Goal: Task Accomplishment & Management: Manage account settings

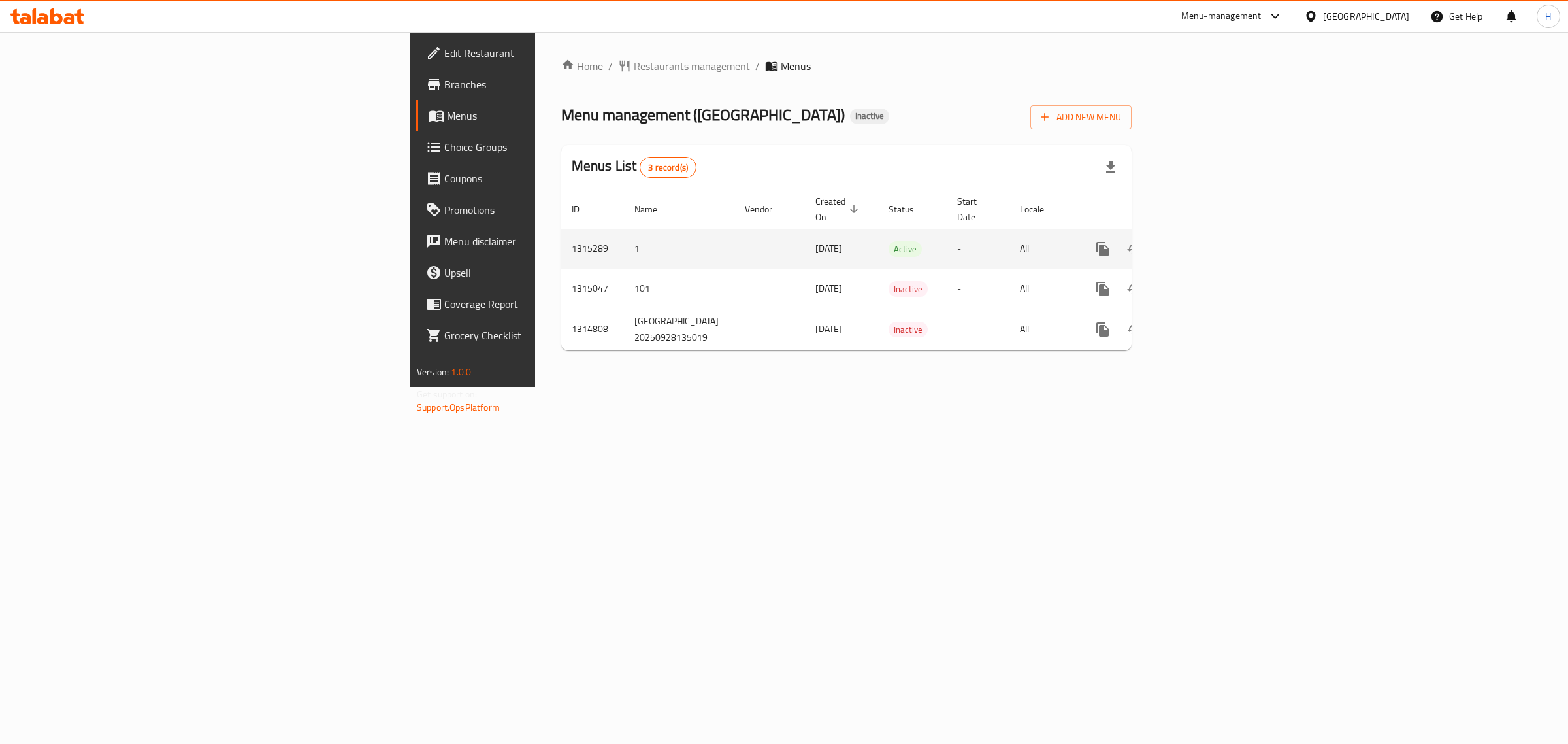
click at [562, 232] on td "1315289" at bounding box center [593, 248] width 63 height 40
copy td "1315289"
click at [1205, 241] on icon "enhanced table" at bounding box center [1197, 248] width 16 height 16
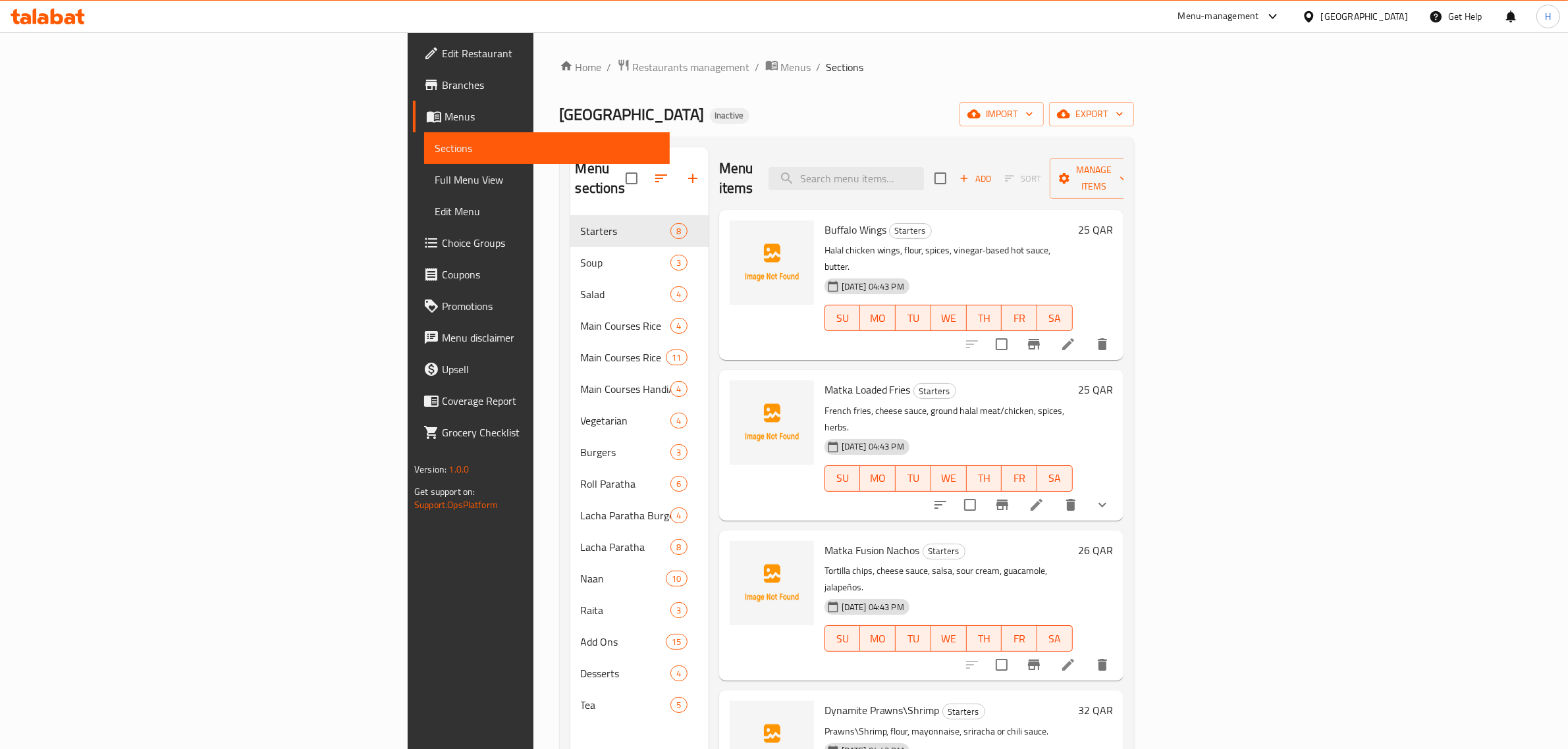
click at [708, 465] on div "Menu items Add Sort Manage items Buffalo Wings Starters Halal chicken wings, fl…" at bounding box center [916, 521] width 415 height 749
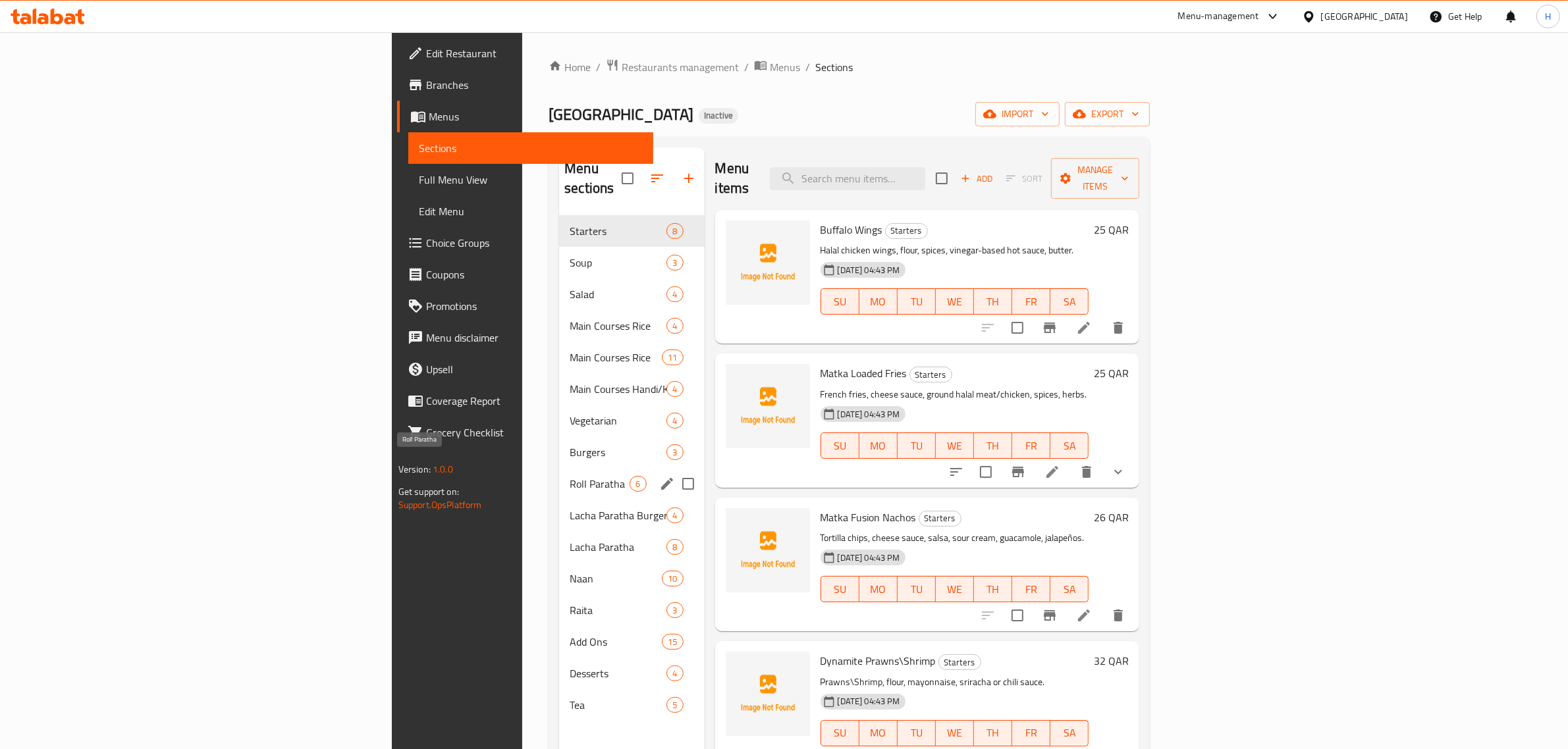
drag, startPoint x: 400, startPoint y: 465, endPoint x: 63, endPoint y: 318, distance: 367.7
click at [569, 476] on span "Roll Paratha" at bounding box center [599, 483] width 60 height 16
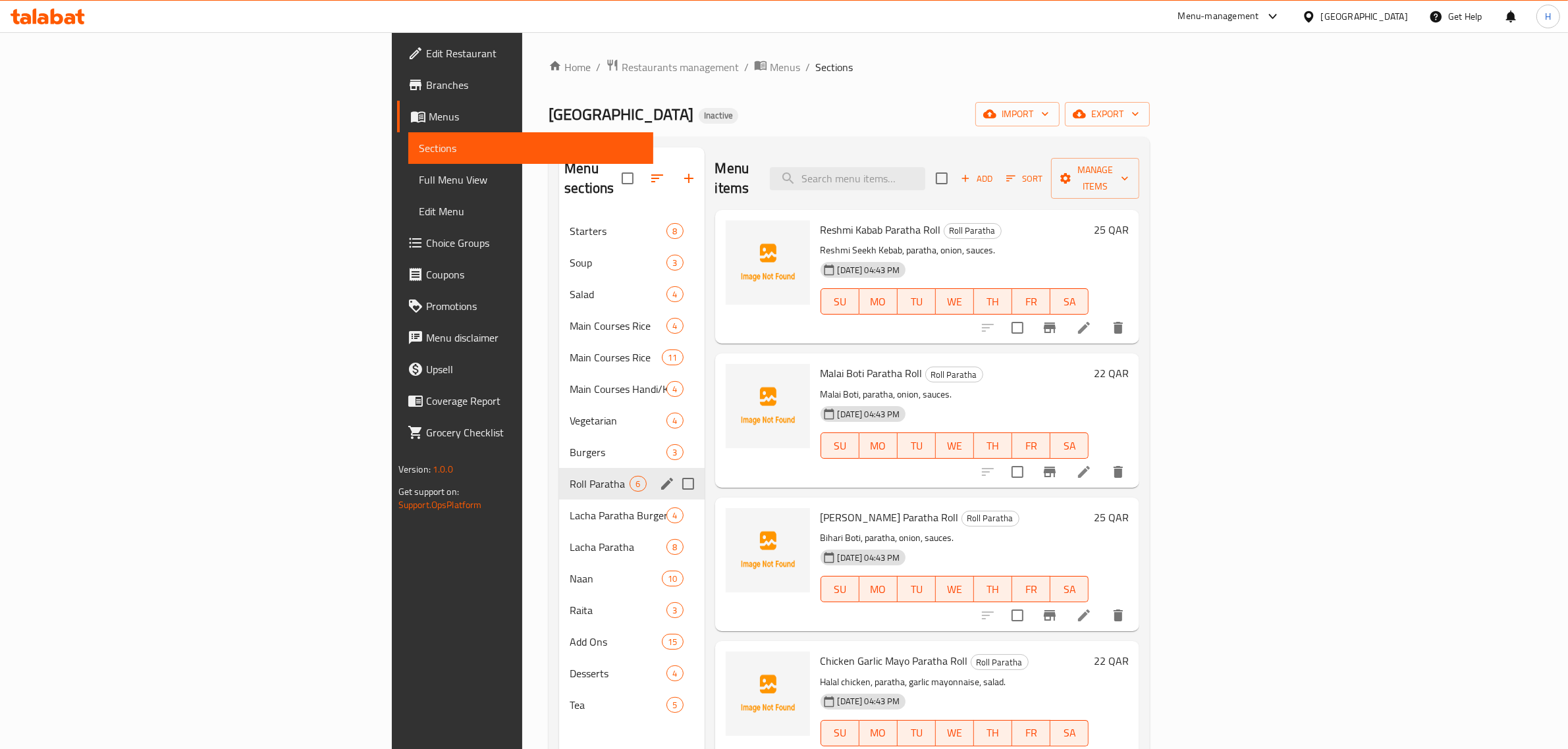
drag, startPoint x: 413, startPoint y: 465, endPoint x: 652, endPoint y: 427, distance: 242.0
click at [569, 476] on span "Roll Paratha" at bounding box center [599, 483] width 60 height 16
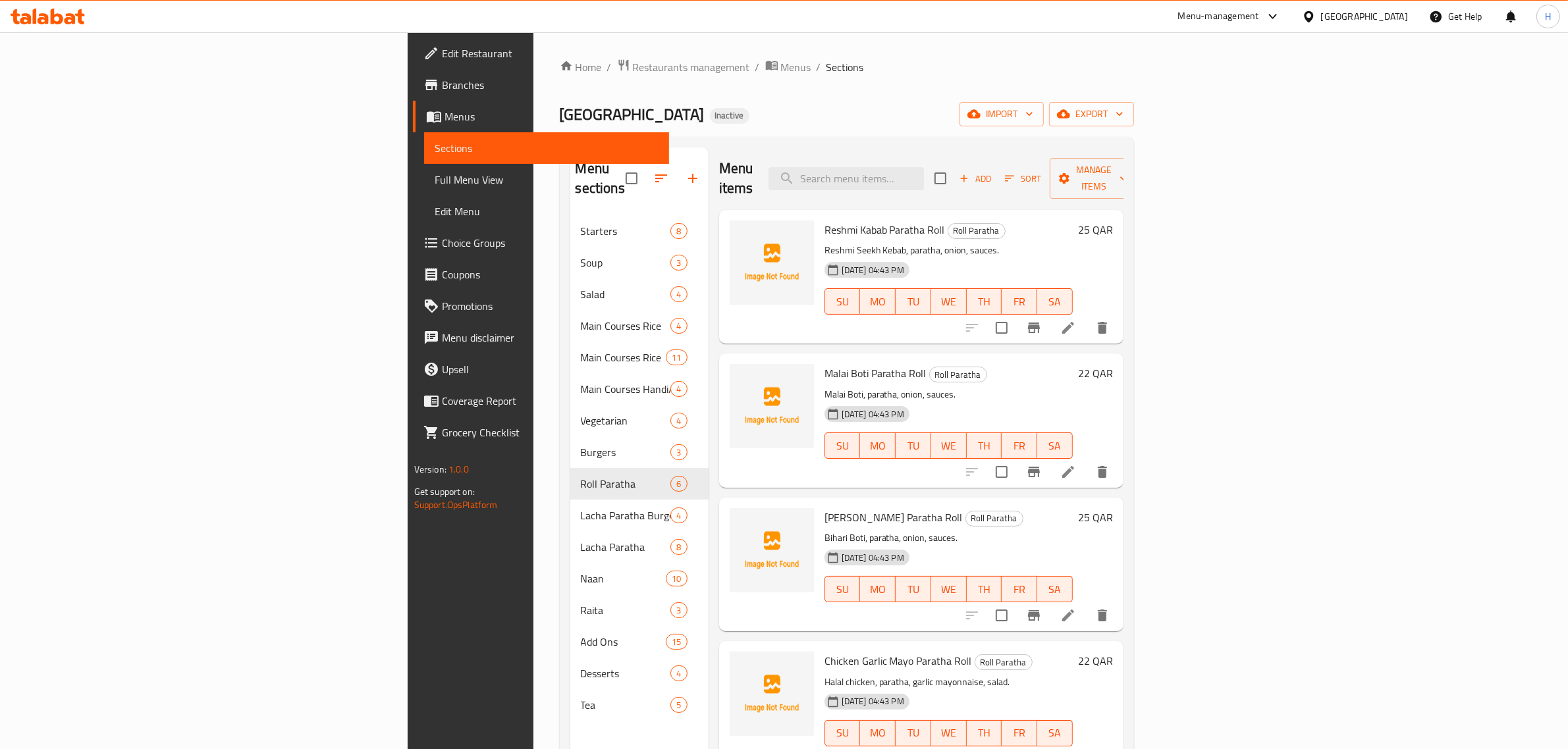
click at [1018, 354] on div "Malai Boti Paratha Roll Roll Paratha Malai Boti, paratha, onion, sauces. 30-09-…" at bounding box center [921, 420] width 405 height 134
click at [434, 173] on span "Full Menu View" at bounding box center [546, 179] width 225 height 16
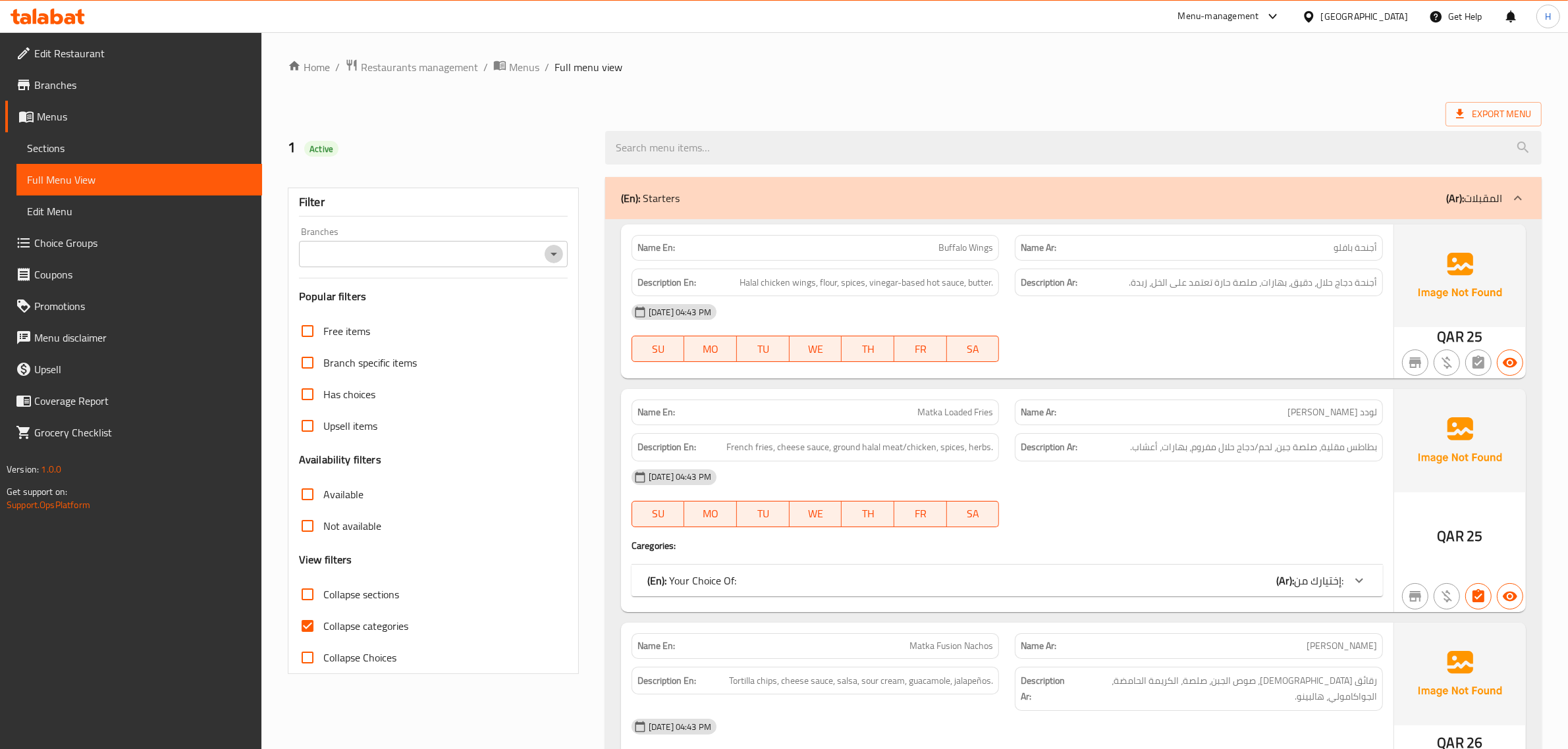
click at [559, 252] on icon "Open" at bounding box center [554, 253] width 16 height 16
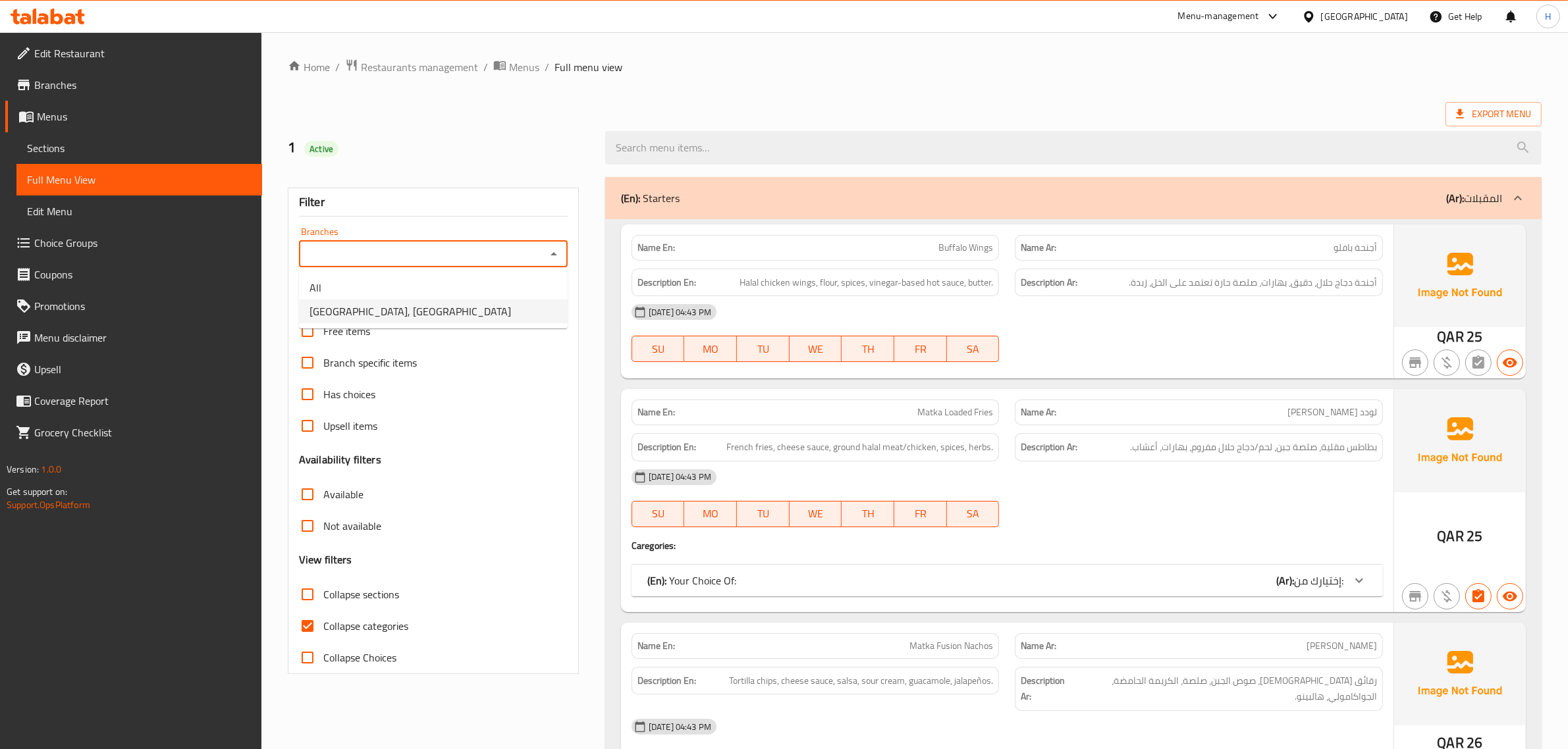
click at [477, 312] on li "Matka Junction, Al Sadd" at bounding box center [433, 311] width 269 height 24
type input "Matka Junction, Al Sadd"
click at [307, 589] on input "Collapse sections" at bounding box center [308, 594] width 31 height 31
checkbox input "true"
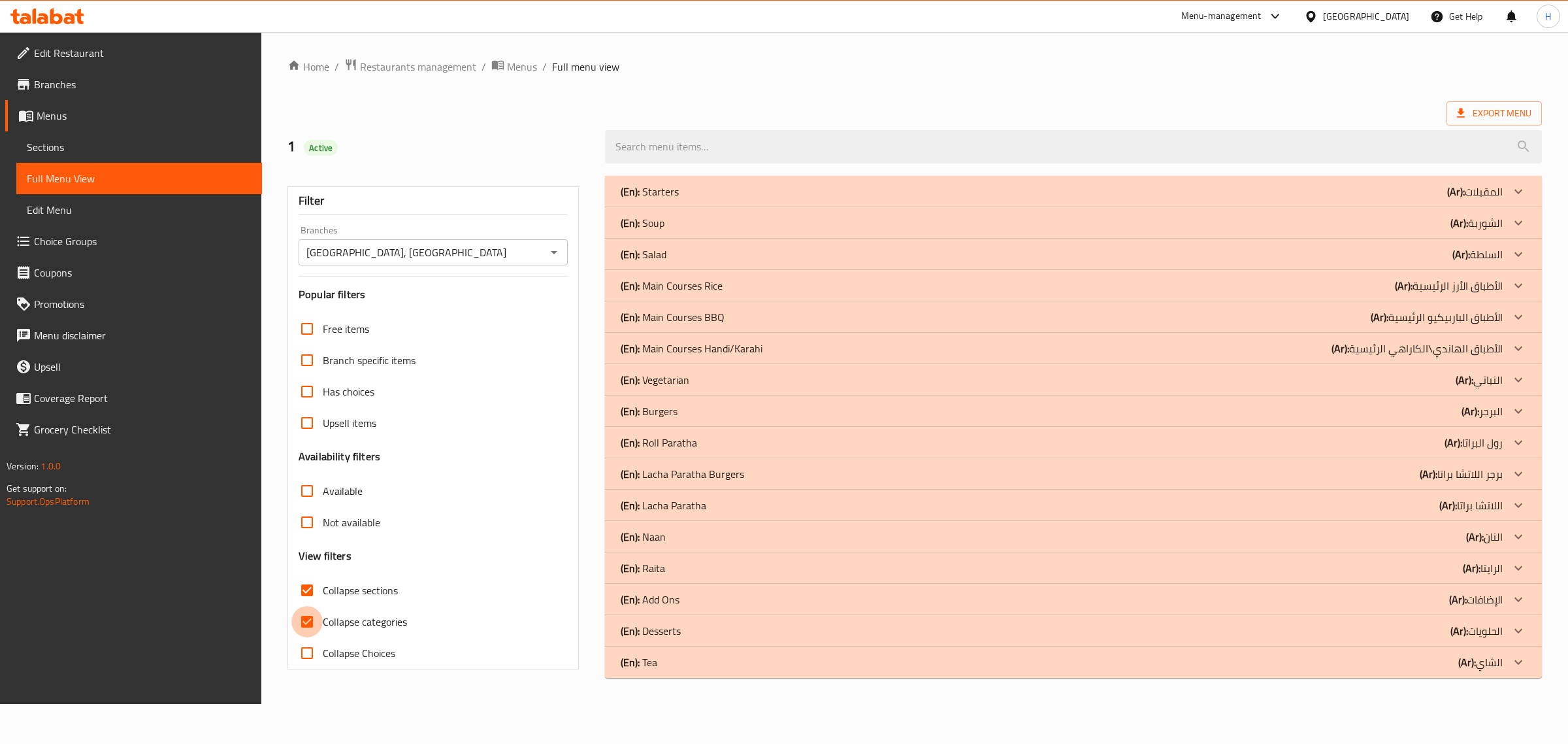
click at [301, 621] on input "Collapse categories" at bounding box center [307, 621] width 31 height 31
checkbox input "false"
click at [846, 113] on div "Export Menu" at bounding box center [914, 114] width 1255 height 25
click at [750, 449] on div "(En): Roll Paratha (Ar): رول البراتا" at bounding box center [1062, 442] width 882 height 16
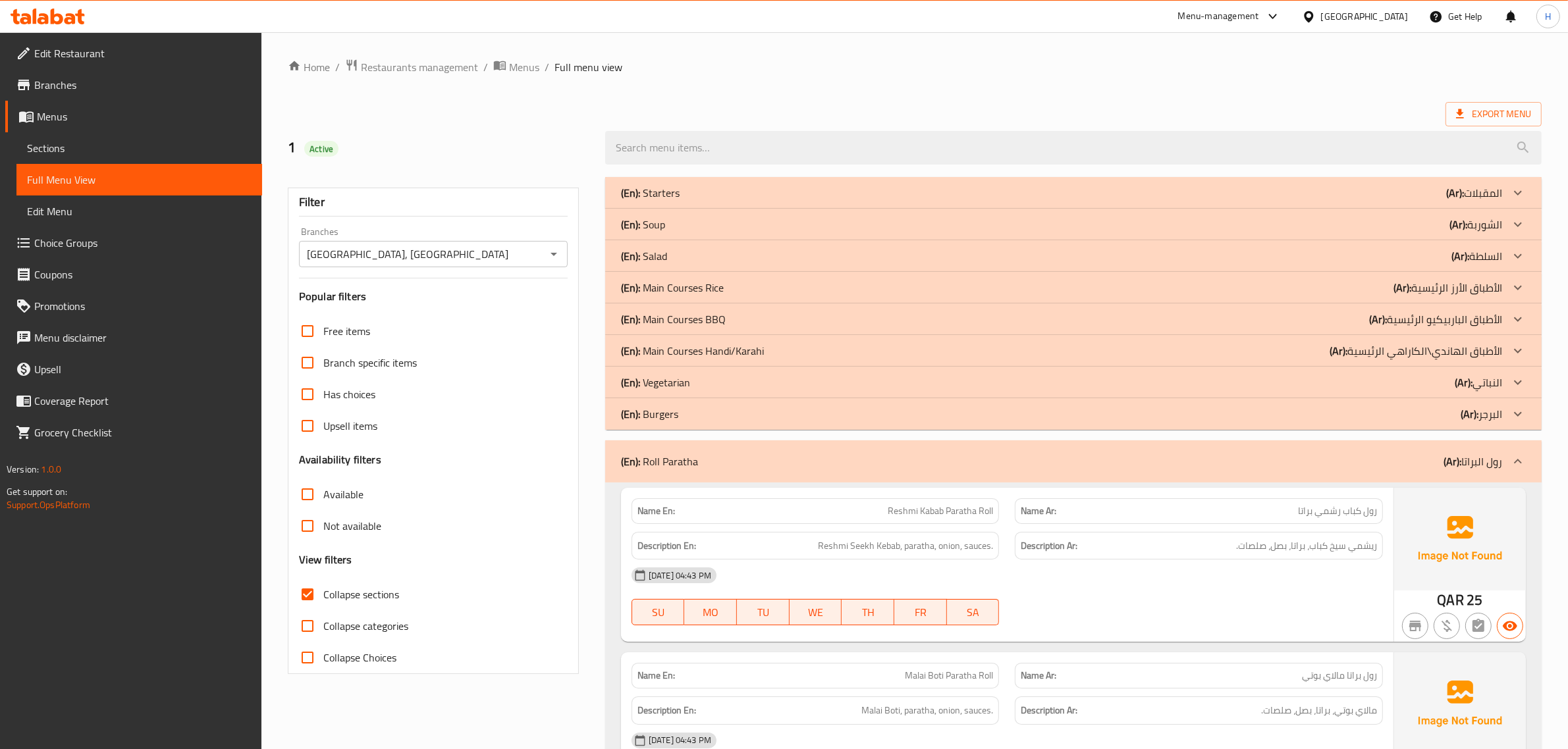
click at [762, 540] on h6 "Description En: Reshmi Seekh Kebab, paratha, onion, sauces." at bounding box center [815, 546] width 356 height 16
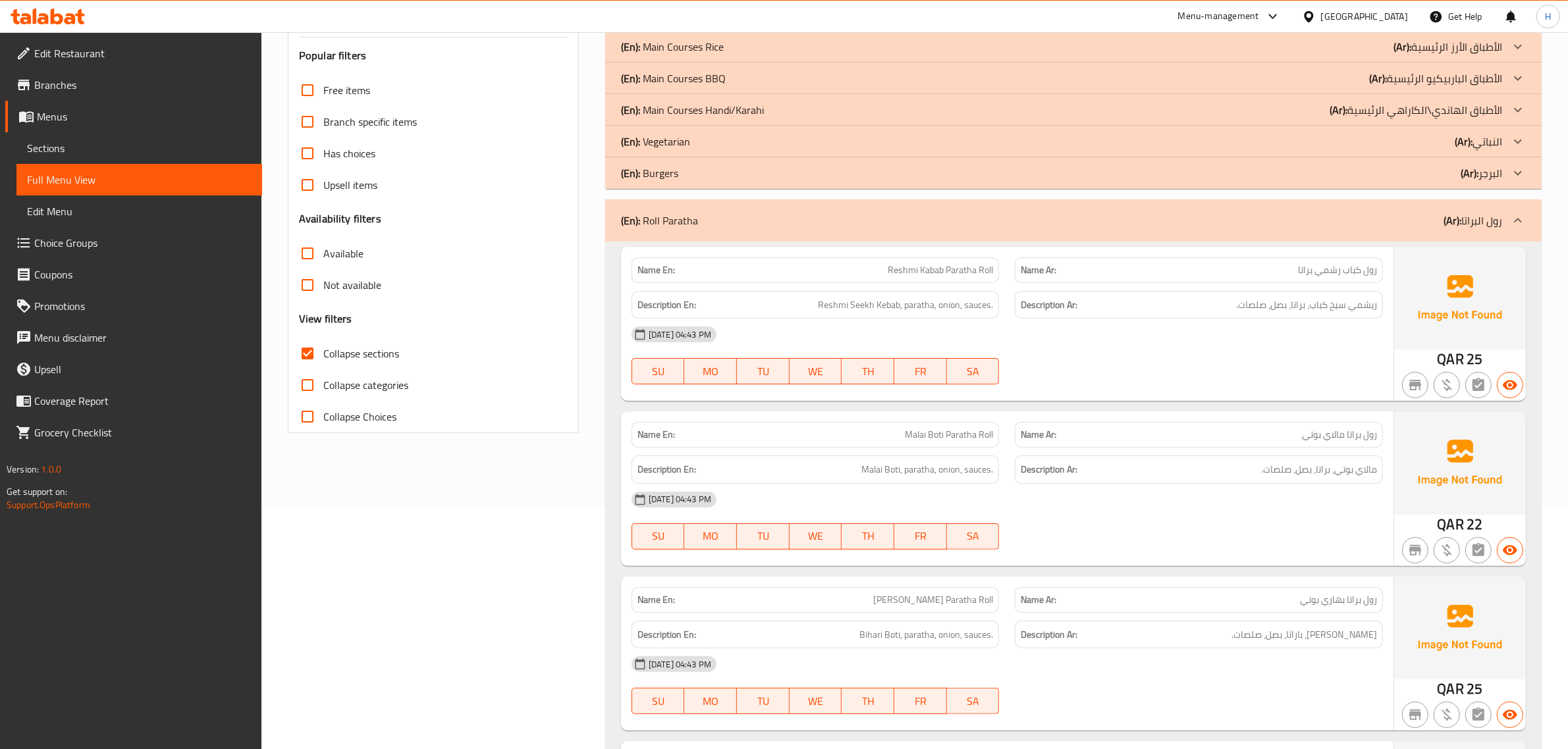
scroll to position [247, 0]
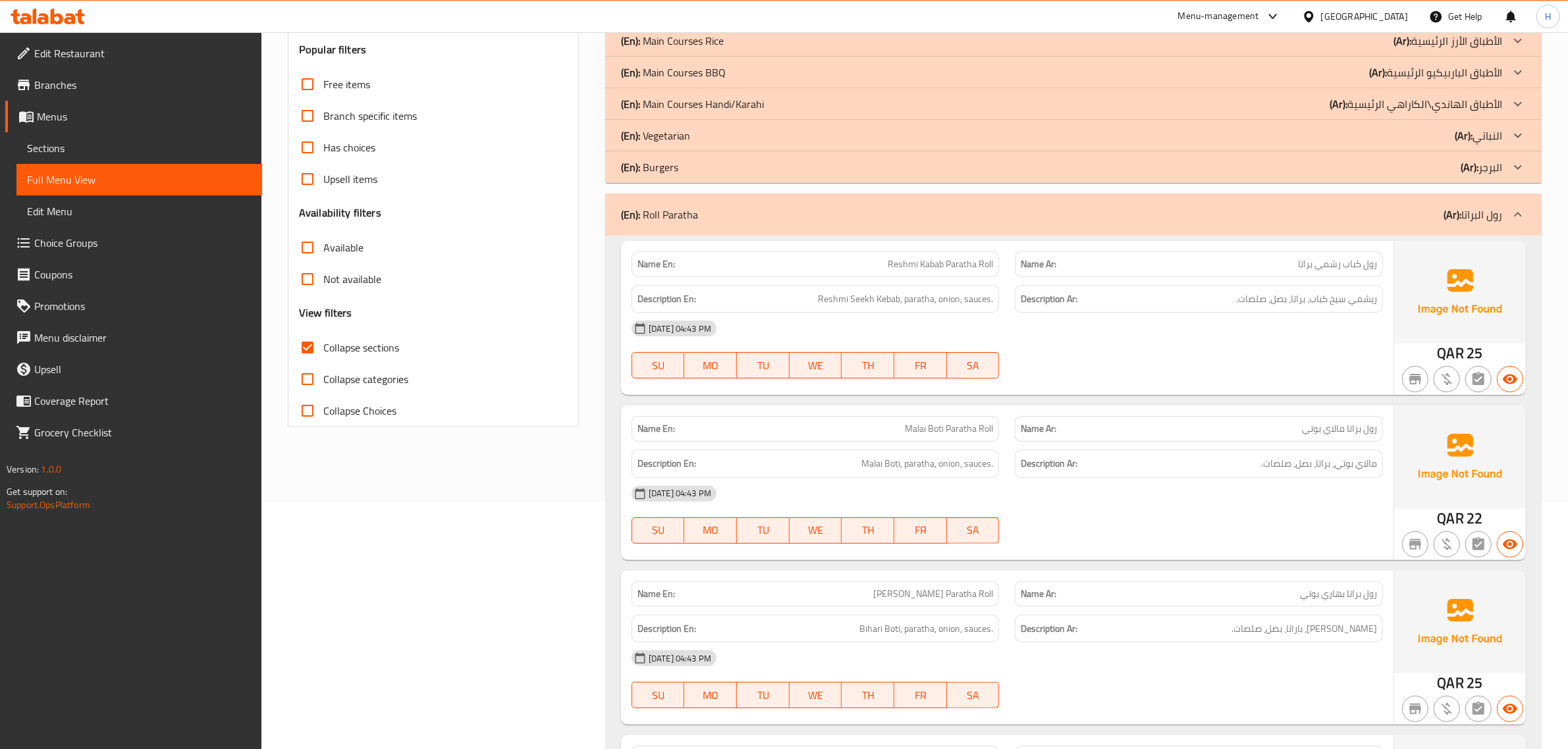
click at [922, 467] on span "Malai Boti, paratha, onion, sauces." at bounding box center [927, 464] width 132 height 16
copy span "paratha"
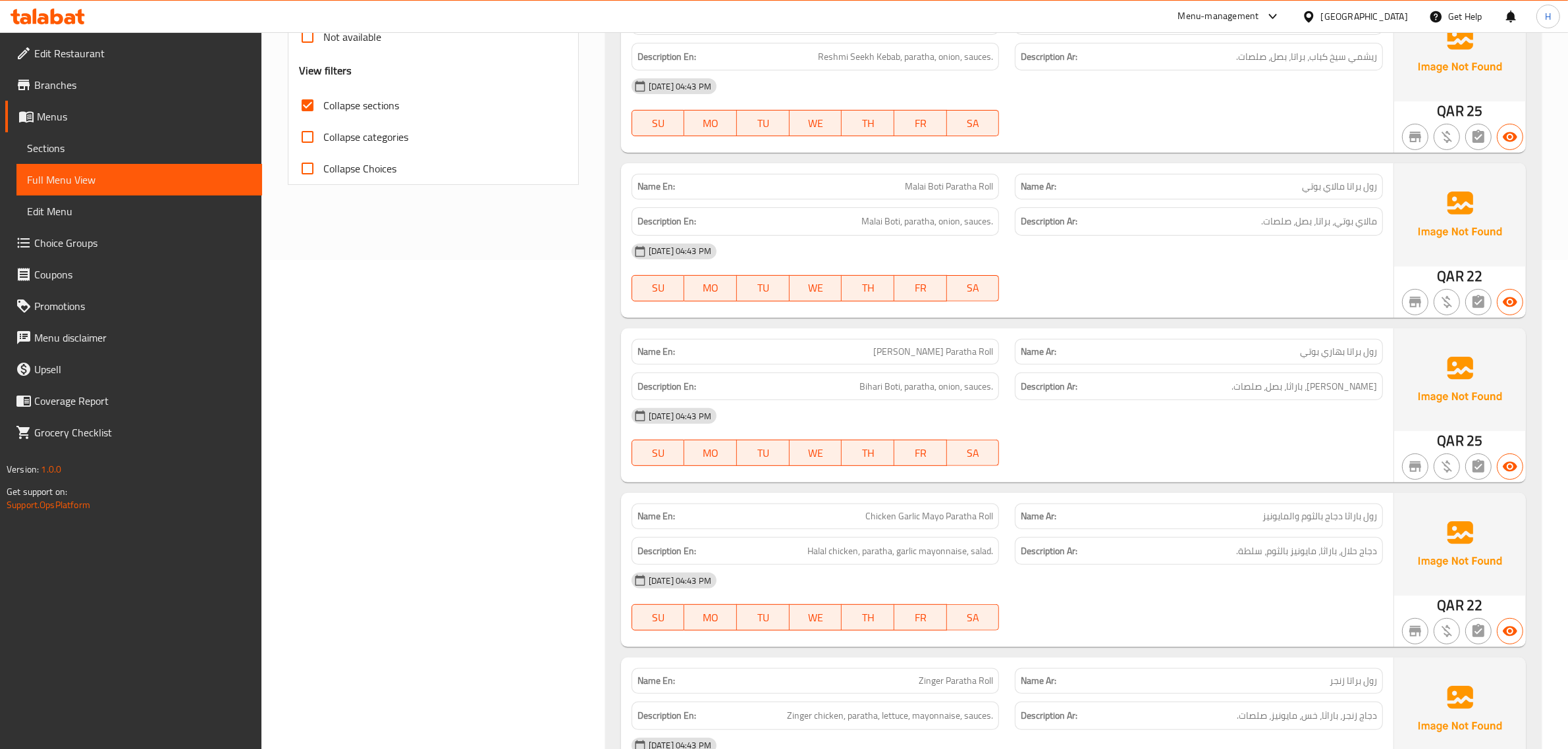
scroll to position [493, 0]
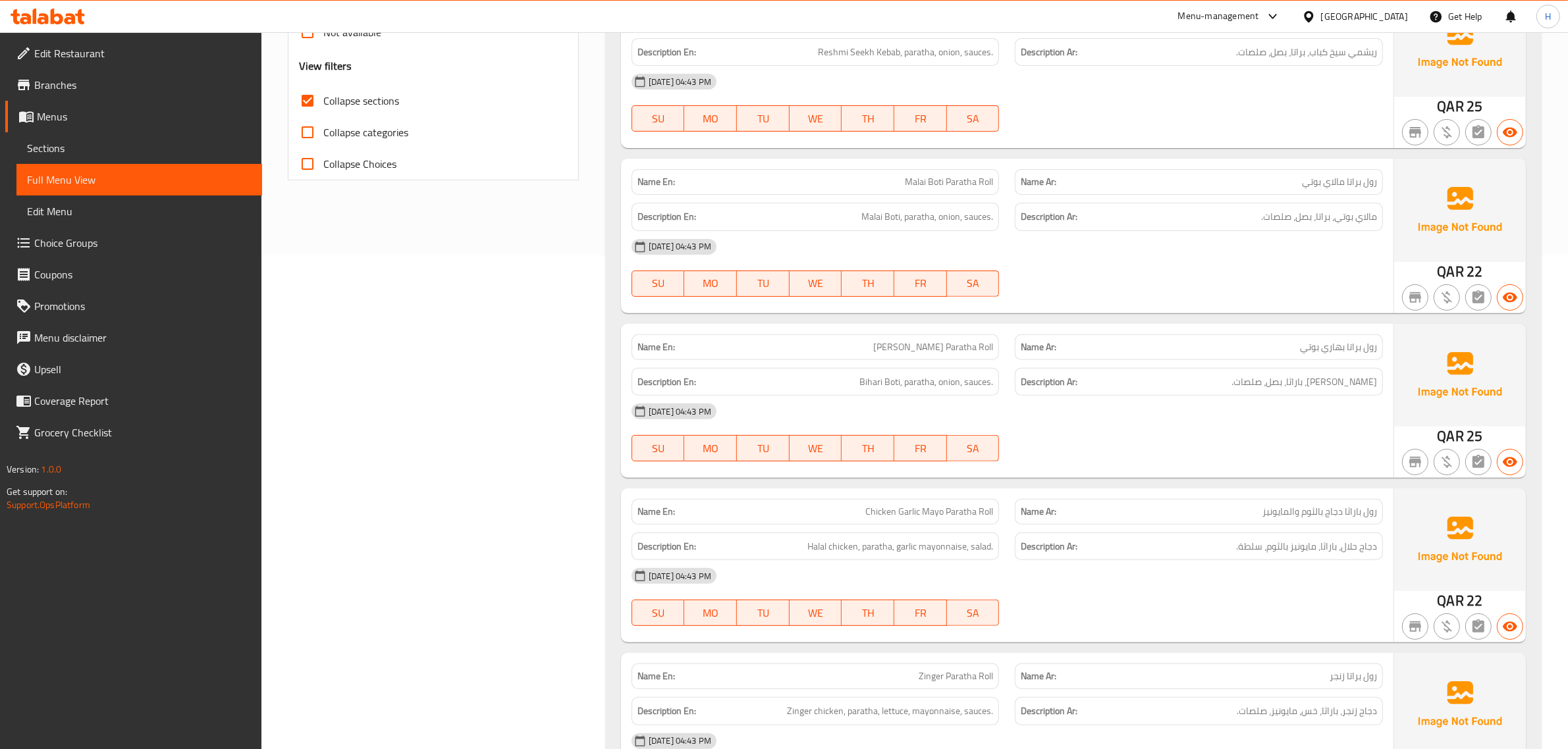
click at [469, 538] on div "Filter Branches [GEOGRAPHIC_DATA], Al Sadd Branches Popular filters Free items …" at bounding box center [438, 564] width 318 height 1778
click at [468, 606] on div "Filter Branches [GEOGRAPHIC_DATA], Al Sadd Branches Popular filters Free items …" at bounding box center [438, 564] width 318 height 1778
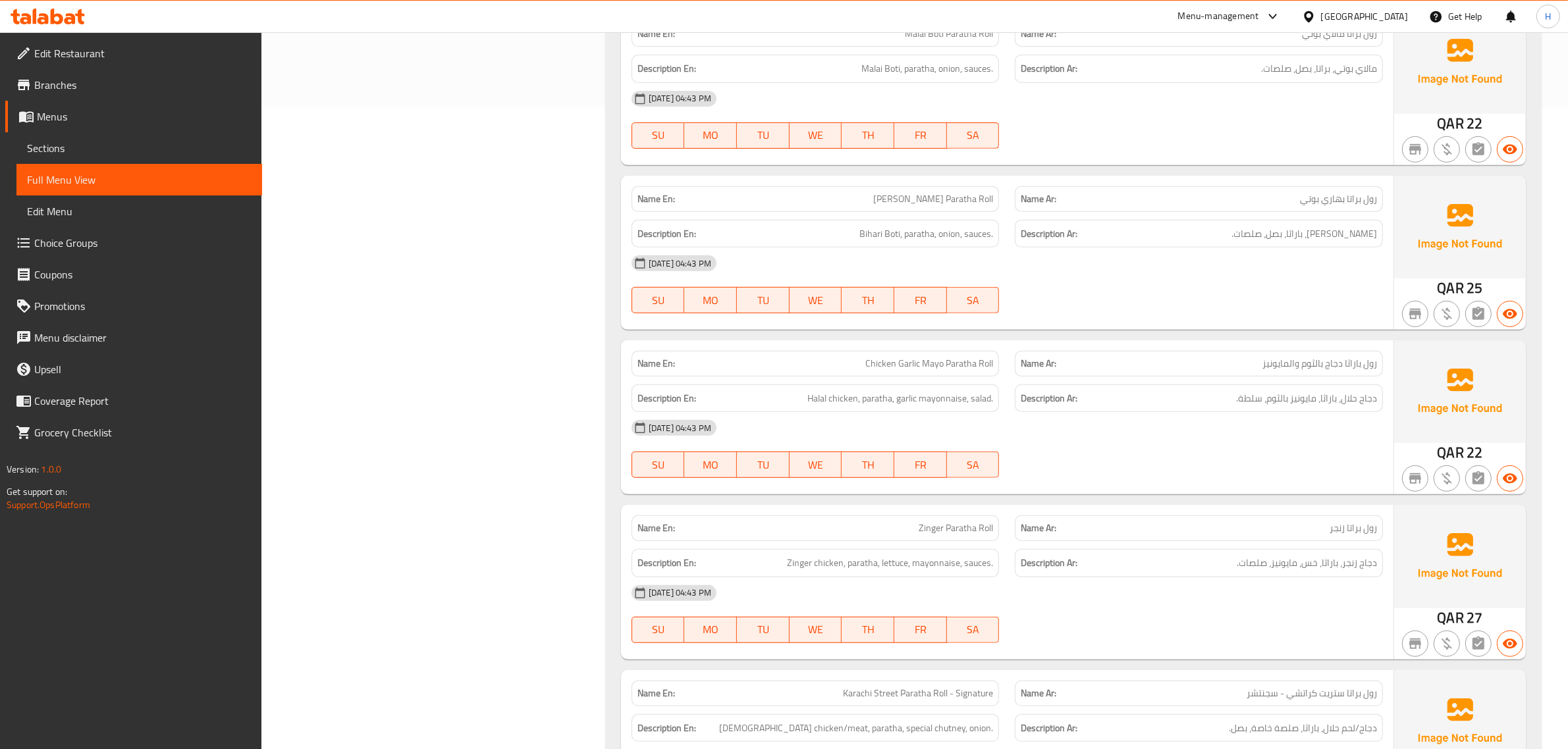
scroll to position [659, 0]
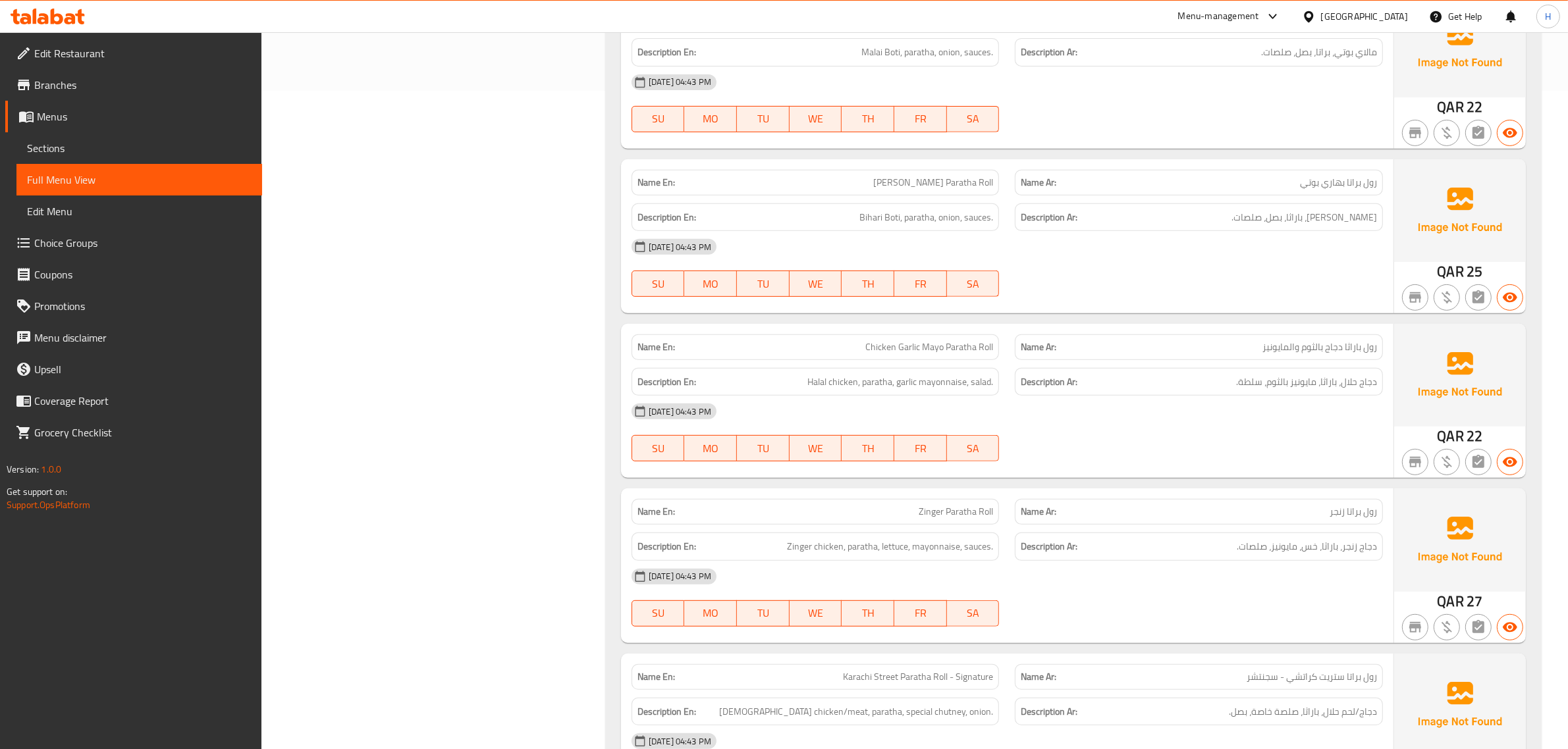
click at [527, 576] on div "Filter Branches [GEOGRAPHIC_DATA], Al Sadd Branches Popular filters Free items …" at bounding box center [438, 400] width 318 height 1778
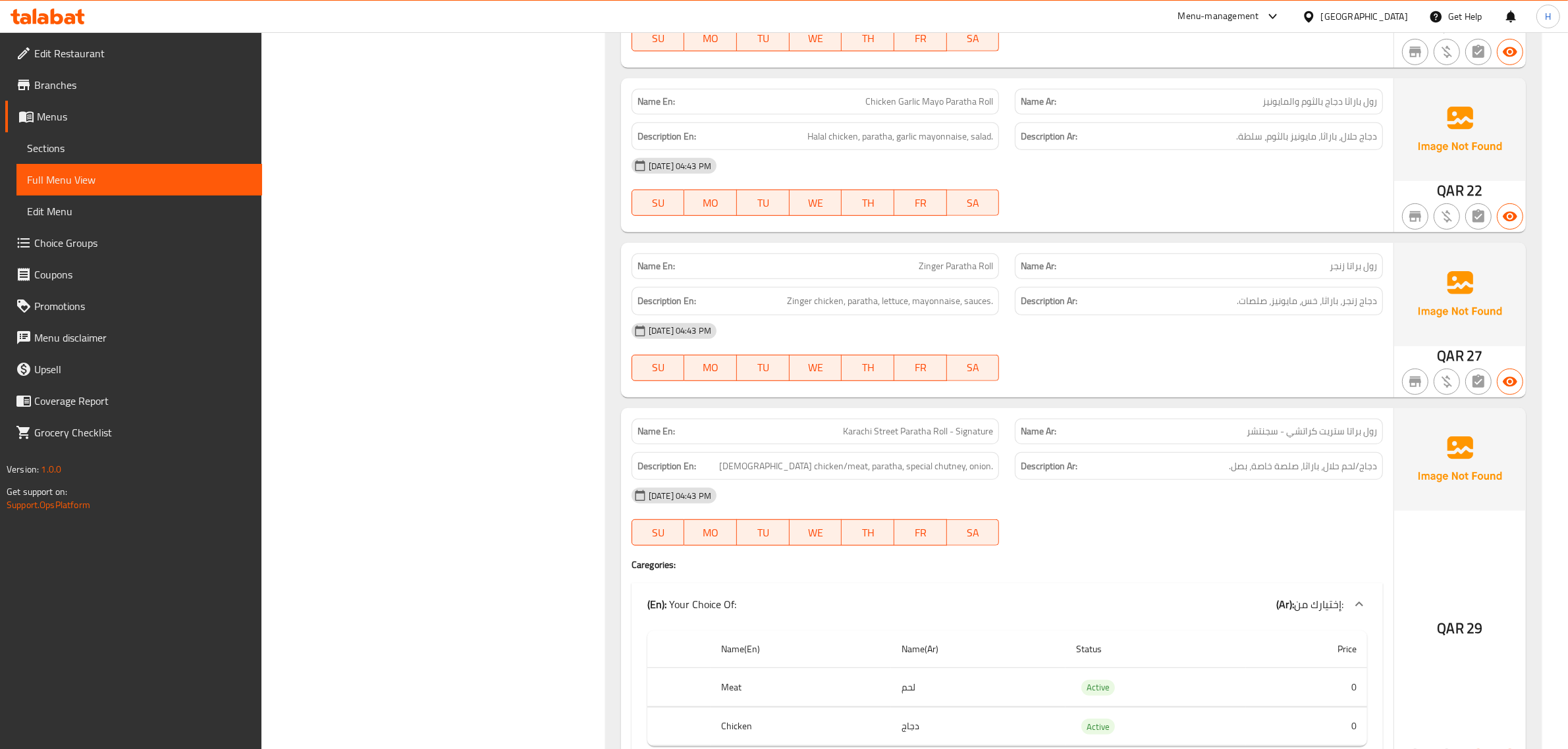
scroll to position [905, 0]
click at [956, 461] on span "[DEMOGRAPHIC_DATA] chicken/meat, paratha, special chutney, onion." at bounding box center [856, 465] width 274 height 16
copy span "chutney"
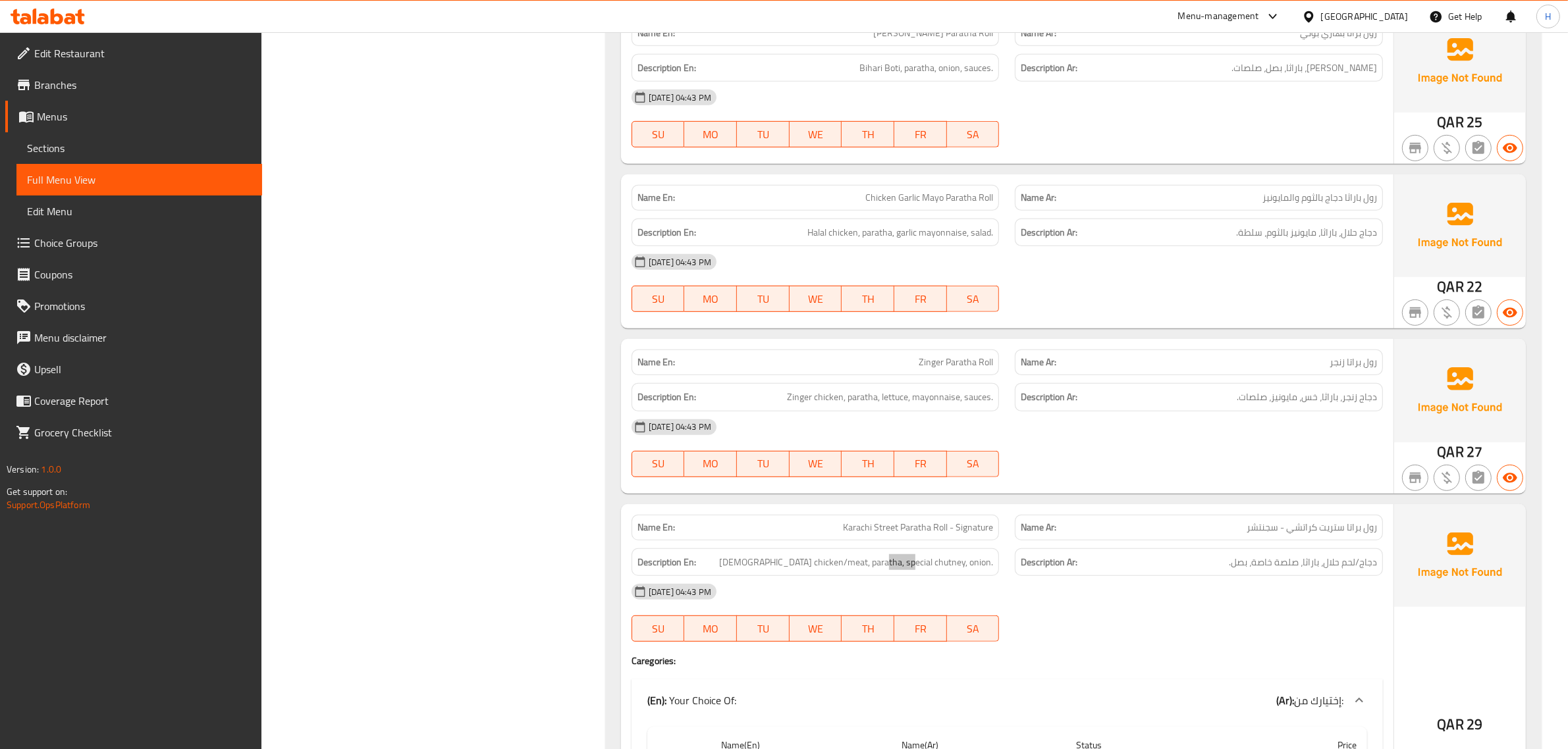
scroll to position [314, 0]
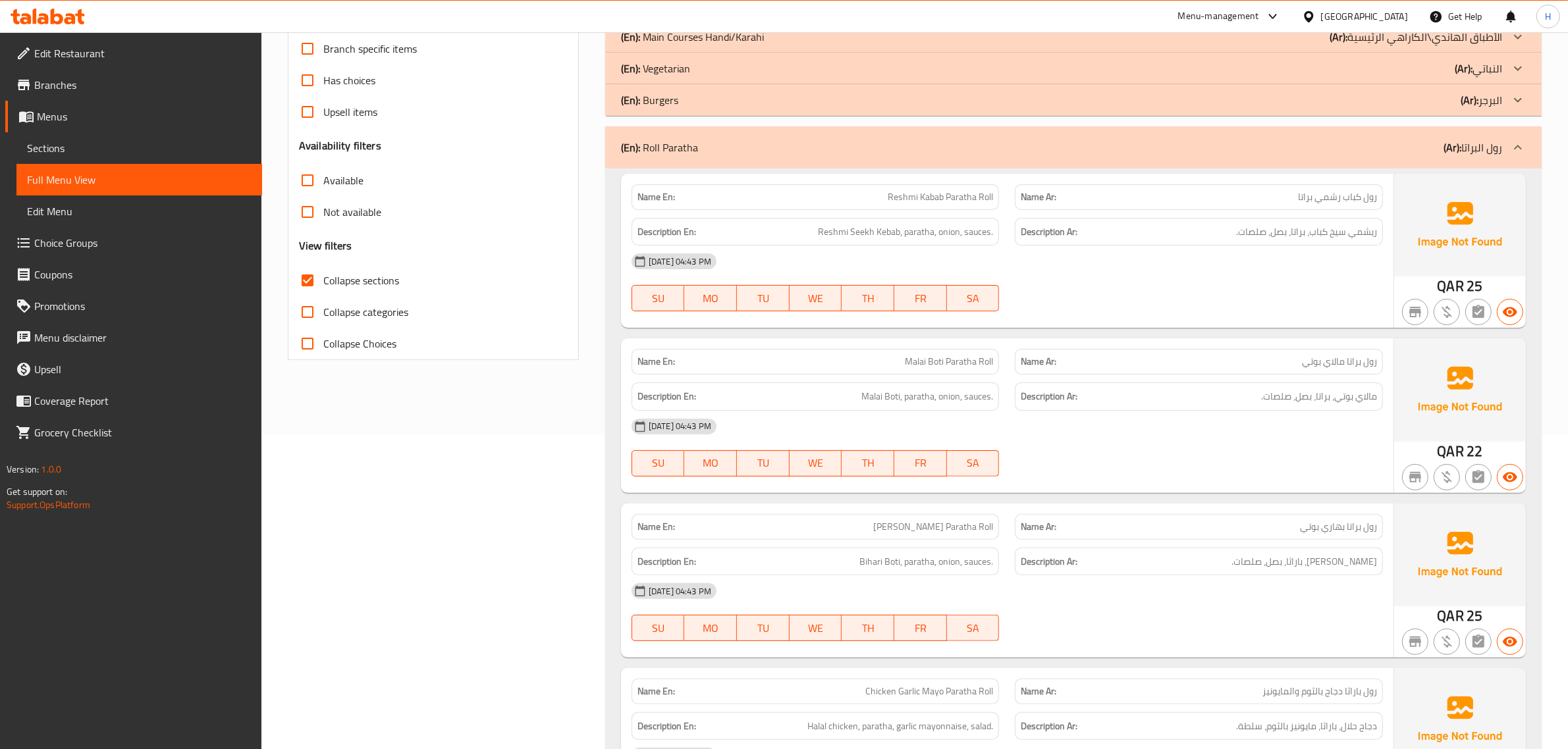
click at [801, 153] on div "(En): Roll Paratha (Ar): رول البراتا" at bounding box center [1061, 147] width 881 height 16
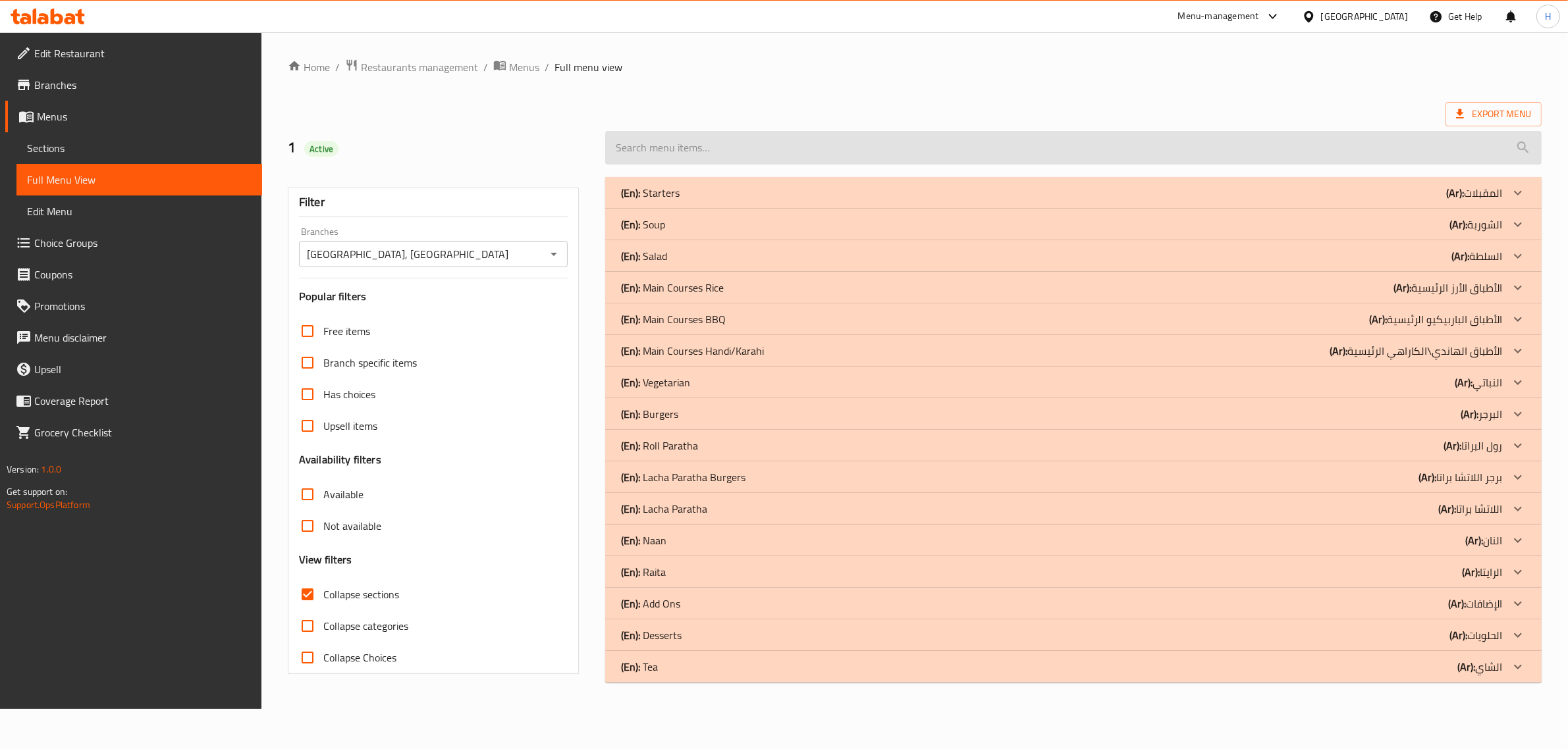
scroll to position [0, 0]
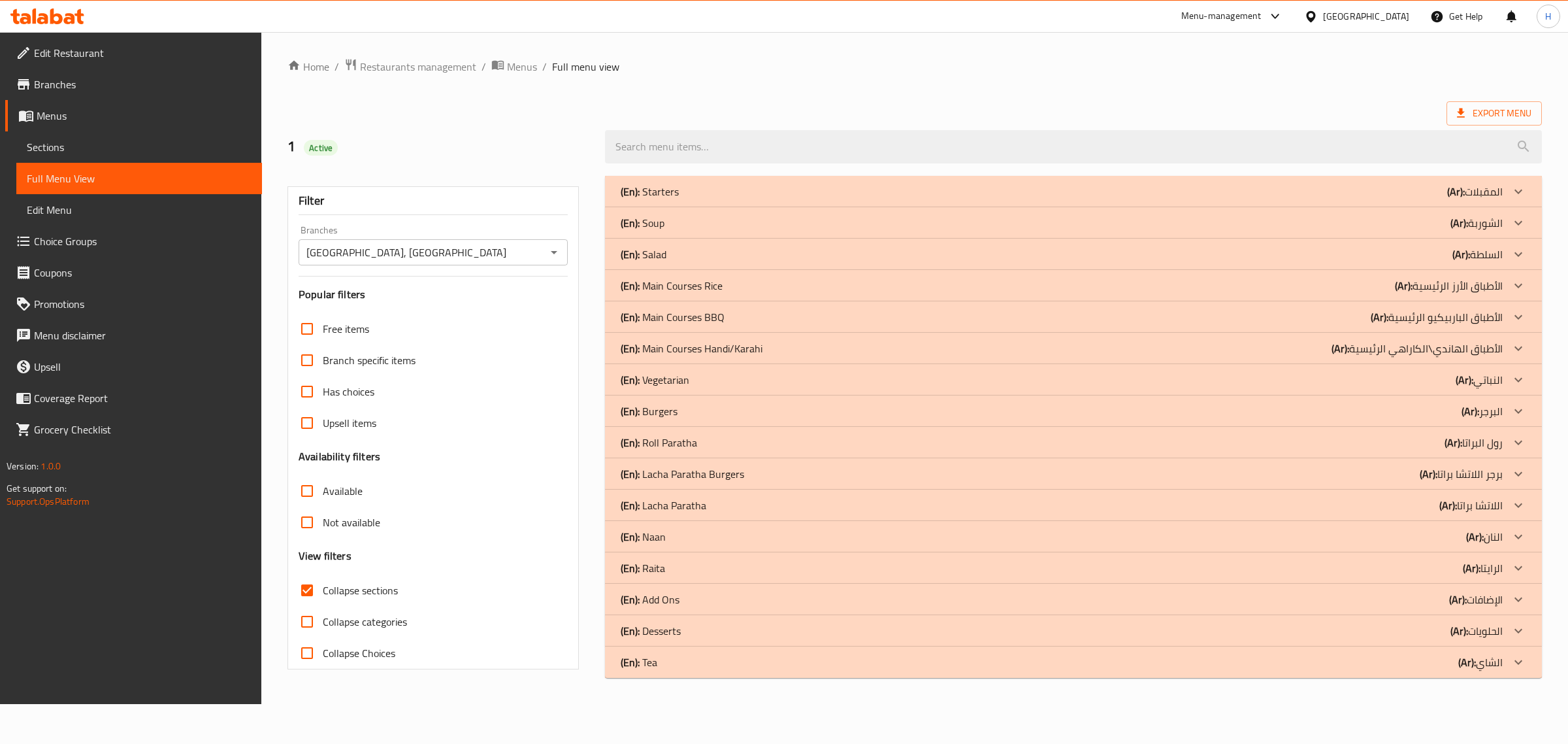
click at [729, 504] on div "(En): [PERSON_NAME] (Ar): اللاتشا براتا" at bounding box center [1062, 505] width 882 height 16
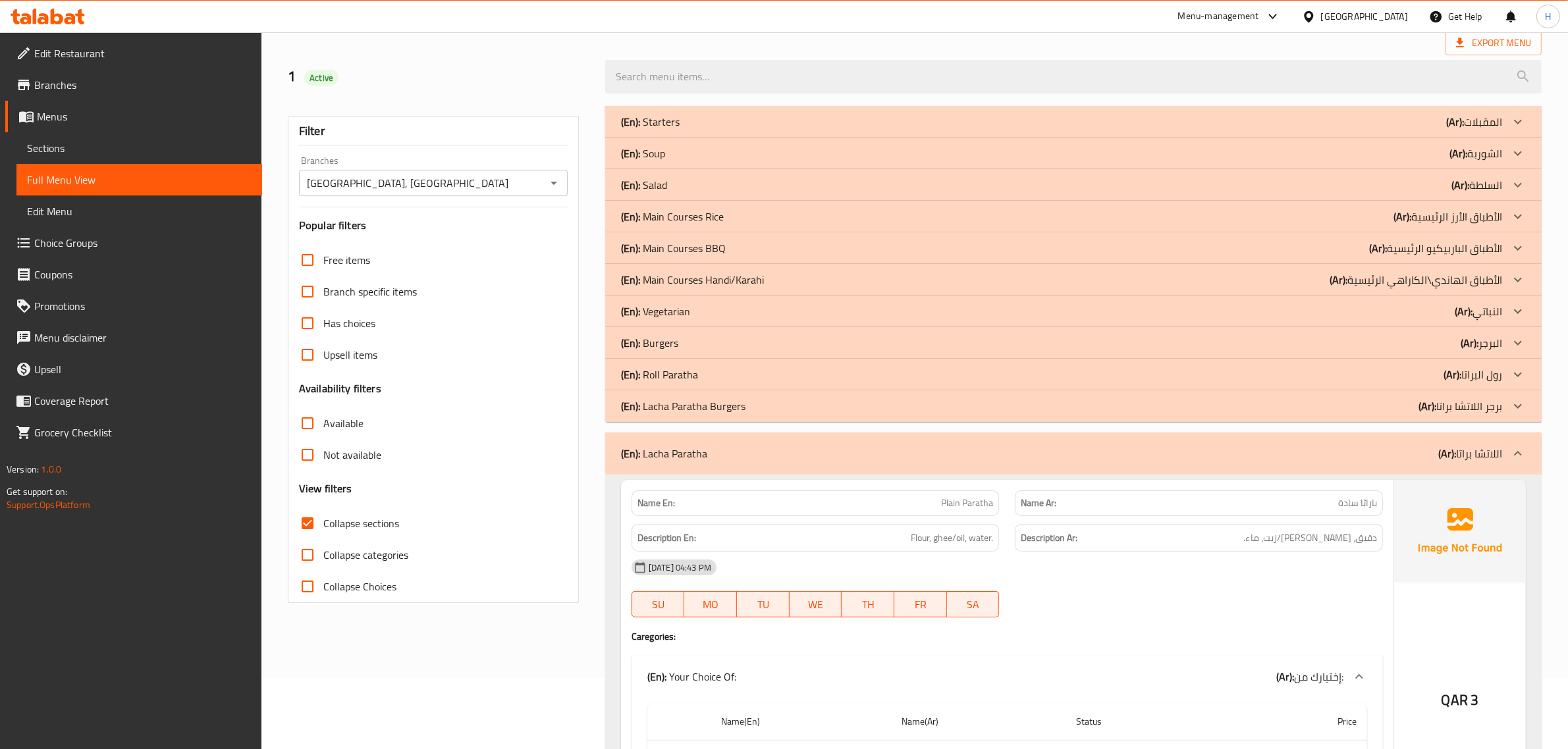
scroll to position [164, 0]
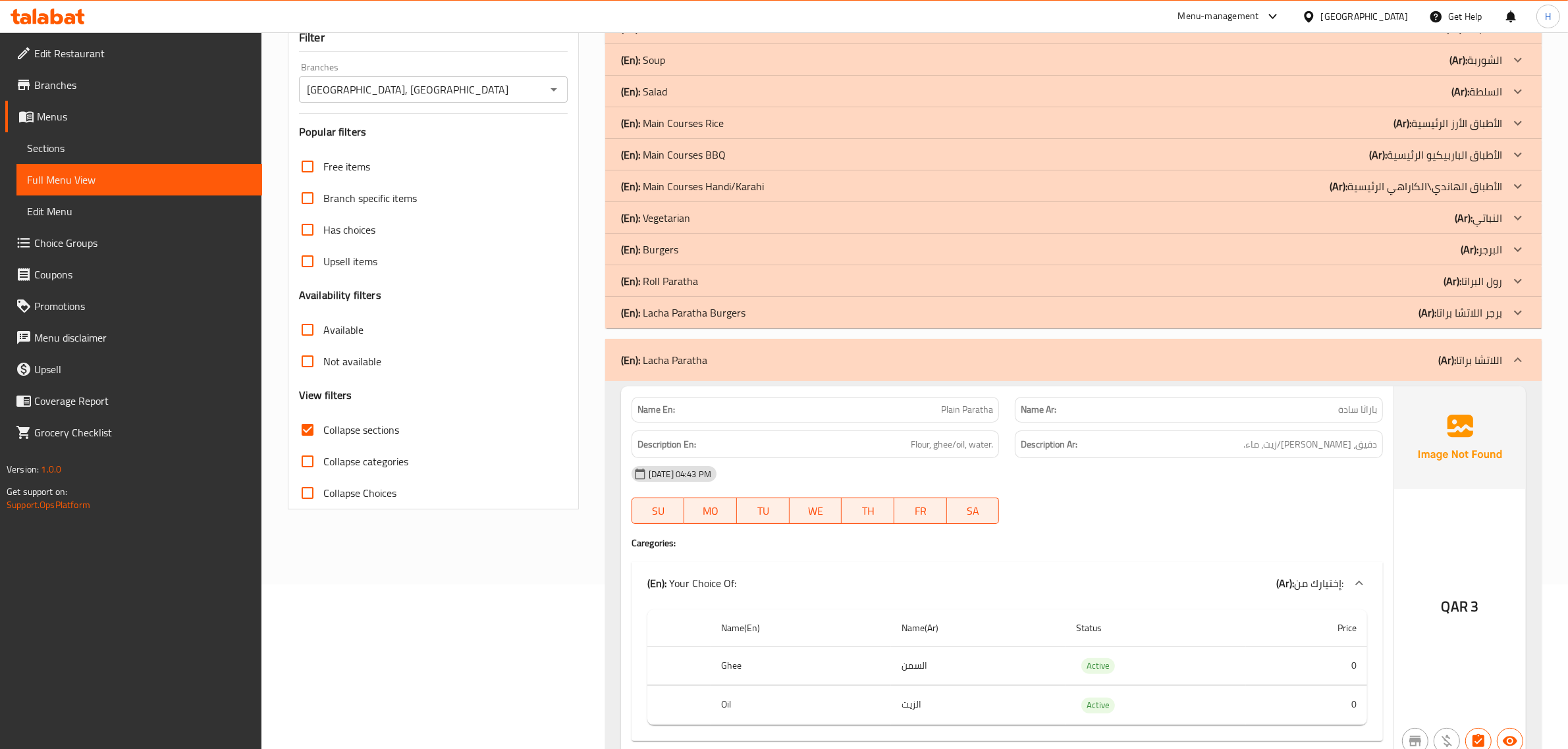
click at [930, 363] on div "(En): [PERSON_NAME] (Ar): اللاتشا براتا" at bounding box center [1061, 359] width 881 height 16
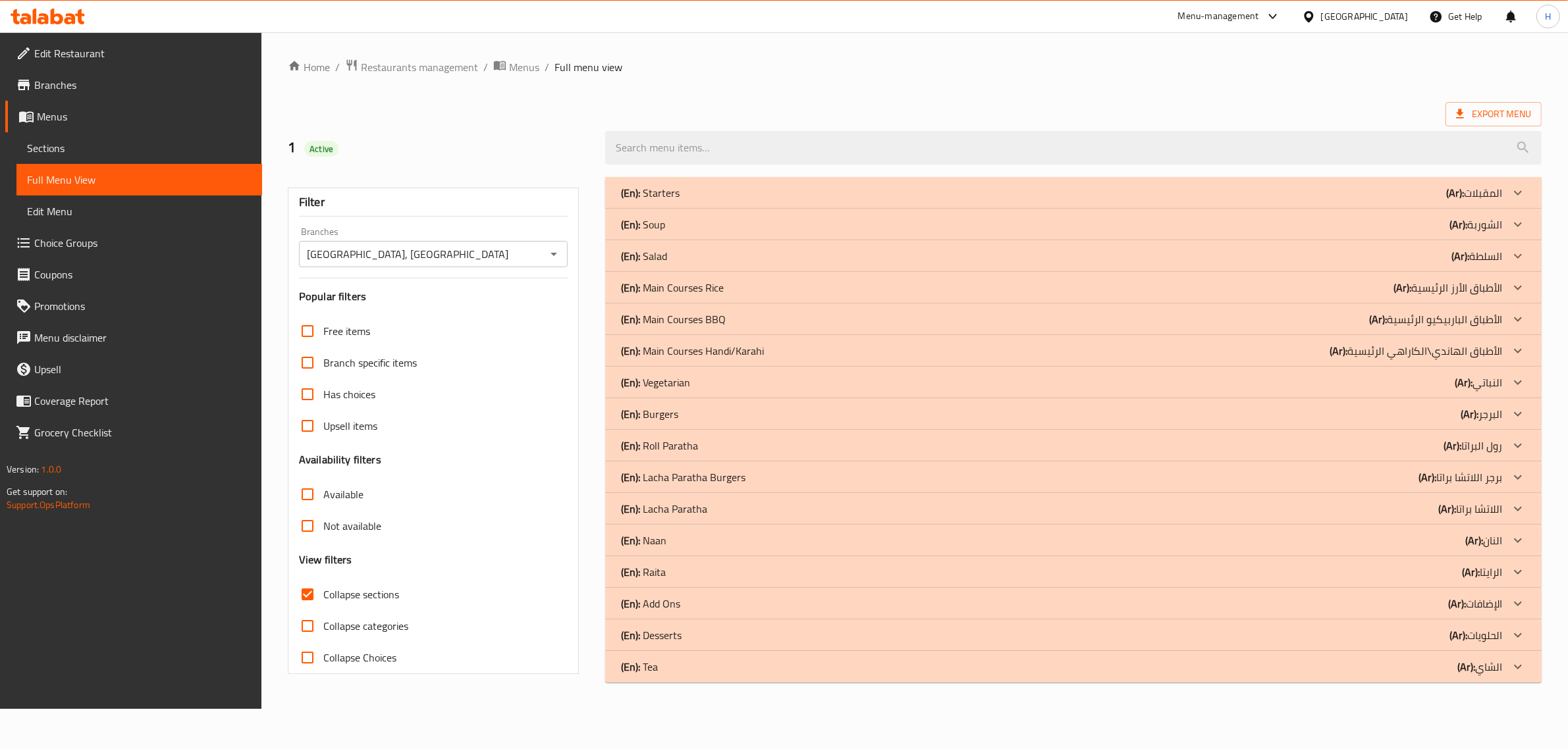
scroll to position [0, 0]
click at [738, 442] on div "(En): Roll Paratha (Ar): رول البراتا" at bounding box center [1070, 445] width 889 height 16
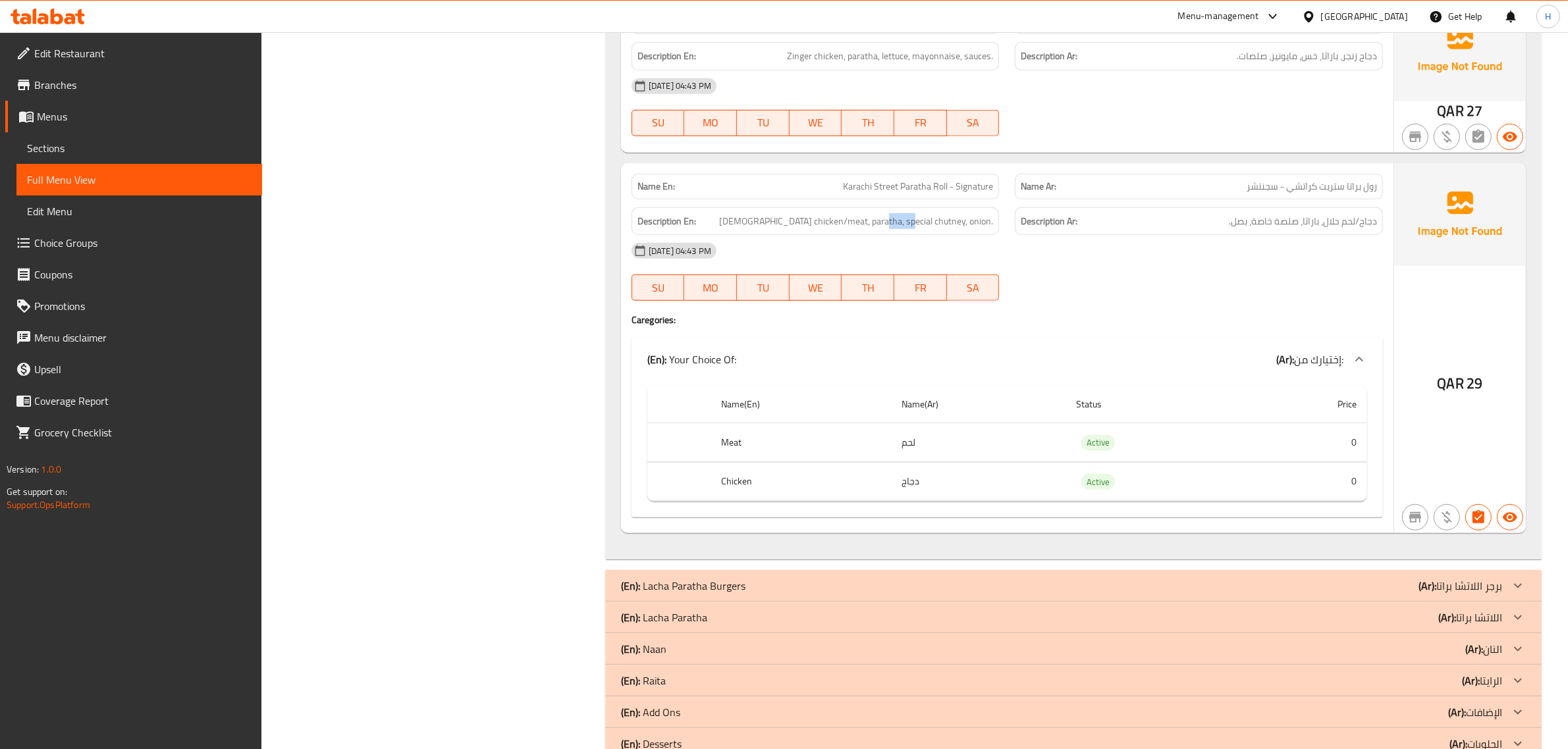
scroll to position [1152, 0]
click at [922, 578] on div "(En): Lacha Paratha Burgers (Ar): برجر اللاتشا براتا" at bounding box center [1061, 582] width 881 height 16
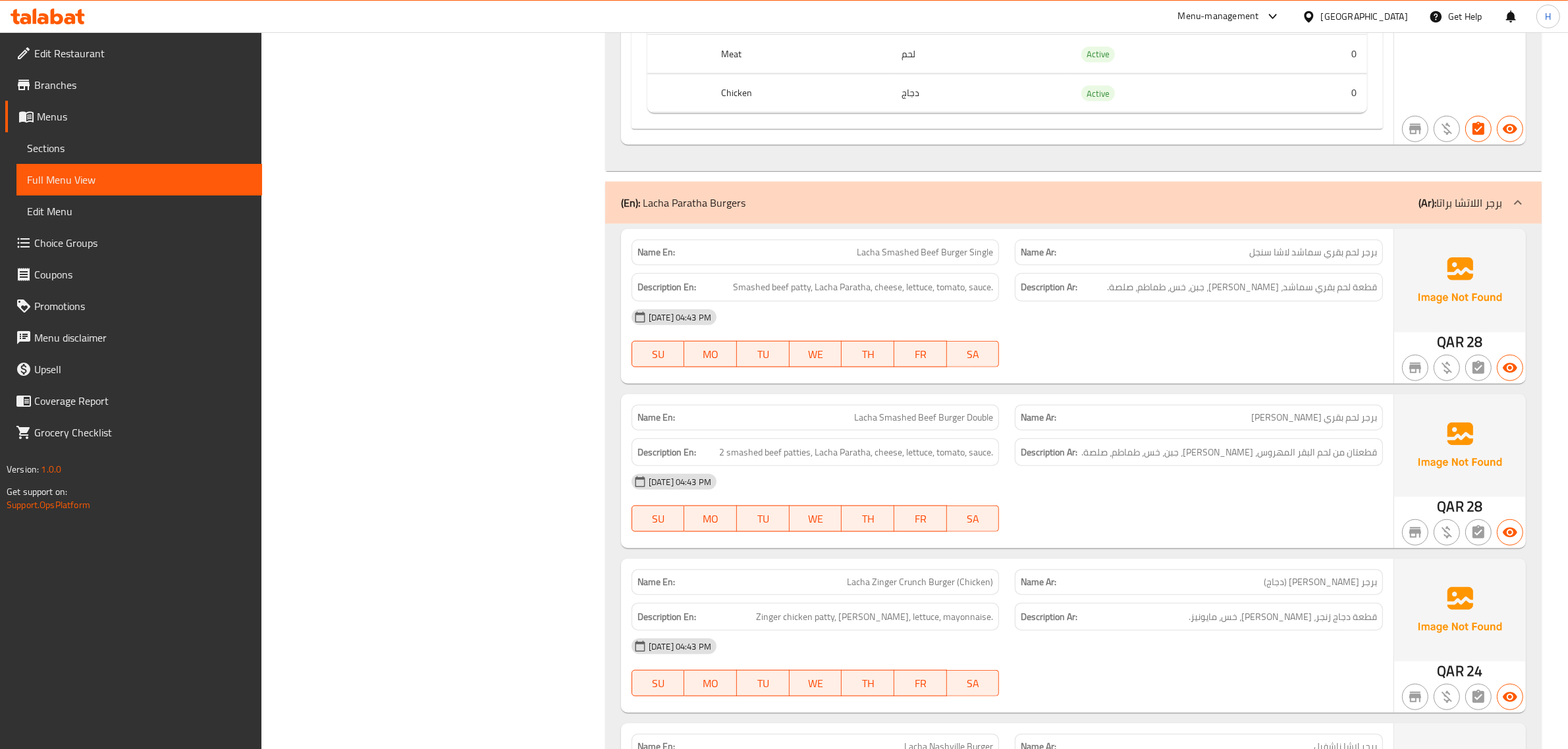
scroll to position [1563, 0]
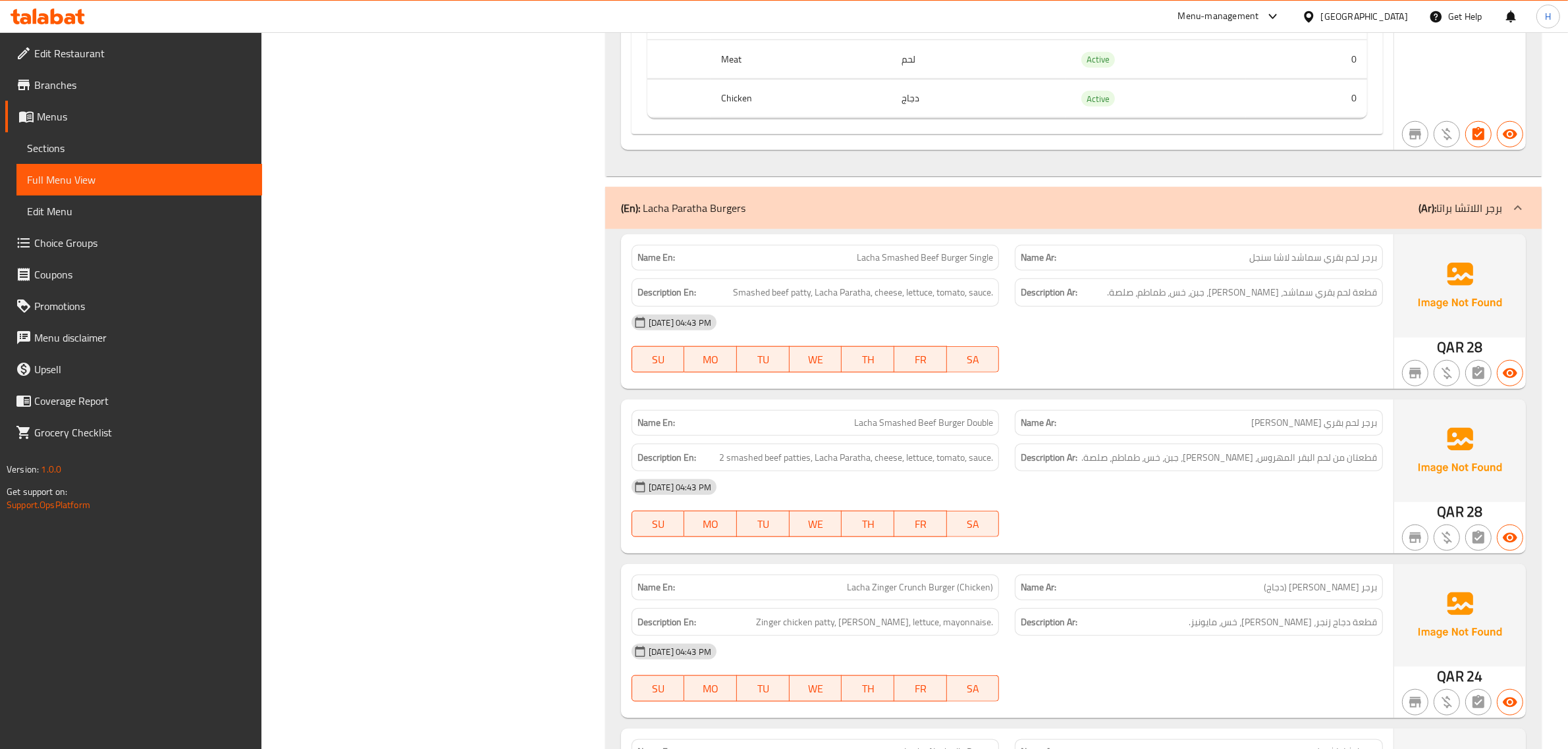
scroll to position [1530, 0]
click at [947, 424] on span "Lacha Smashed Beef Burger Double" at bounding box center [923, 424] width 139 height 14
copy span "Lacha Smashed Beef Burger Double"
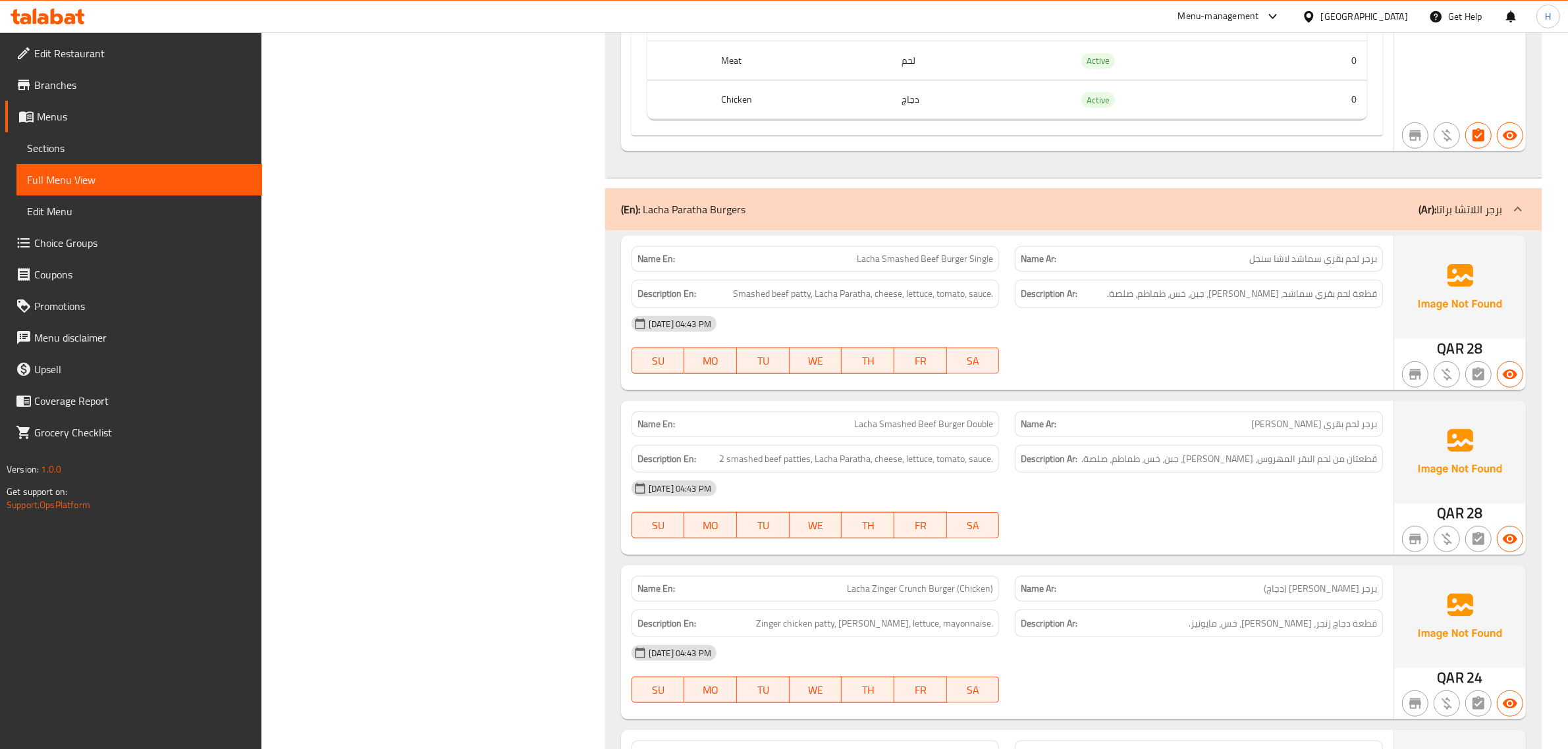
click at [1375, 294] on span "قطعة لحم بقري سماشد، لاشا باراثا، جبن، خس، طماطم، صلصة." at bounding box center [1242, 294] width 270 height 16
copy span "قطعة"
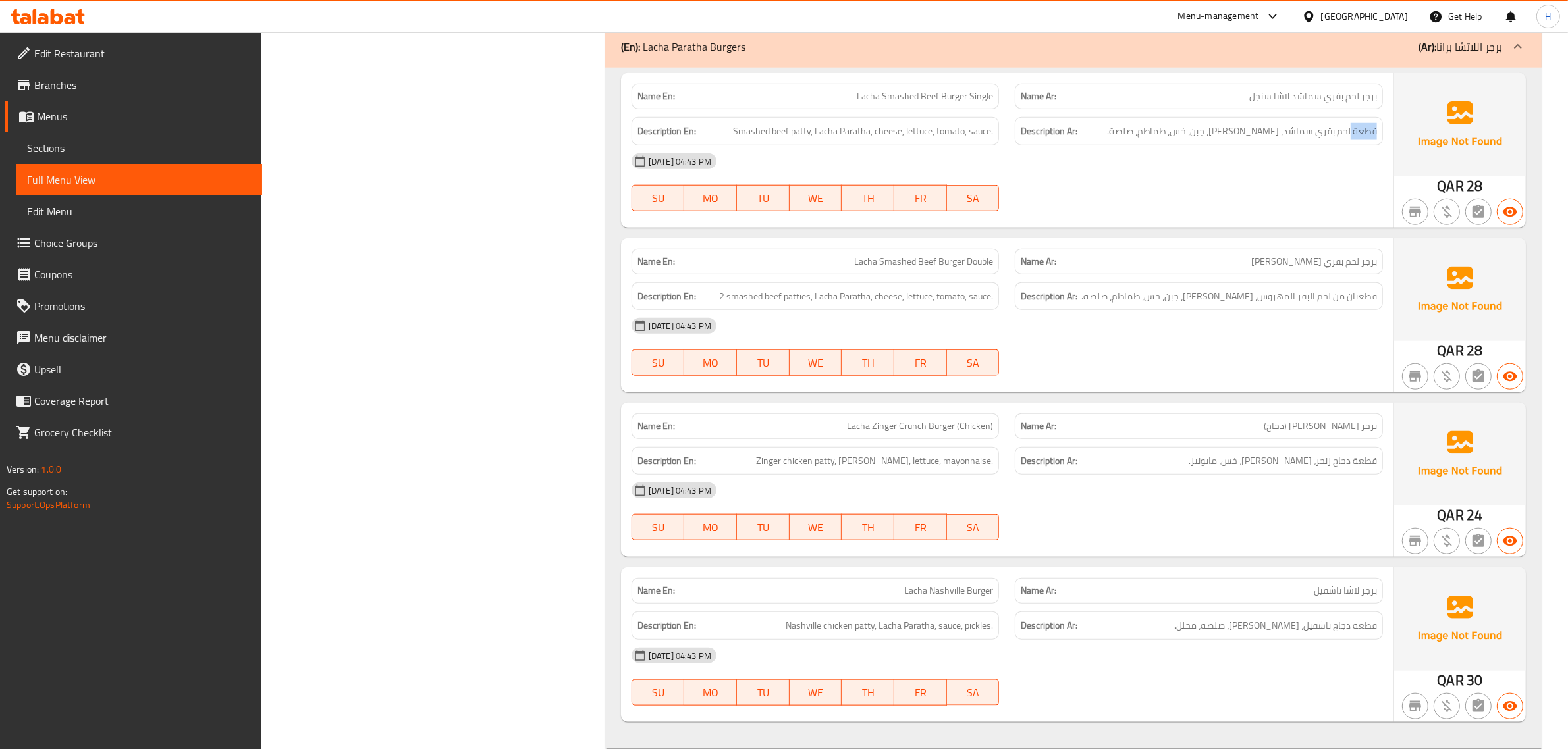
scroll to position [1694, 0]
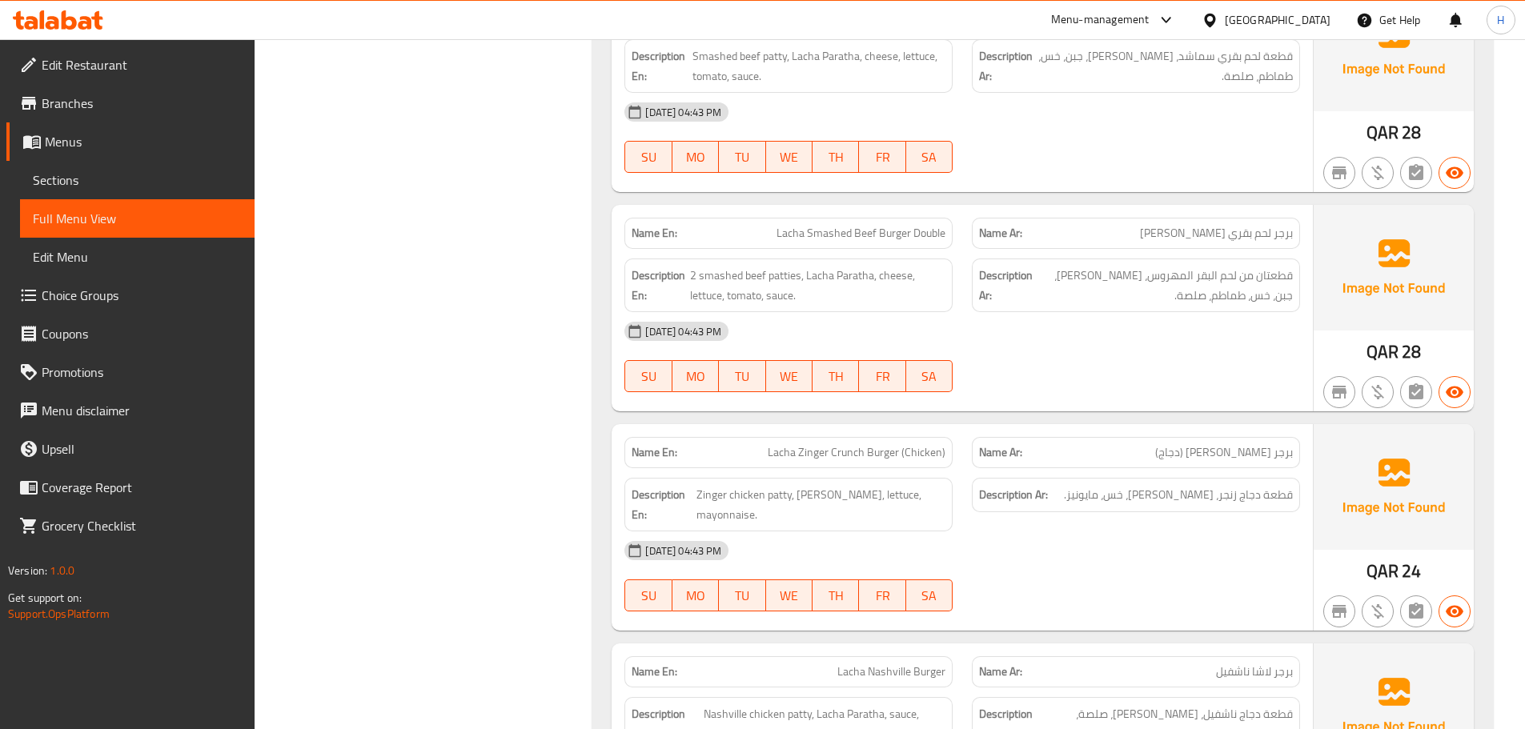
scroll to position [2222, 0]
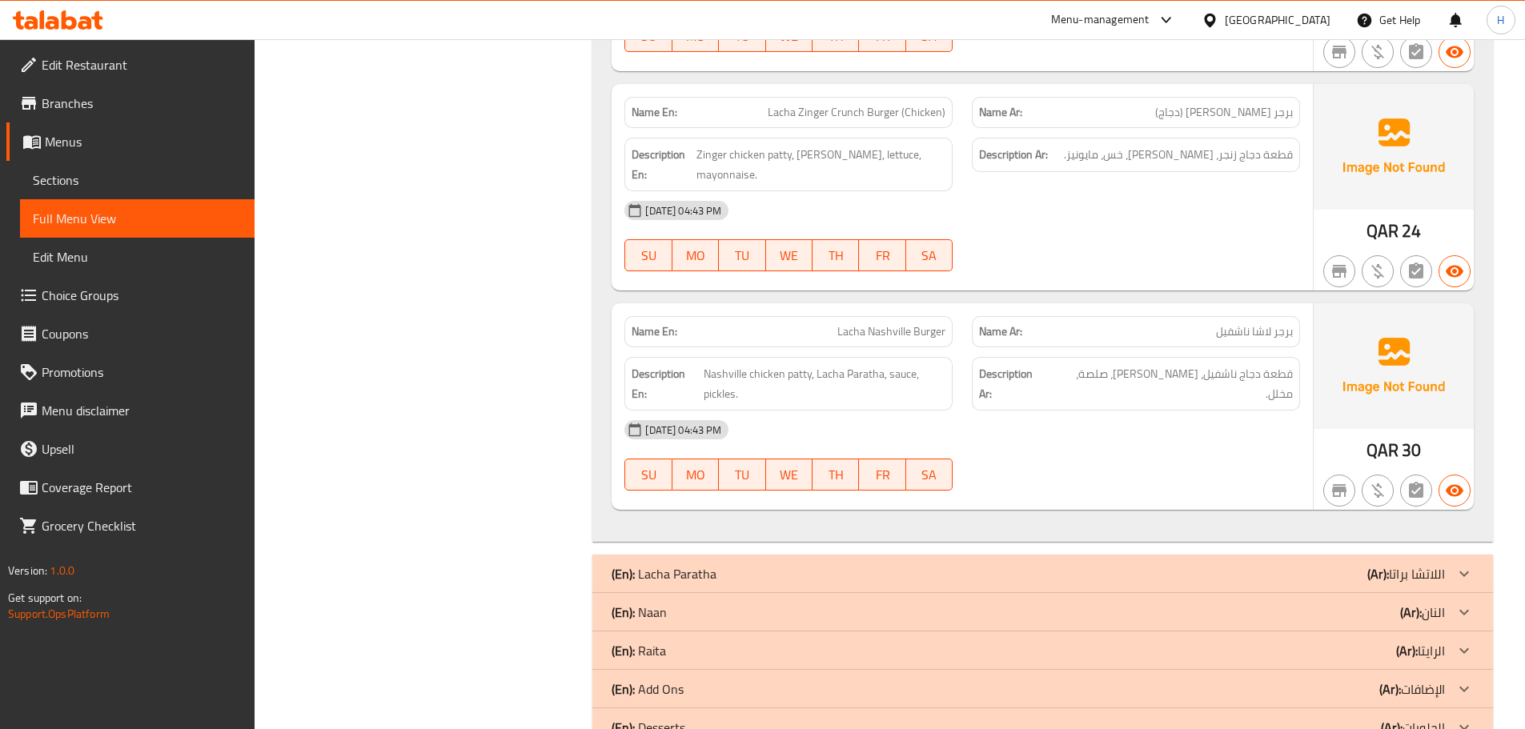
scroll to position [2542, 0]
click at [789, 570] on div "(En): Lacha Paratha (Ar): اللاتشا براتا" at bounding box center [1028, 572] width 833 height 19
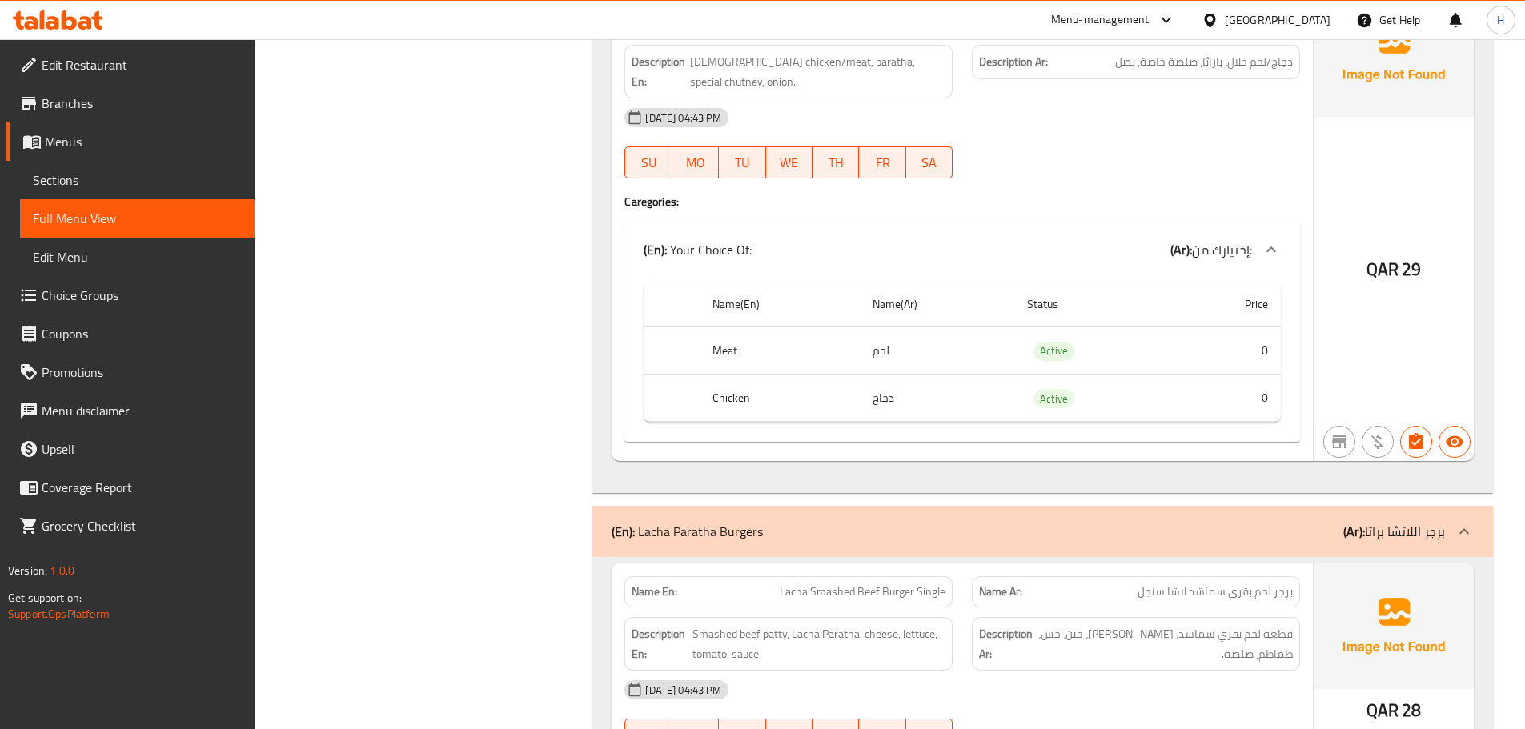
scroll to position [1662, 0]
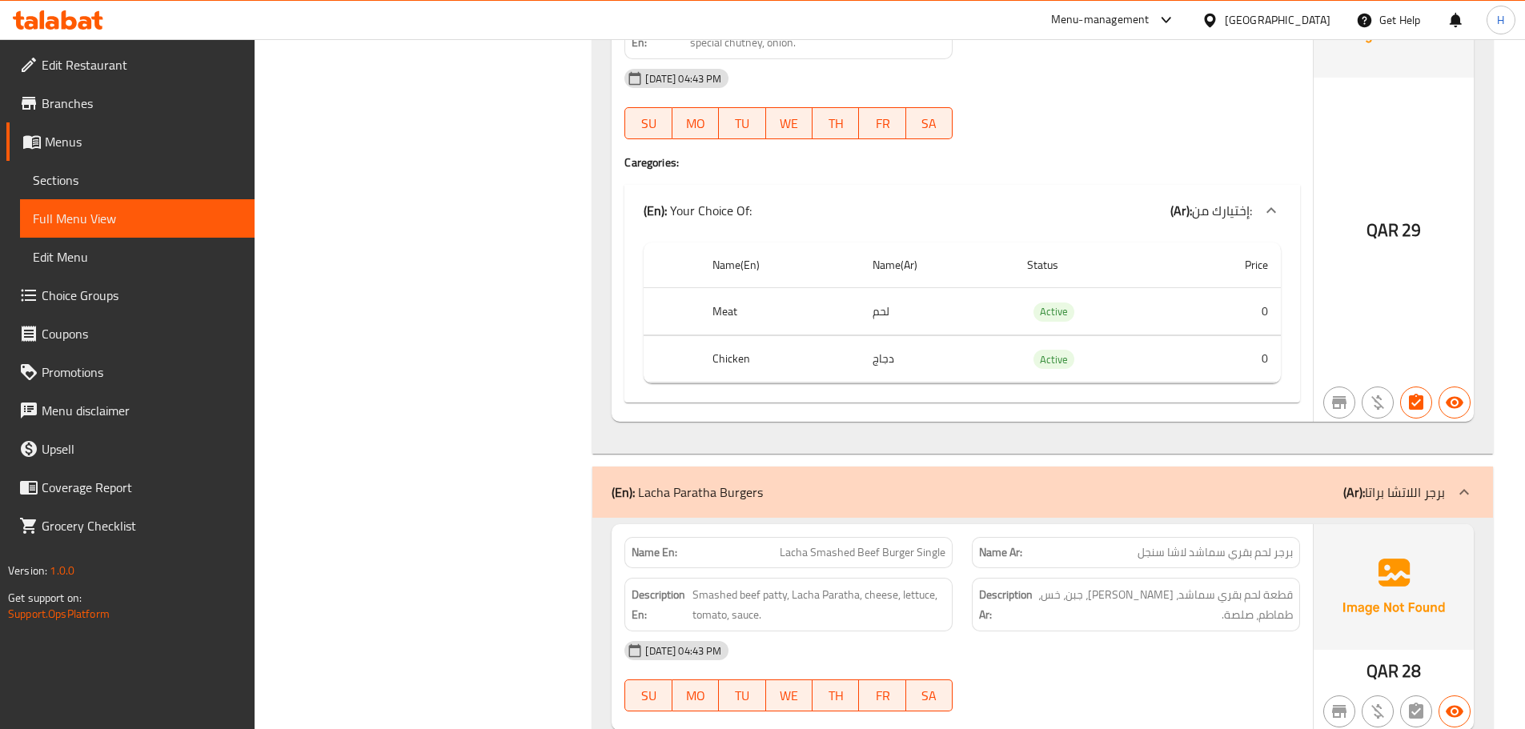
click at [694, 484] on p "(En): Lacha Paratha Burgers" at bounding box center [687, 492] width 151 height 19
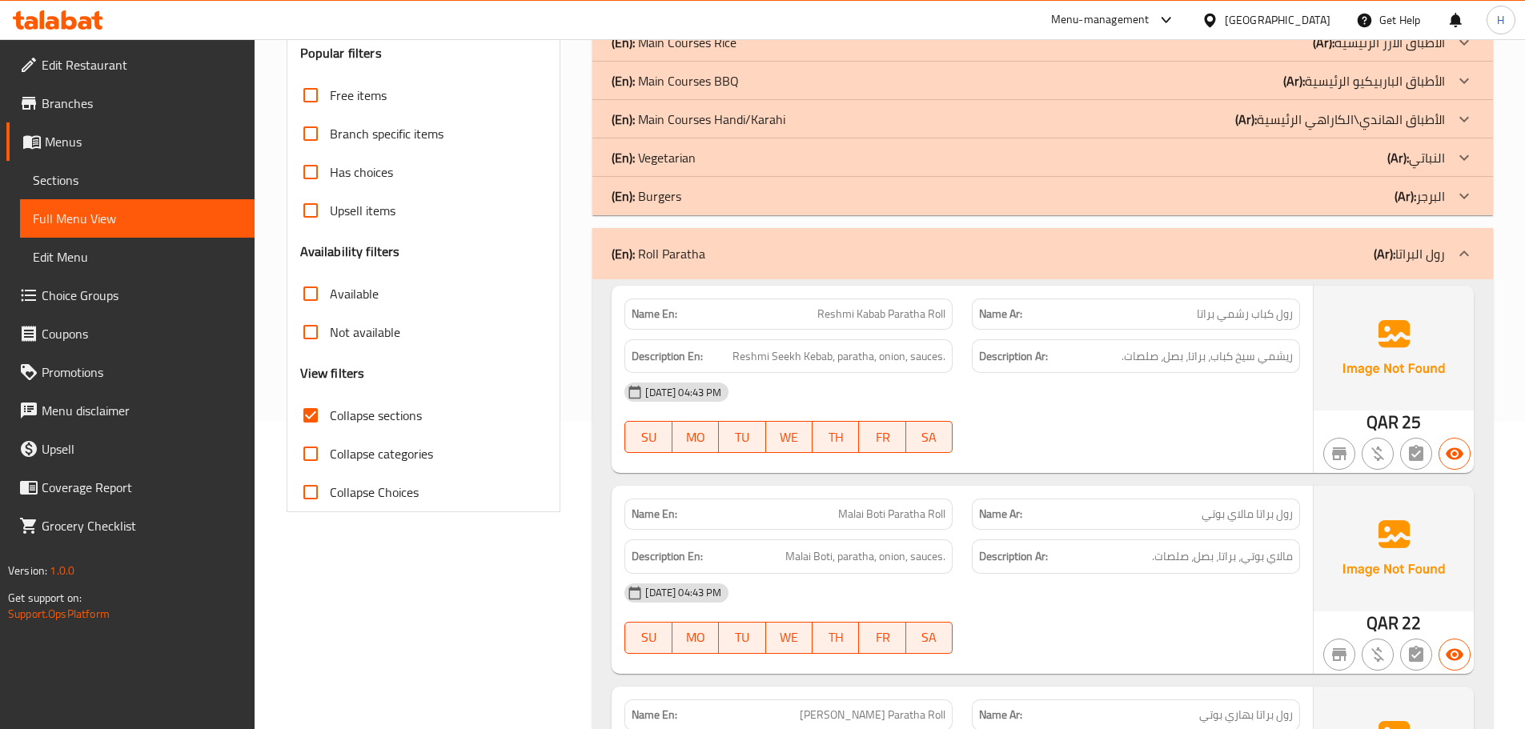
scroll to position [141, 0]
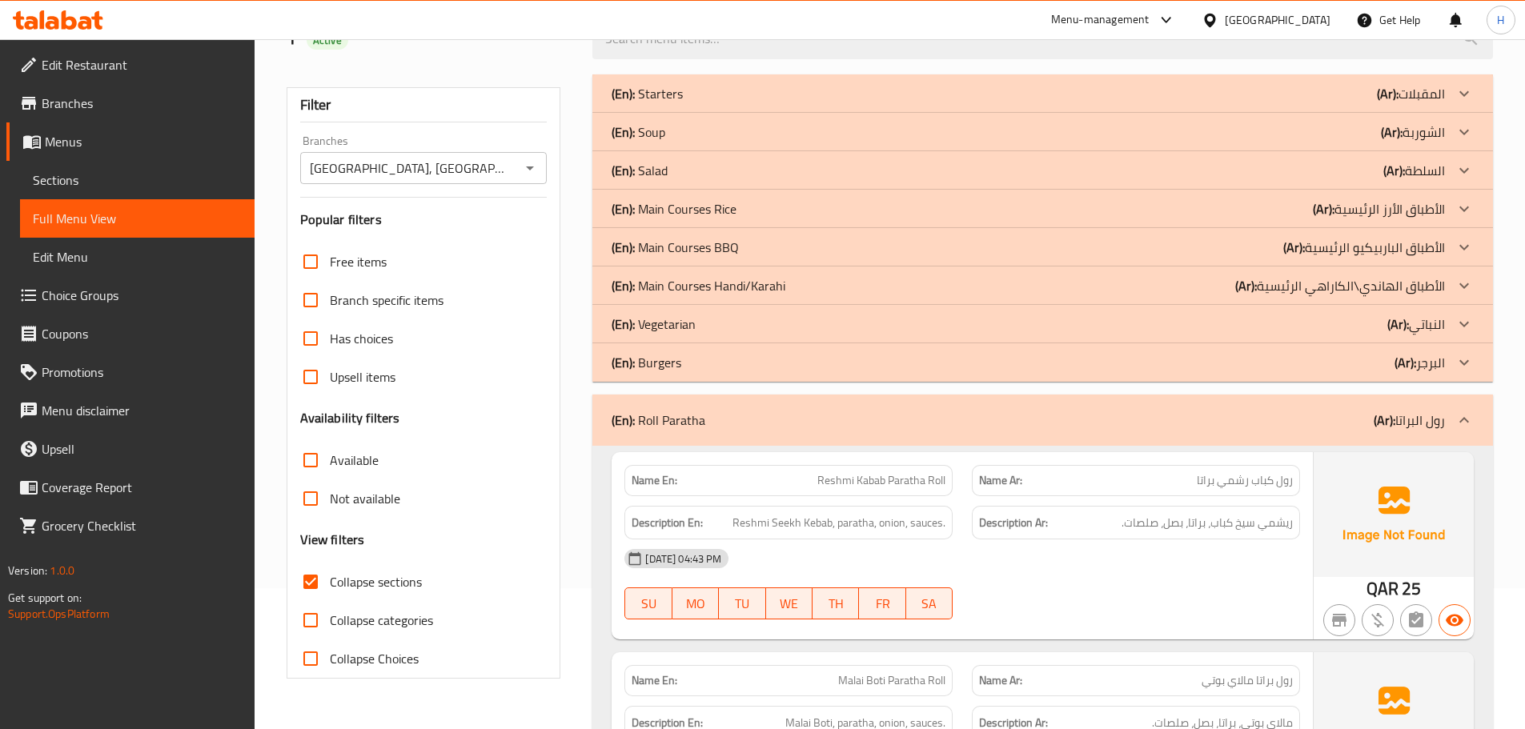
click at [717, 409] on div "(En): Roll Paratha (Ar): رول البراتا" at bounding box center [1042, 420] width 901 height 51
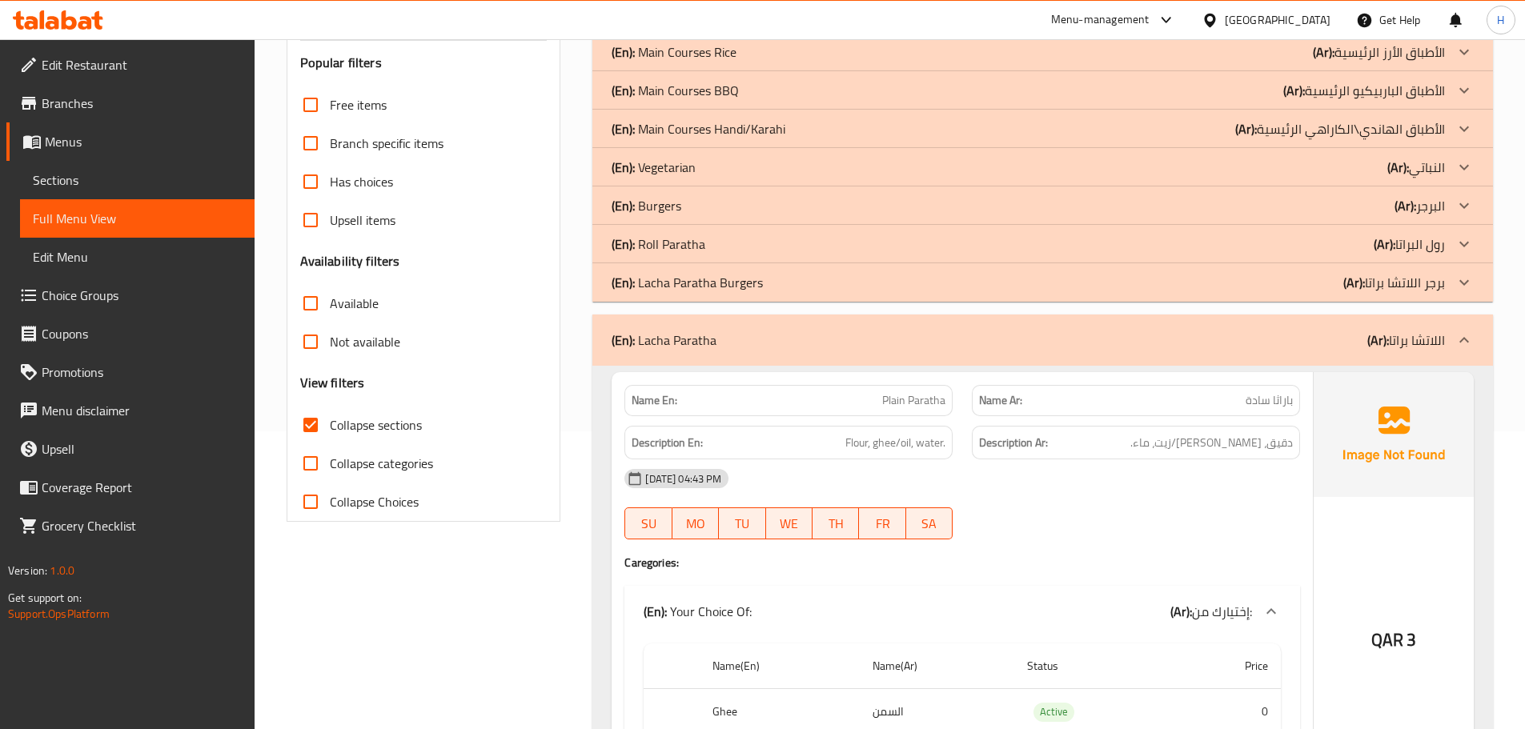
scroll to position [301, 0]
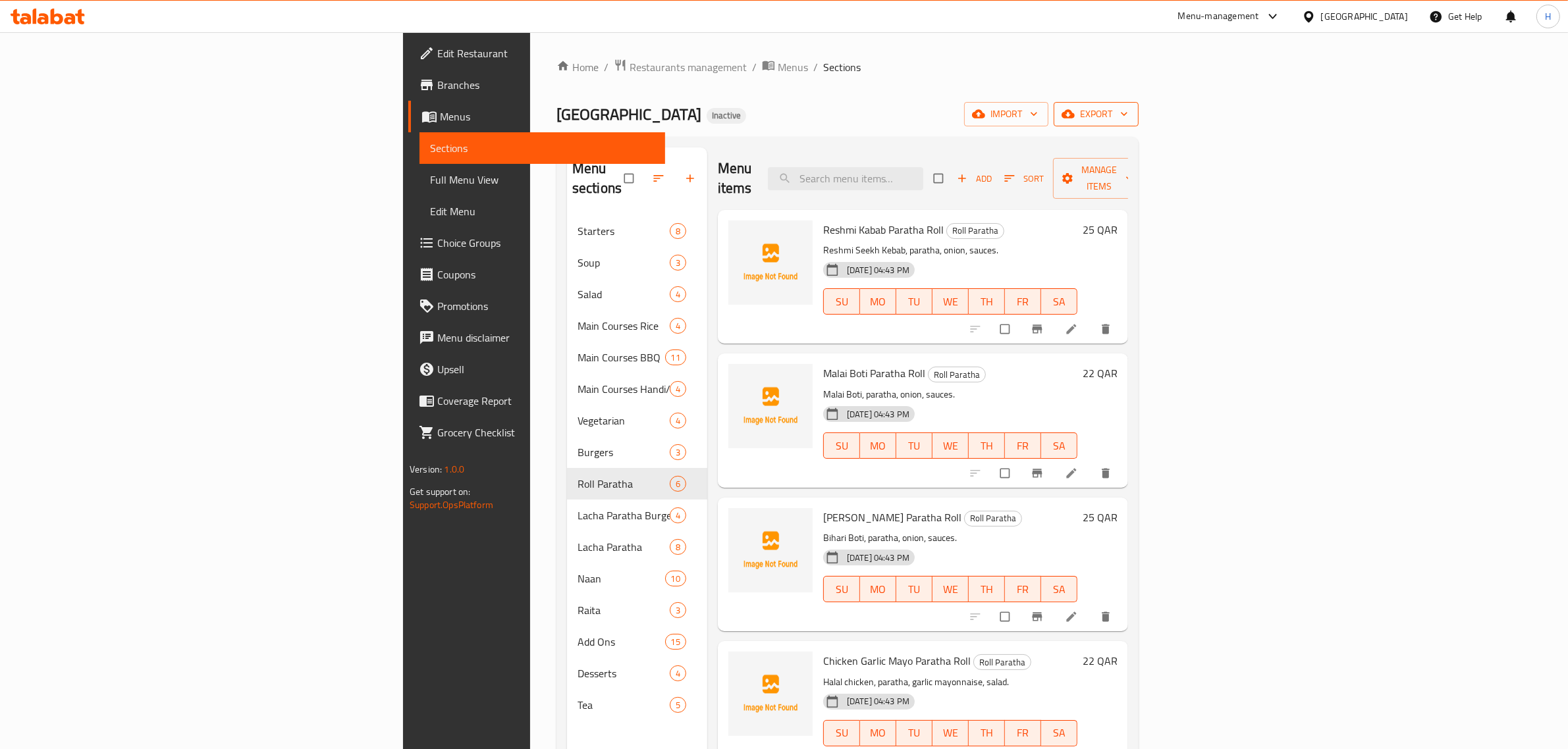
click at [1128, 113] on span "export" at bounding box center [1097, 114] width 64 height 16
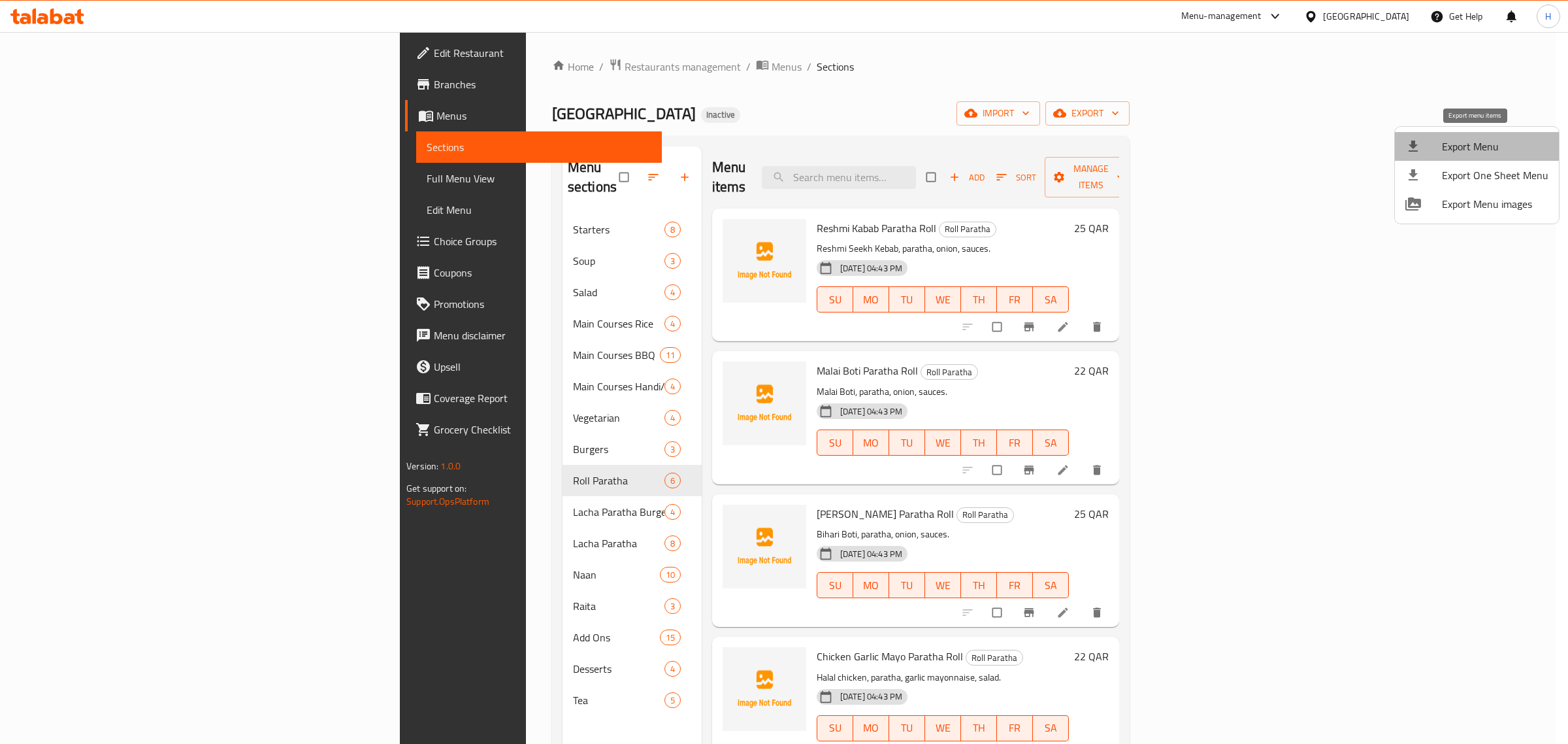
click at [1482, 145] on span "Export Menu" at bounding box center [1495, 146] width 106 height 16
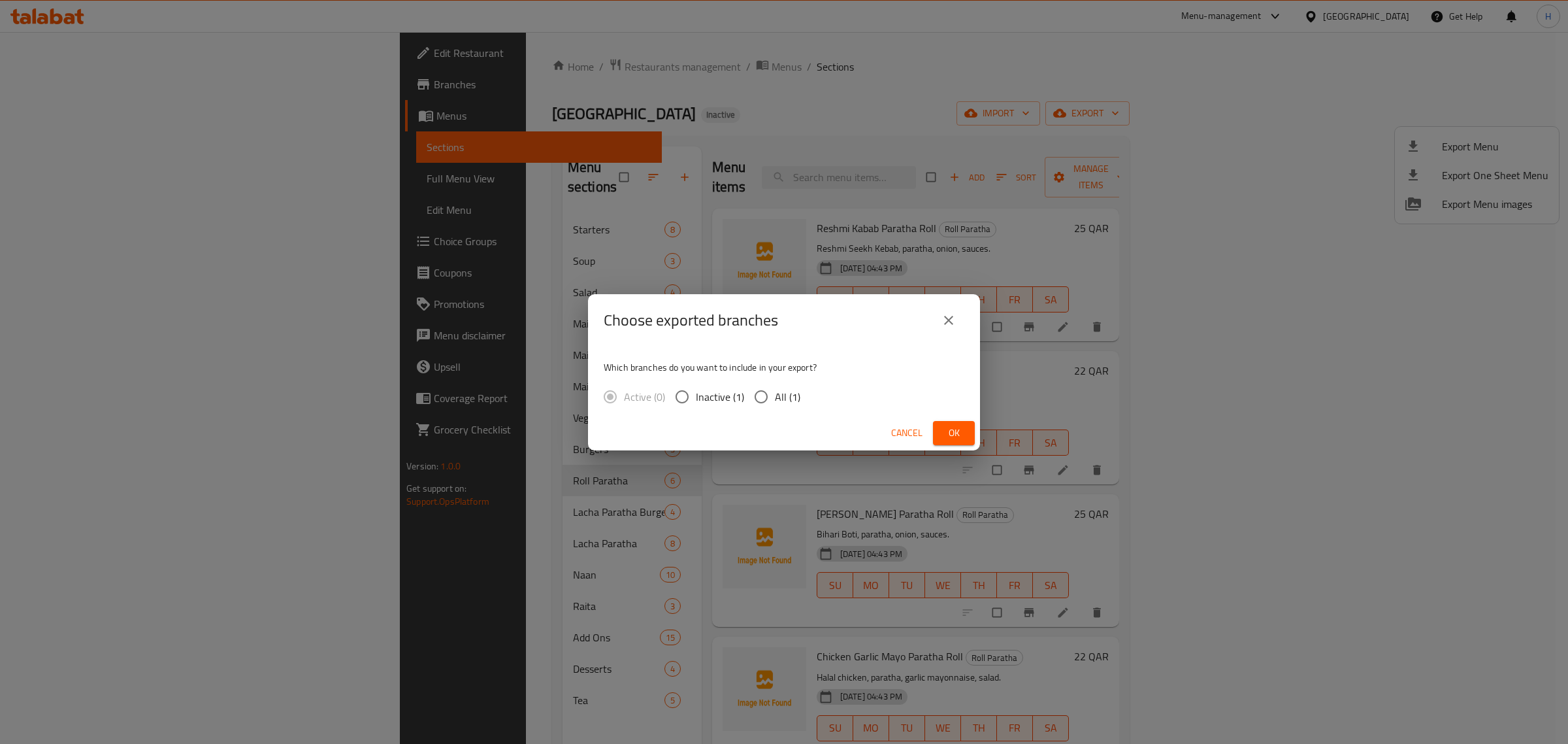
click at [768, 396] on input "All (1)" at bounding box center [762, 397] width 28 height 28
radio input "true"
click at [955, 429] on span "Ok" at bounding box center [954, 433] width 21 height 16
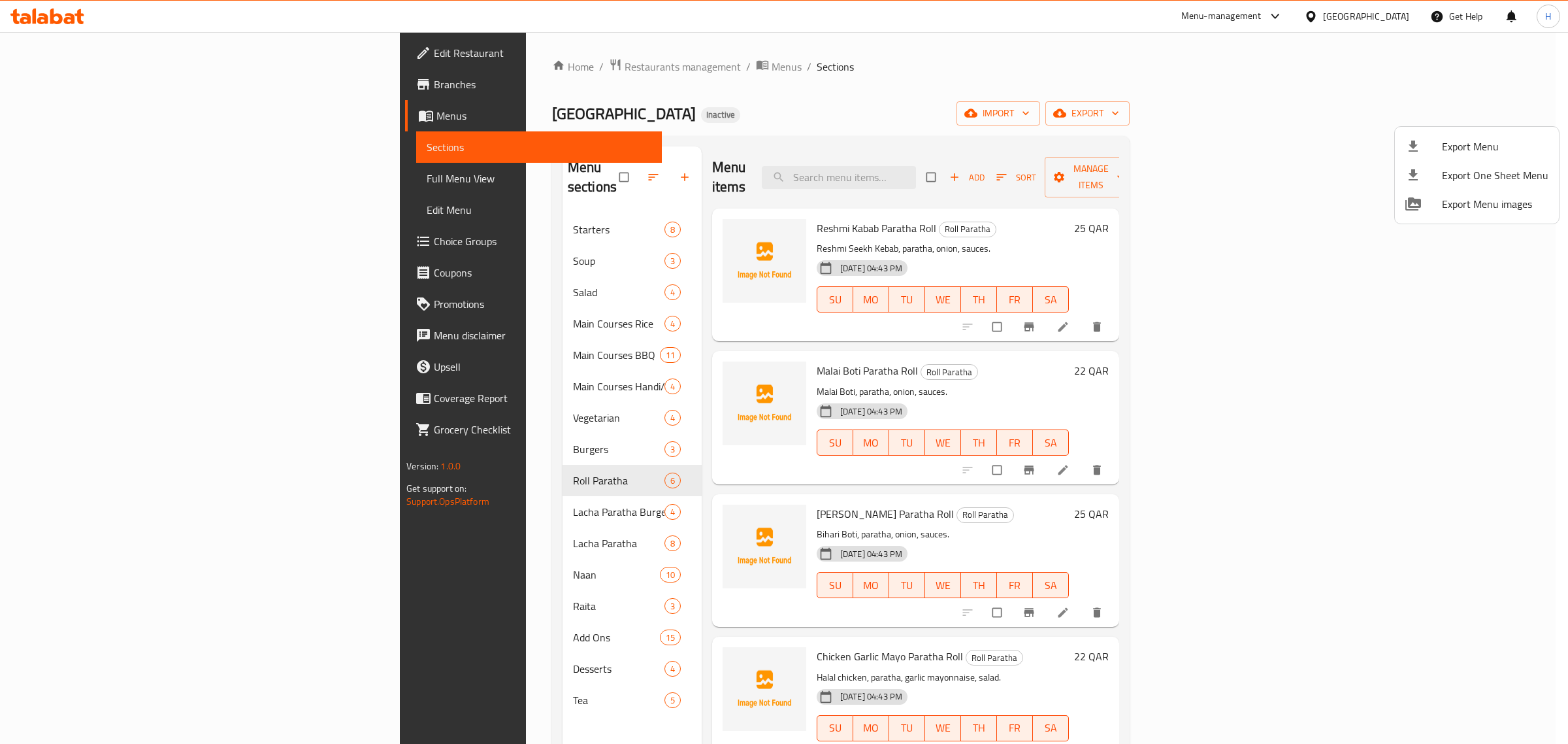
click at [1122, 333] on div at bounding box center [784, 372] width 1568 height 744
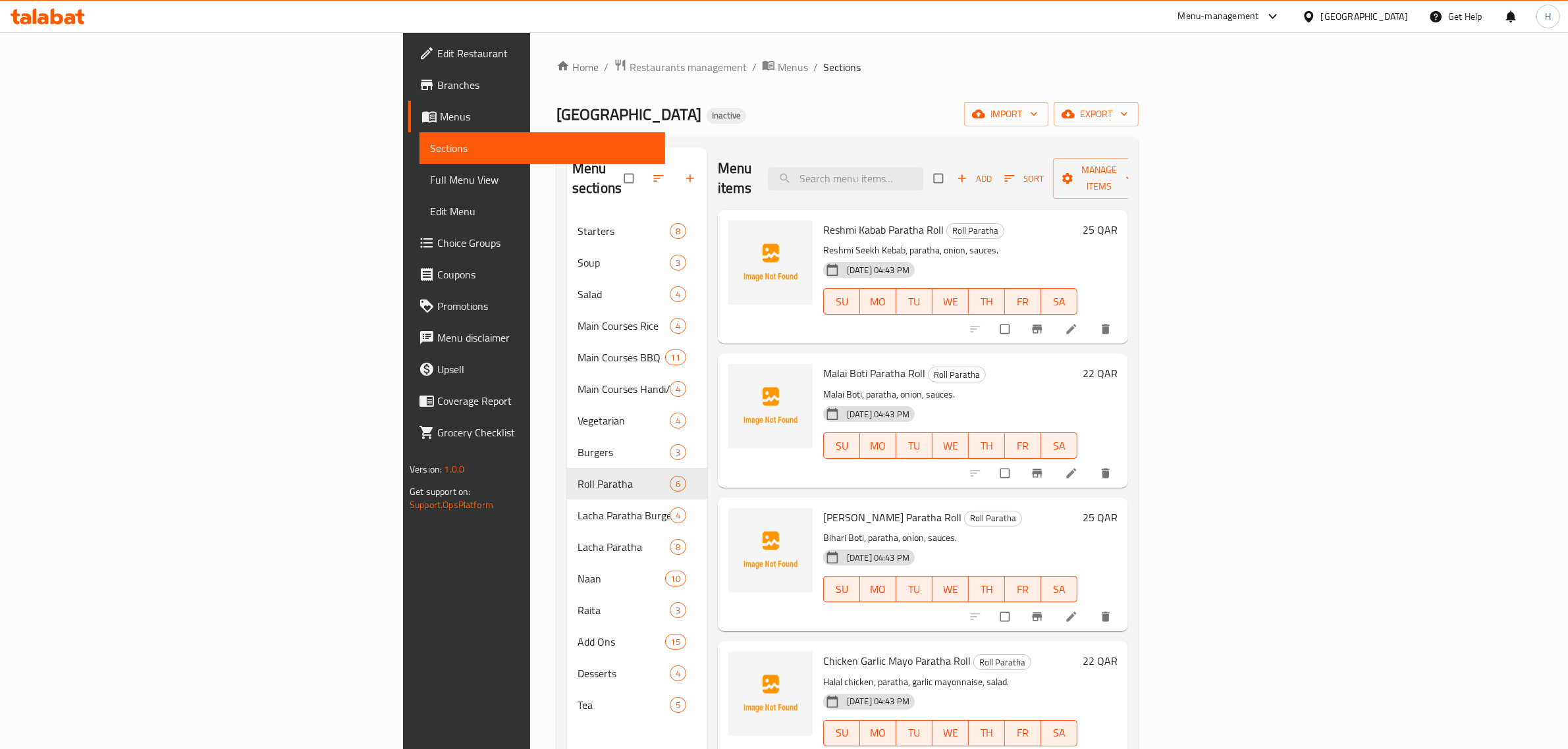
click at [1081, 466] on div "Malai Boti Paratha Roll Roll Paratha Malai Boti, paratha, onion, sauces. 30-09-…" at bounding box center [923, 420] width 411 height 134
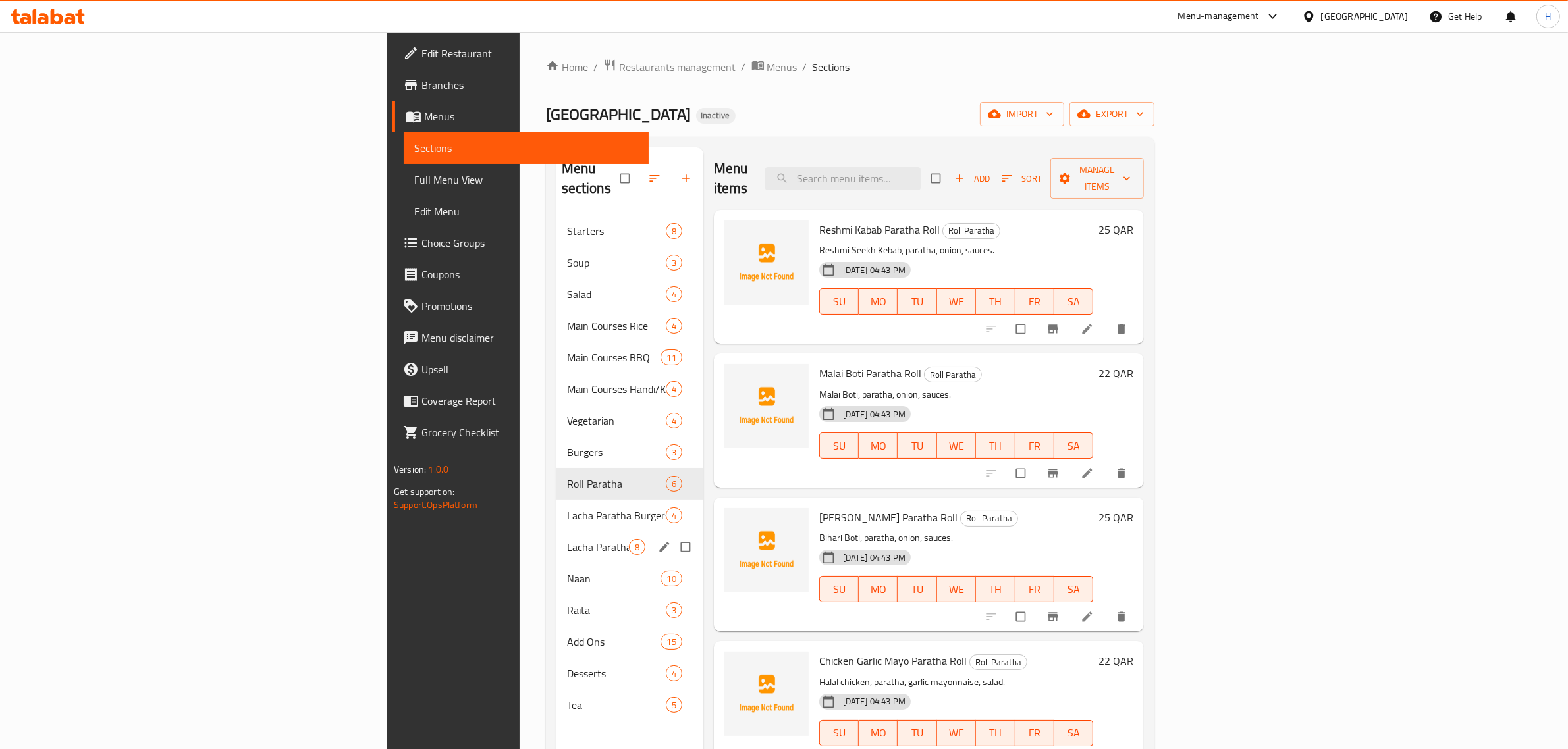
click at [556, 531] on div "Lacha Paratha 8" at bounding box center [629, 547] width 147 height 31
click at [556, 500] on div "Lacha Paratha Burgers 4" at bounding box center [629, 516] width 147 height 31
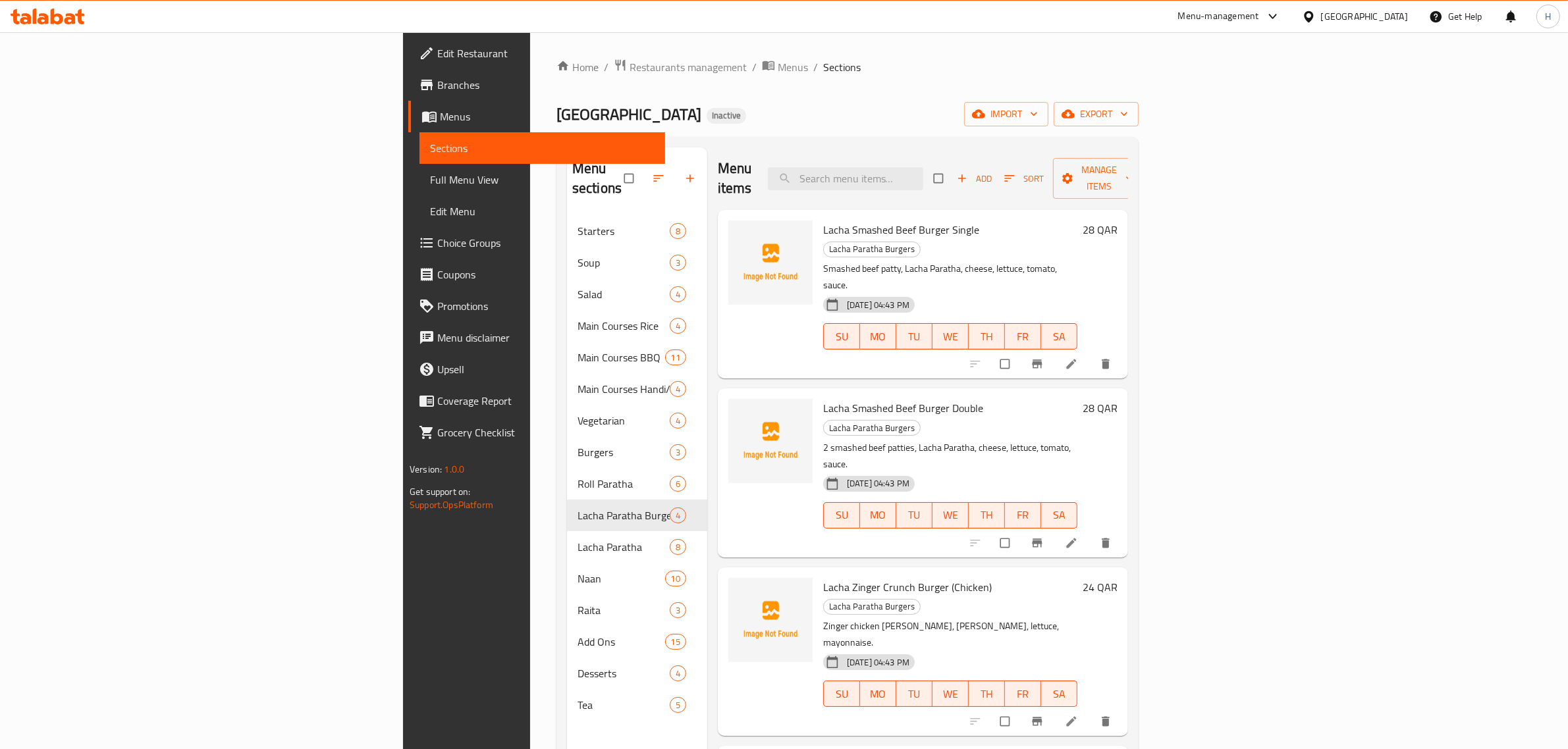
click at [1128, 470] on div "Menu items Add Sort Manage items Lacha Smashed Beef Burger Single Lacha Paratha…" at bounding box center [918, 521] width 421 height 749
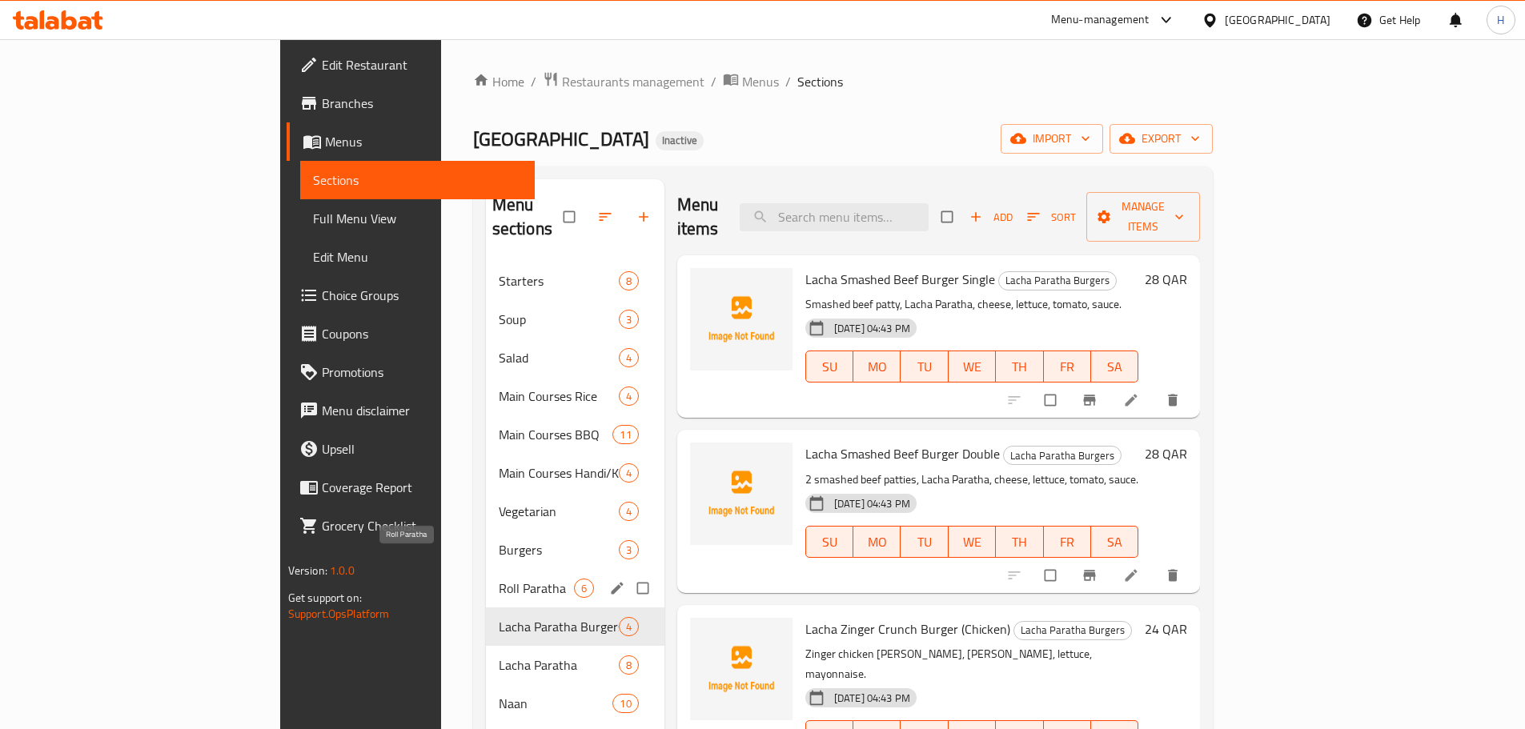
click at [499, 579] on span "Roll Paratha" at bounding box center [536, 588] width 75 height 19
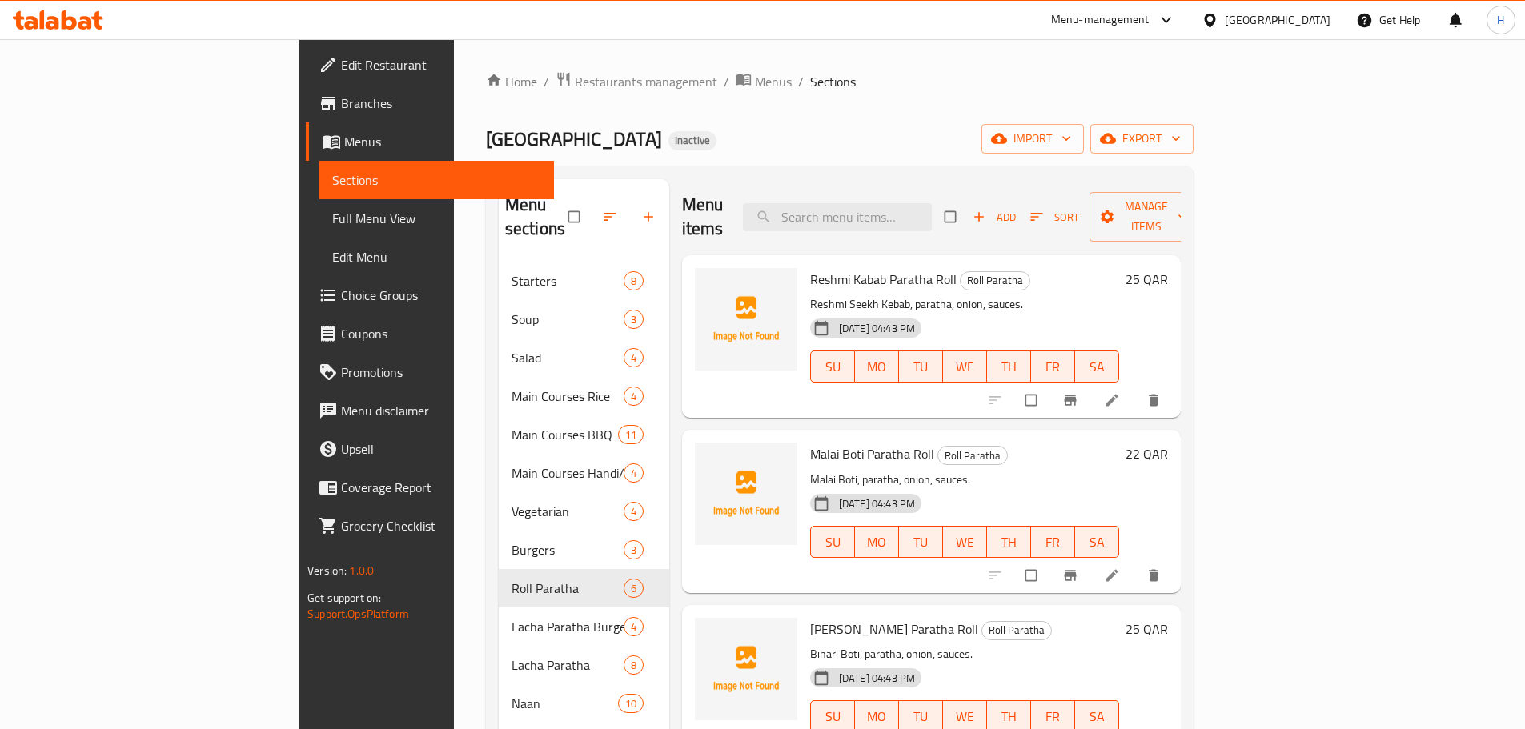
click at [847, 295] on p "Reshmi Seekh Kebab, paratha, onion, sauces." at bounding box center [964, 305] width 309 height 20
copy p "paratha"
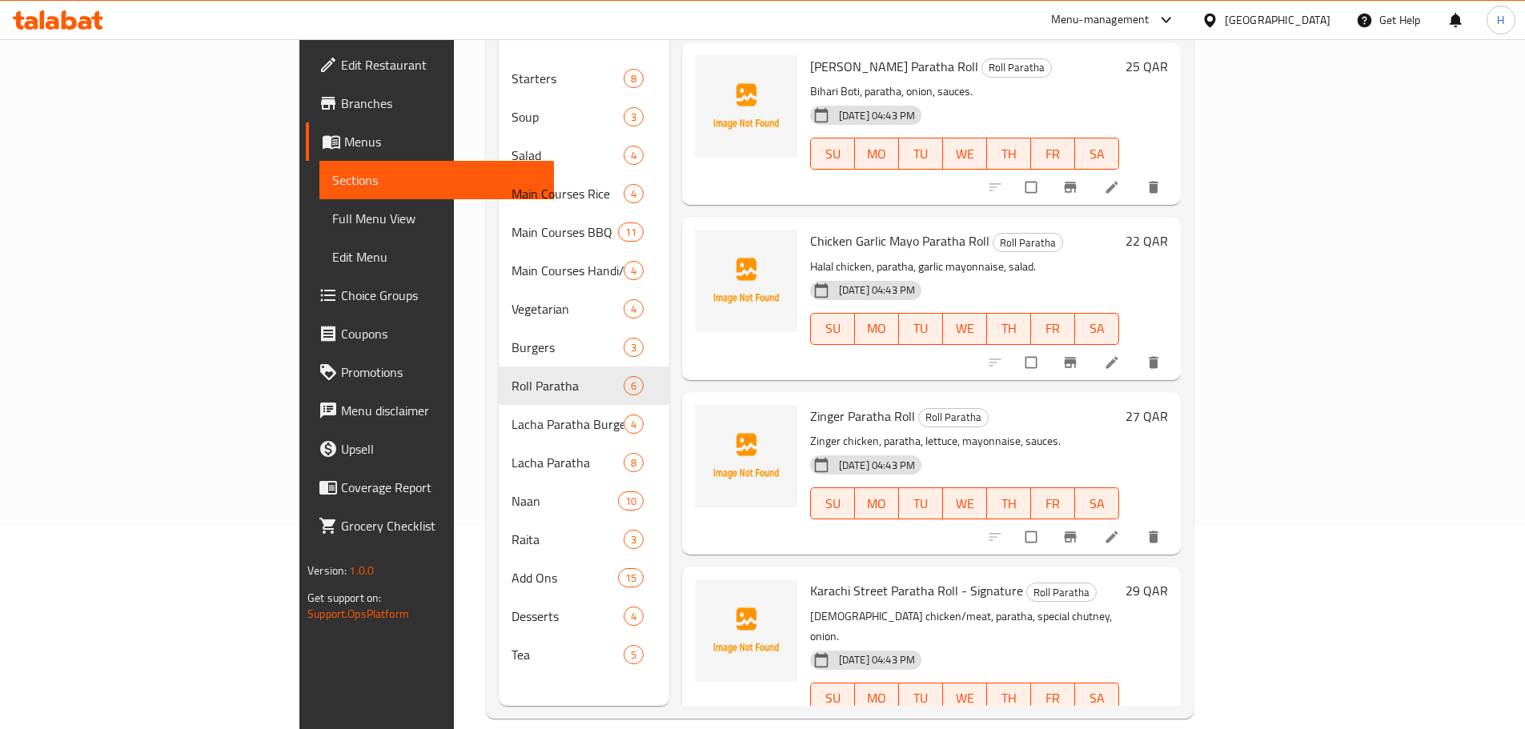
scroll to position [224, 0]
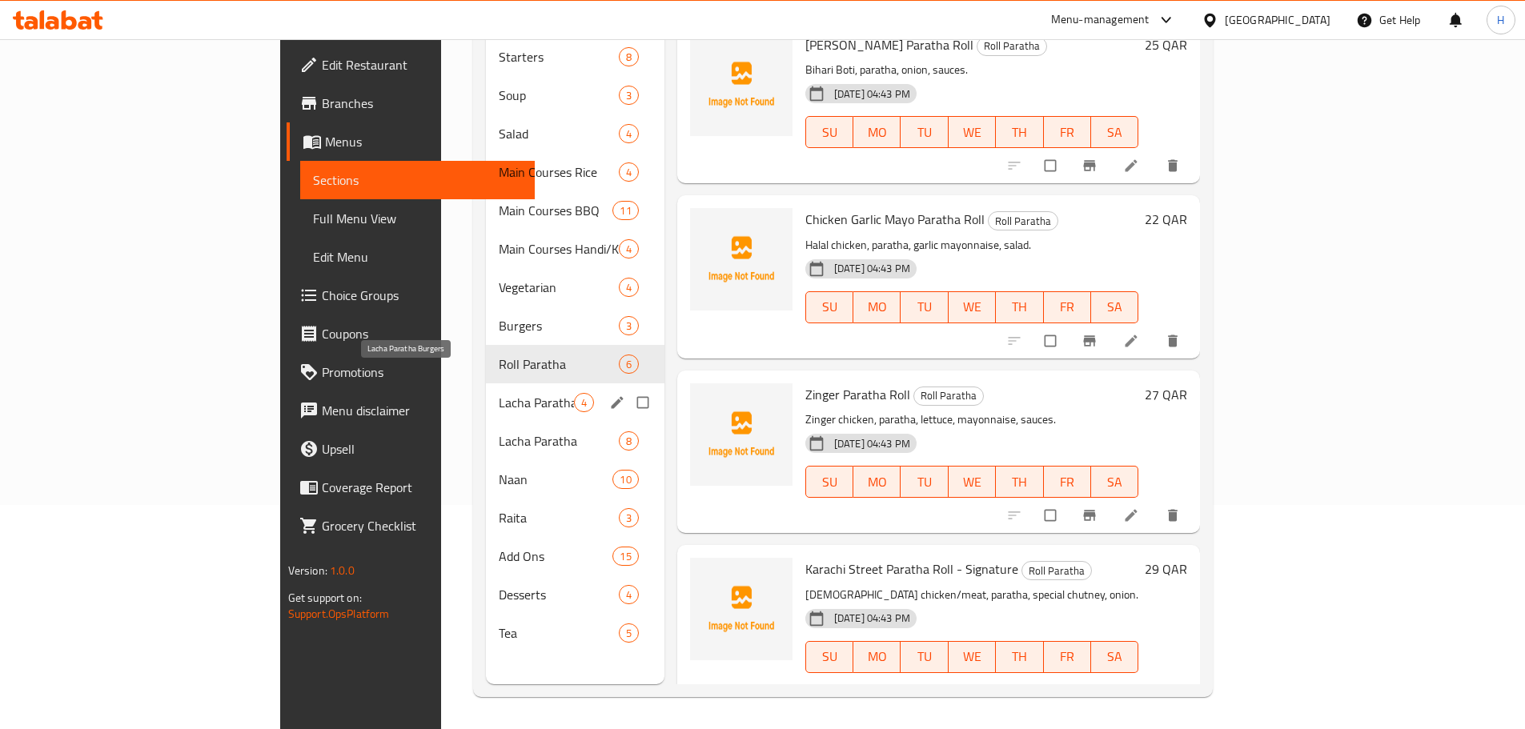
click at [499, 393] on span "Lacha Paratha Burgers" at bounding box center [536, 402] width 75 height 19
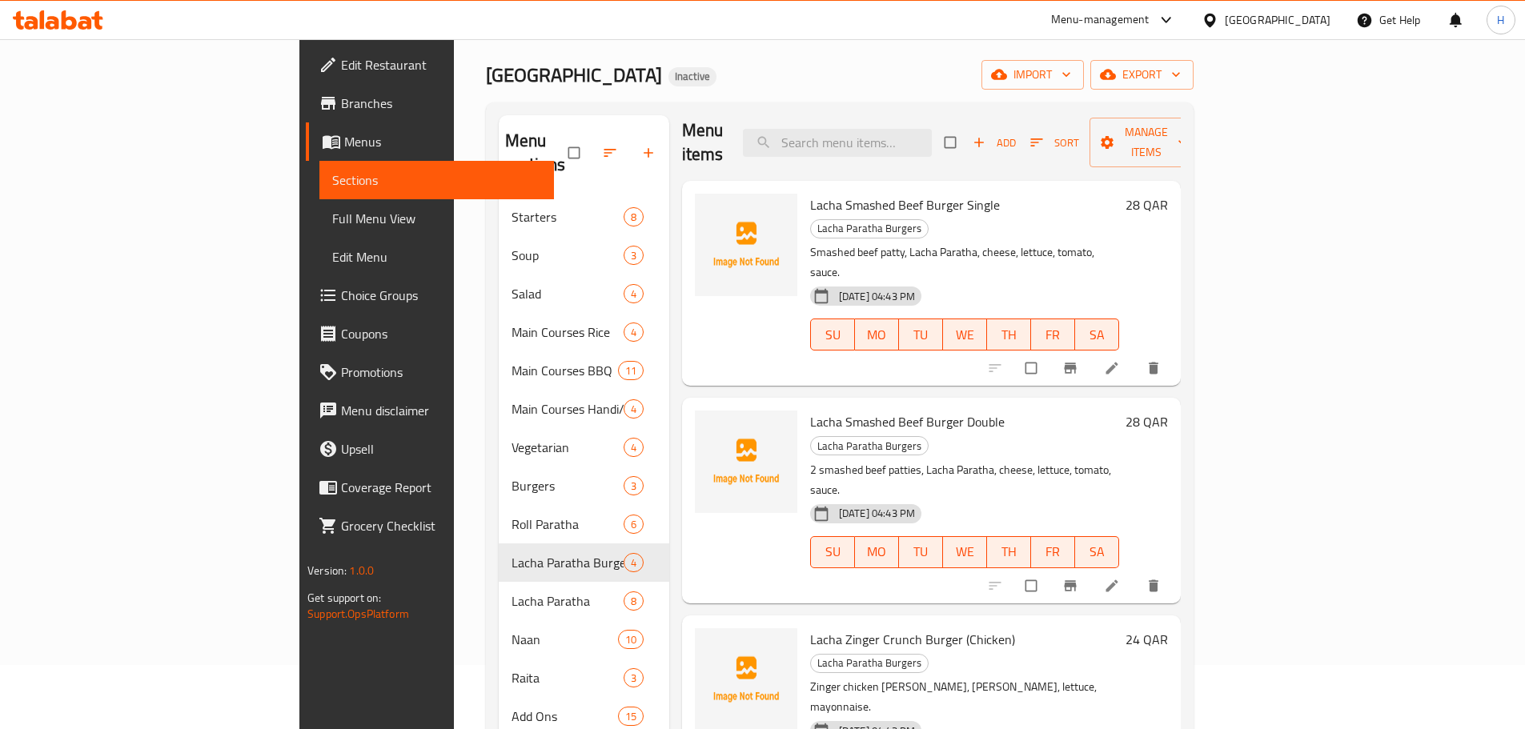
scroll to position [224, 0]
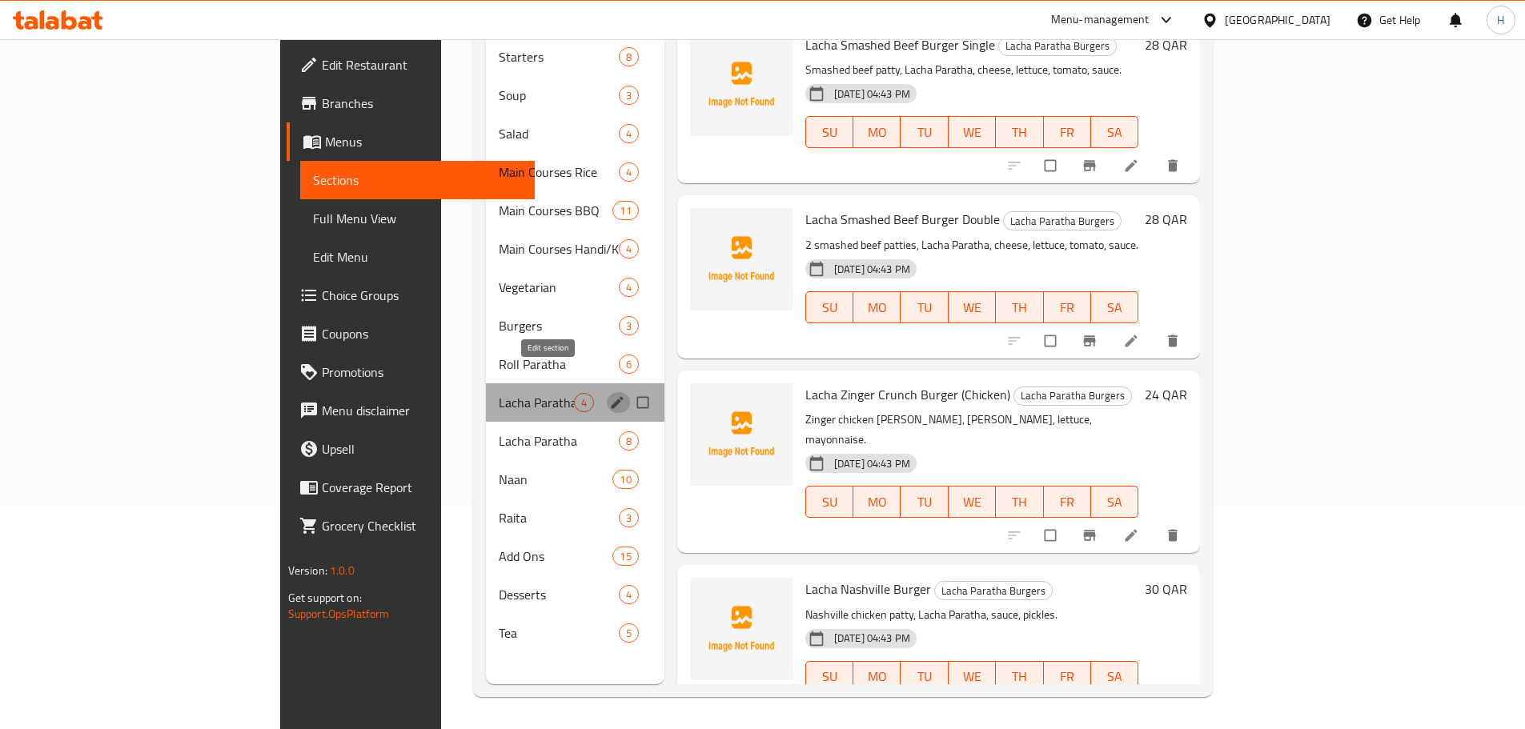
click at [611, 396] on icon "edit" at bounding box center [617, 402] width 12 height 12
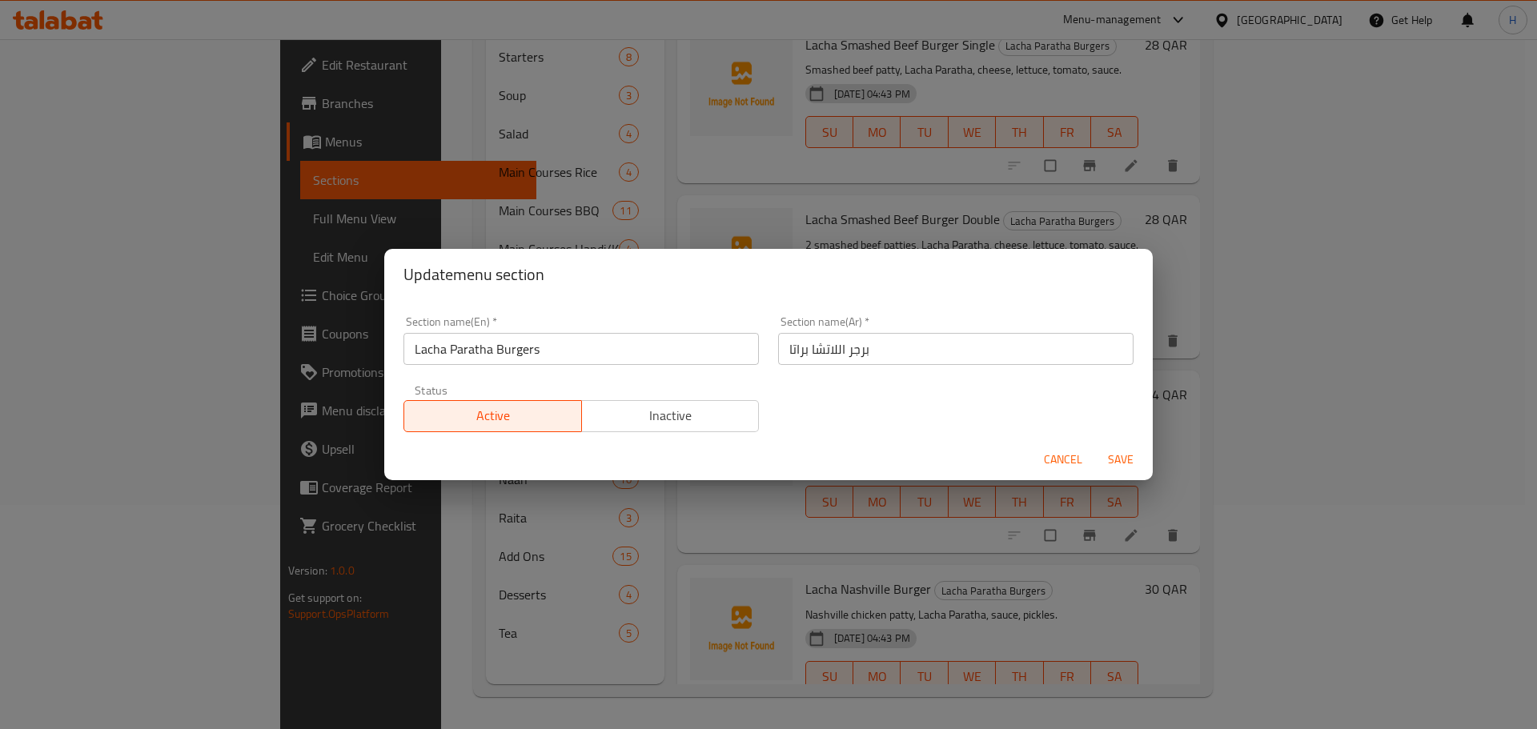
click at [612, 207] on div "Update menu section Section name(En)   * Lacha Paratha Burgers Section name(En)…" at bounding box center [768, 364] width 1537 height 729
click at [1051, 457] on span "Cancel" at bounding box center [1063, 460] width 38 height 20
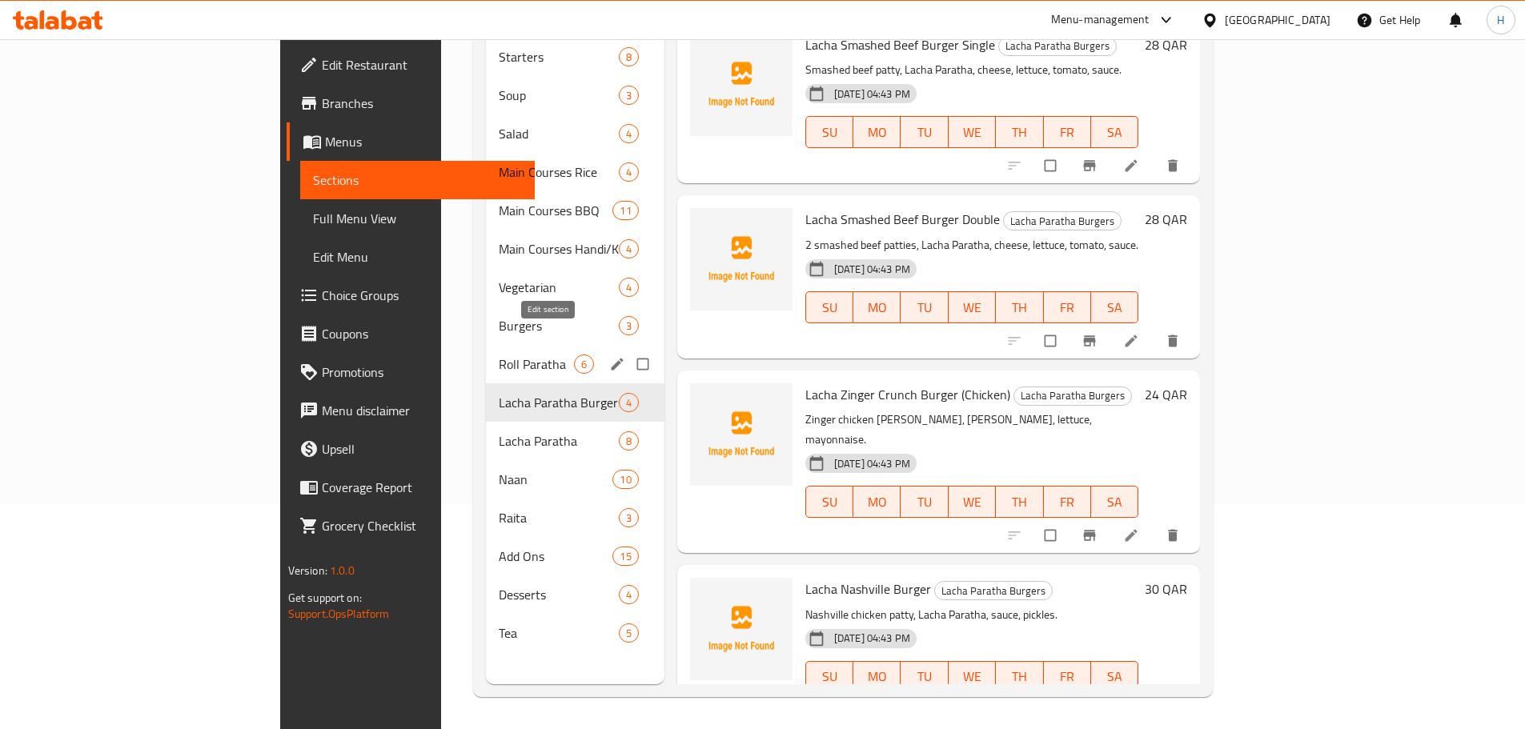
click at [609, 356] on icon "edit" at bounding box center [617, 364] width 16 height 16
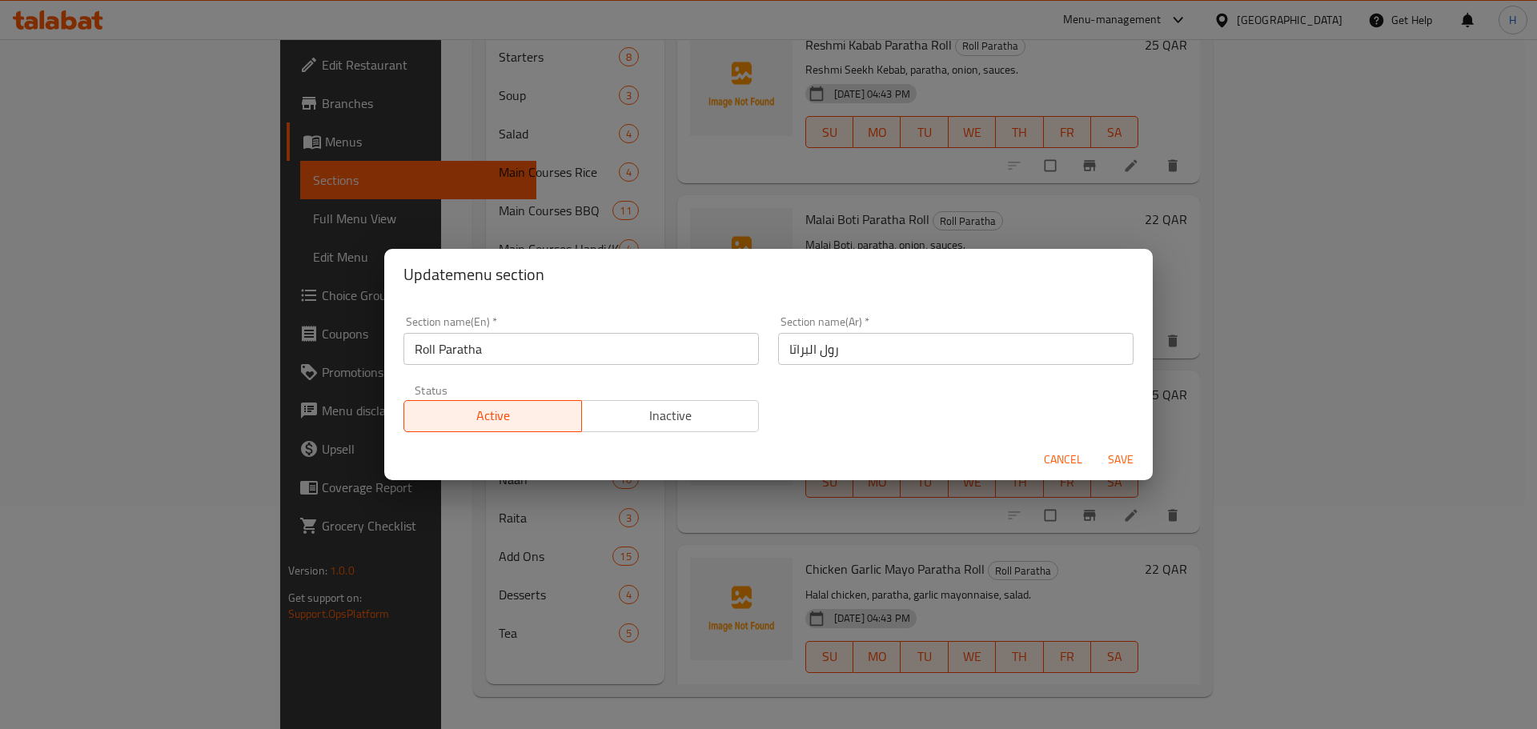
click at [1058, 455] on span "Cancel" at bounding box center [1063, 460] width 38 height 20
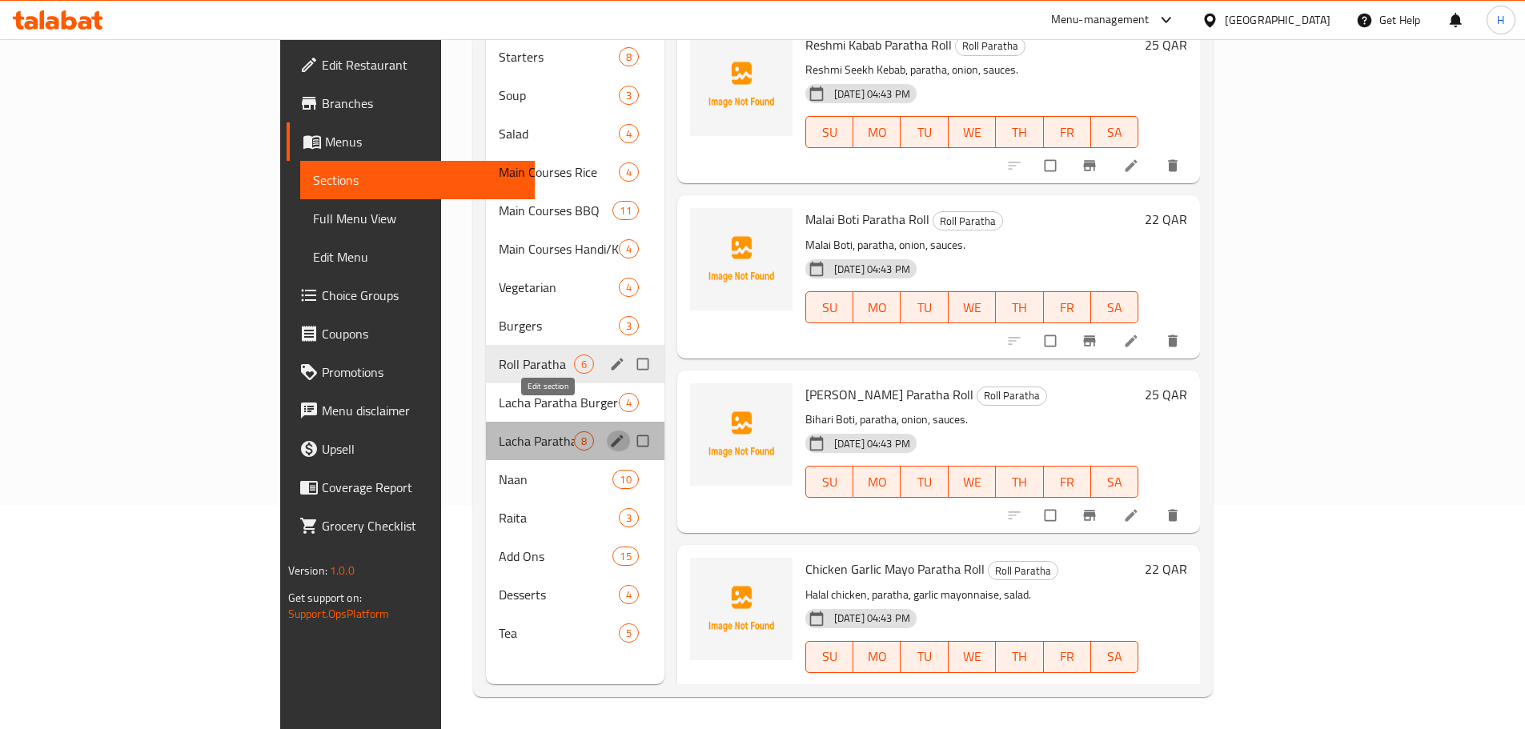
click at [611, 435] on icon "edit" at bounding box center [617, 441] width 12 height 12
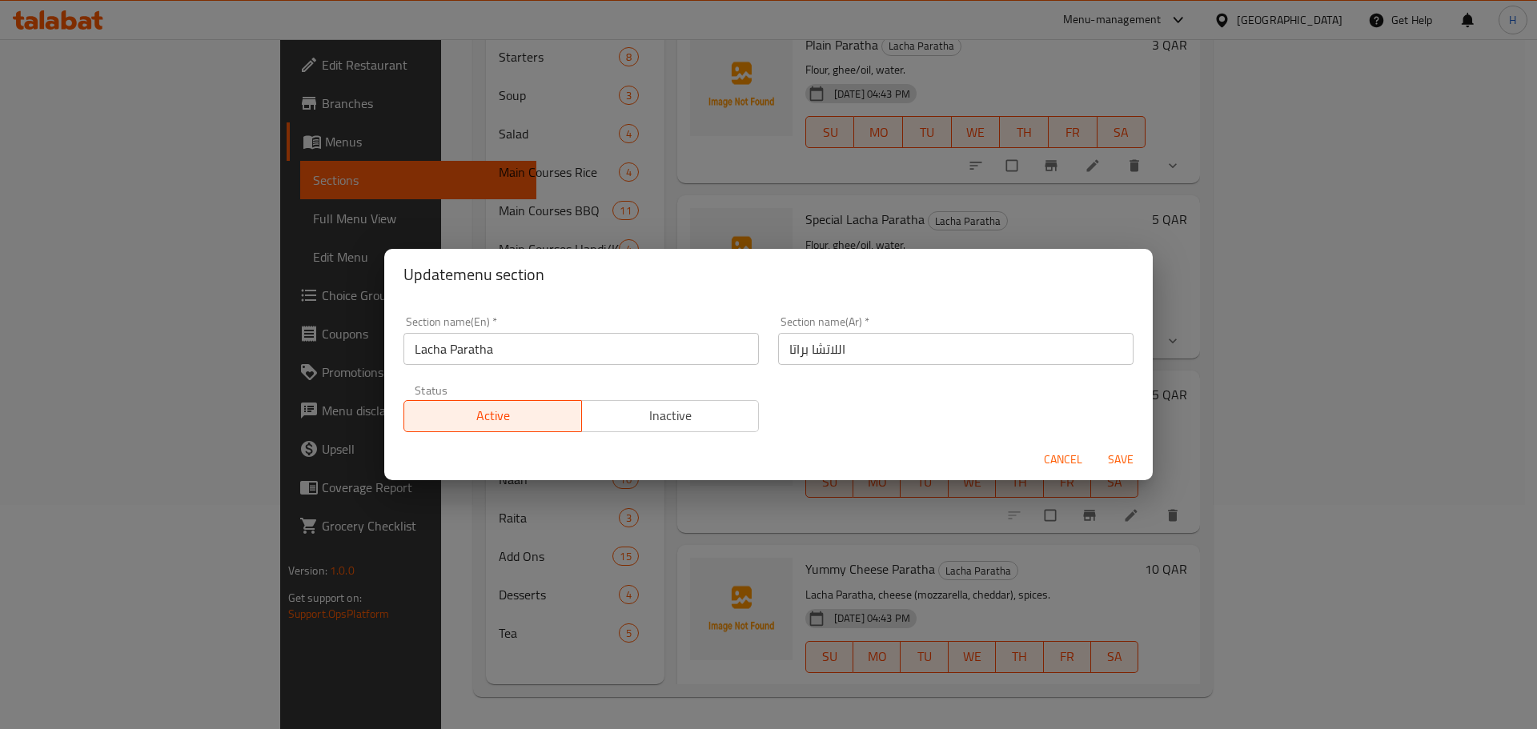
click at [1044, 458] on span "Cancel" at bounding box center [1063, 460] width 38 height 20
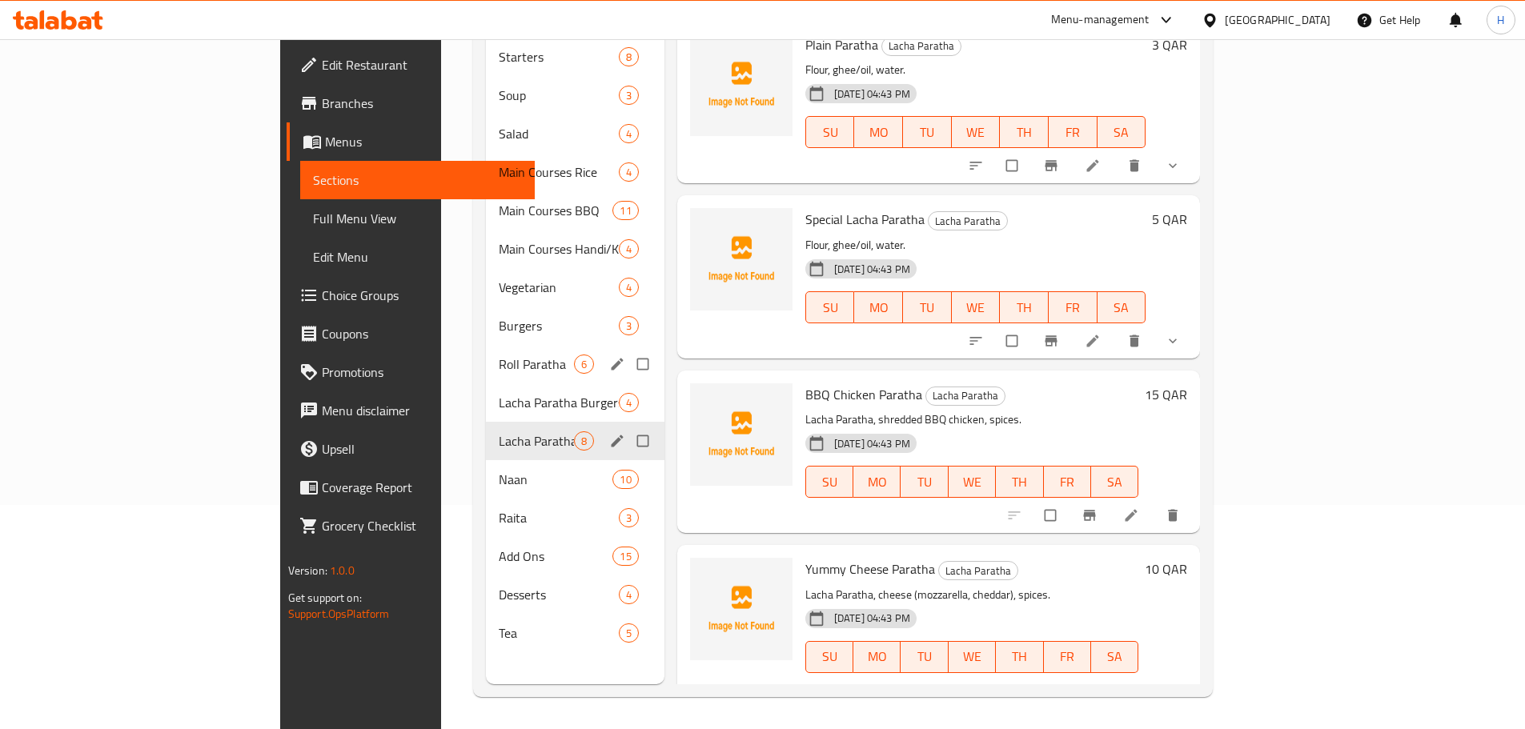
click at [879, 502] on div "BBQ Chicken Paratha Lacha Paratha Lacha Paratha, shredded BBQ chicken, spices. …" at bounding box center [972, 452] width 347 height 150
click at [499, 431] on span "Lacha Paratha" at bounding box center [536, 440] width 75 height 19
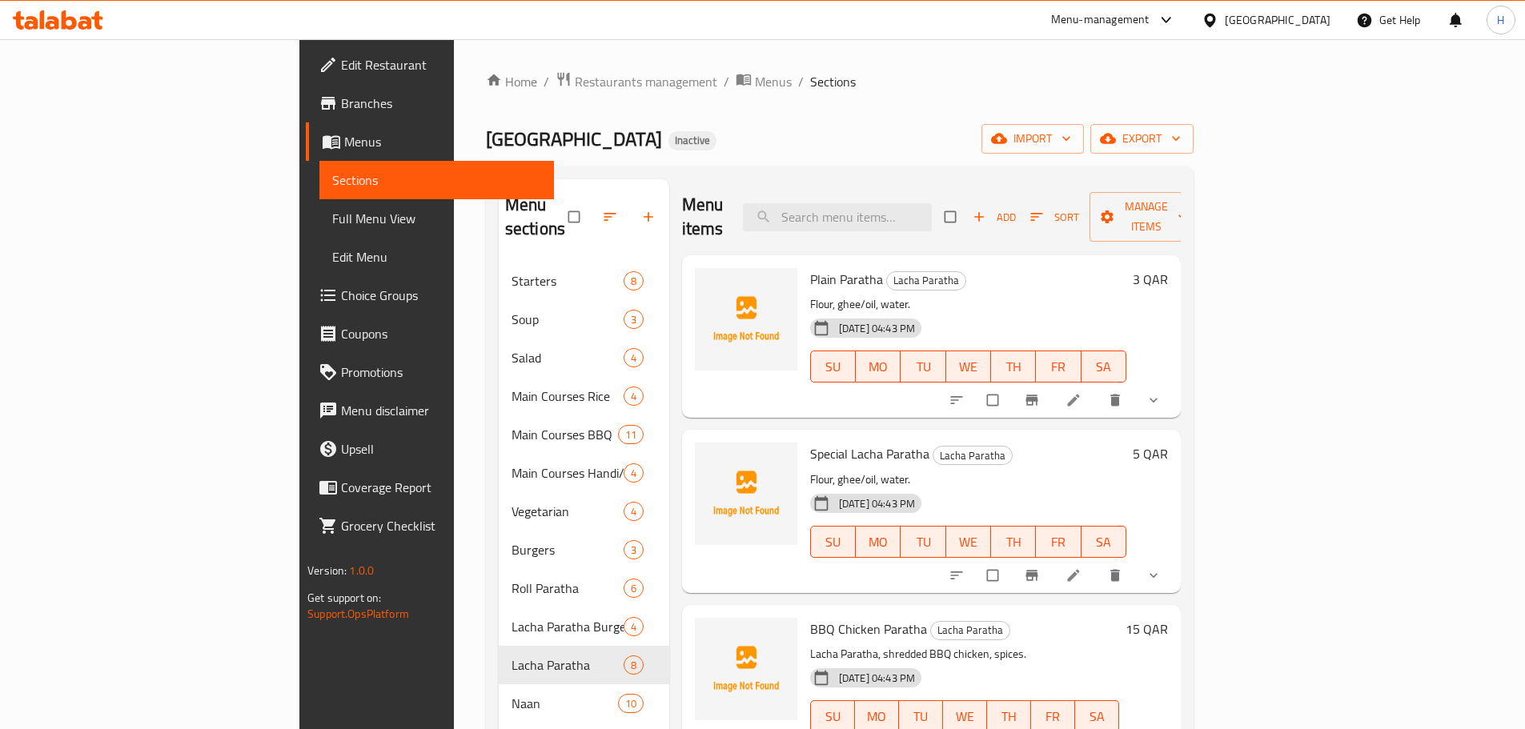
drag, startPoint x: 942, startPoint y: 208, endPoint x: 942, endPoint y: 114, distance: 94.5
click at [932, 206] on input "search" at bounding box center [837, 217] width 189 height 28
paste input "Butter Naan"
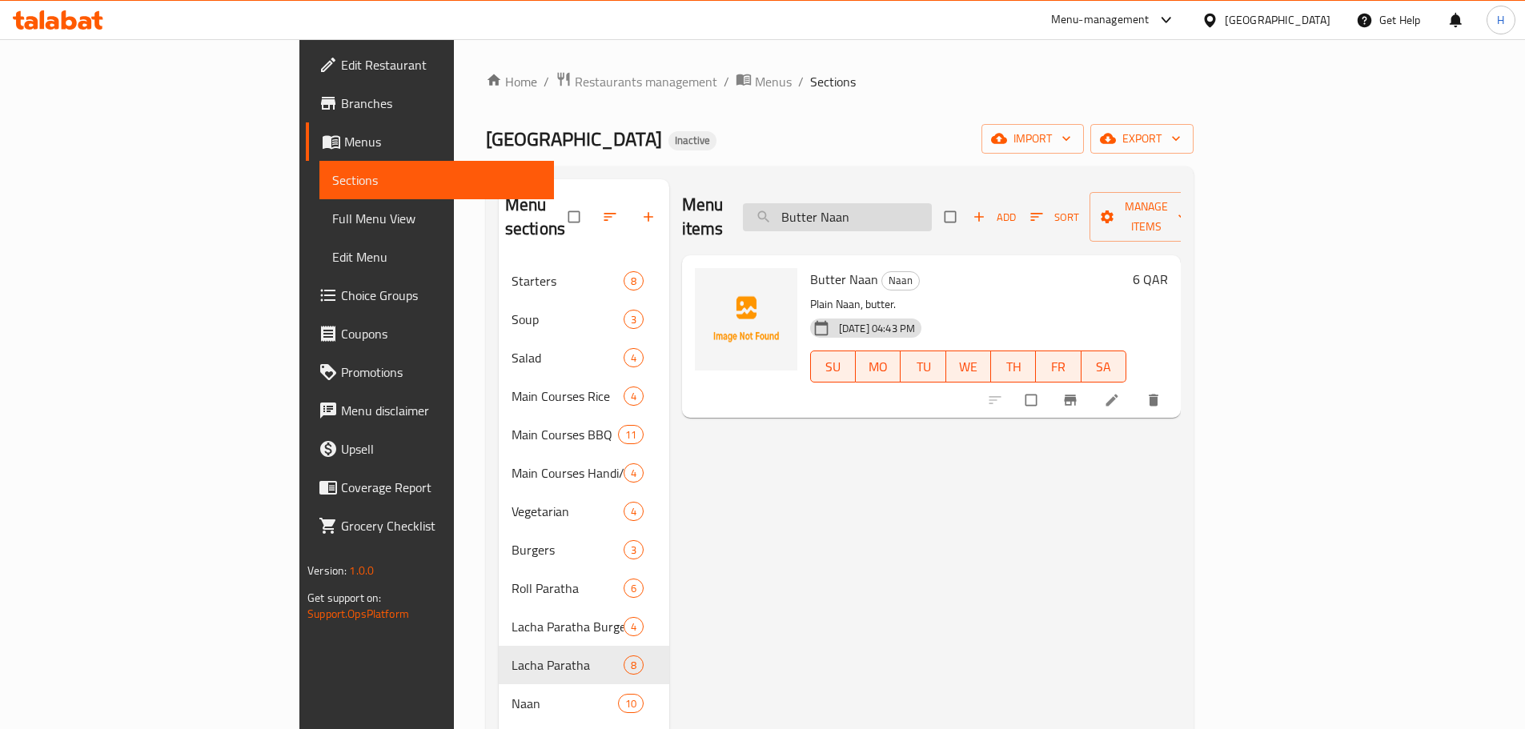
click at [932, 208] on input "Butter Naan" at bounding box center [837, 217] width 189 height 28
paste input "Cheese"
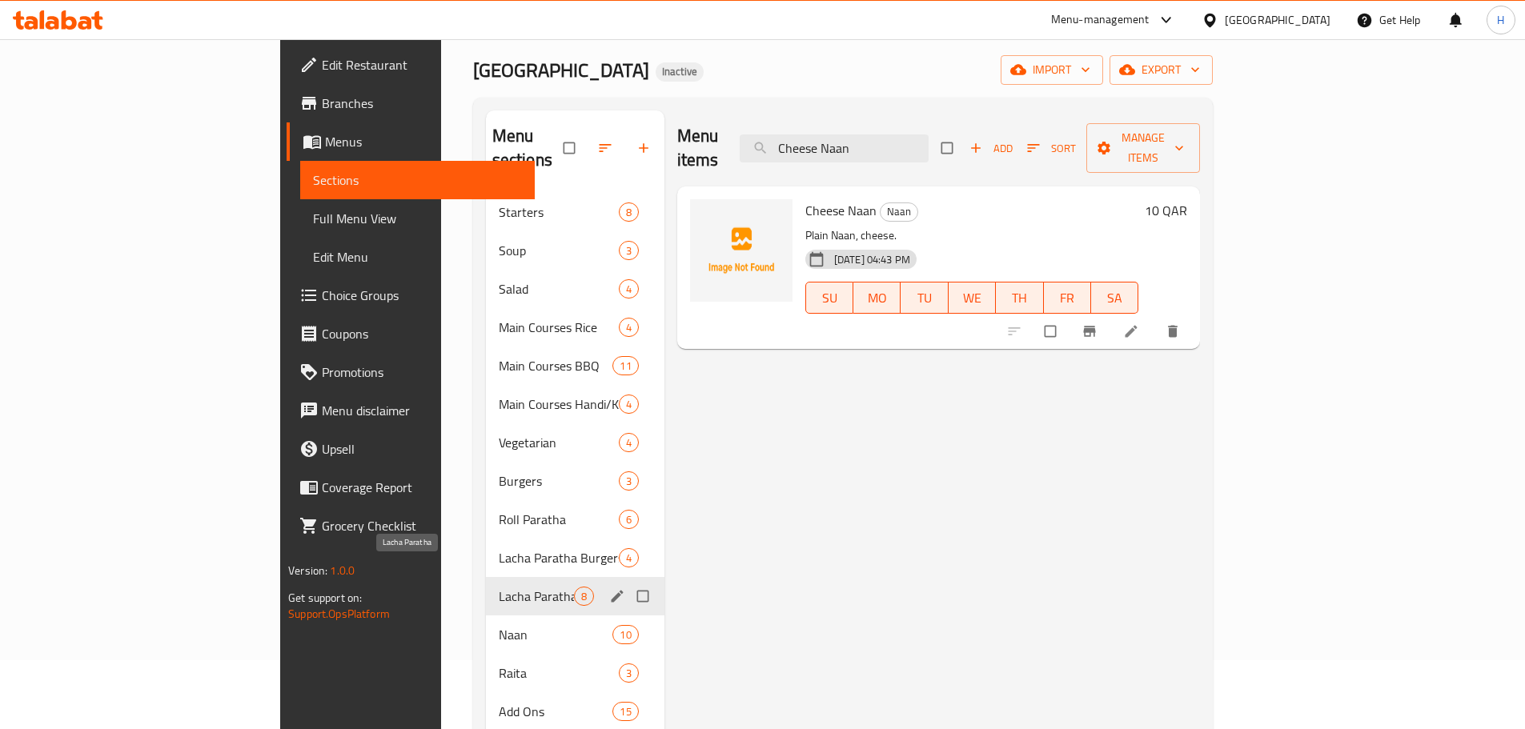
scroll to position [224, 0]
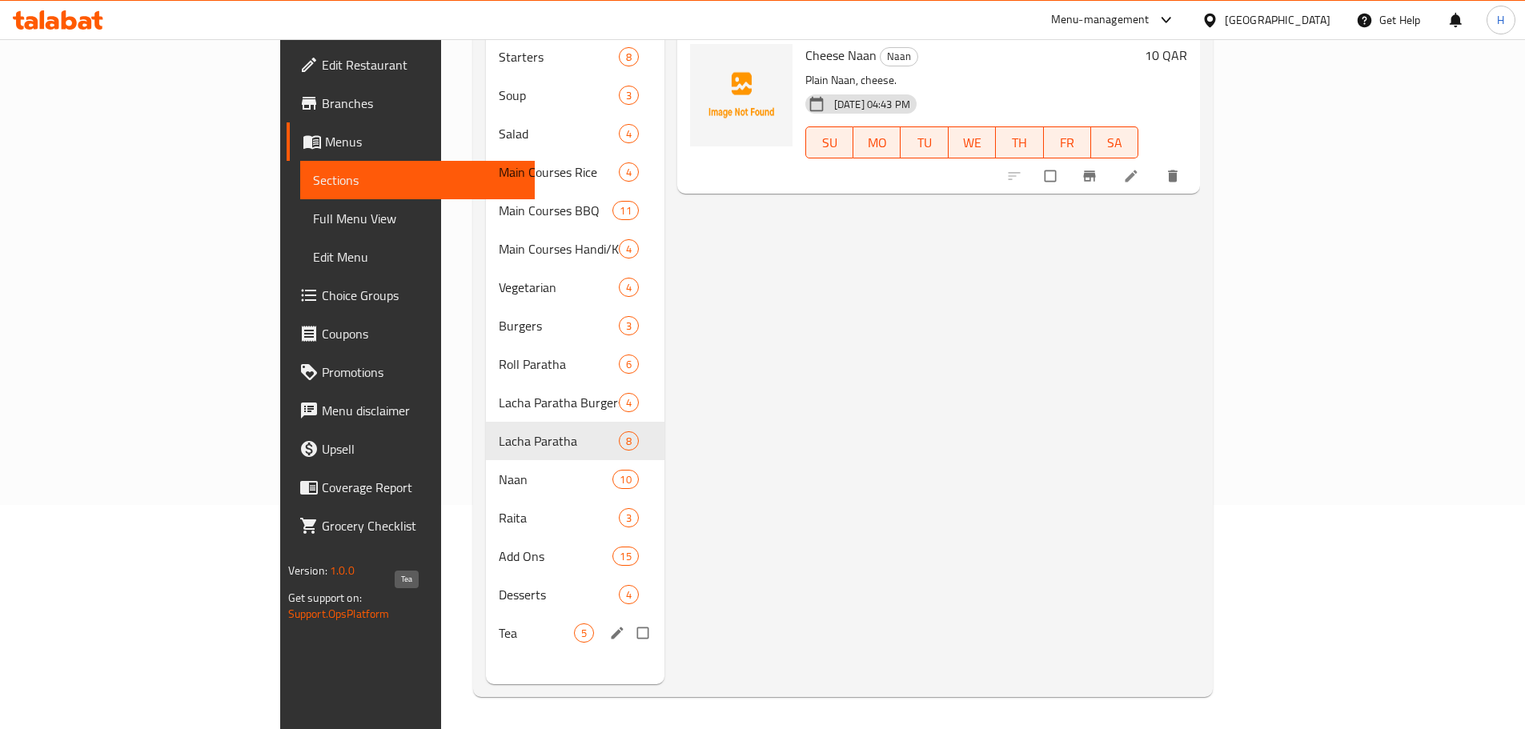
click at [499, 624] on span "Tea" at bounding box center [536, 633] width 75 height 19
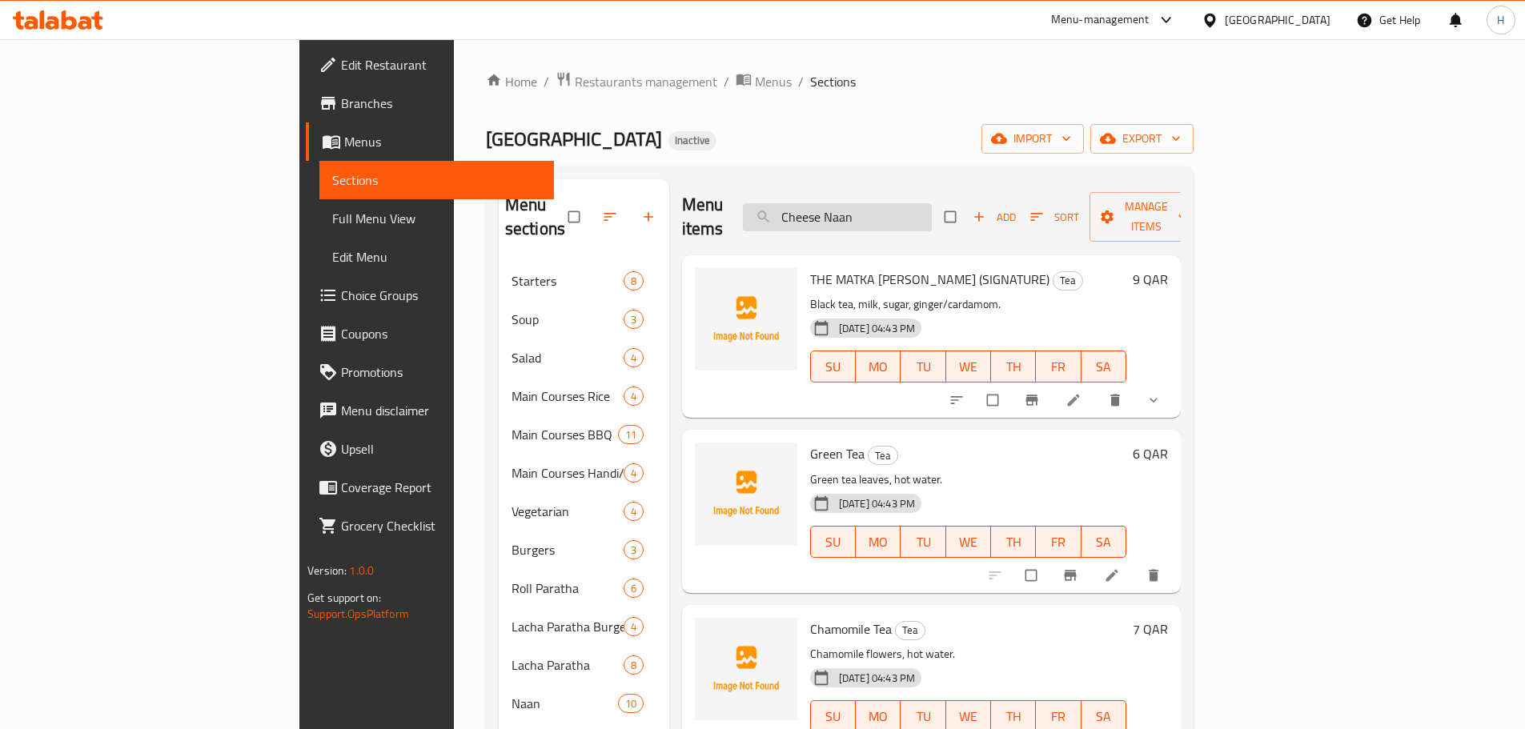
click at [932, 207] on input "Cheese Naan" at bounding box center [837, 217] width 189 height 28
paste input "Mint Chatni"
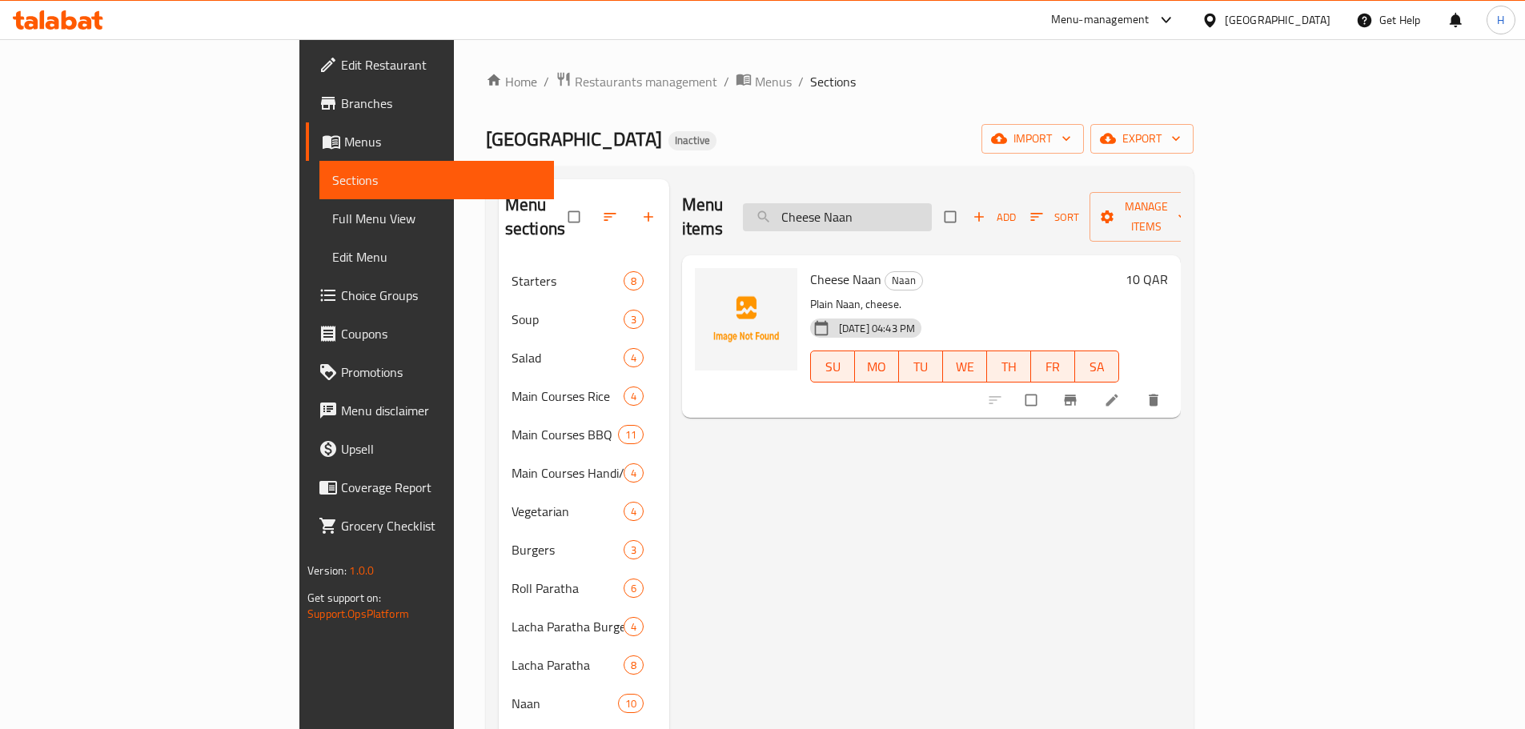
click at [932, 218] on input "Cheese Naan" at bounding box center [837, 217] width 189 height 28
paste input "capers"
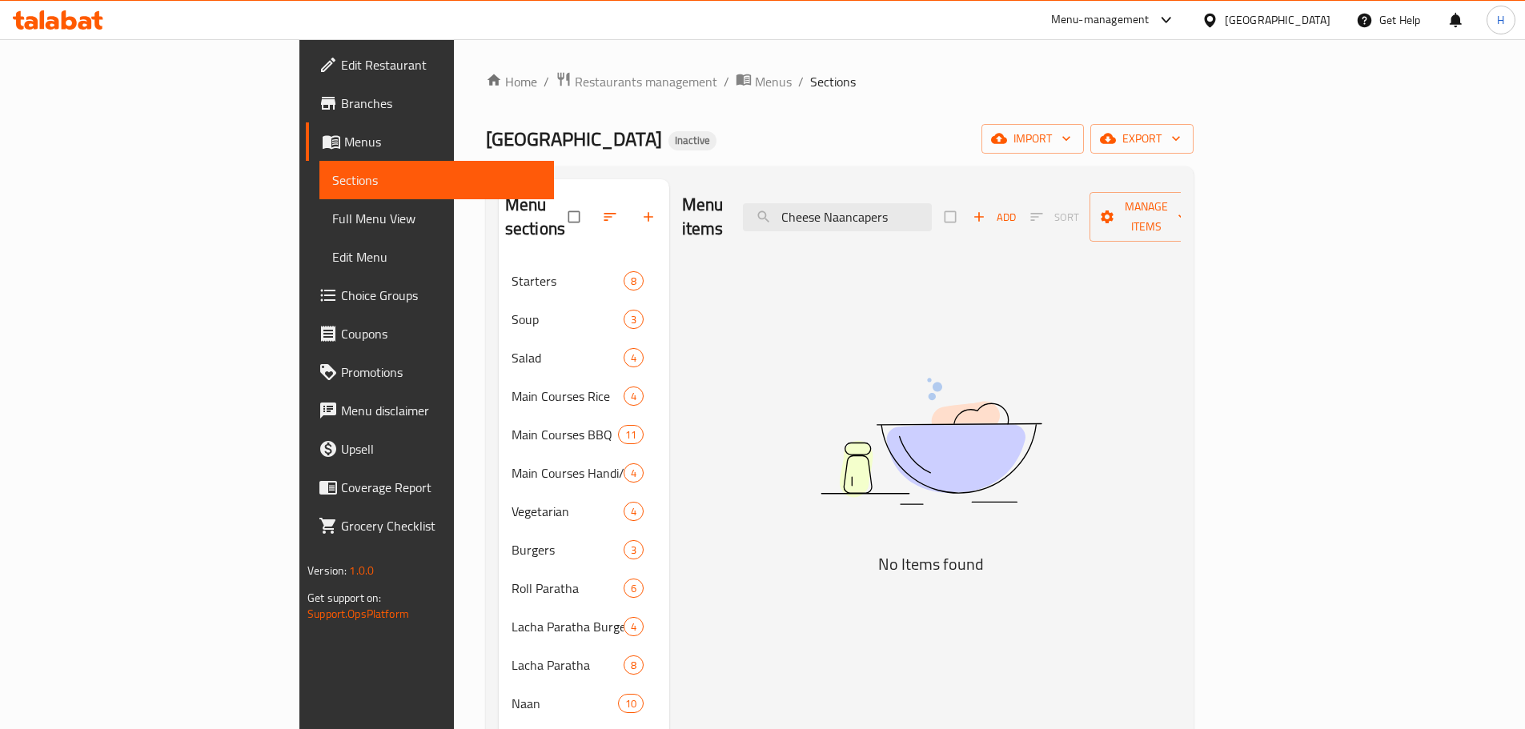
paste input "search"
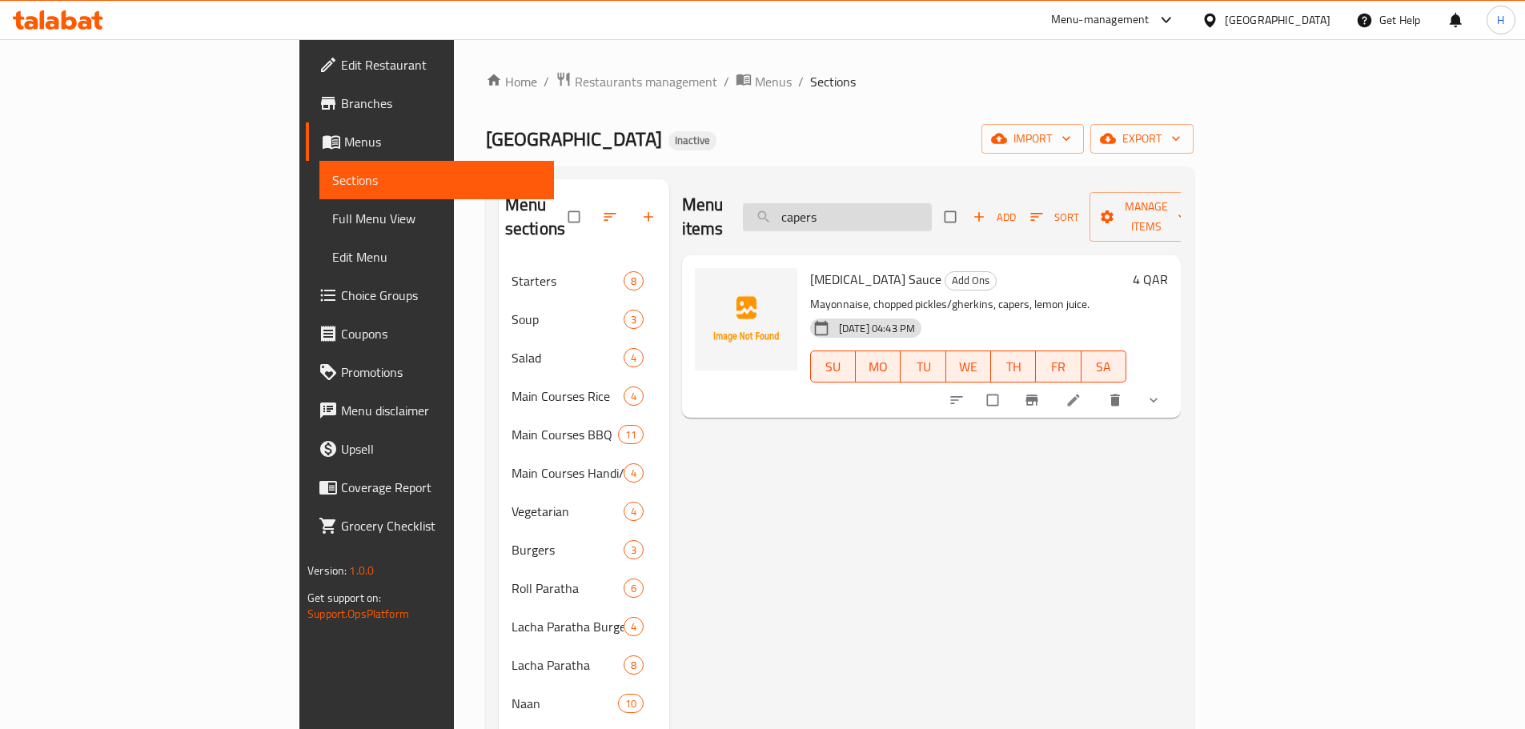
click at [932, 205] on input "capers" at bounding box center [837, 217] width 189 height 28
paste input "Slice Cheese"
type input "Slice Cheese"
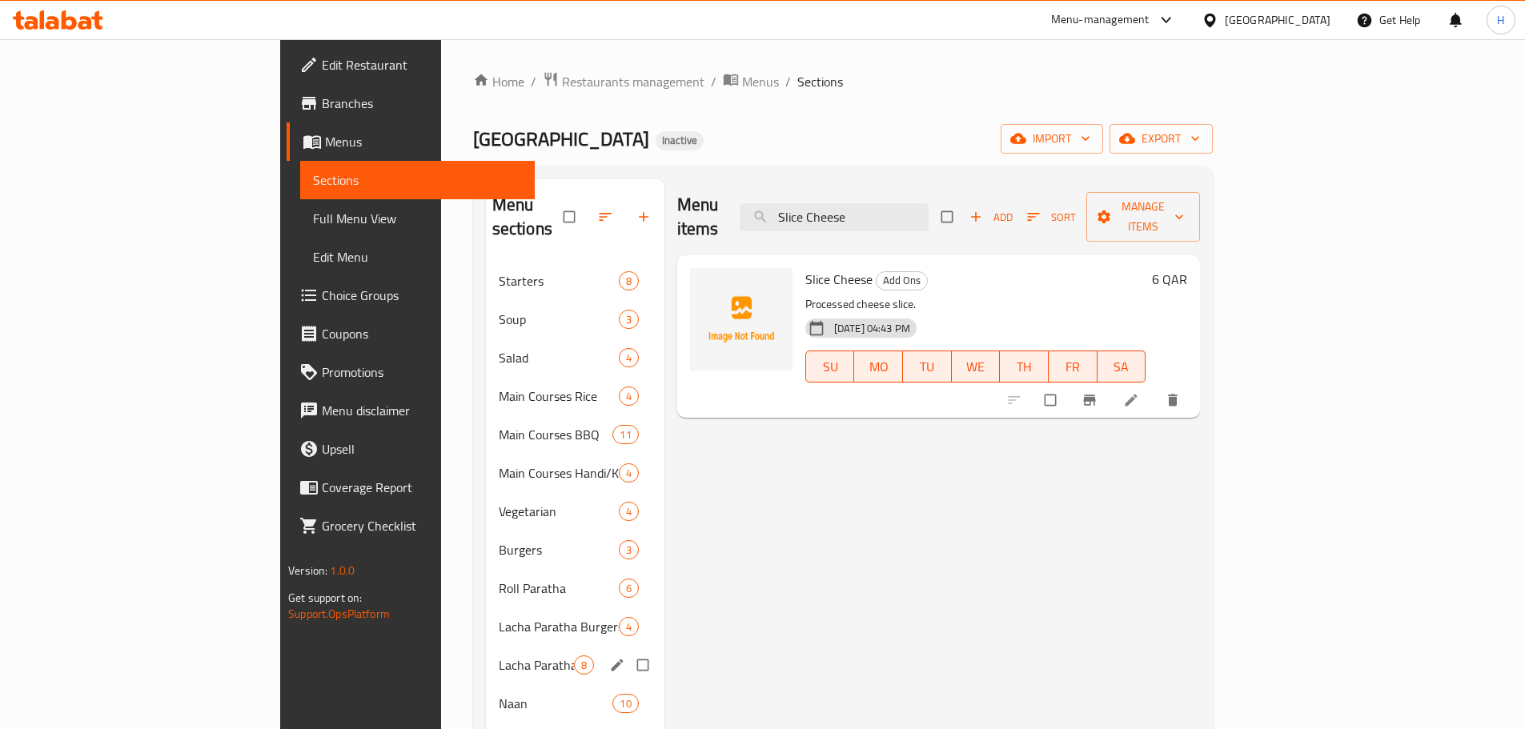
scroll to position [224, 0]
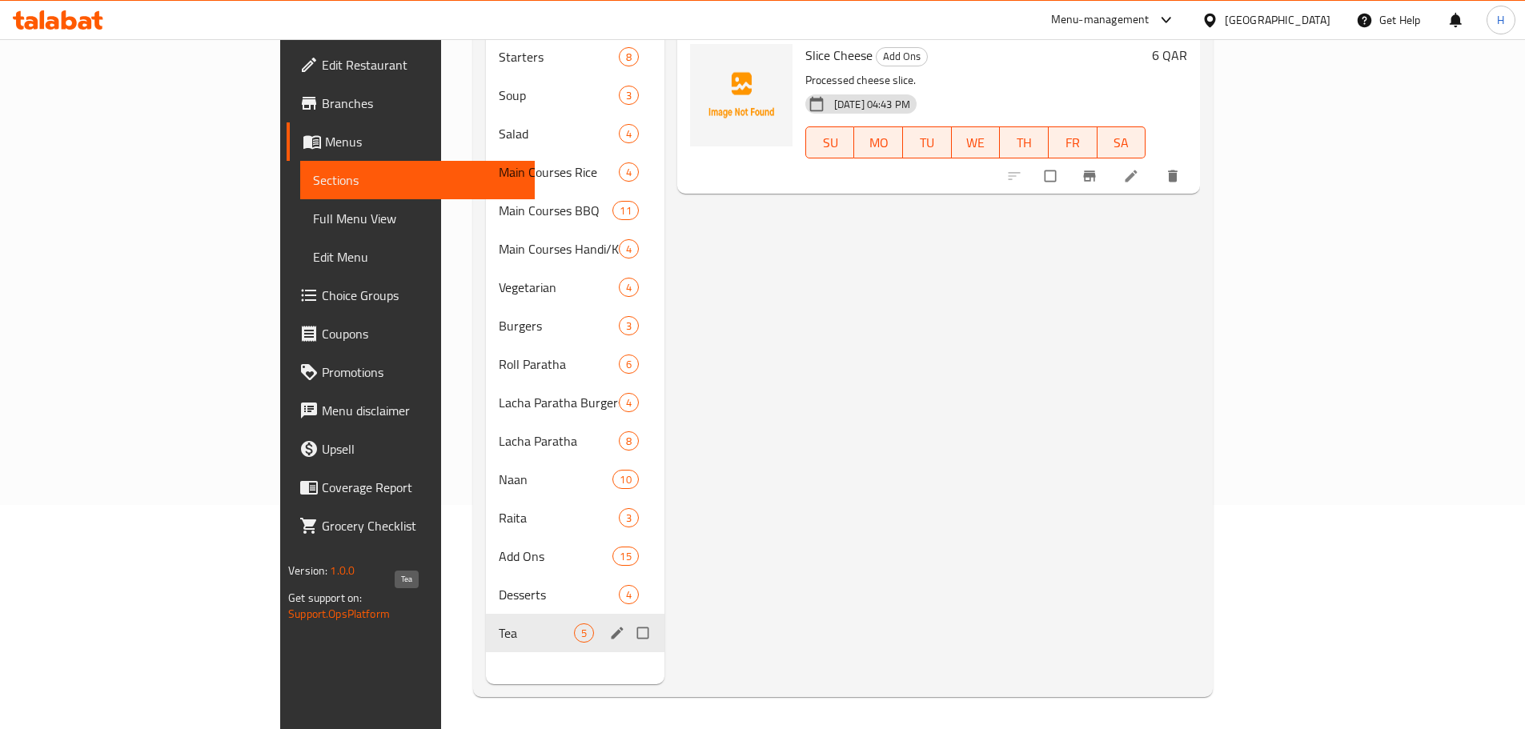
click at [499, 624] on span "Tea" at bounding box center [536, 633] width 75 height 19
click at [486, 580] on div "Desserts 4" at bounding box center [575, 595] width 179 height 38
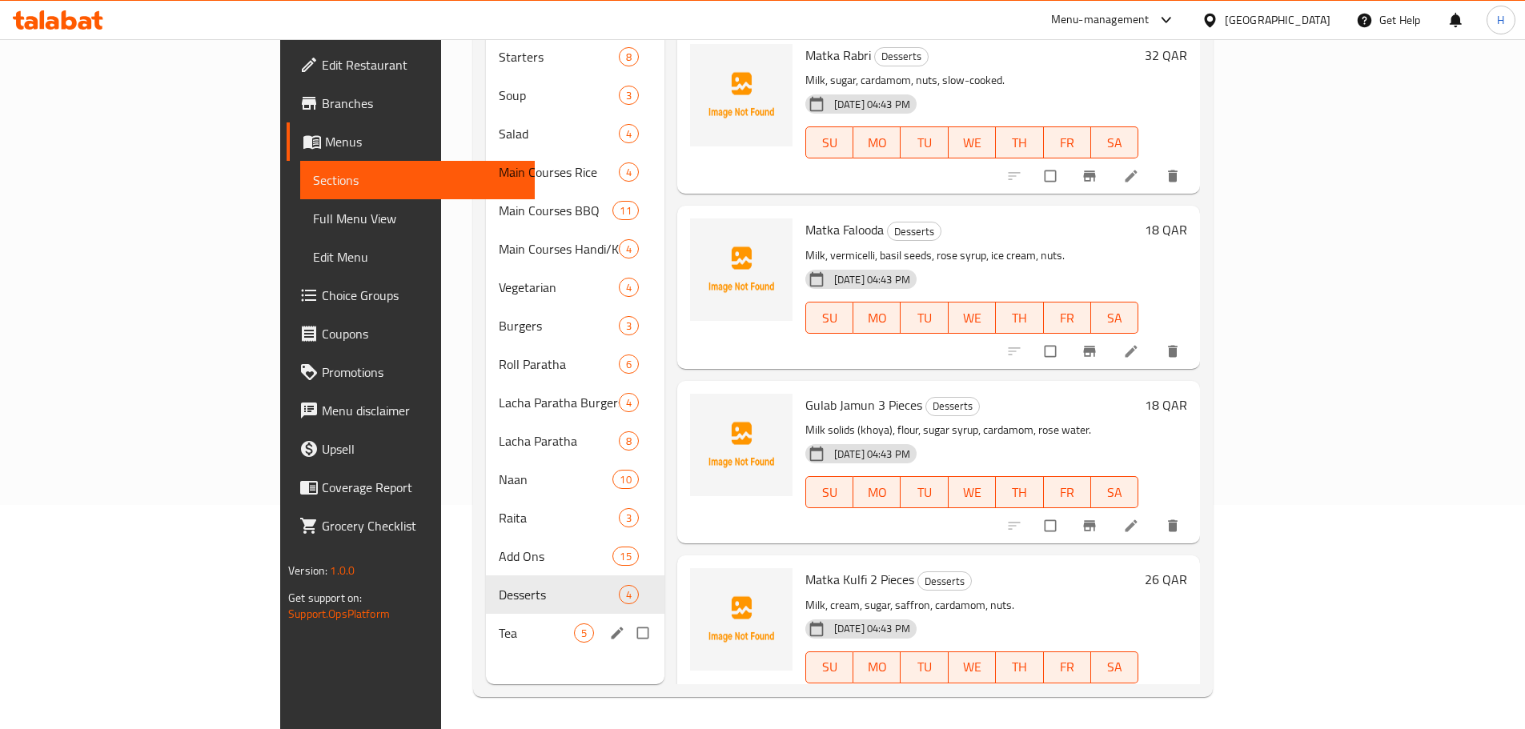
click at [486, 614] on div "Tea 5" at bounding box center [575, 633] width 179 height 38
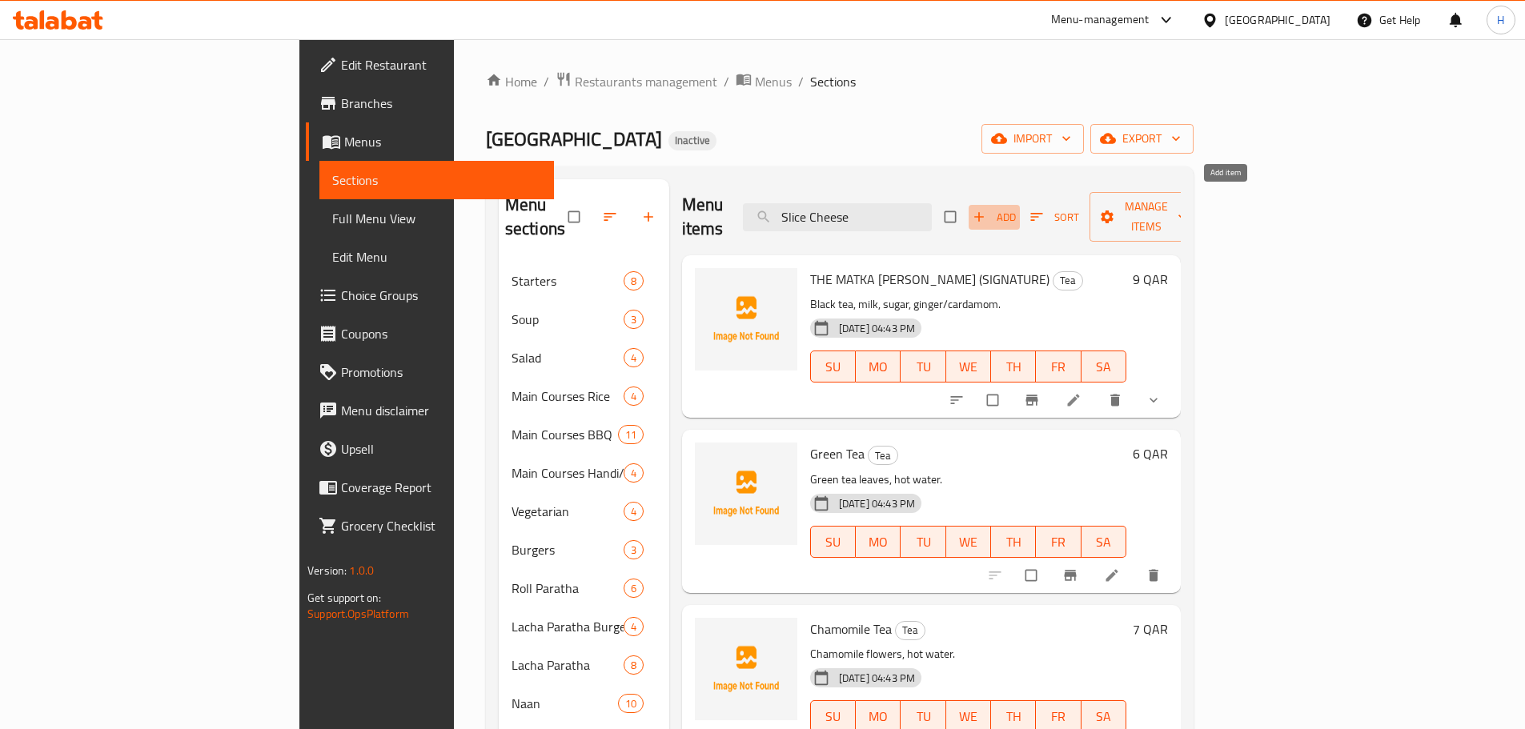
click at [987, 209] on icon "button" at bounding box center [979, 217] width 16 height 16
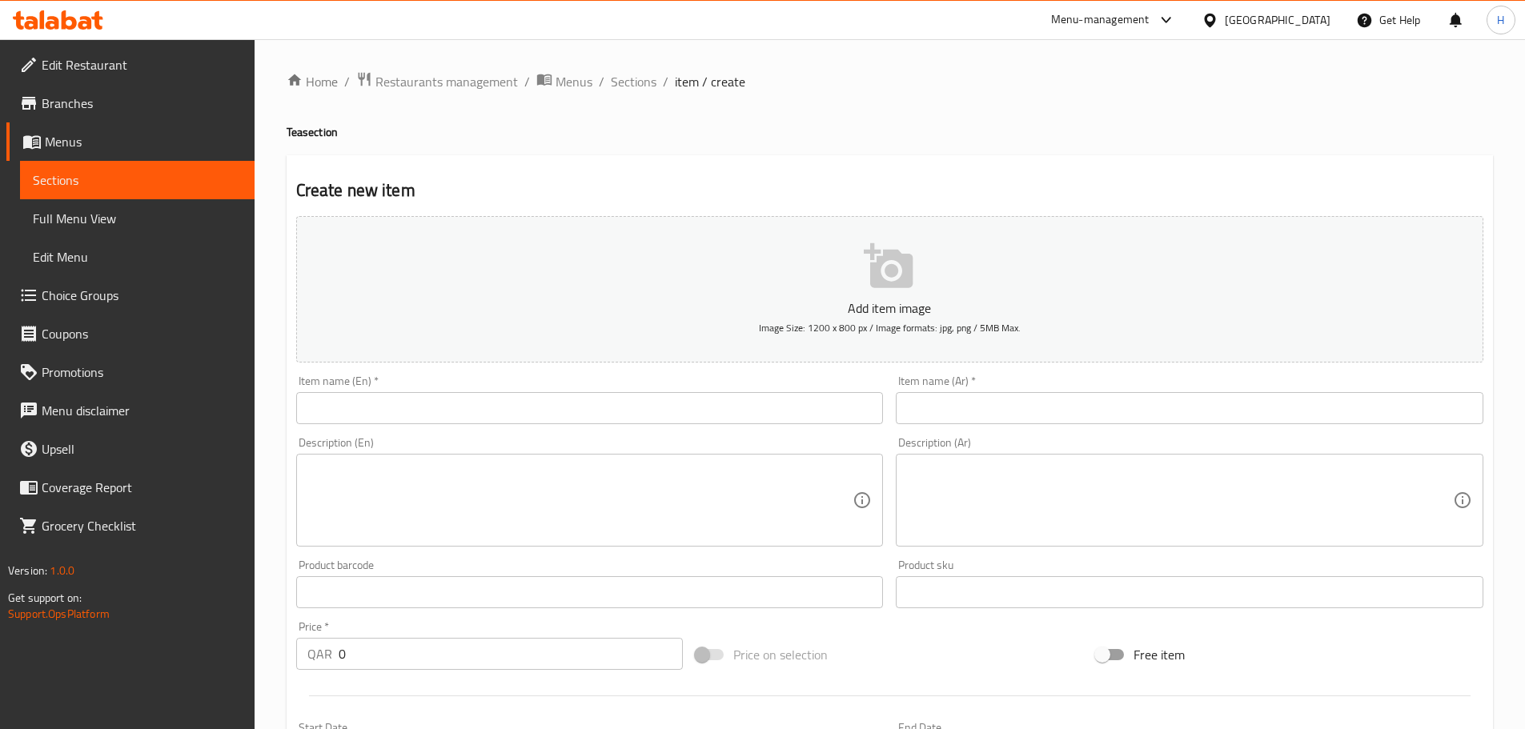
click at [738, 419] on input "text" at bounding box center [590, 408] width 588 height 32
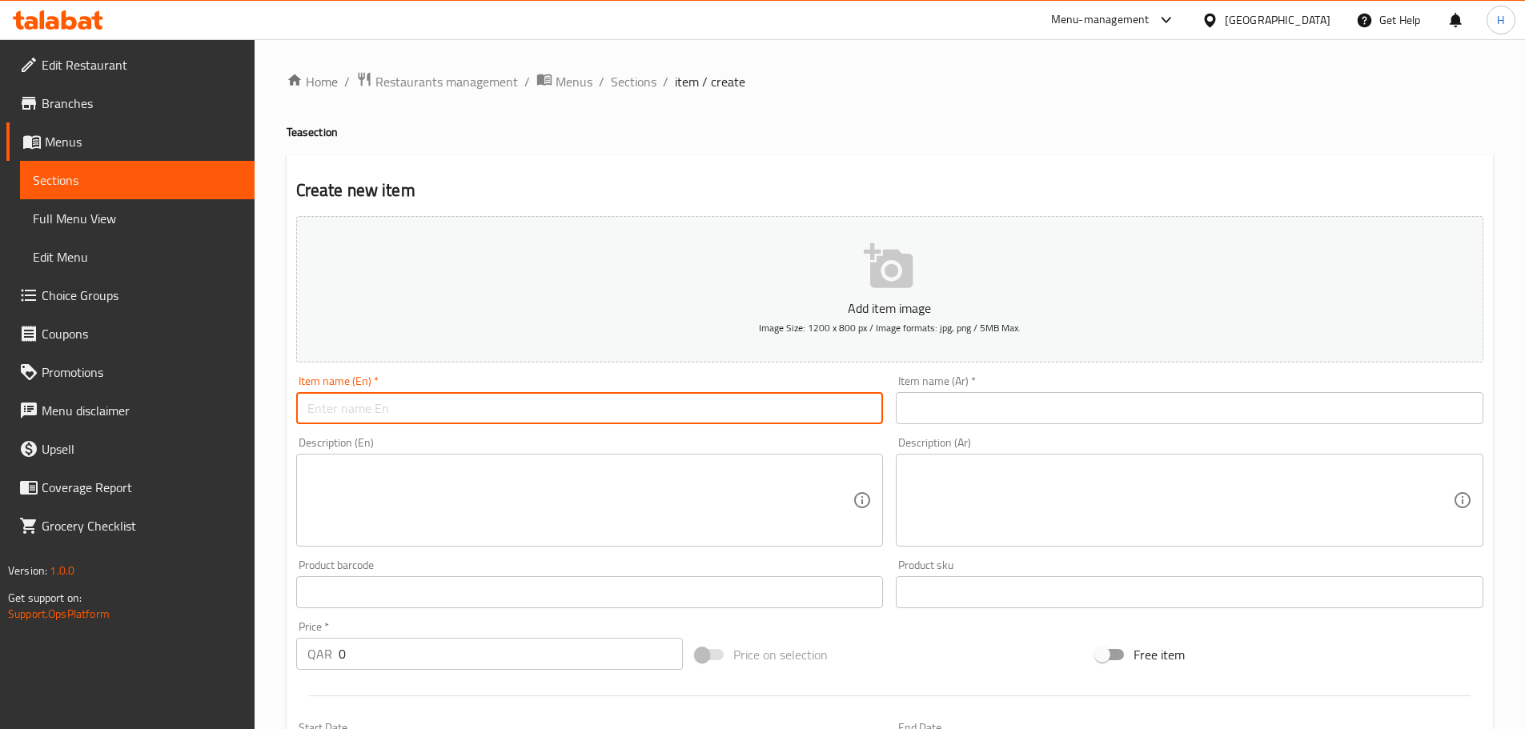
paste input "Red Tea"
type input "Red Tea"
click at [1097, 412] on input "text" at bounding box center [1190, 408] width 588 height 32
paste input "الشاي الأحمر"
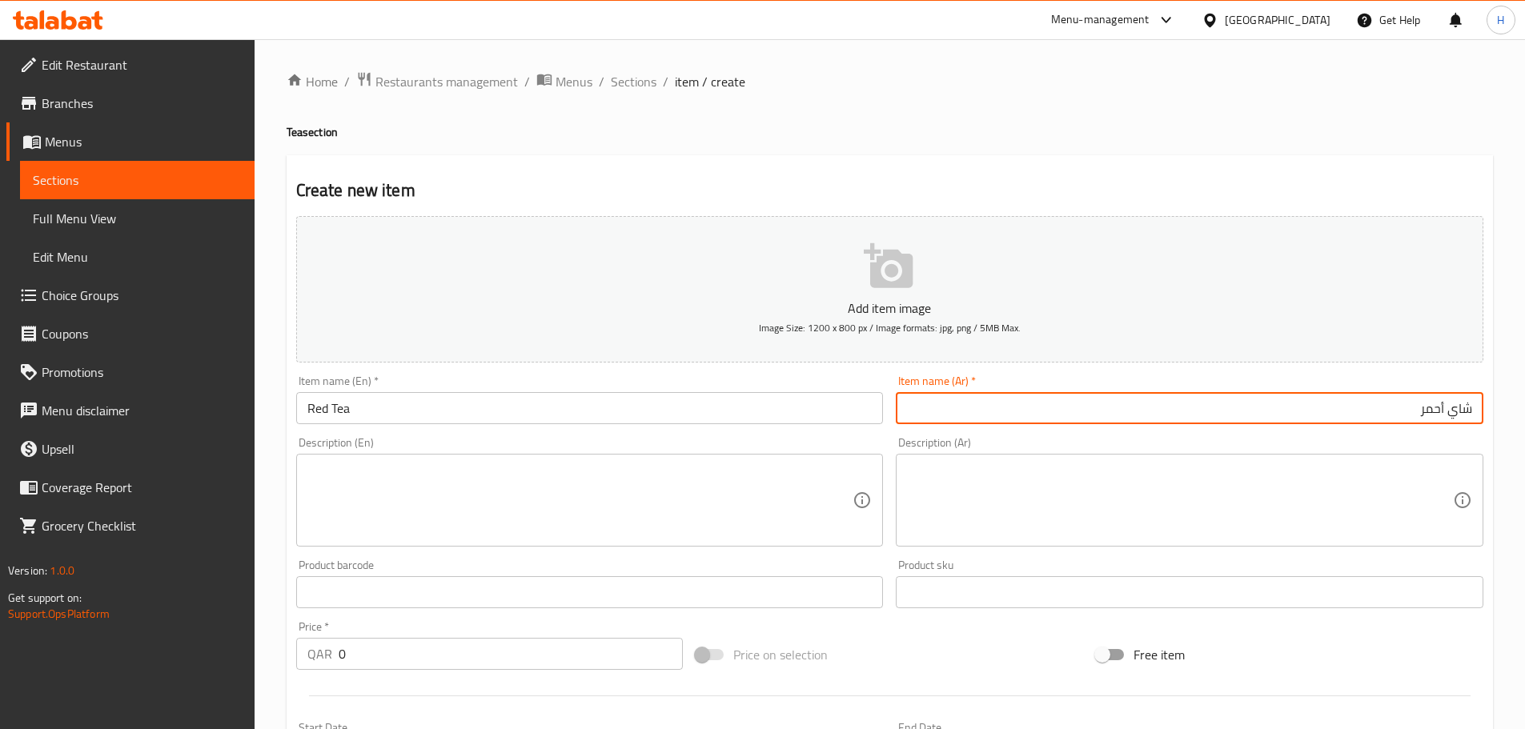
type input "شاي أحمر"
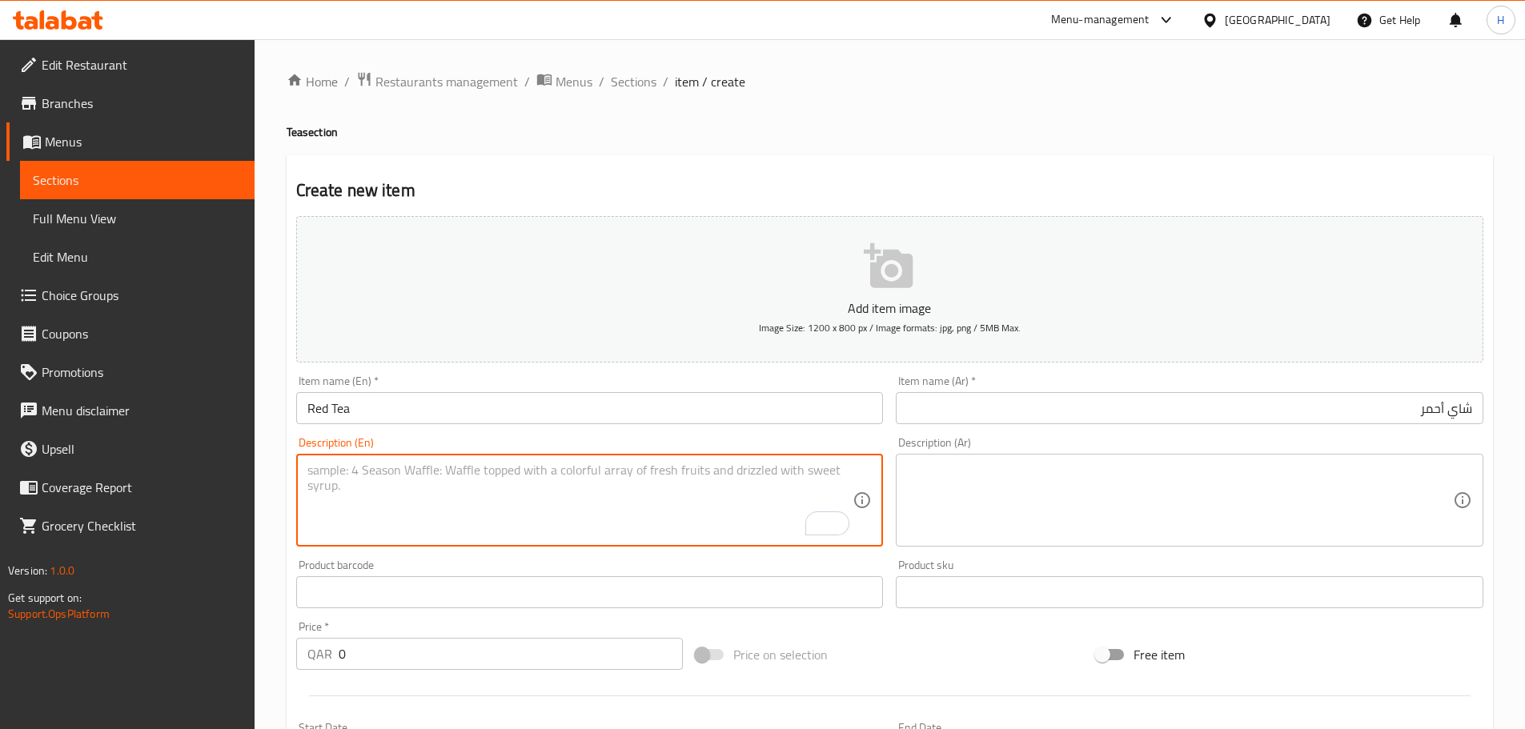
click at [617, 488] on textarea "To enrich screen reader interactions, please activate Accessibility in Grammarl…" at bounding box center [580, 501] width 546 height 76
paste textarea "Black tea, hot water, sugar (optional)."
type textarea "Black tea, hot water, sugar (optional)."
click at [1151, 513] on textarea at bounding box center [1180, 501] width 546 height 76
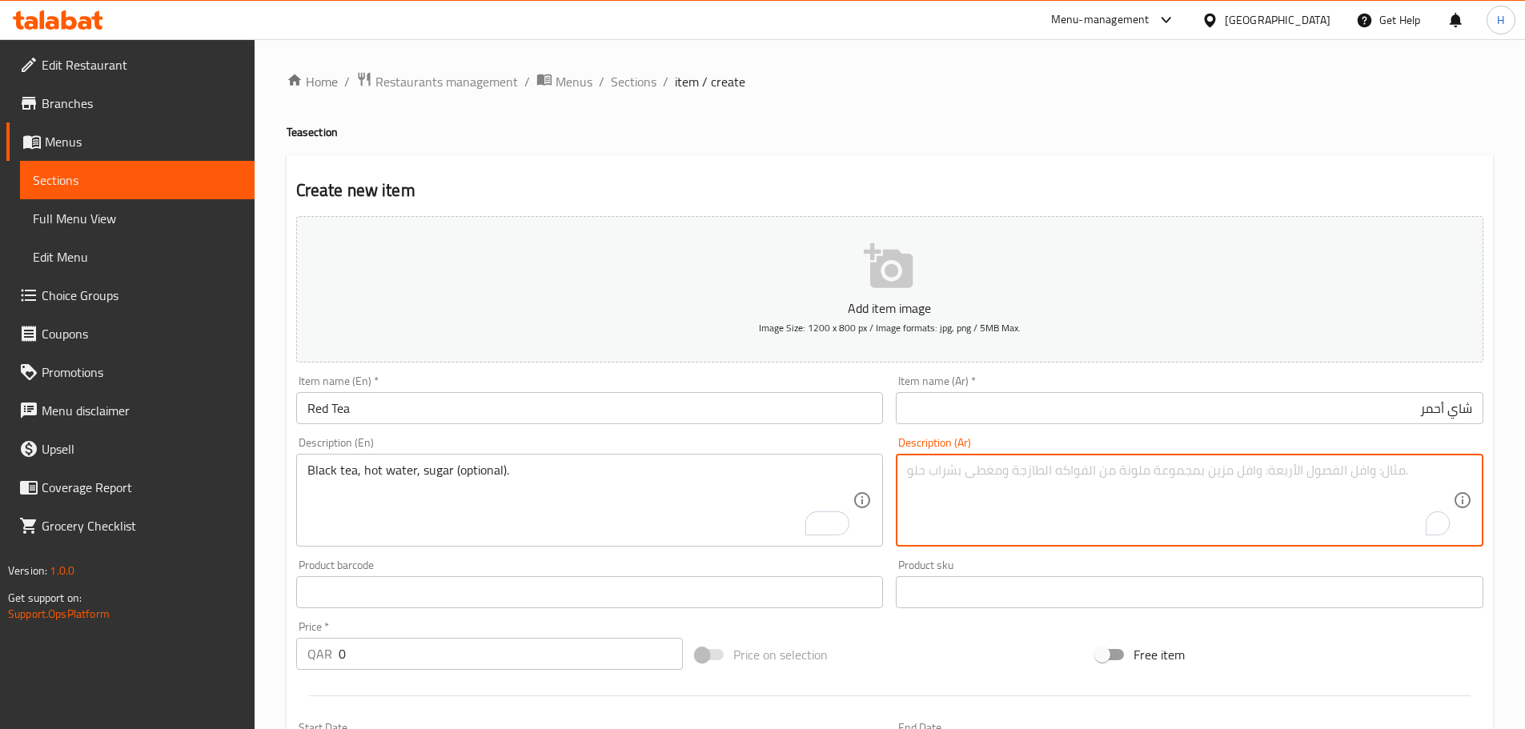
paste textarea "الشاي الأسود، ماء ساخن، سكر (اختياري)."
type textarea "شاي أسود، ماء ساخن، سكر (اختياري)."
click at [548, 656] on input "0" at bounding box center [511, 654] width 345 height 32
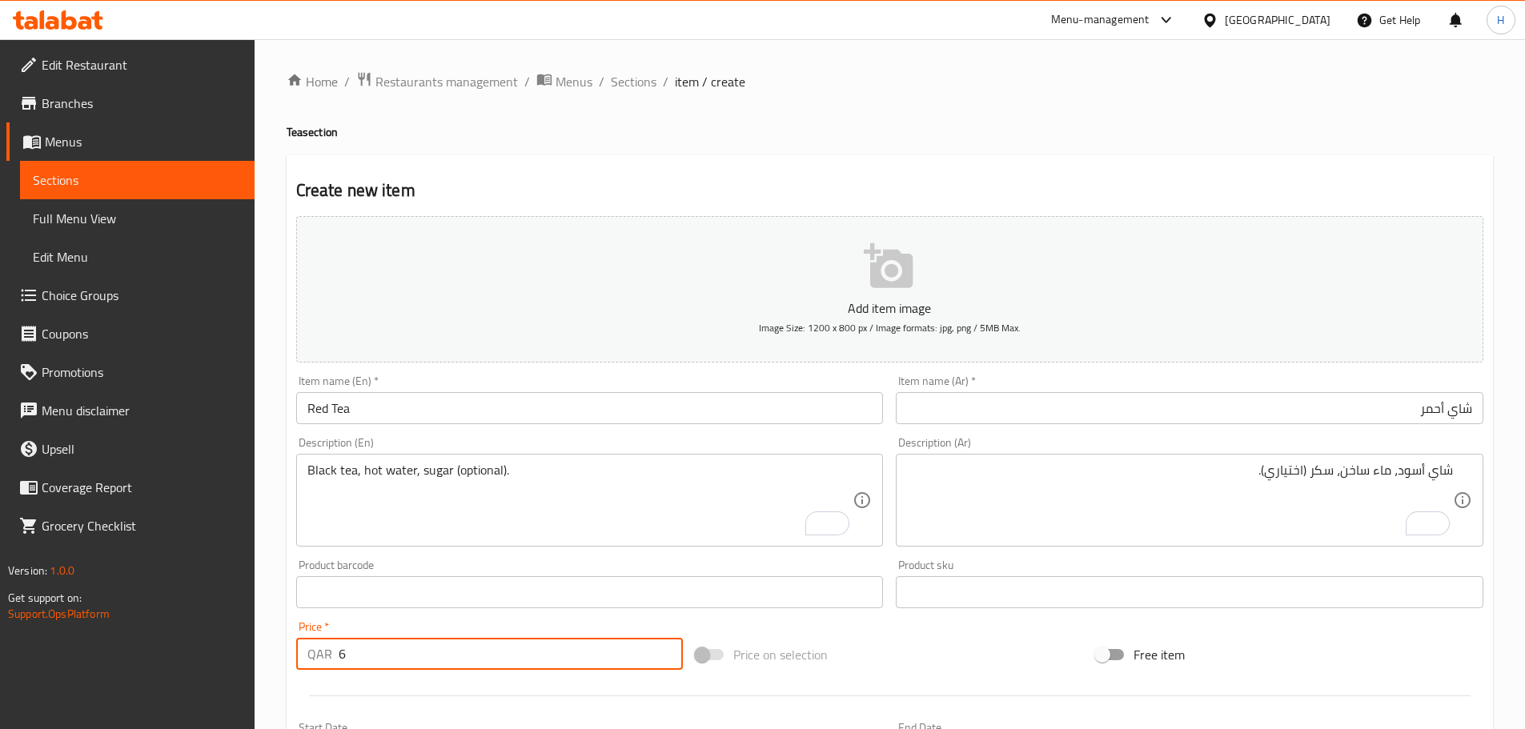
type input "6"
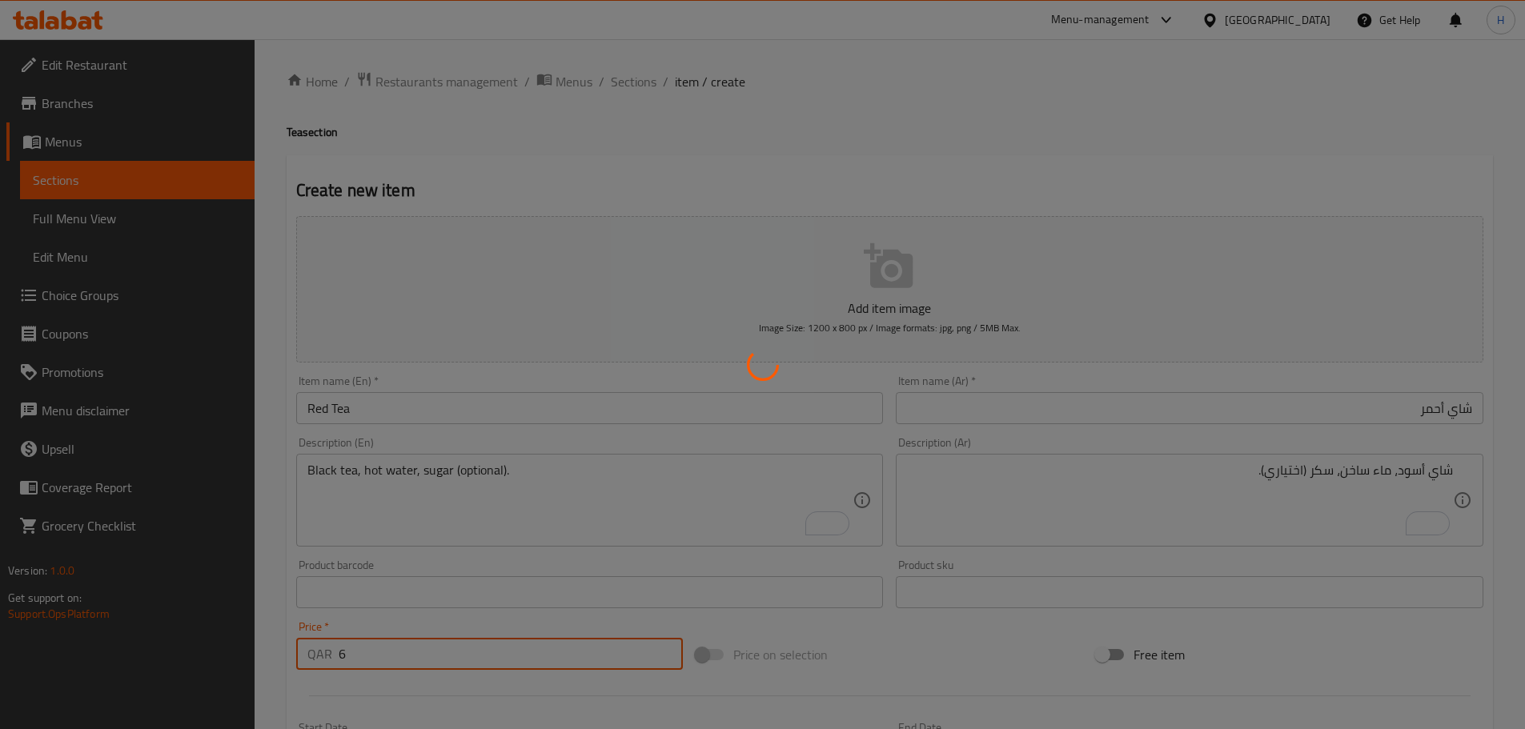
type input "0"
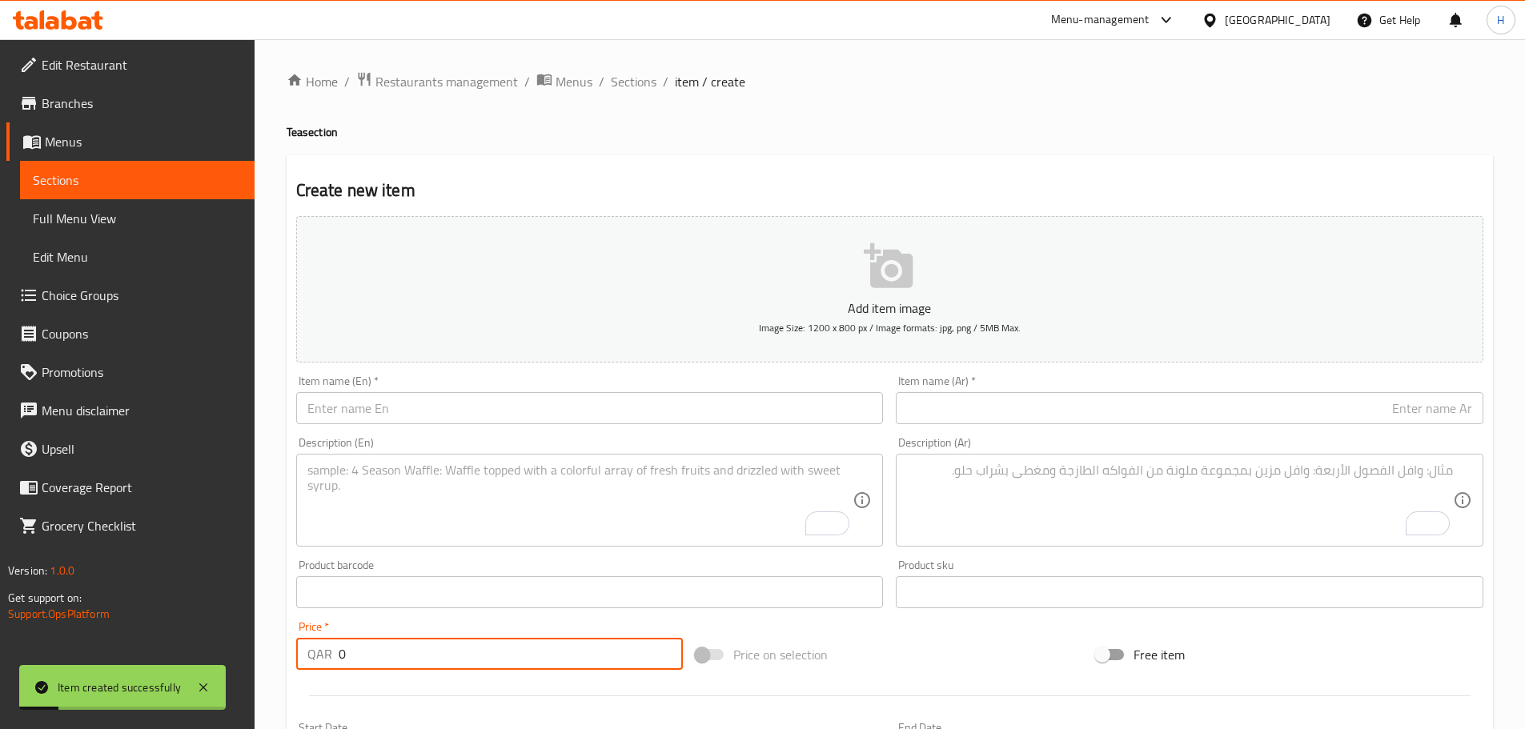
click at [72, 299] on span "Choice Groups" at bounding box center [142, 295] width 200 height 19
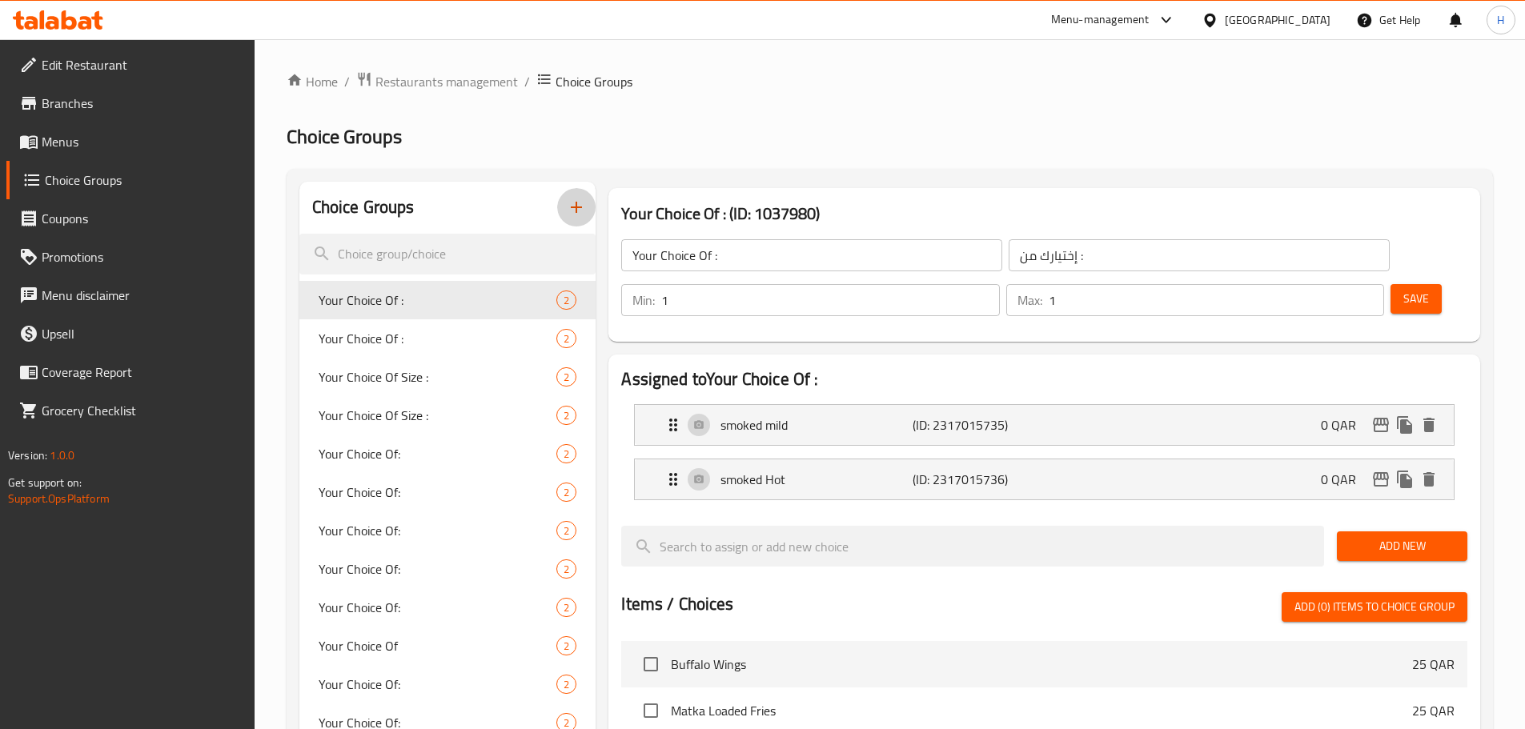
click at [572, 203] on icon "button" at bounding box center [576, 207] width 19 height 19
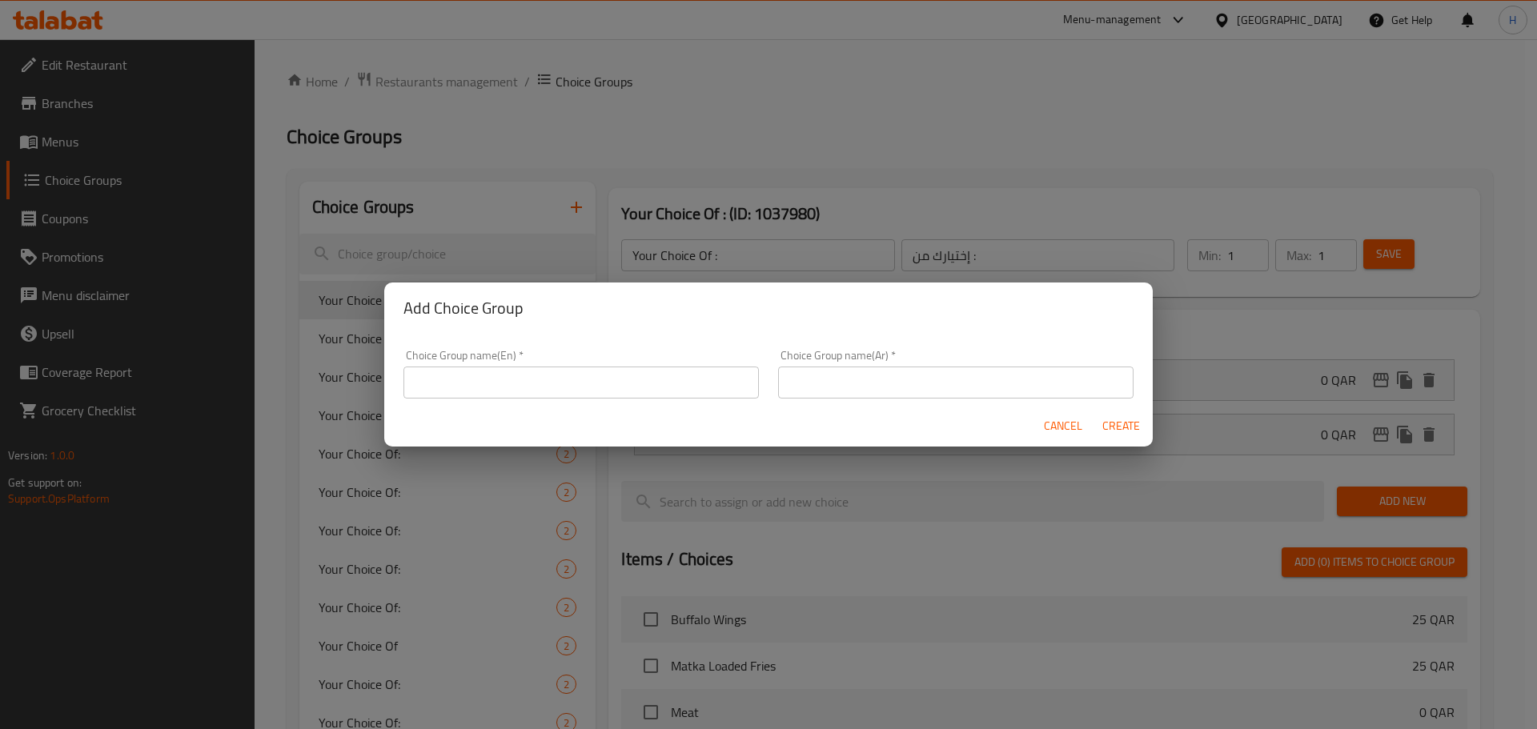
click at [676, 376] on input "text" at bounding box center [580, 383] width 355 height 32
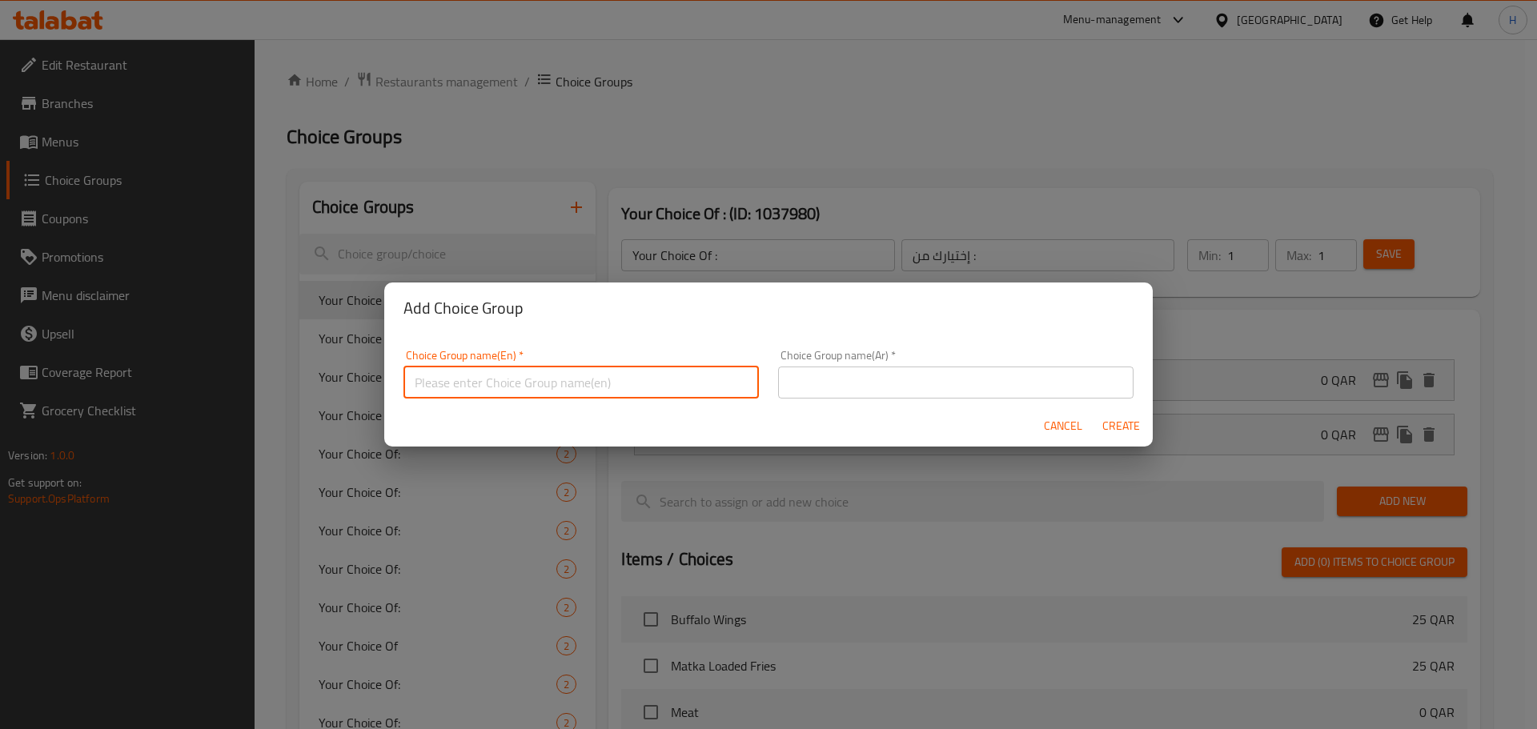
paste input "الهيدر Optional Sugar: السكر إختياري:"
type input "الهيدر Optional Sugar:"
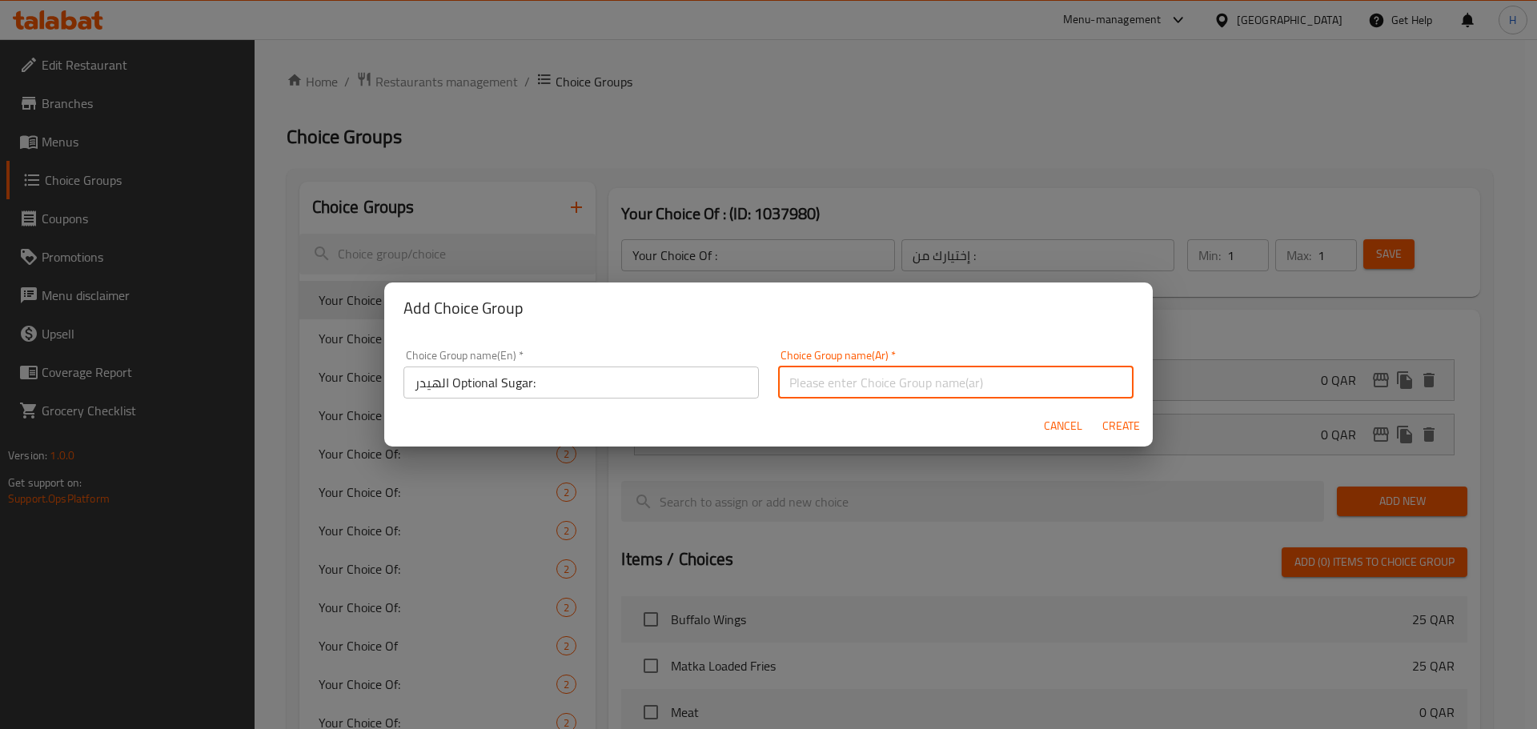
paste input "السكر إختياري:"
type input "السكر إختياري:"
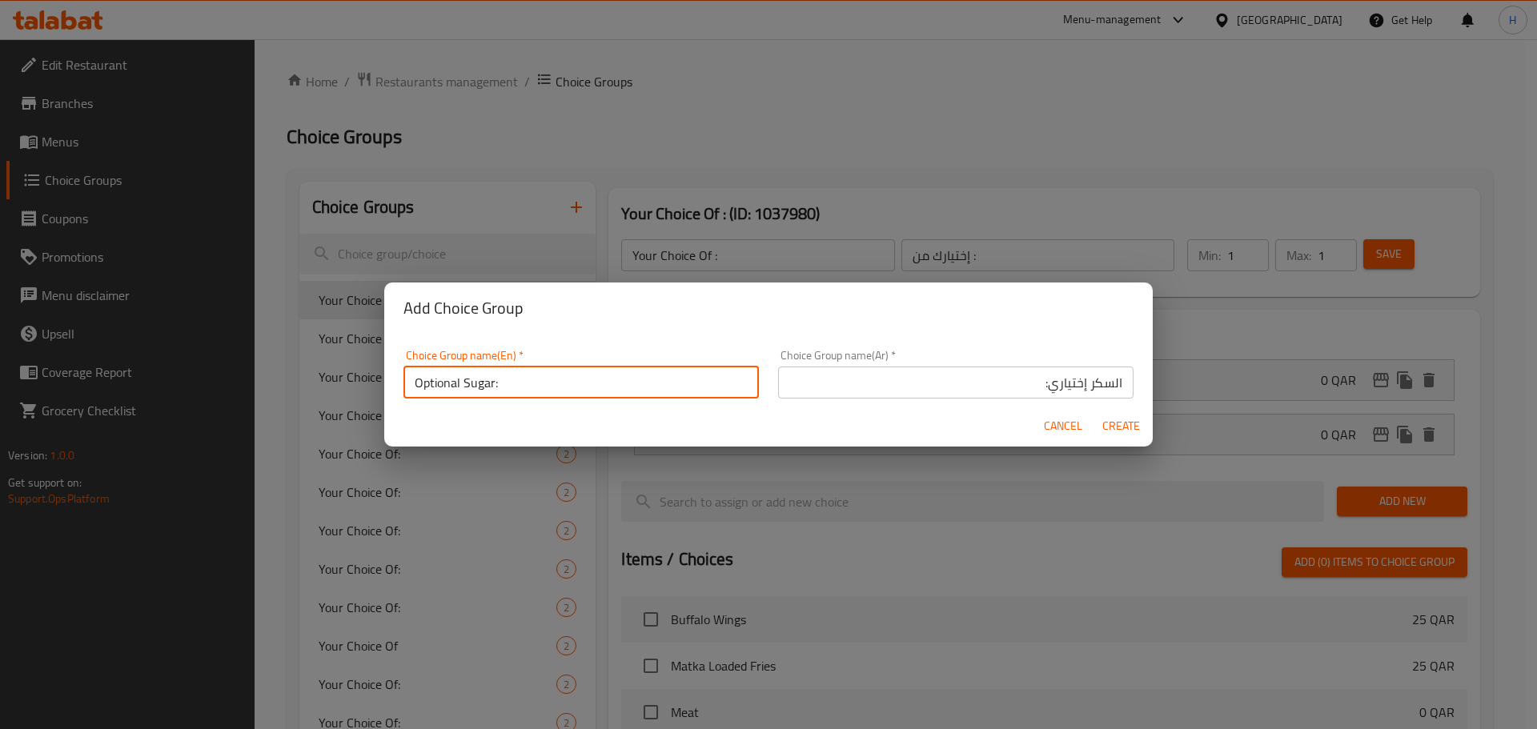
type input "Optional Sugar:"
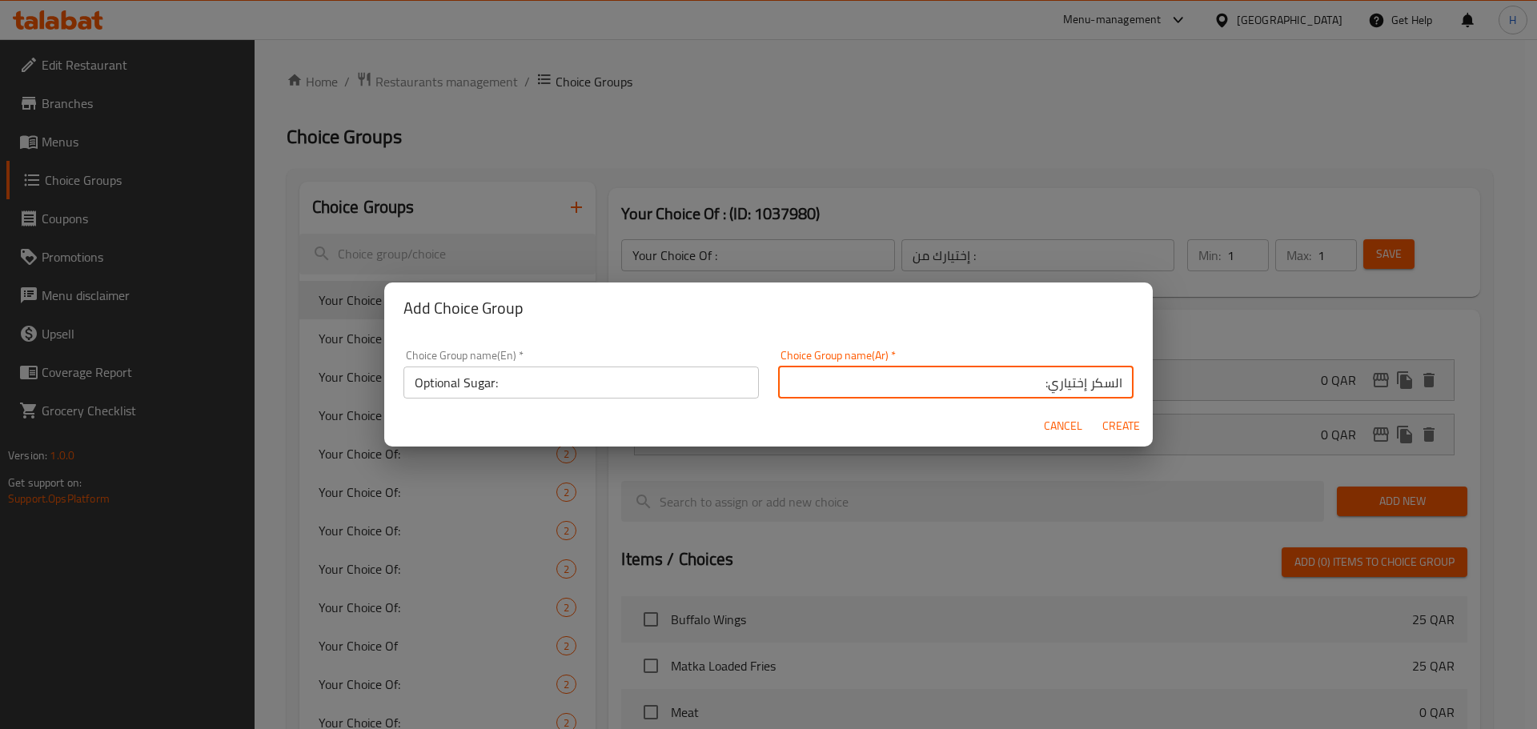
type input "السكر إختياري:"
click at [1115, 424] on span "Create" at bounding box center [1121, 426] width 38 height 20
type input "Optional Sugar:"
type input "السكر إختياري:"
type input "0"
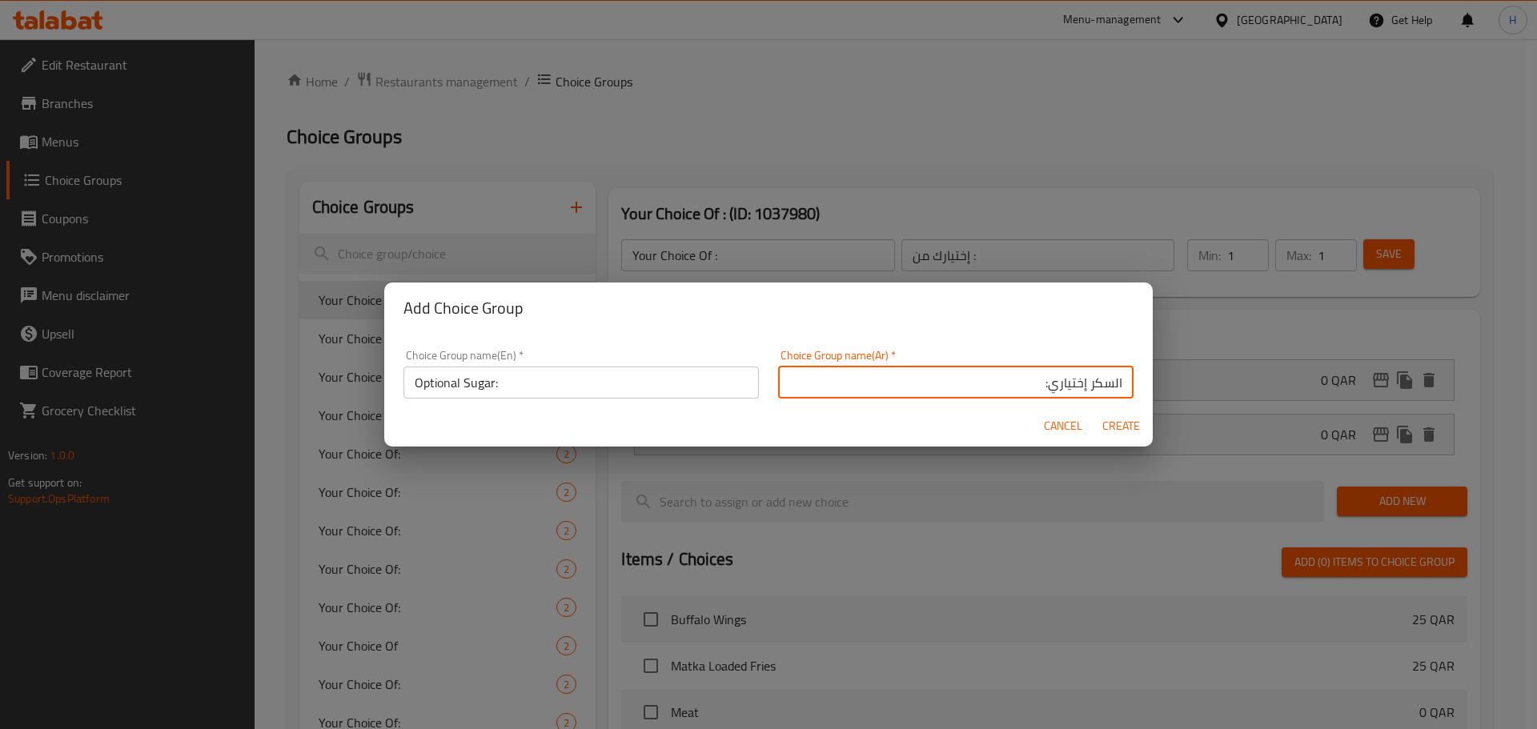
type input "0"
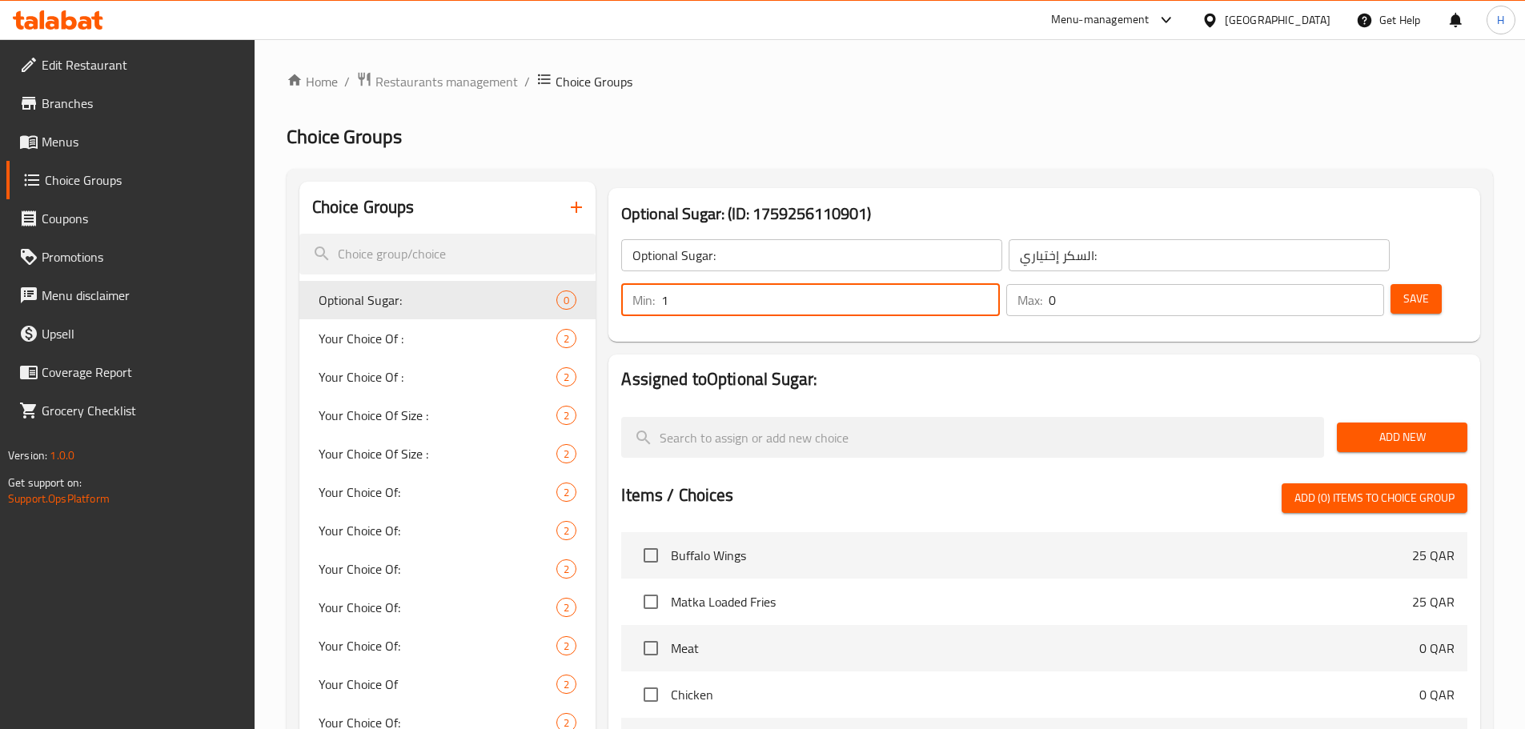
type input "1"
click at [999, 284] on input "1" at bounding box center [830, 300] width 338 height 32
type input "1"
click at [1338, 284] on input "1" at bounding box center [1216, 300] width 335 height 32
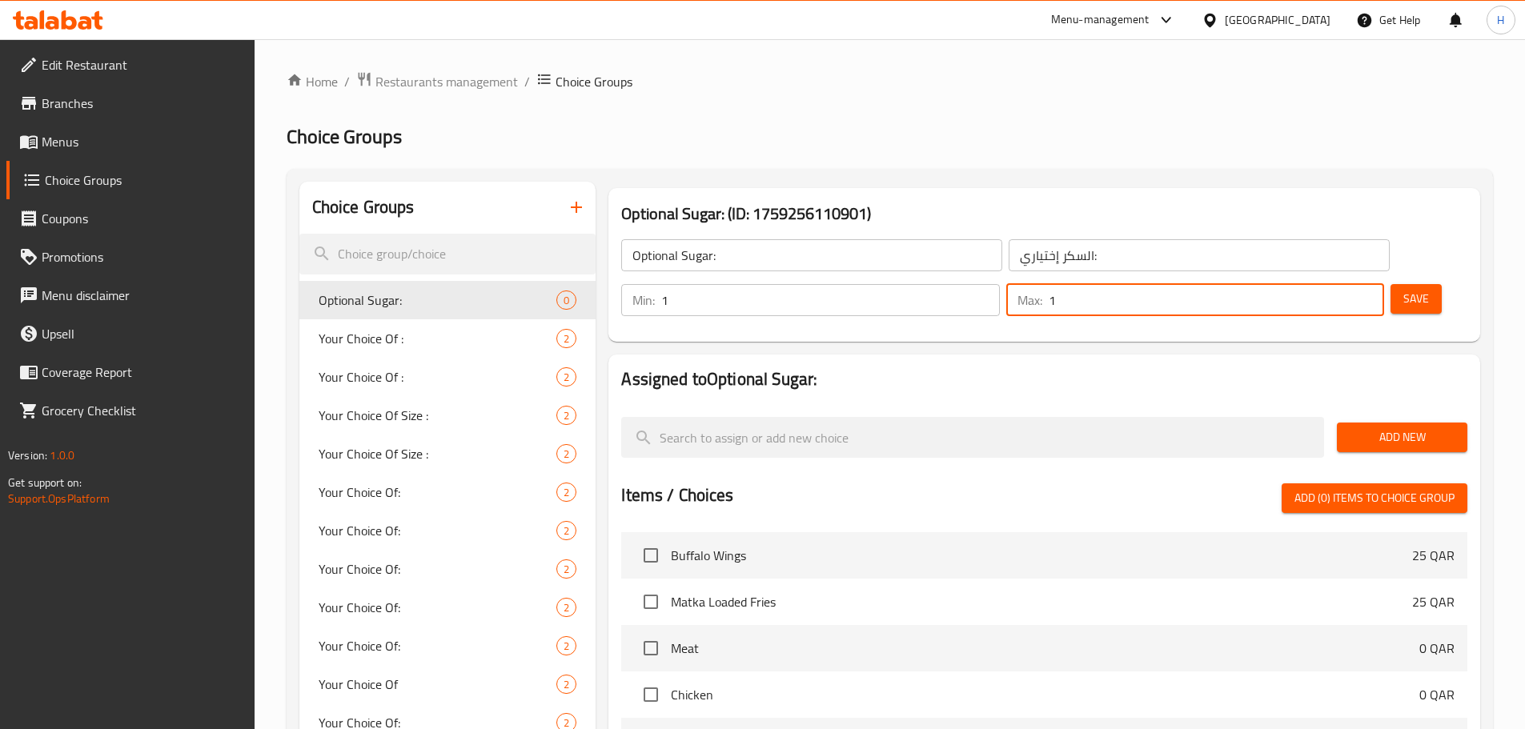
click at [1403, 289] on span "Save" at bounding box center [1416, 299] width 26 height 20
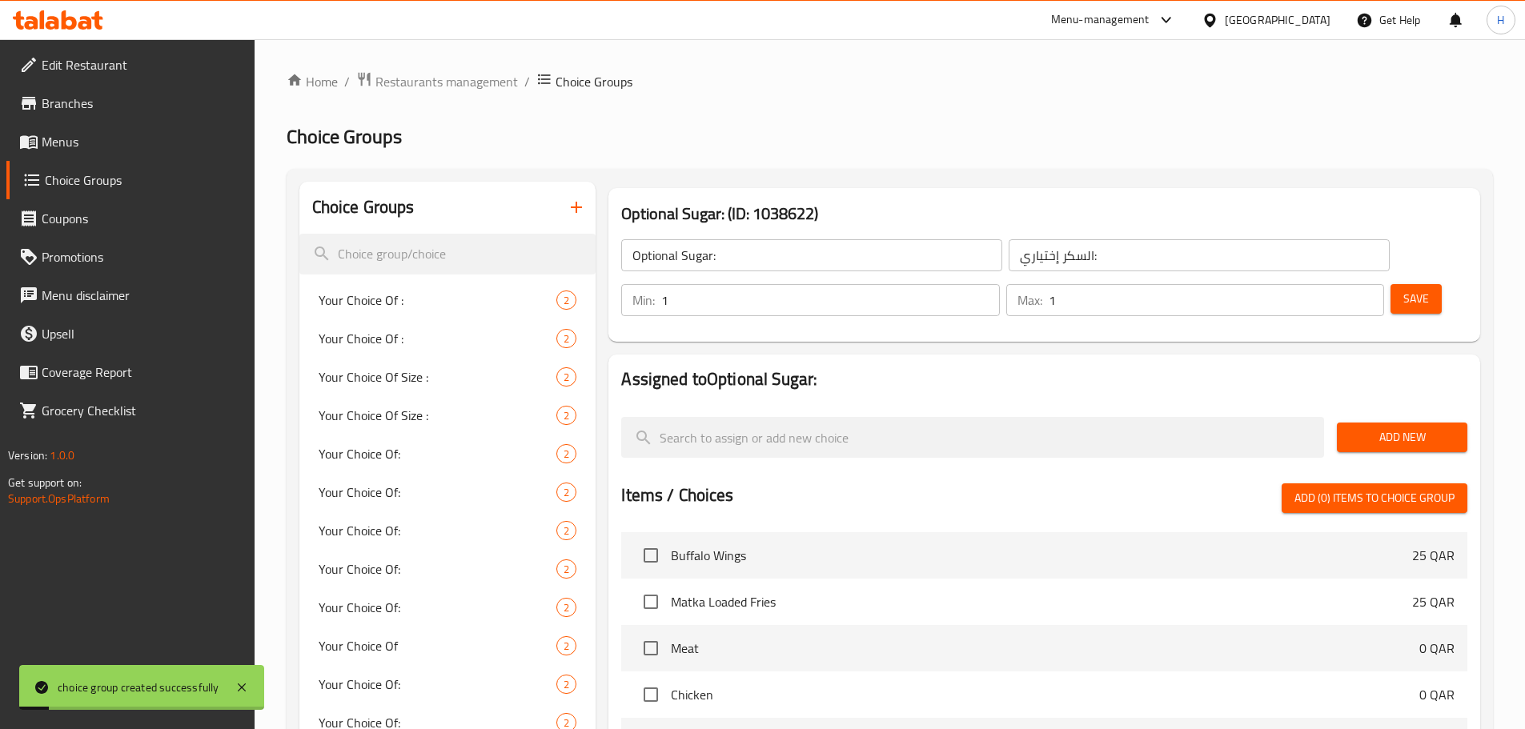
click at [756, 254] on input "Optional Sugar:" at bounding box center [811, 255] width 381 height 32
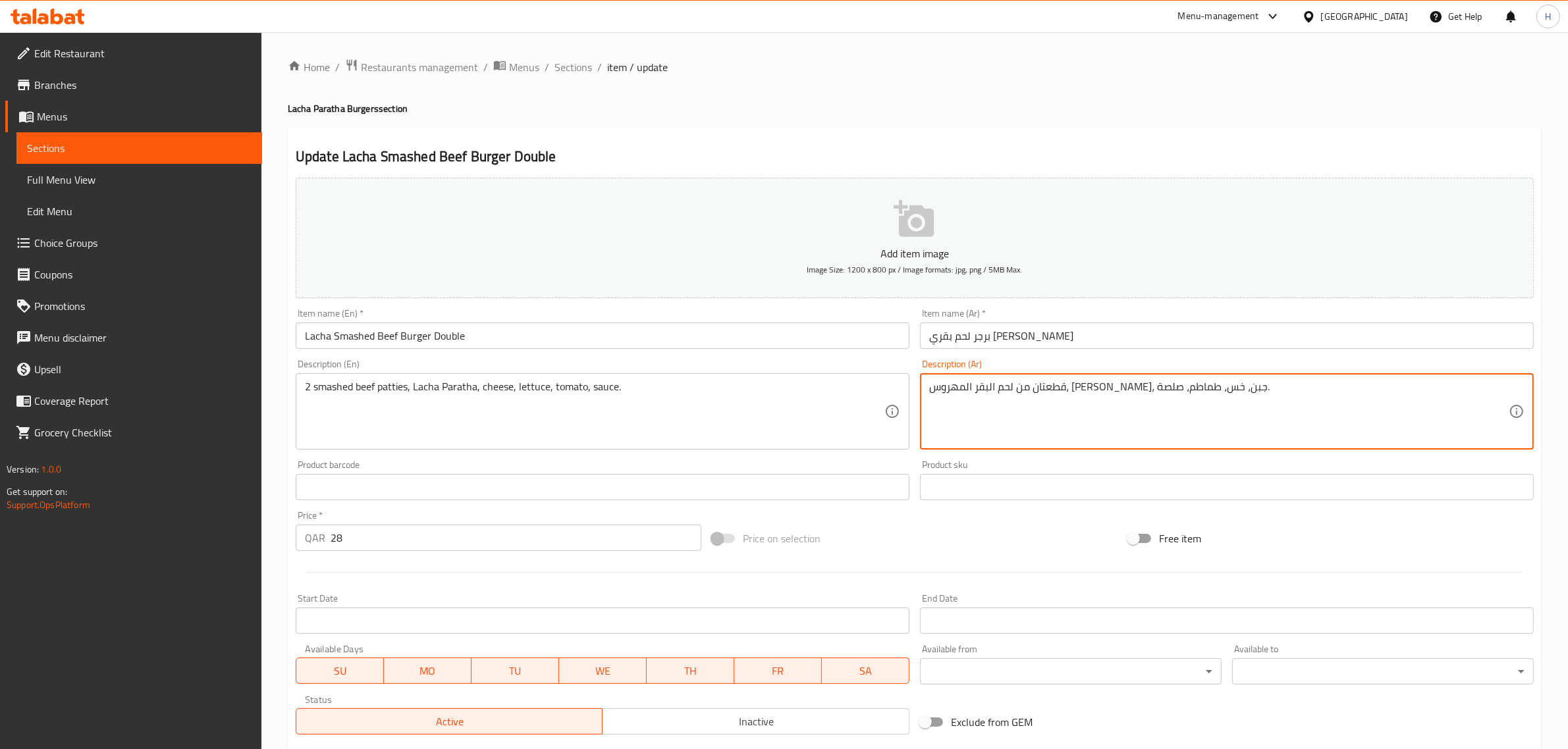
click at [1202, 390] on textarea "قطعتان من لحم البقر المهروس، [PERSON_NAME]، جبن، خس، طماطم، صلصة." at bounding box center [1219, 412] width 579 height 62
paste textarea "طعة"
type textarea "2 قطعة من لحم البقر المهروس، [PERSON_NAME]، [PERSON_NAME]، خس، طماطم، صلصة."
click at [1236, 346] on input "برجر لحم بقري مهروس لاشا دوبل" at bounding box center [1227, 335] width 614 height 26
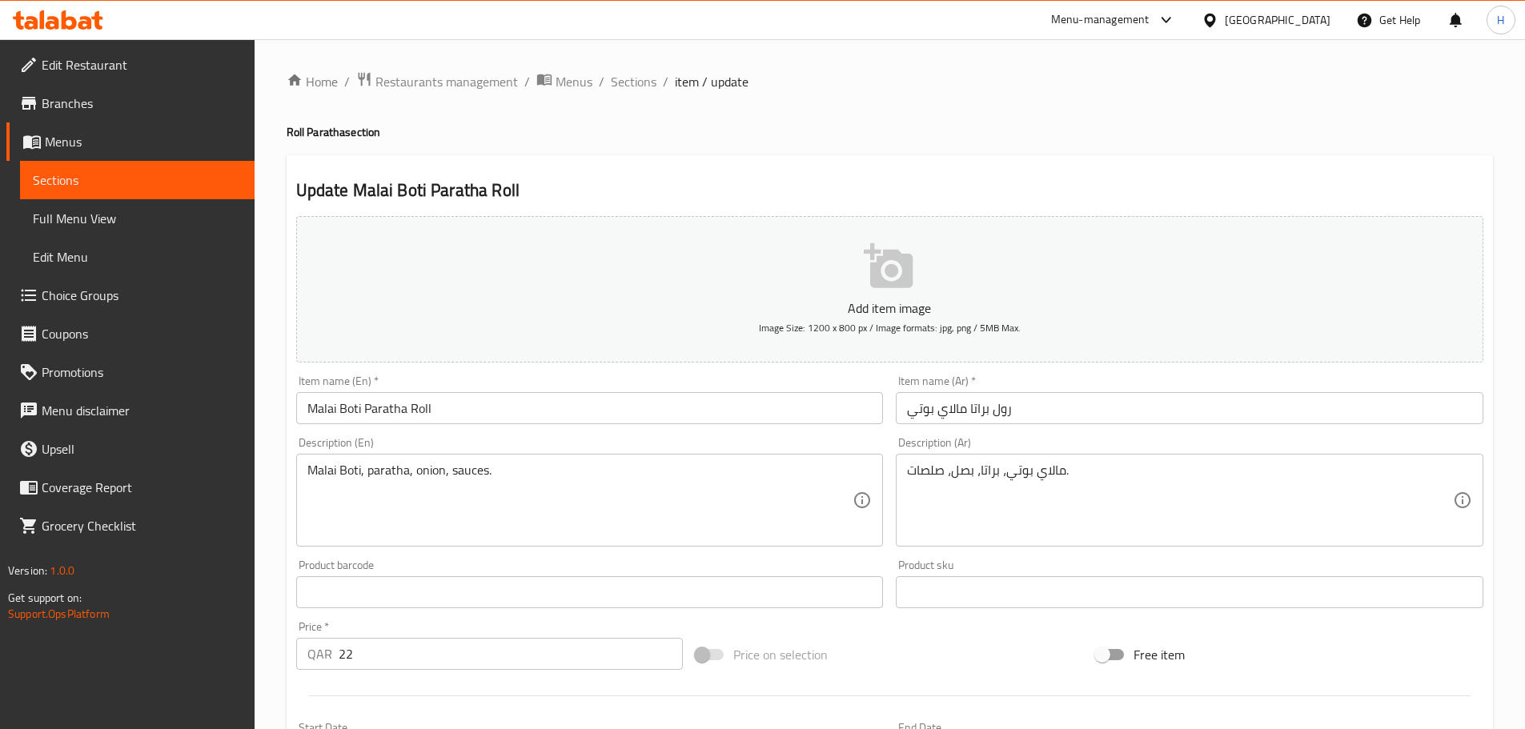
click at [993, 166] on div "Update Malai Boti Paratha Roll Add item image Image Size: 1200 x 800 px / Image…" at bounding box center [890, 621] width 1206 height 932
click at [1003, 182] on h2 "Update [PERSON_NAME] Kabab Paratha Roll" at bounding box center [889, 191] width 1187 height 24
click at [991, 480] on textarea "بيهاري بوتي، باراثا، بصل، صلصات." at bounding box center [1180, 501] width 546 height 76
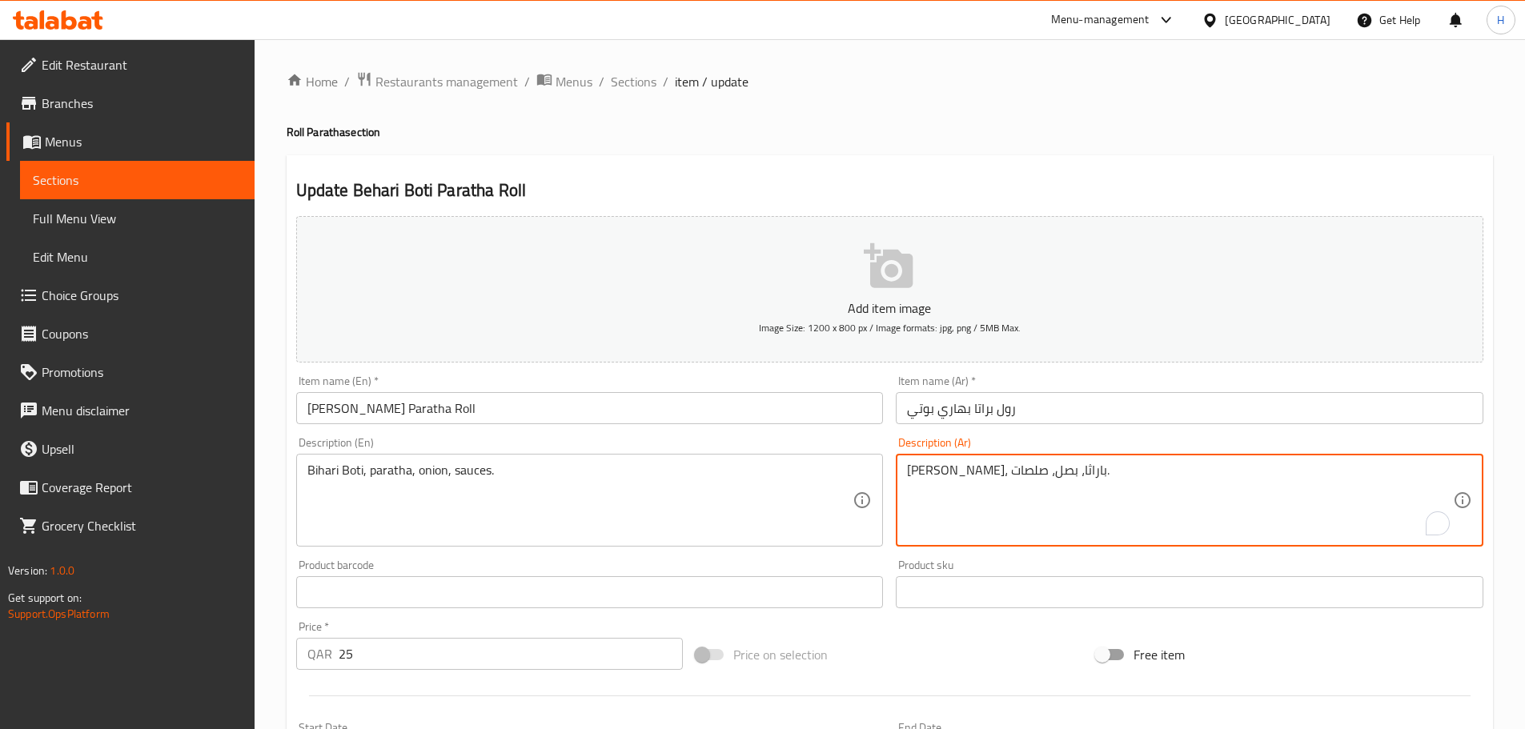
paste textarea "ات"
type textarea "بيهاري بوتي، براتا، بصل، صلصات."
click at [1000, 409] on input "رول براتا بهاري بوتي" at bounding box center [1190, 408] width 588 height 32
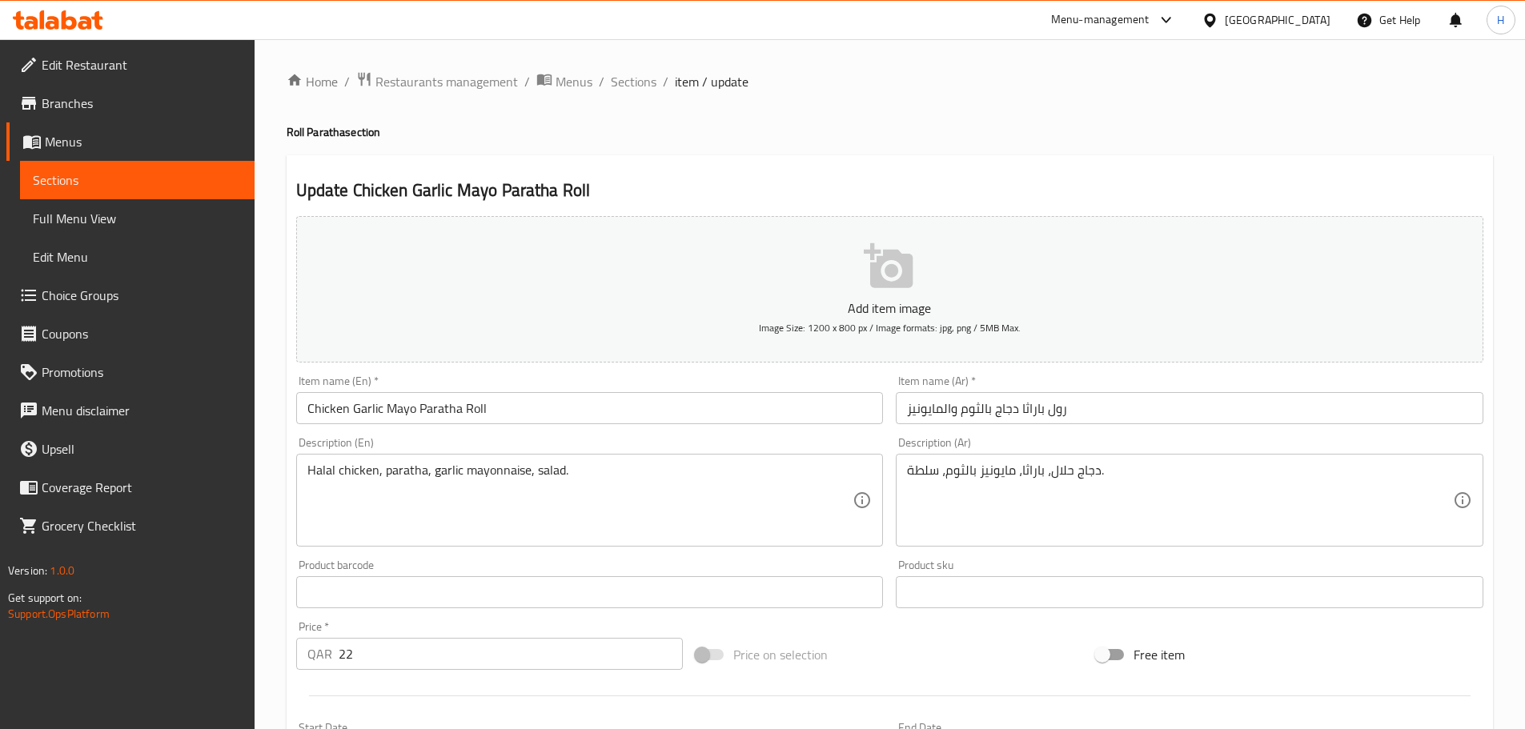
click at [1033, 408] on input "رول باراثا دجاج بالثوم والمايونيز" at bounding box center [1190, 408] width 588 height 32
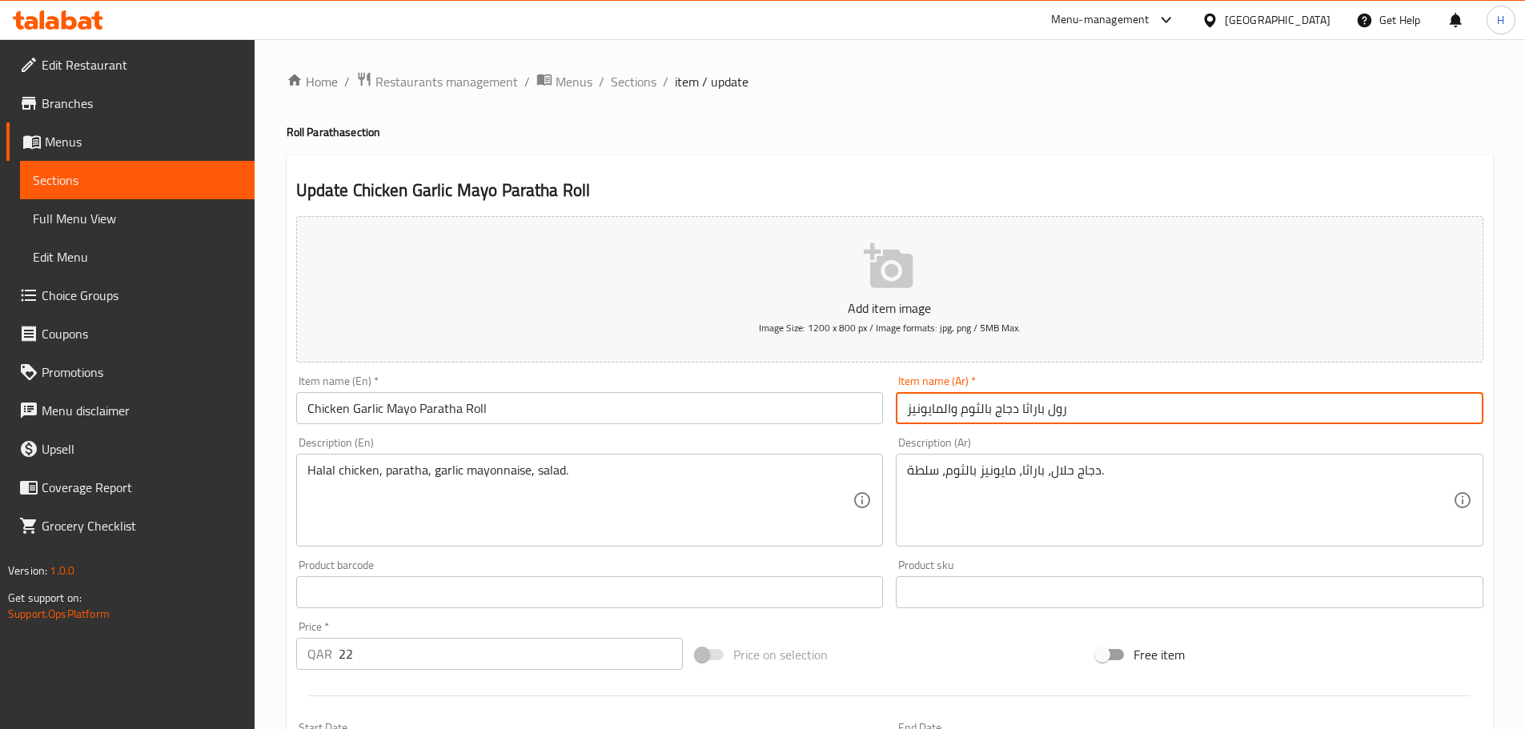
click at [1033, 408] on input "رول باراثا دجاج بالثوم والمايونيز" at bounding box center [1190, 408] width 588 height 32
paste input "اتا"
type input "رول براتا دجاج بالثوم والمايونيز"
click at [1033, 472] on textarea "دجاج حلال، باراثا، مايونيز بالثوم، سلطة." at bounding box center [1180, 501] width 546 height 76
paste textarea "ات"
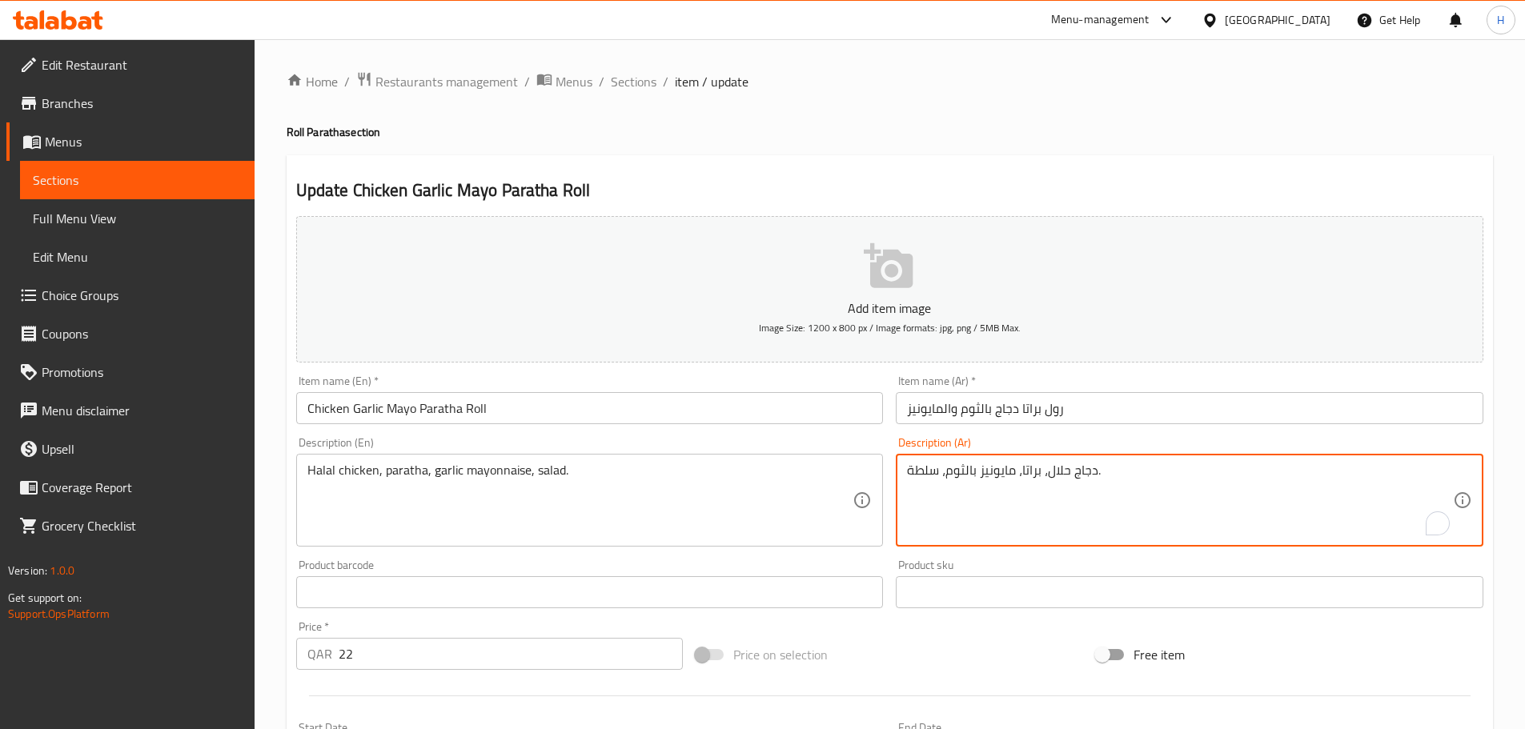
type textarea "دجاج حلال، براتا، مايونيز بالثوم، سلطة."
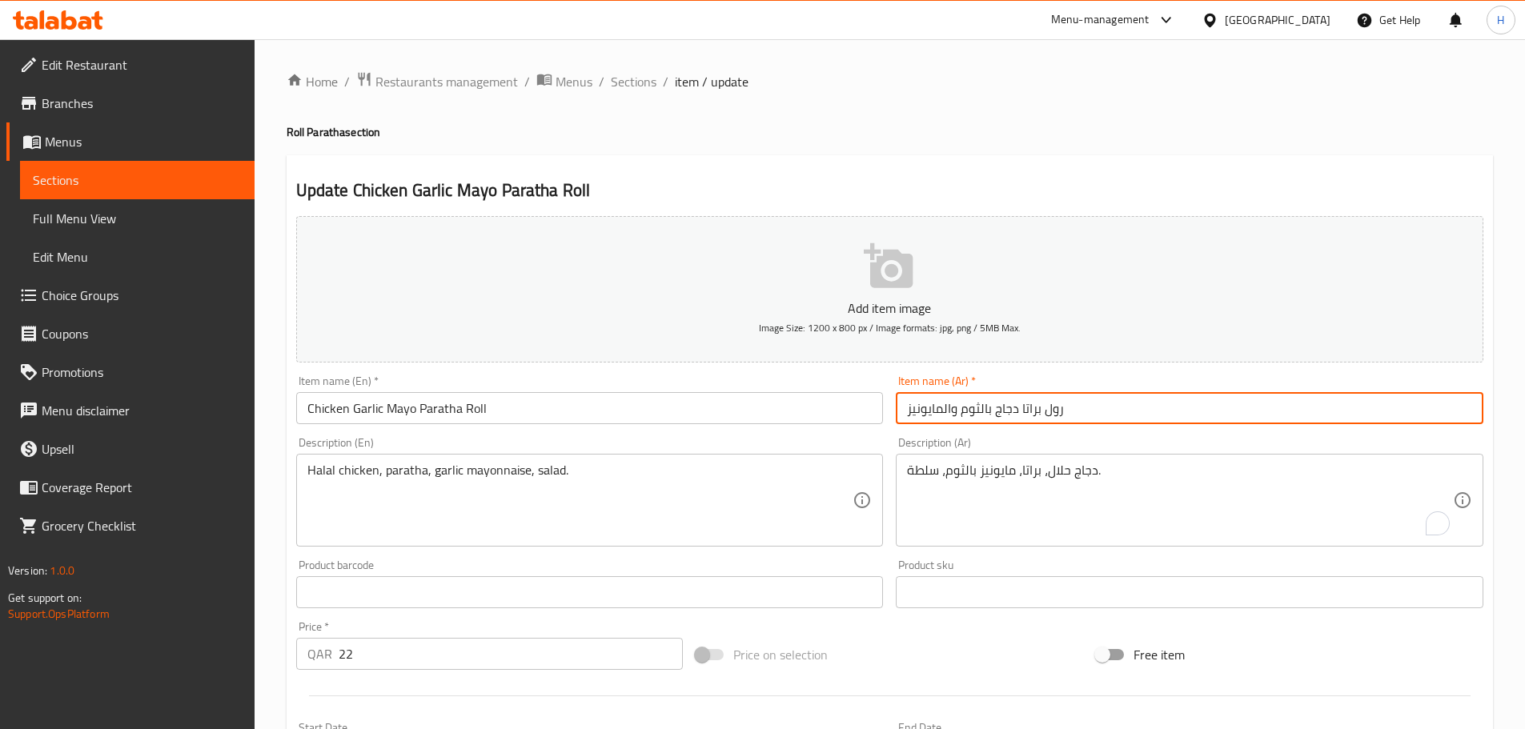
click at [1049, 415] on input "رول براتا دجاج بالثوم والمايونيز" at bounding box center [1190, 408] width 588 height 32
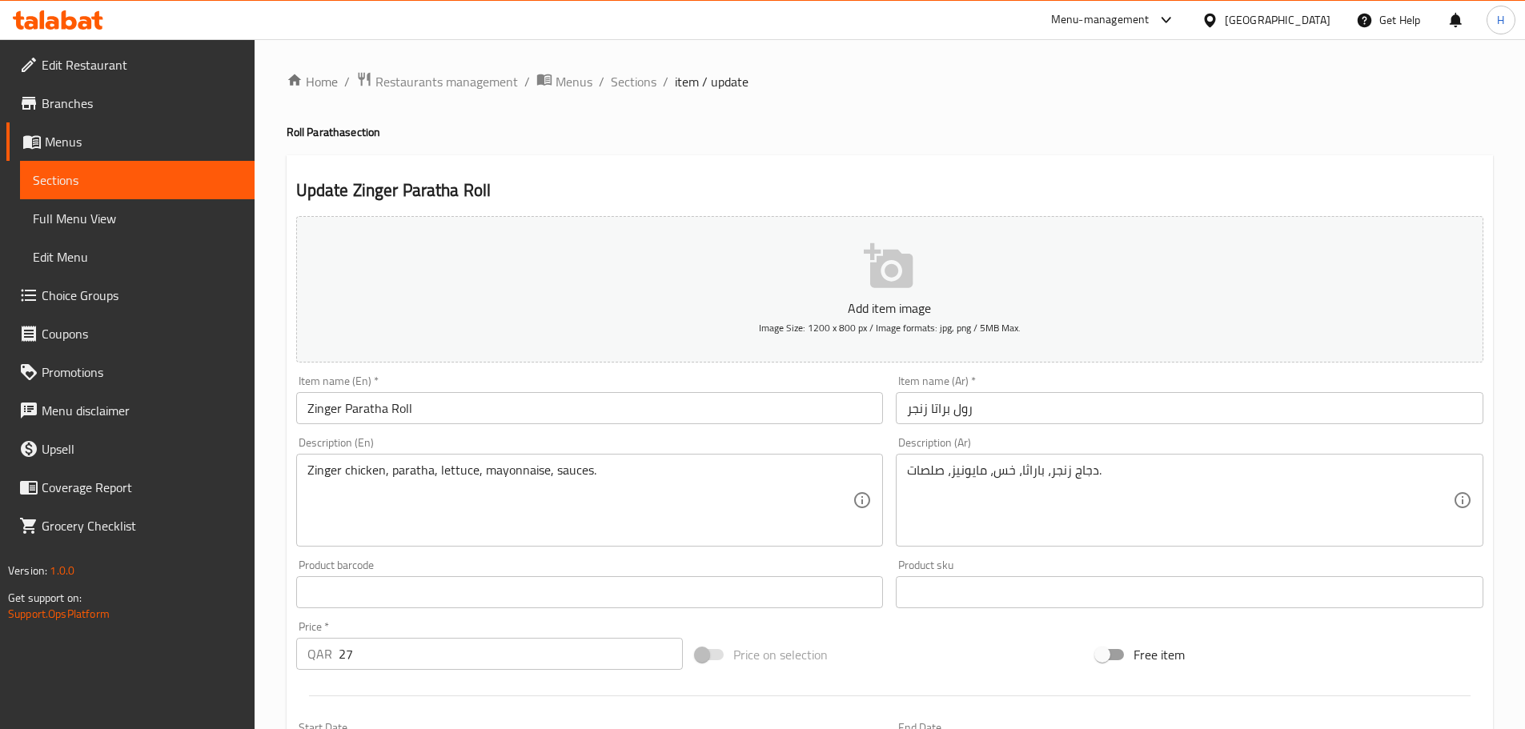
click at [1034, 470] on textarea "دجاج زنجر، باراثا، خس، مايونيز، صلصات." at bounding box center [1180, 501] width 546 height 76
paste textarea "ات"
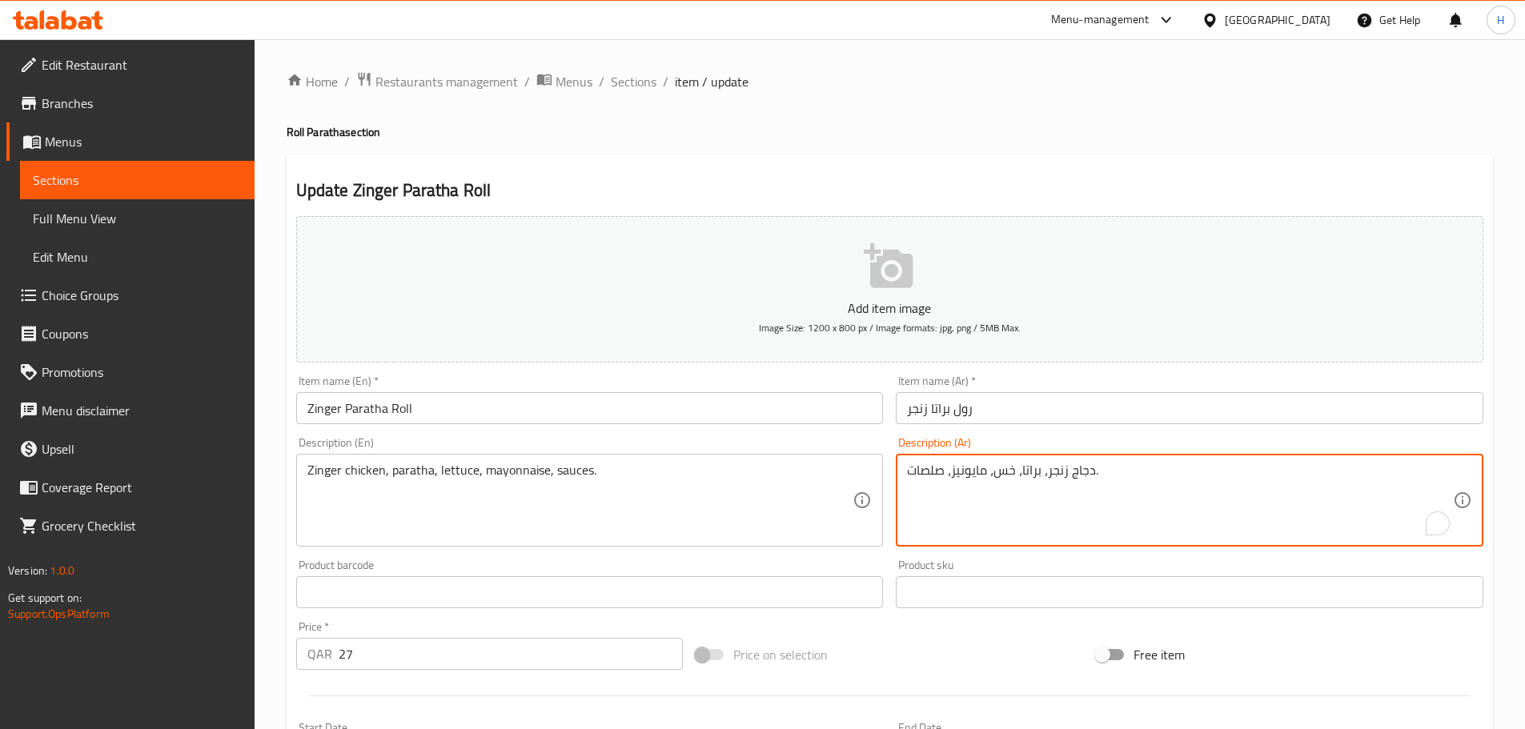
type textarea "دجاج زنجر، براتا، خس، مايونيز، صلصات."
click at [1043, 407] on input "رول براتا زنجر" at bounding box center [1190, 408] width 588 height 32
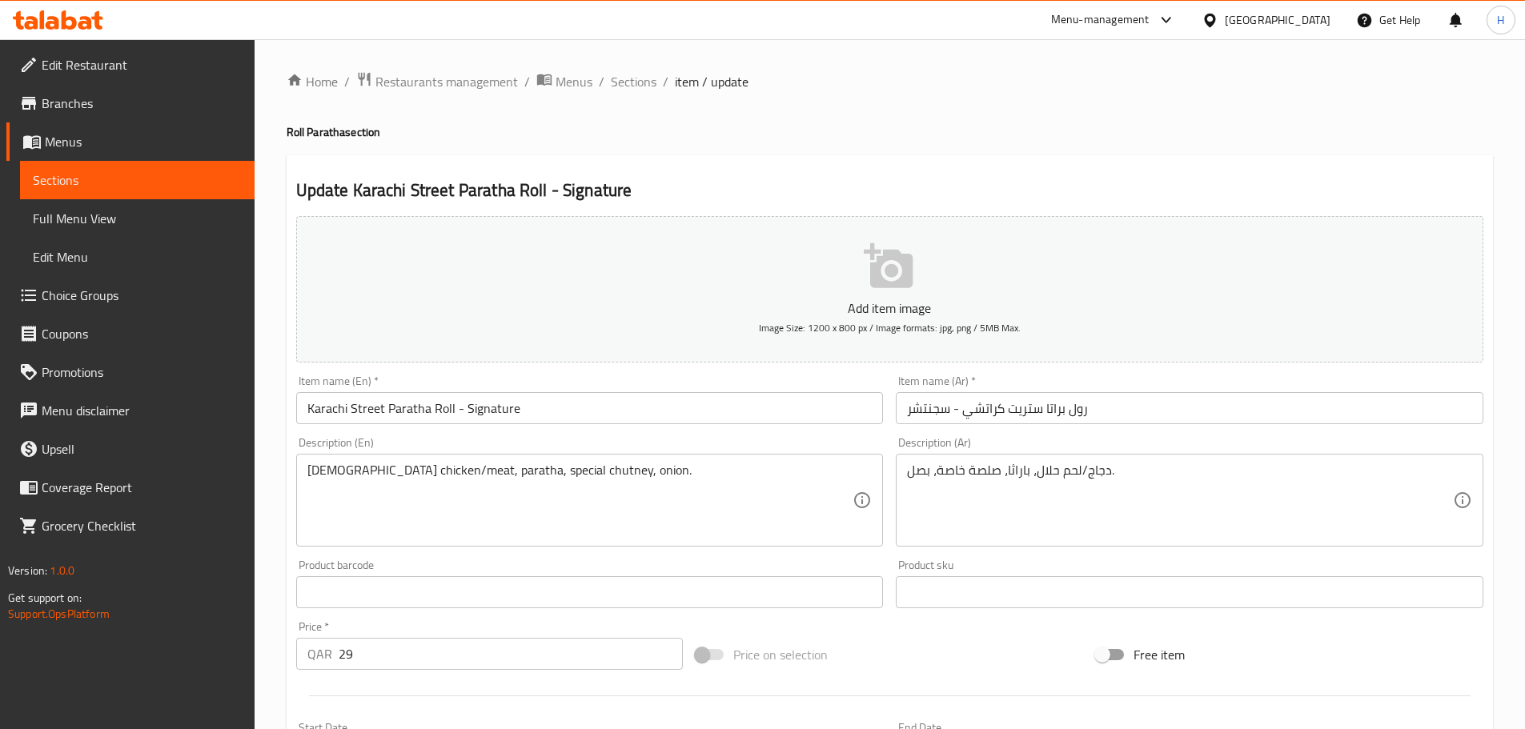
click at [1013, 472] on textarea "دجاج/لحم حلال، باراثا، صلصة خاصة، بصل." at bounding box center [1180, 501] width 546 height 76
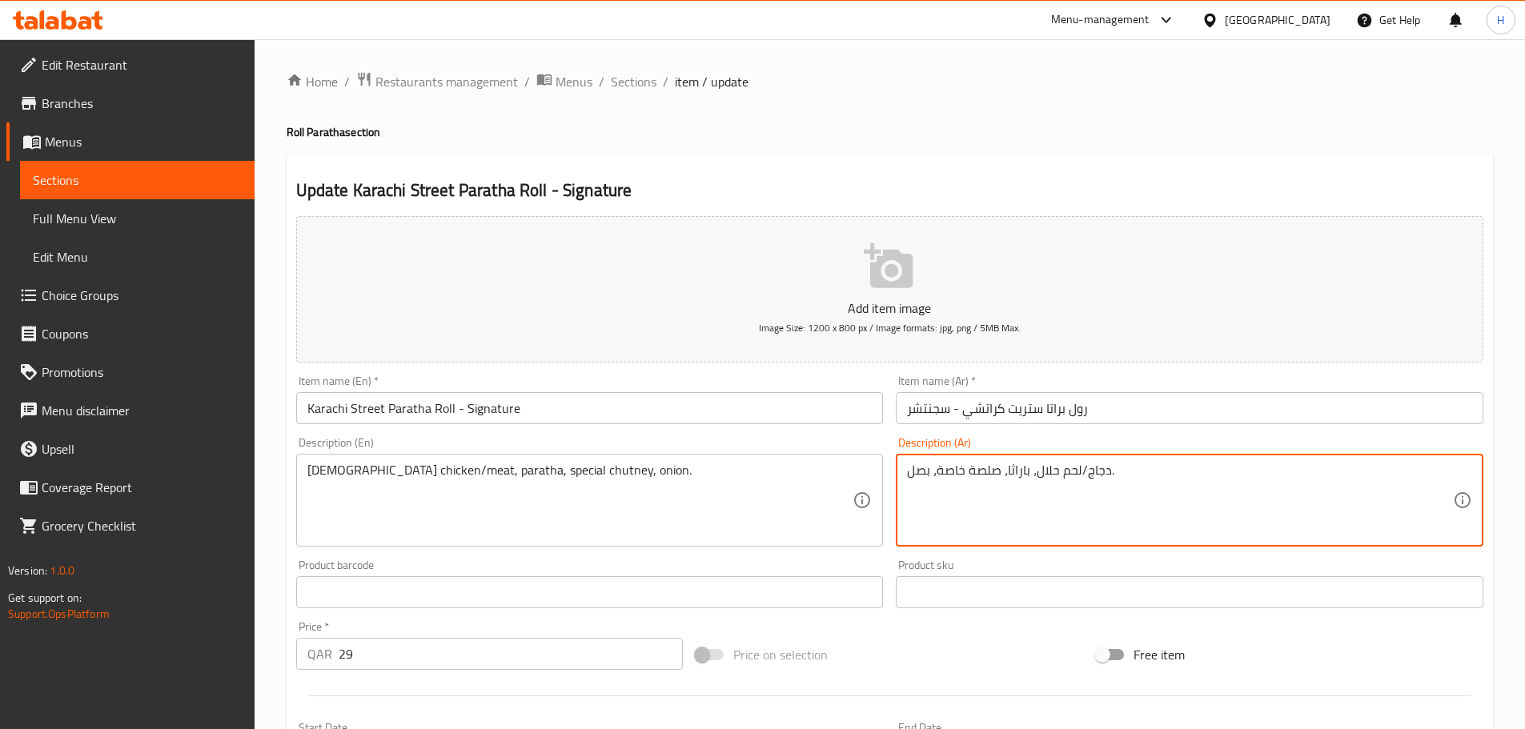
paste textarea "ات"
type textarea "دجاج/لحم حلال، براتا، صلصة خاصة، بصل."
click at [1020, 416] on input "رول براتا ستريت كراتشي - سجنتشر" at bounding box center [1190, 408] width 588 height 32
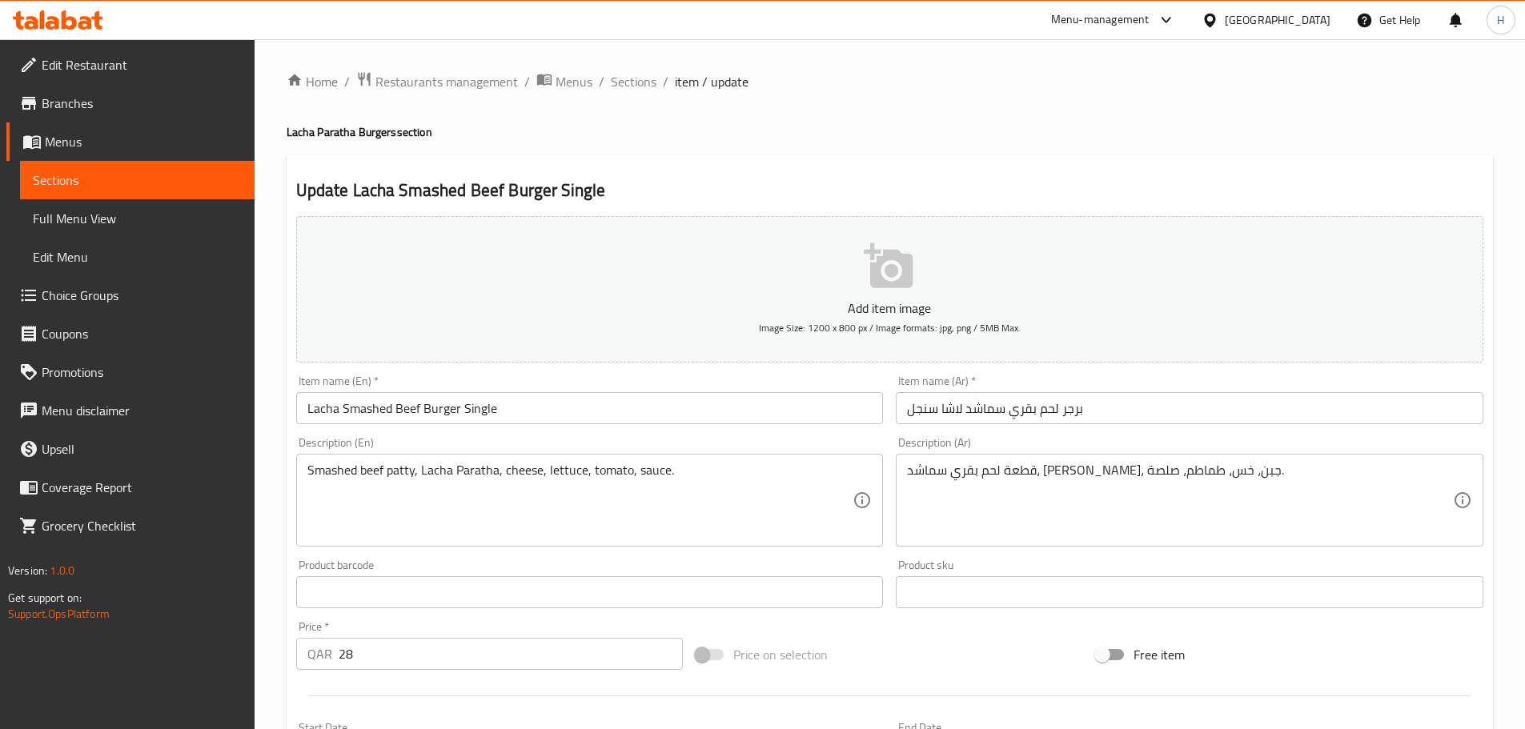
click at [1058, 469] on textarea "قطعة لحم بقري سماشد، [PERSON_NAME]، جبن، خس، طماطم، صلصة." at bounding box center [1180, 501] width 546 height 76
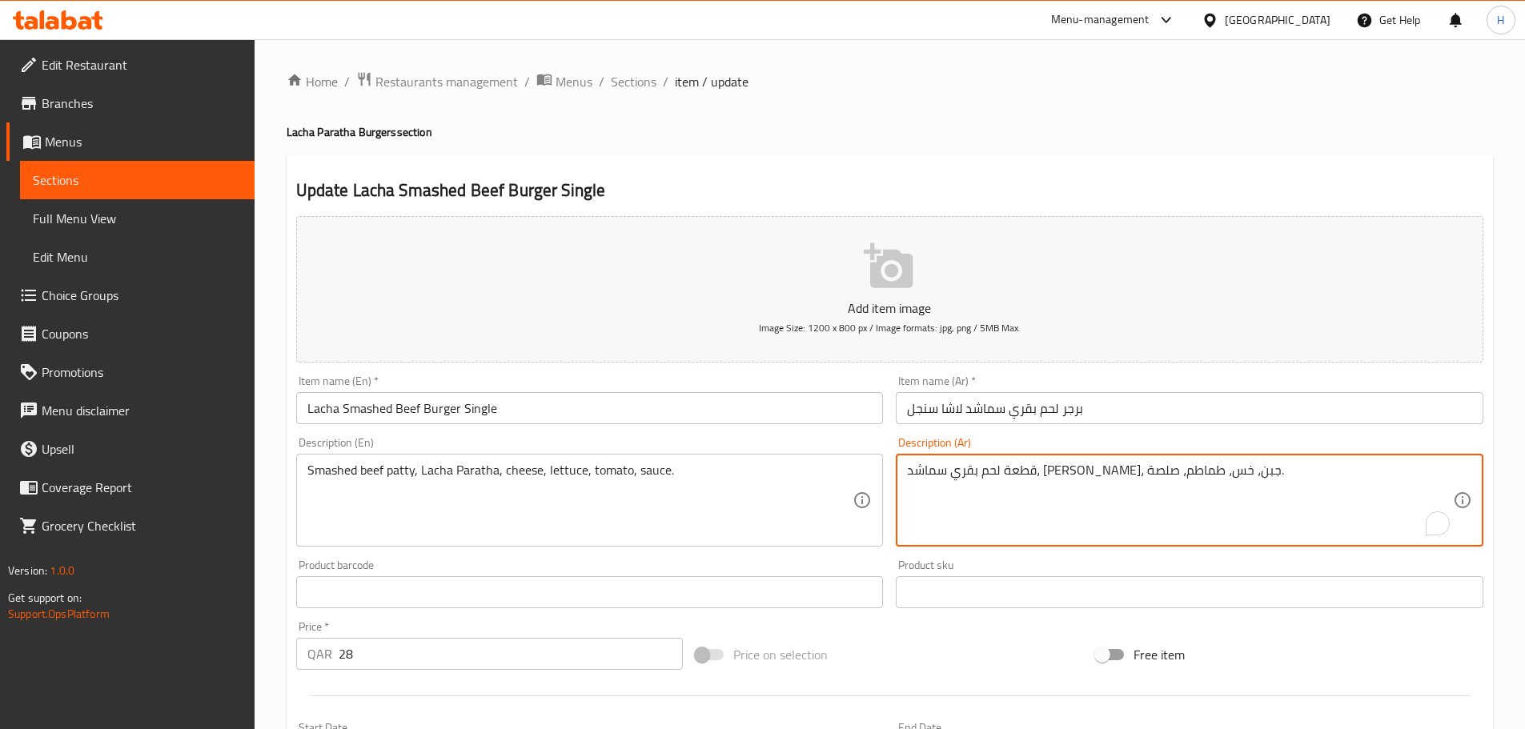
paste textarea "ات"
type textarea "قطعة لحم بقري سماشد، [PERSON_NAME]، [PERSON_NAME]، خس، طماطم، صلصة."
click at [1089, 419] on input "برجر لحم بقري سماشد لاشا سنجل" at bounding box center [1190, 408] width 588 height 32
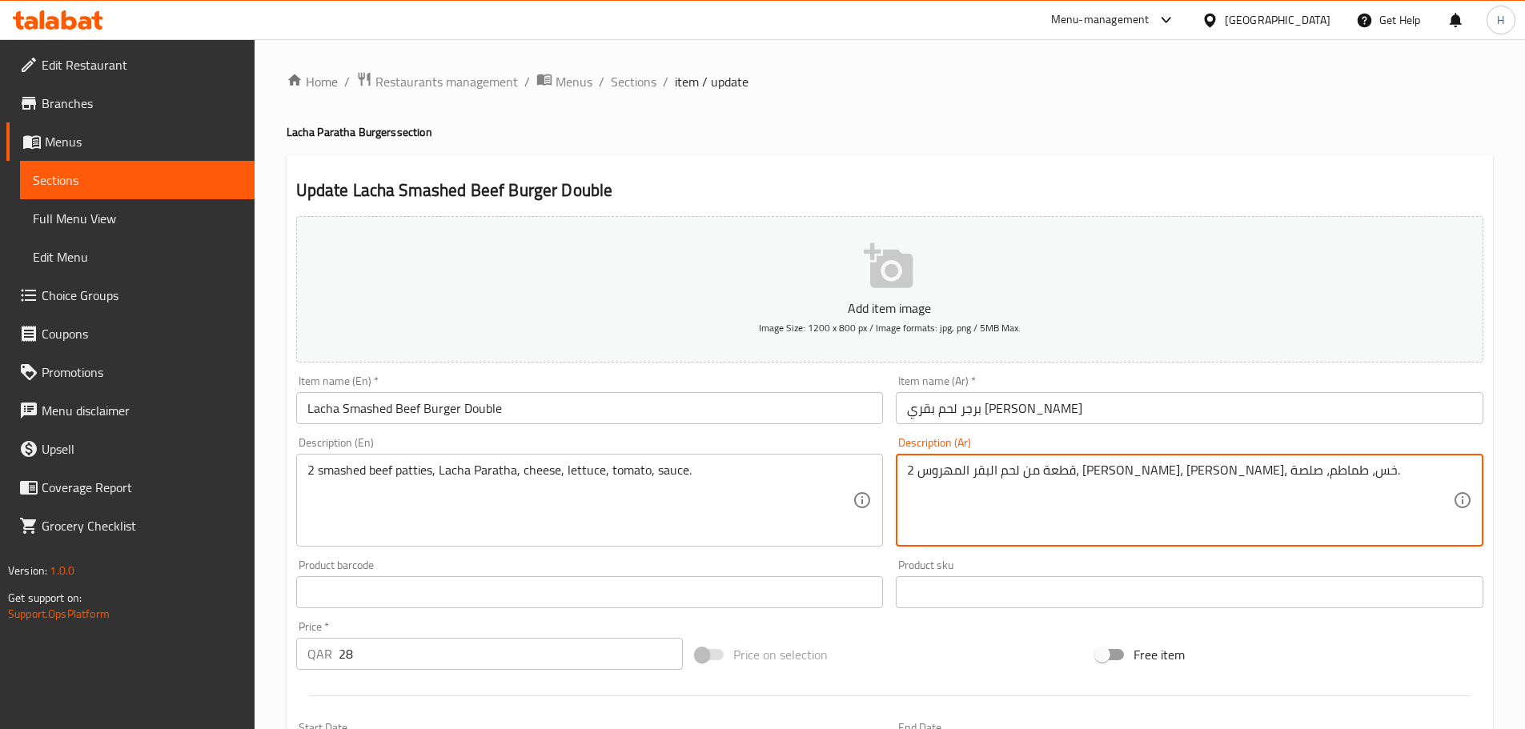
click at [1070, 473] on textarea "2 قطعة من لحم البقر المهروس، لاشا باراثا، جبن، خس، طماطم، صلصة." at bounding box center [1180, 501] width 546 height 76
paste textarea "ات"
type textarea "2 قطعة من لحم البقر المهروس، لاشا براتا، جبن، خس، طماطم، صلصة."
click at [1074, 418] on input "برجر لحم بقري مهروس لاشا دوبل" at bounding box center [1190, 408] width 588 height 32
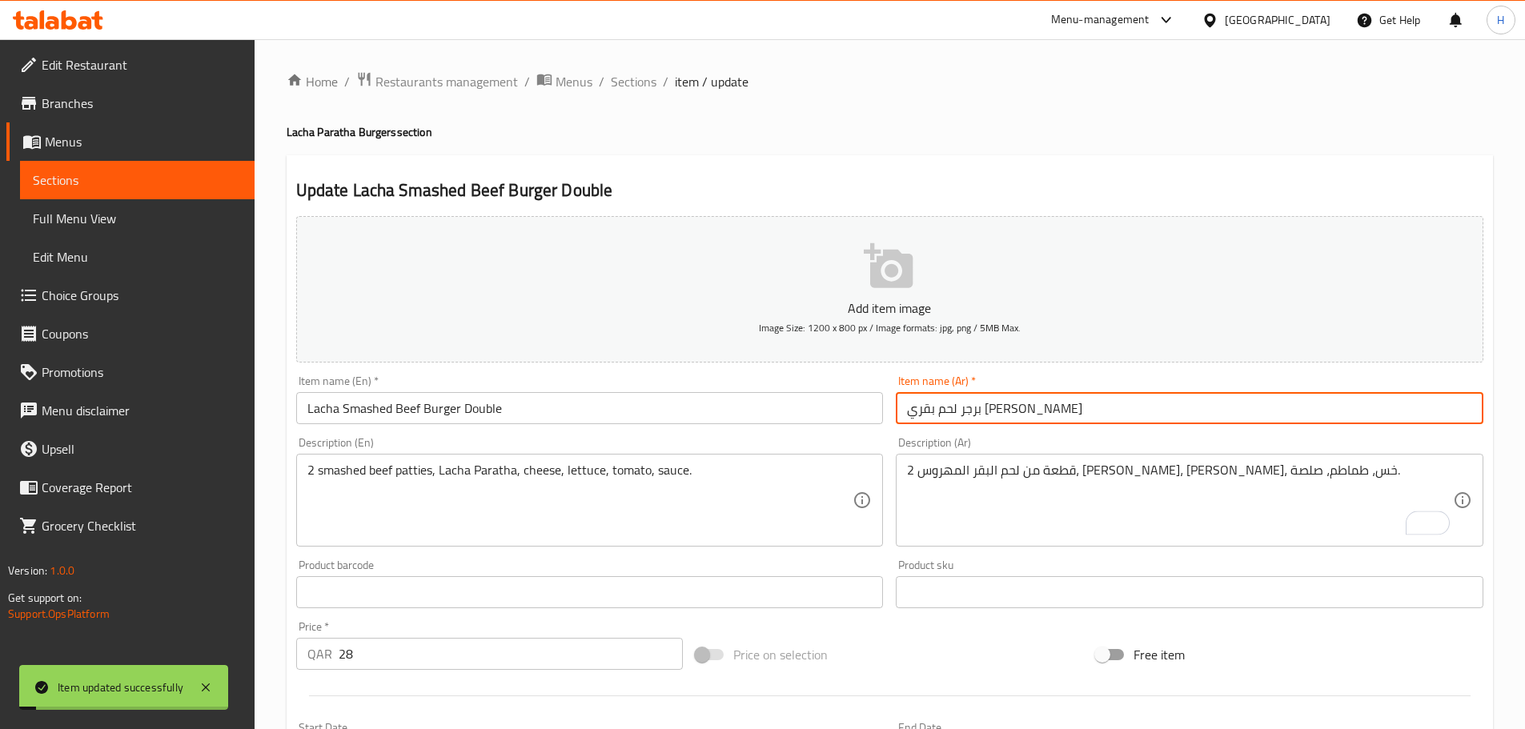
click at [968, 180] on h2 "Update Lacha Smashed Beef Burger Double" at bounding box center [889, 191] width 1187 height 24
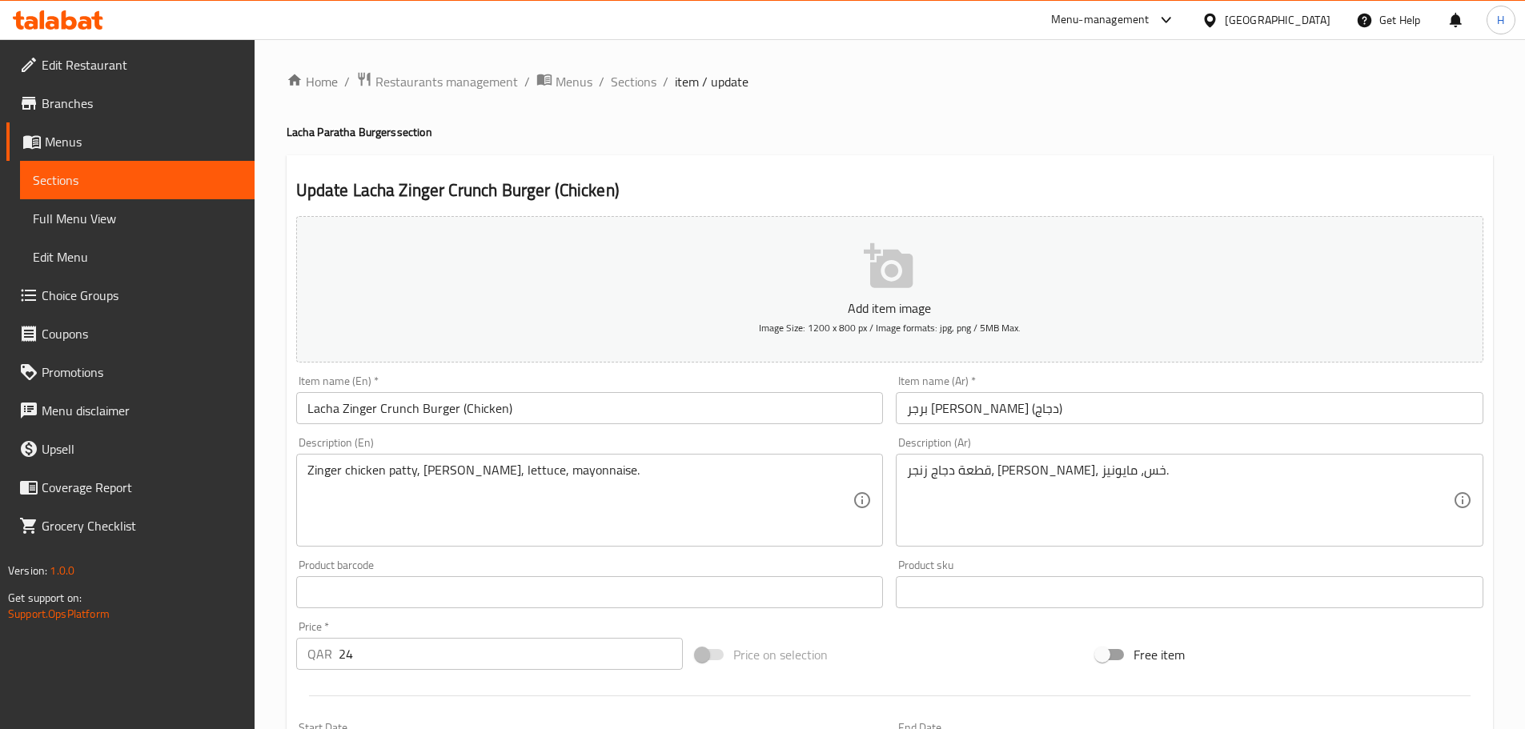
click at [994, 472] on textarea "قطعة دجاج زنجر، [PERSON_NAME]، خس، مايونيز." at bounding box center [1180, 501] width 546 height 76
click at [991, 472] on textarea "قطعة دجاج ناشفيل، لاشا باراثا، صلصة، مخلل." at bounding box center [1180, 501] width 546 height 76
paste textarea "ات"
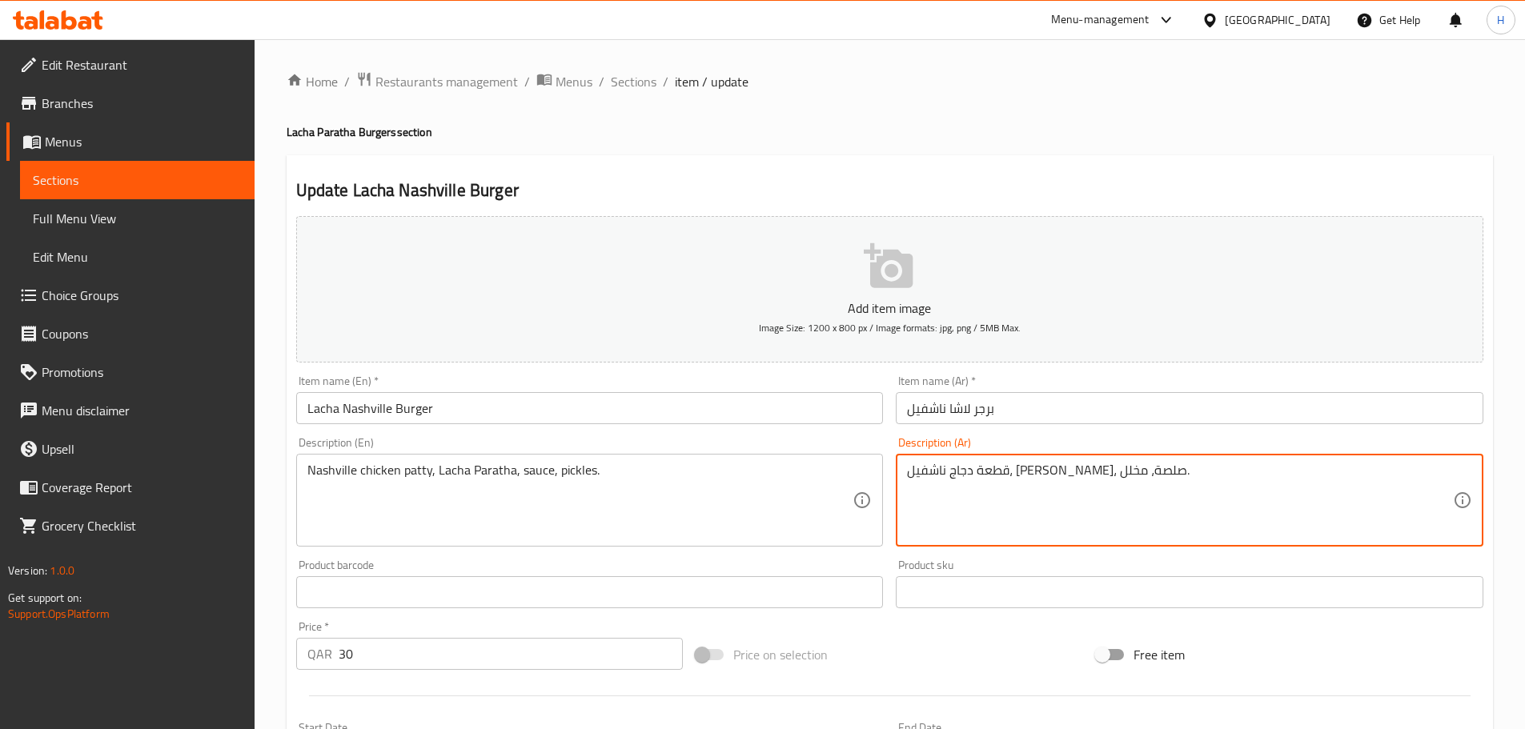
type textarea "قطعة دجاج ناشفيل، لاشا براتا، صلصة، مخلل."
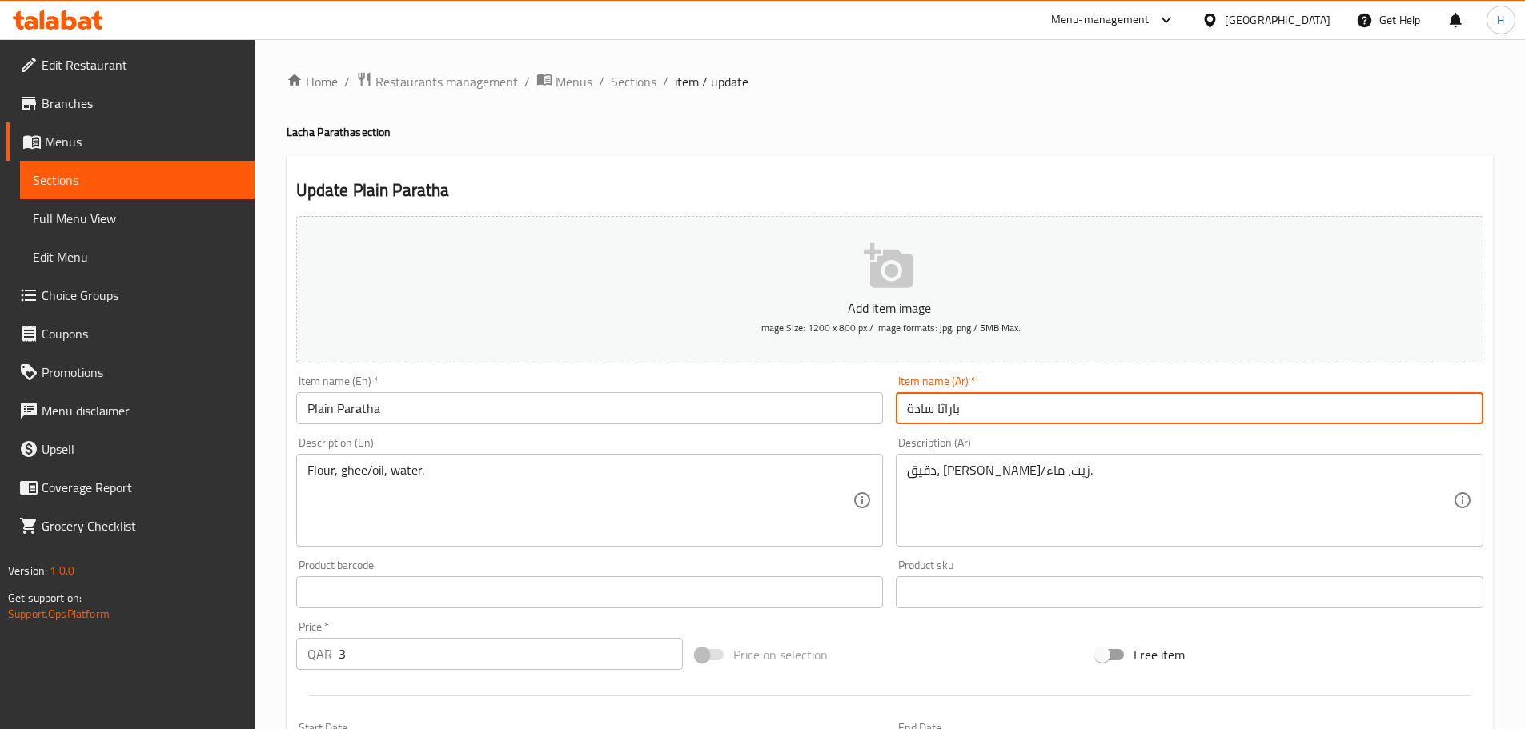
click at [949, 408] on input "باراثا سادة" at bounding box center [1190, 408] width 588 height 32
paste input "اتا"
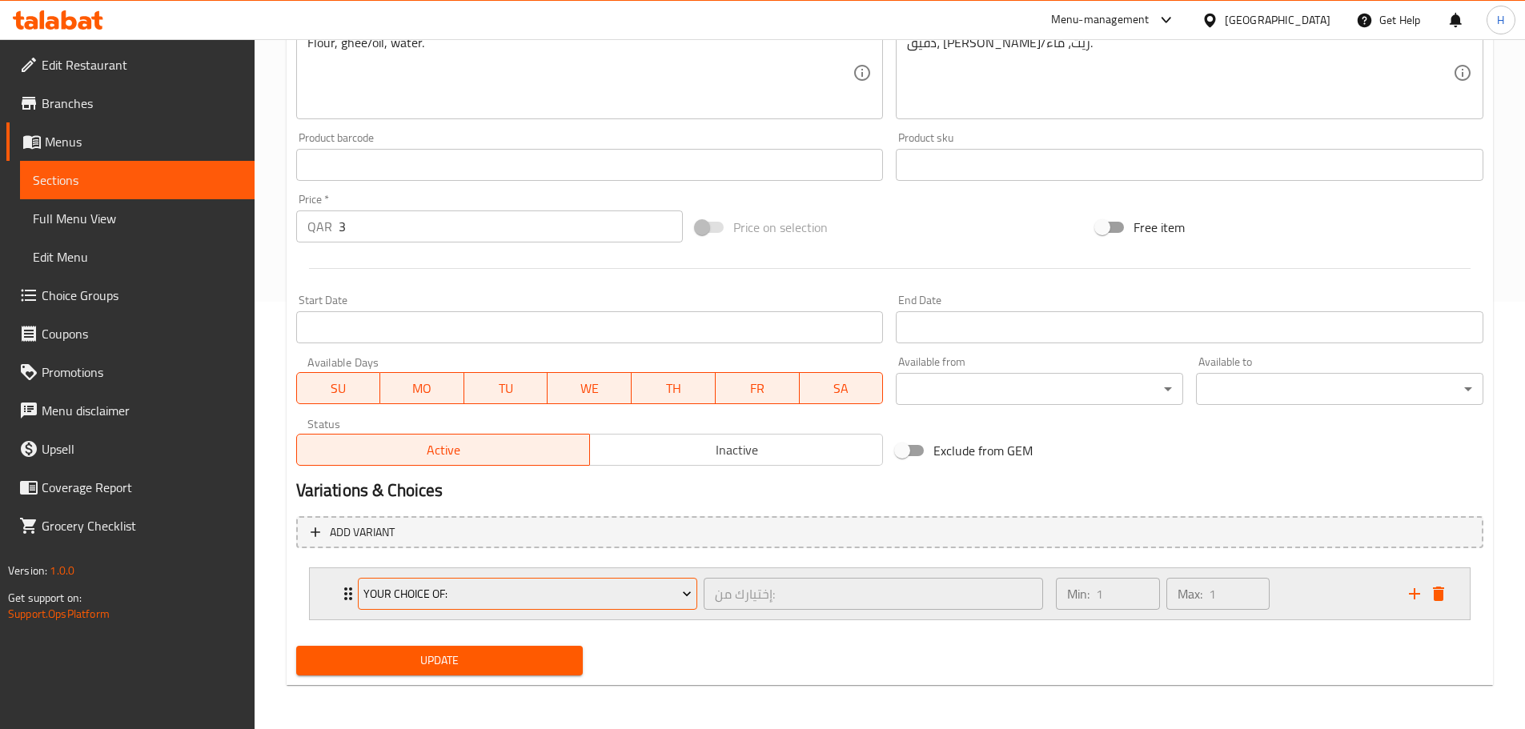
scroll to position [428, 0]
click at [343, 596] on icon "Expand" at bounding box center [348, 593] width 19 height 19
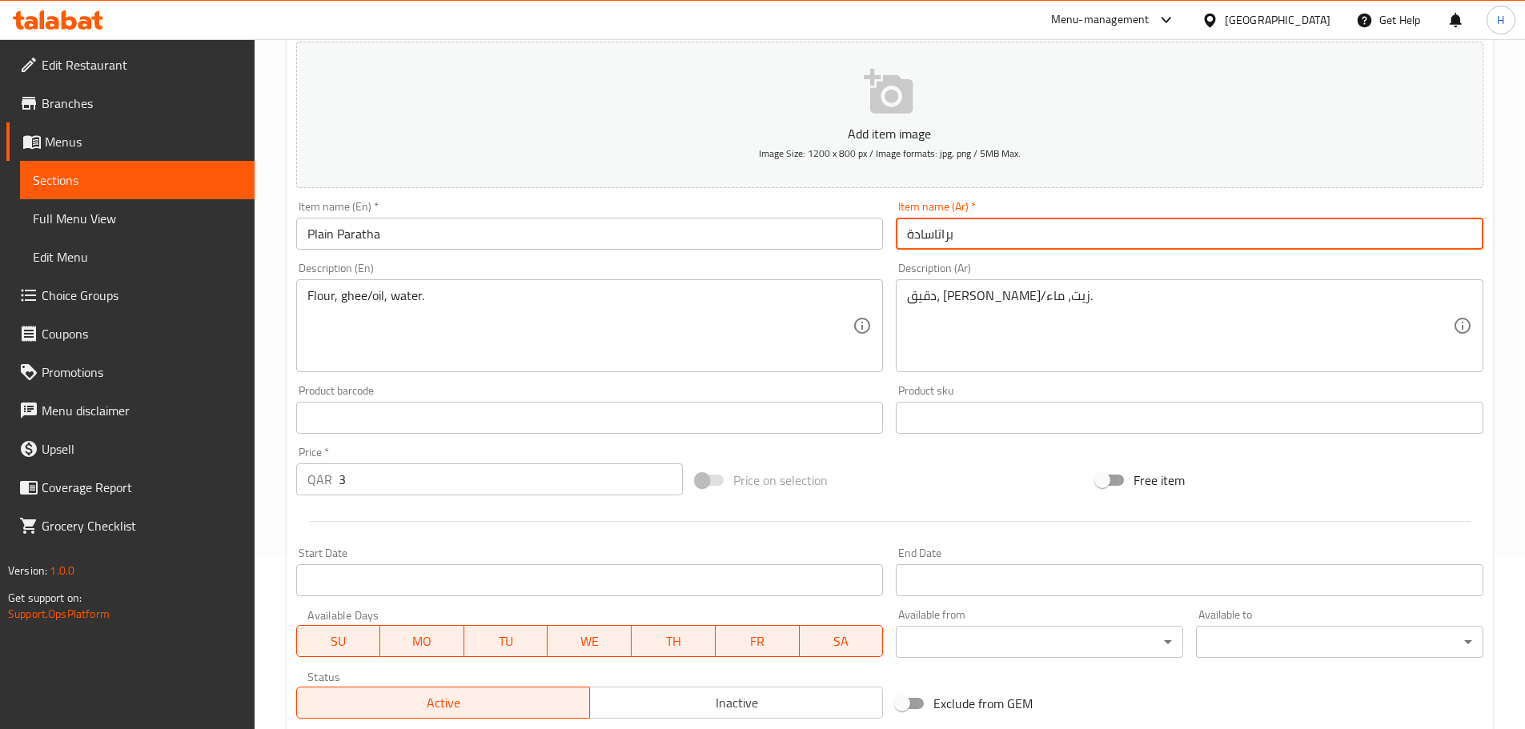
scroll to position [170, 0]
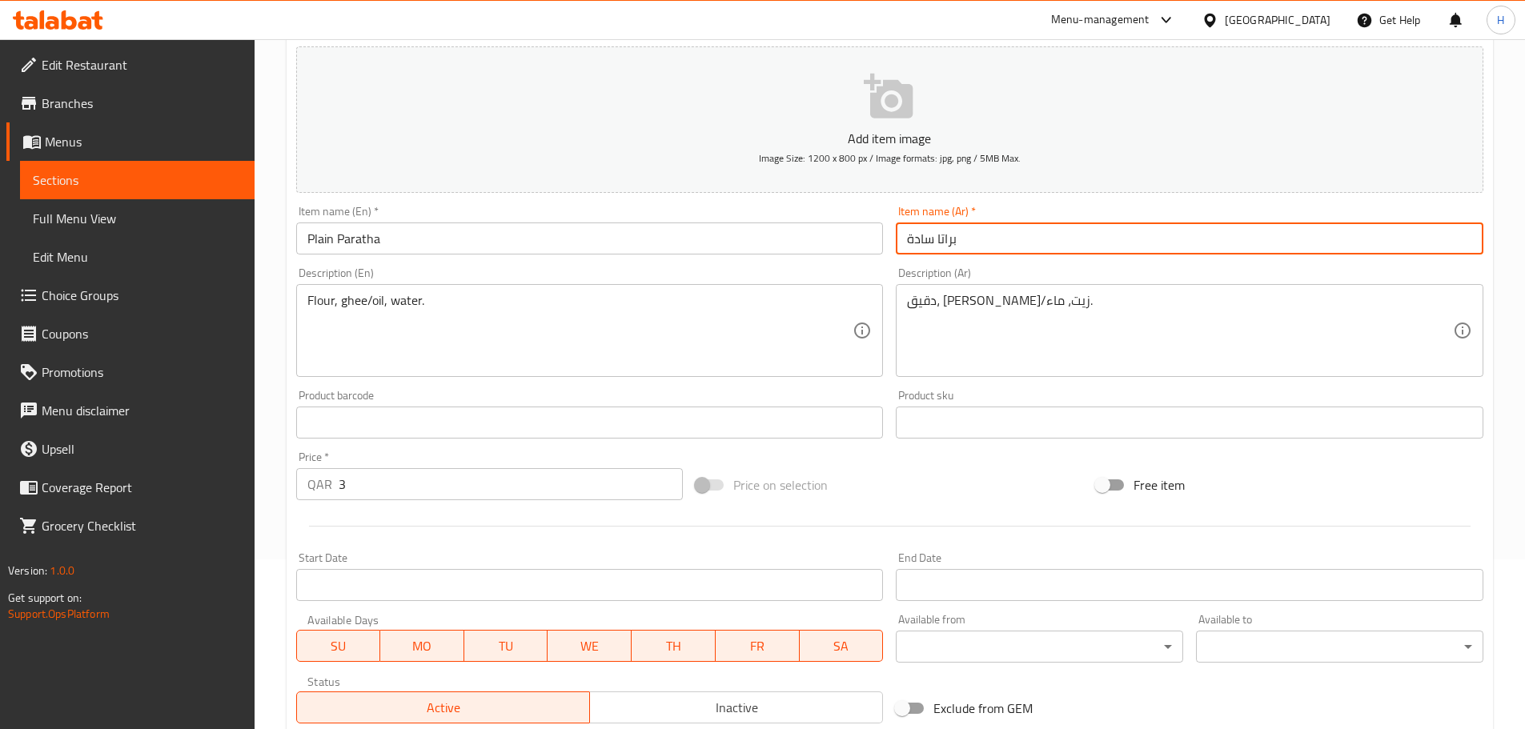
click at [969, 239] on input "براتا سادة" at bounding box center [1190, 239] width 588 height 32
type input "براتا سادة"
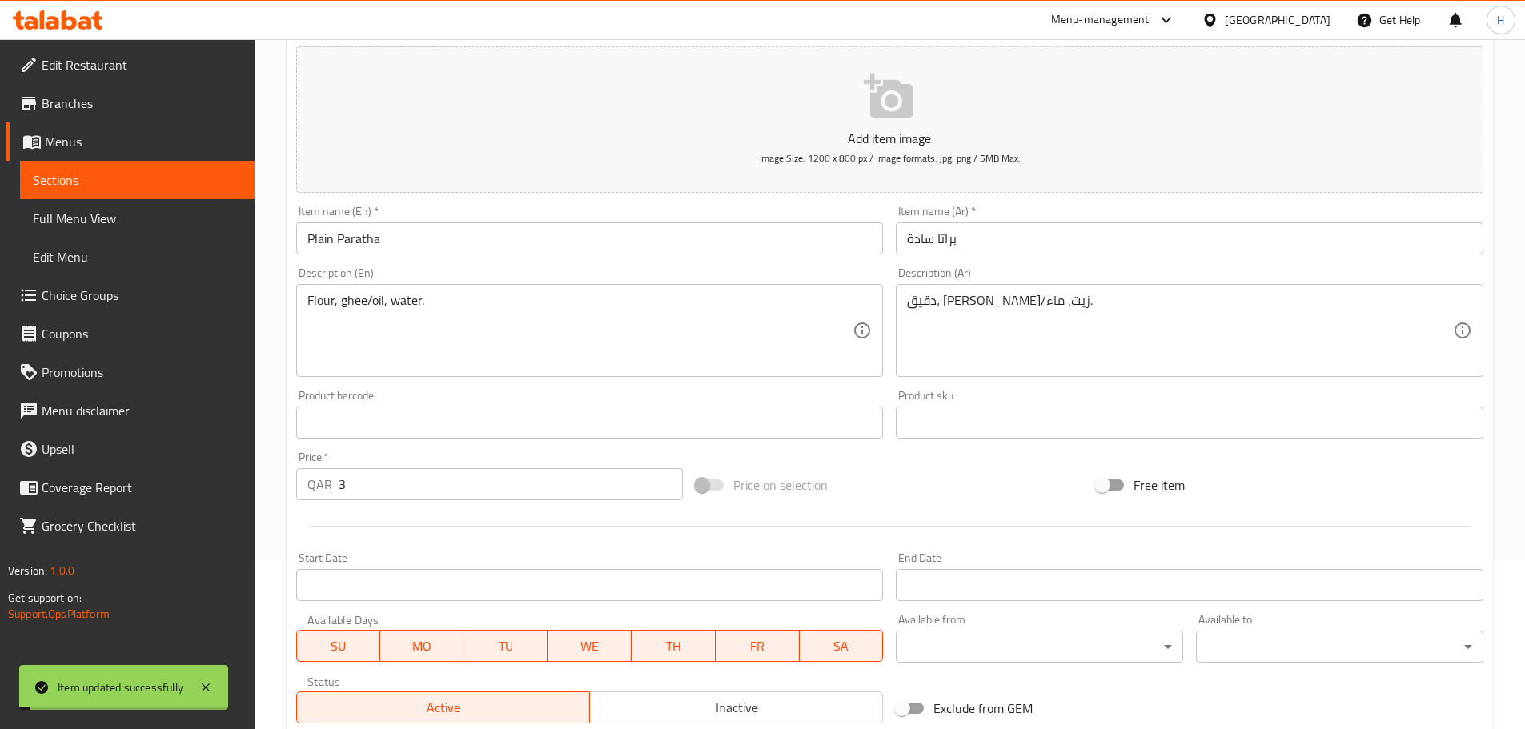
scroll to position [0, 0]
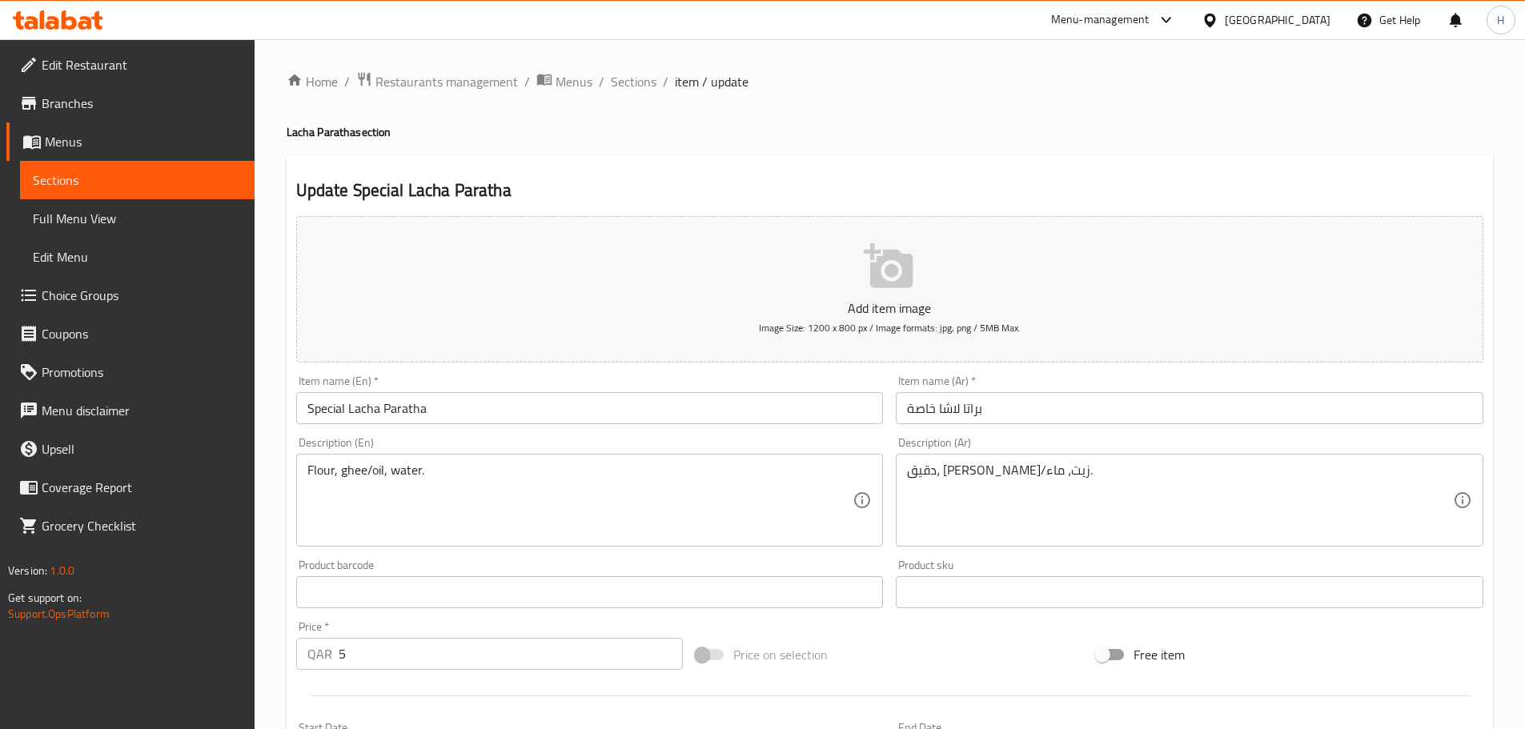
scroll to position [428, 0]
click at [1073, 470] on textarea "[PERSON_NAME]، جبنة (موزاريلا، شيدر)، بهارات." at bounding box center [1180, 501] width 546 height 76
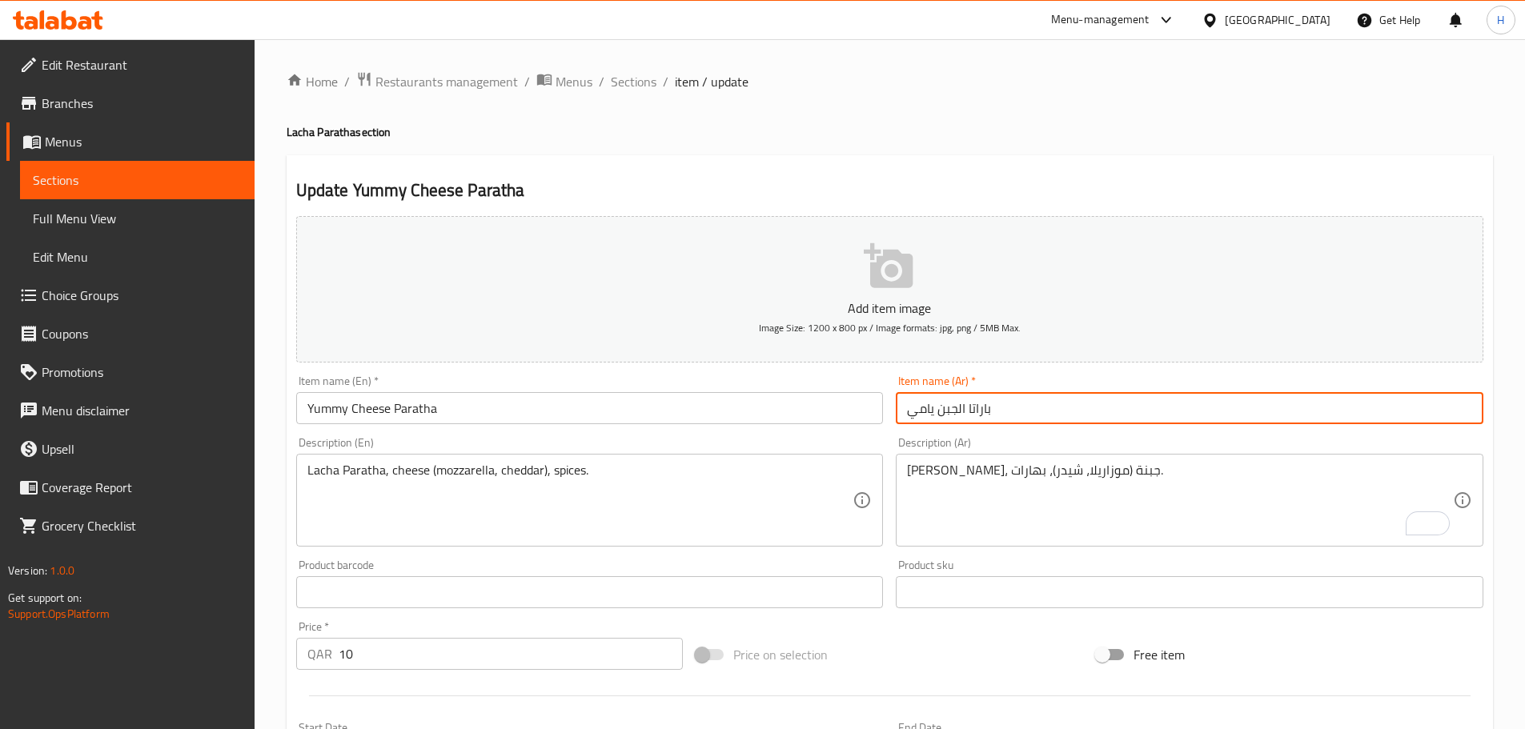
click at [984, 407] on input "باراتا الجبن يامي" at bounding box center [1190, 408] width 588 height 32
paste input "اتا"
type input "براتا ال[PERSON_NAME]"
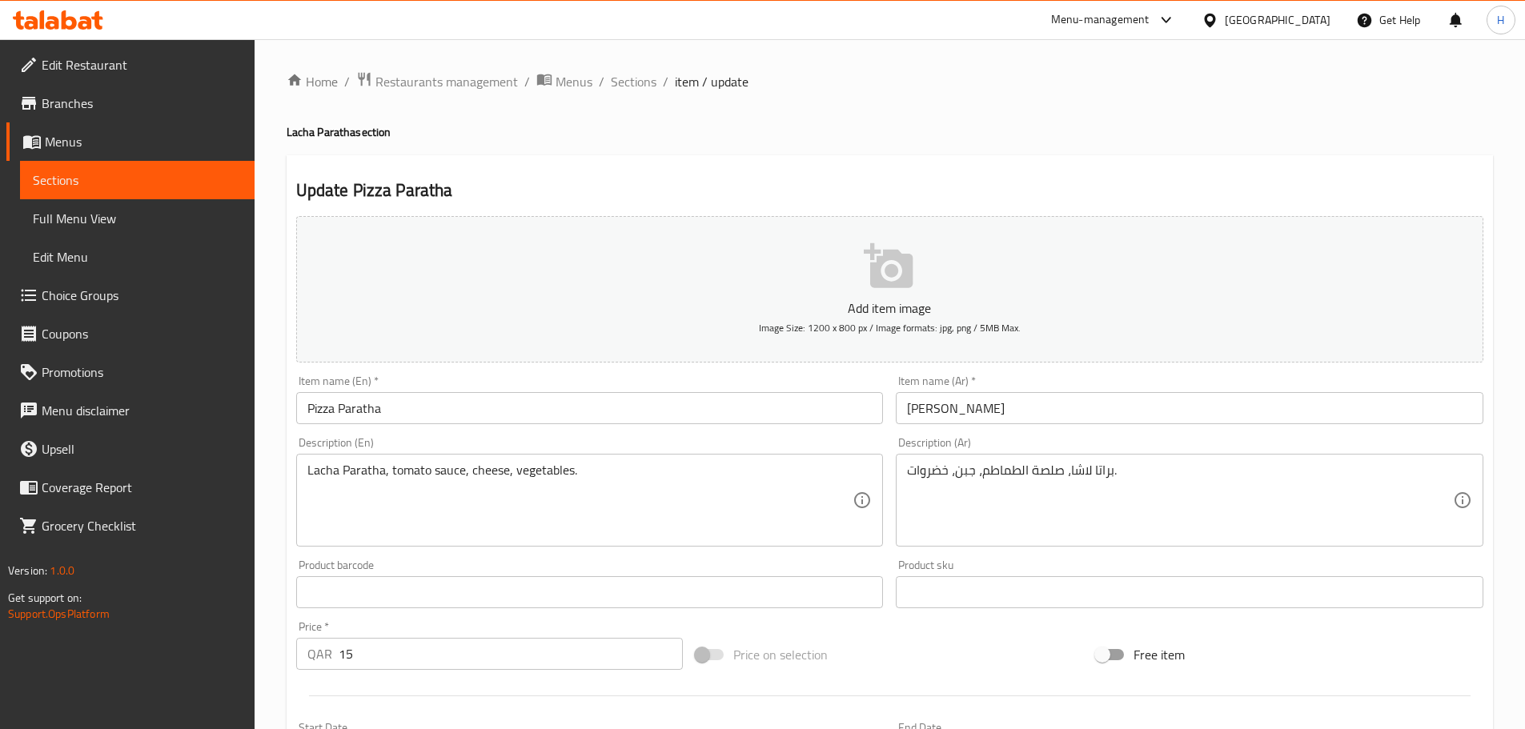
click at [945, 406] on input "[PERSON_NAME]" at bounding box center [1190, 408] width 588 height 32
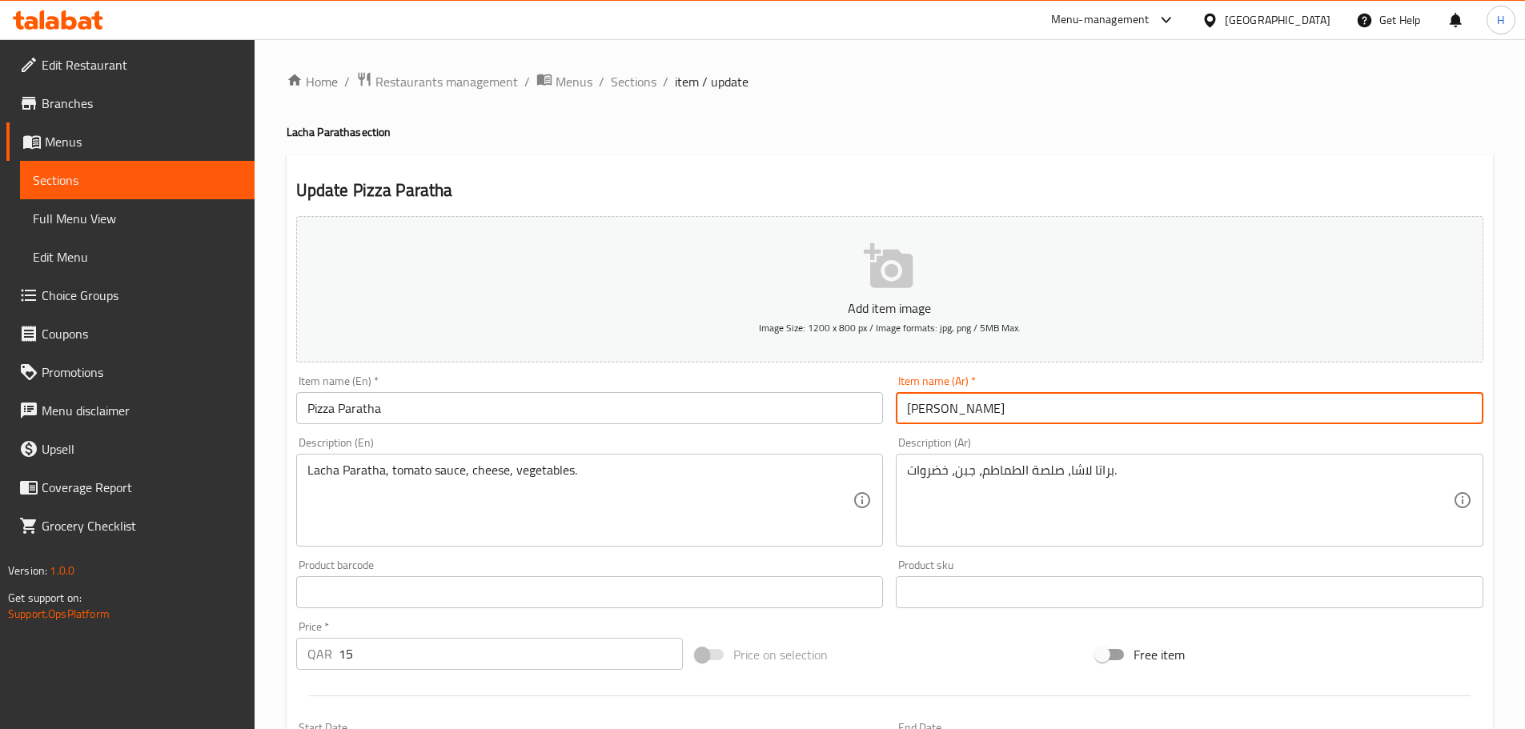
click at [945, 406] on input "[PERSON_NAME]" at bounding box center [1190, 408] width 588 height 32
paste input "اتا"
type input "[PERSON_NAME]"
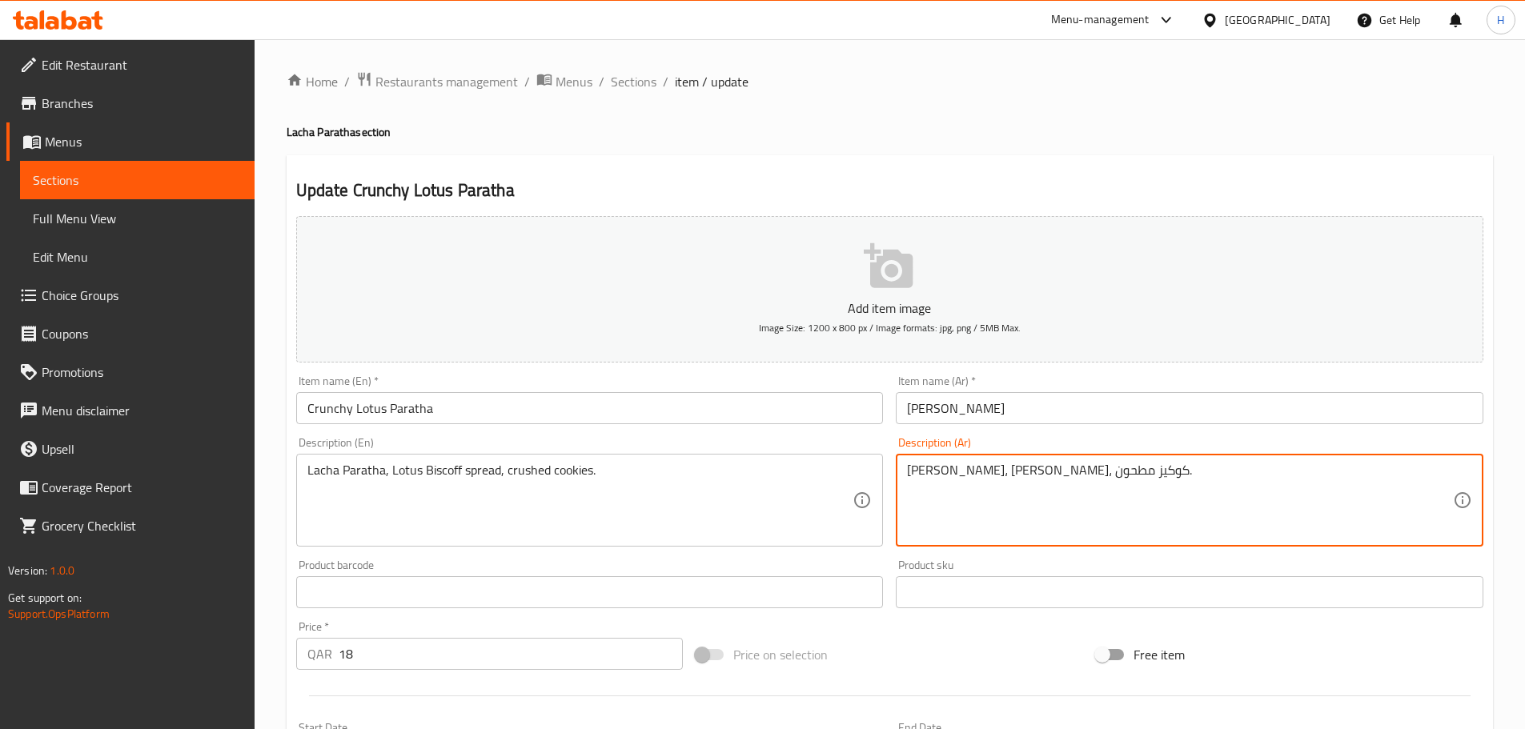
click at [1123, 472] on textarea "[PERSON_NAME]، [PERSON_NAME]، كوكيز مطحون." at bounding box center [1180, 501] width 546 height 76
paste textarea "ات"
type textarea "[PERSON_NAME]، [PERSON_NAME]، كوكيز مطحون."
click at [1110, 406] on input "[PERSON_NAME]" at bounding box center [1190, 408] width 588 height 32
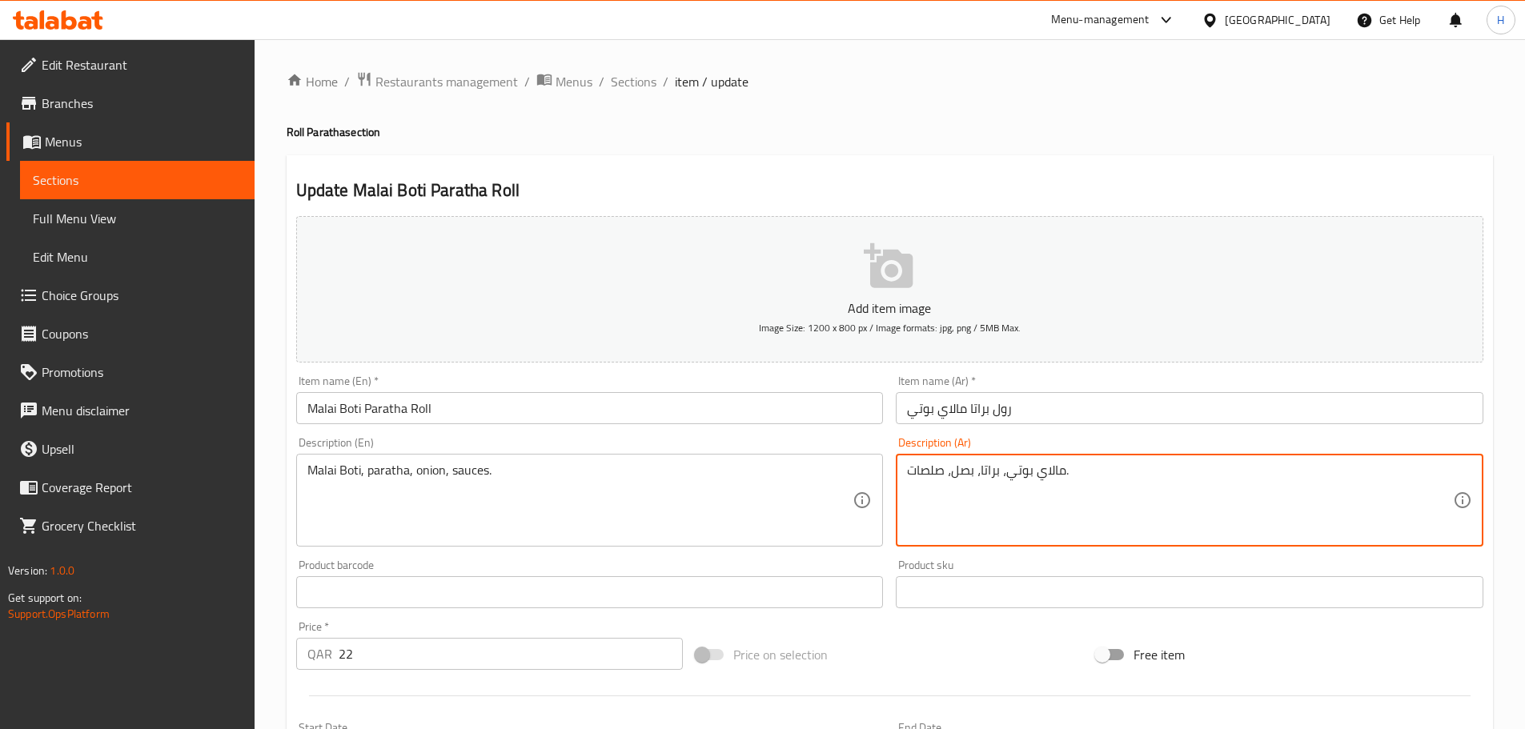
click at [993, 472] on textarea "مالاي بوتي، براتا، بصل، صلصات." at bounding box center [1180, 501] width 546 height 76
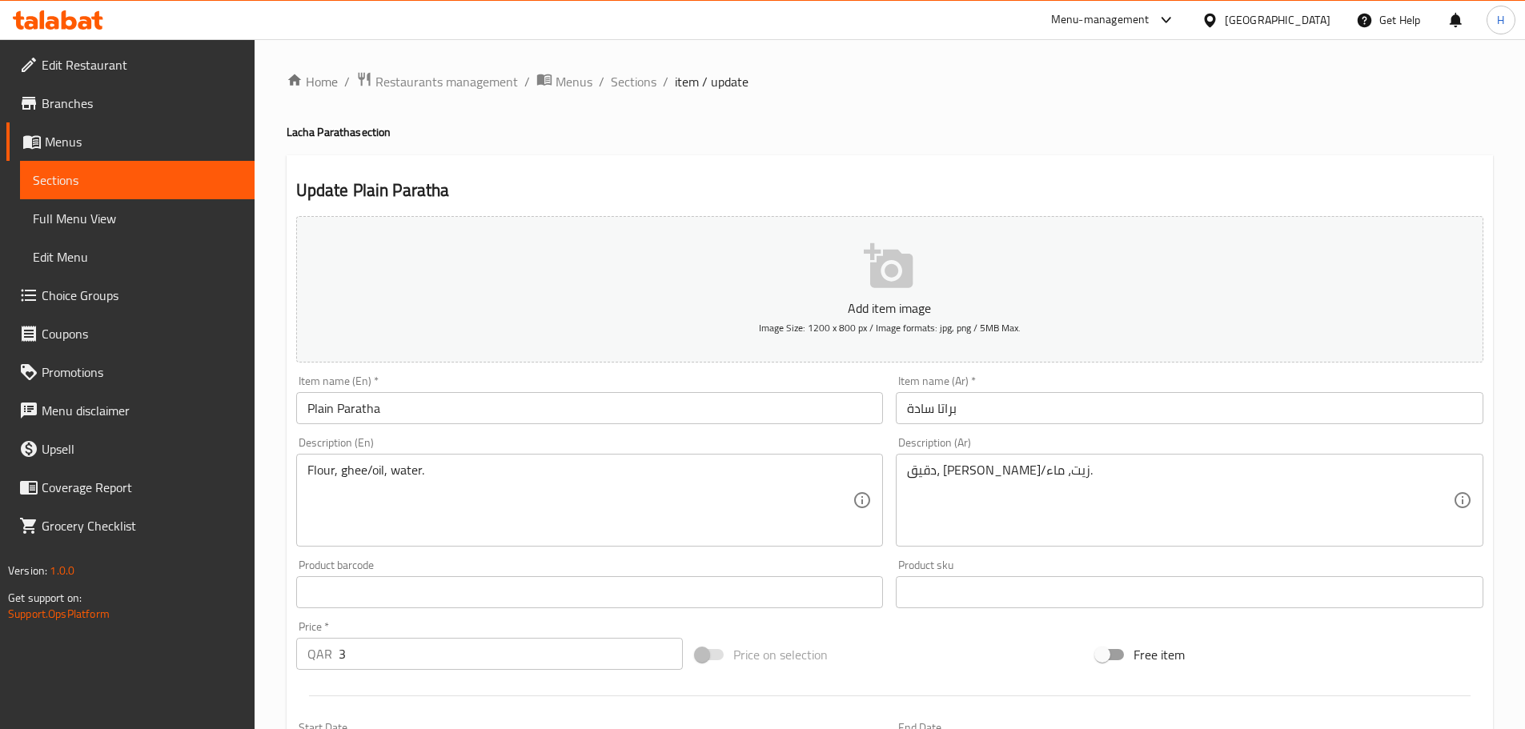
click at [946, 407] on input "براتا سادة" at bounding box center [1190, 408] width 588 height 32
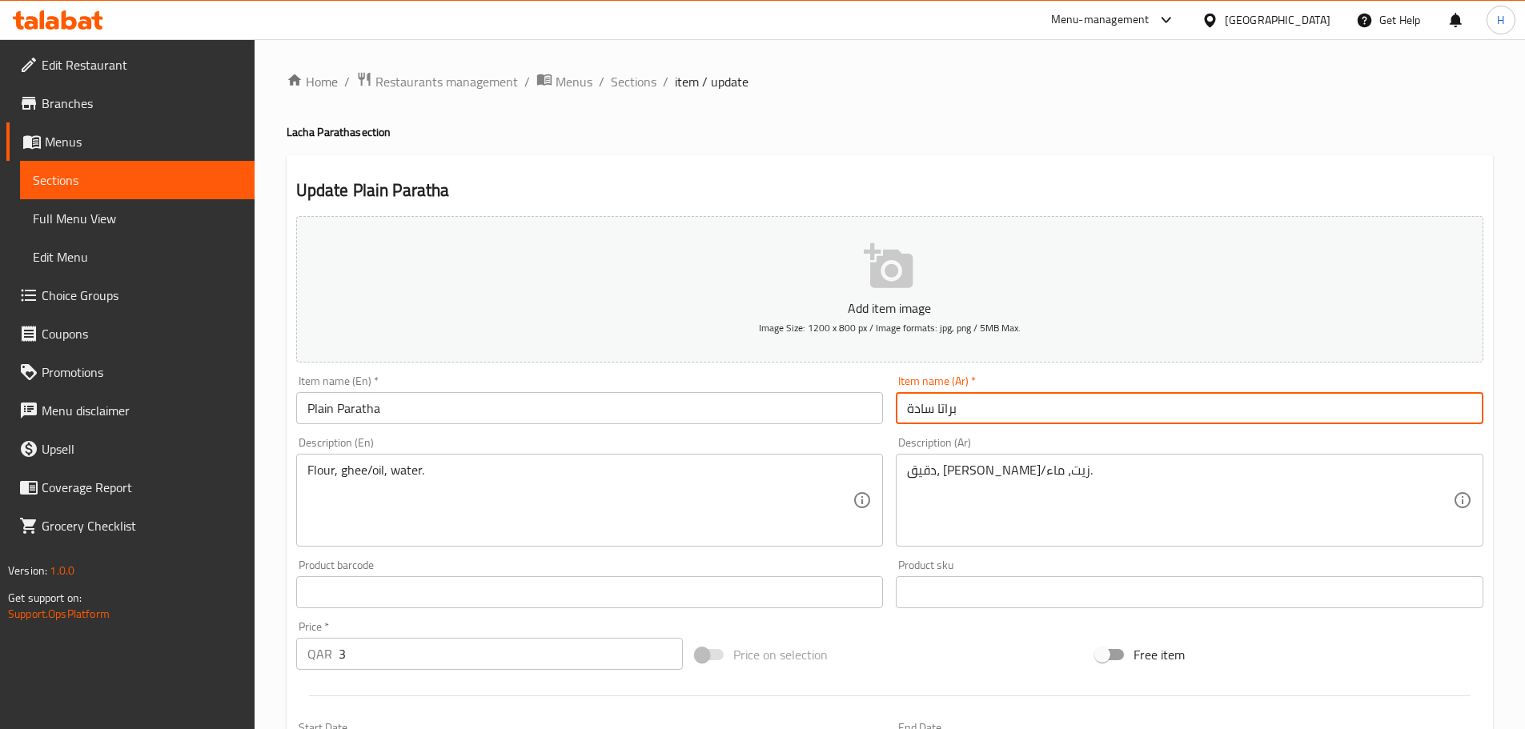
click at [946, 407] on input "براتا سادة" at bounding box center [1190, 408] width 588 height 32
paste input "text"
type input "براتا سادة"
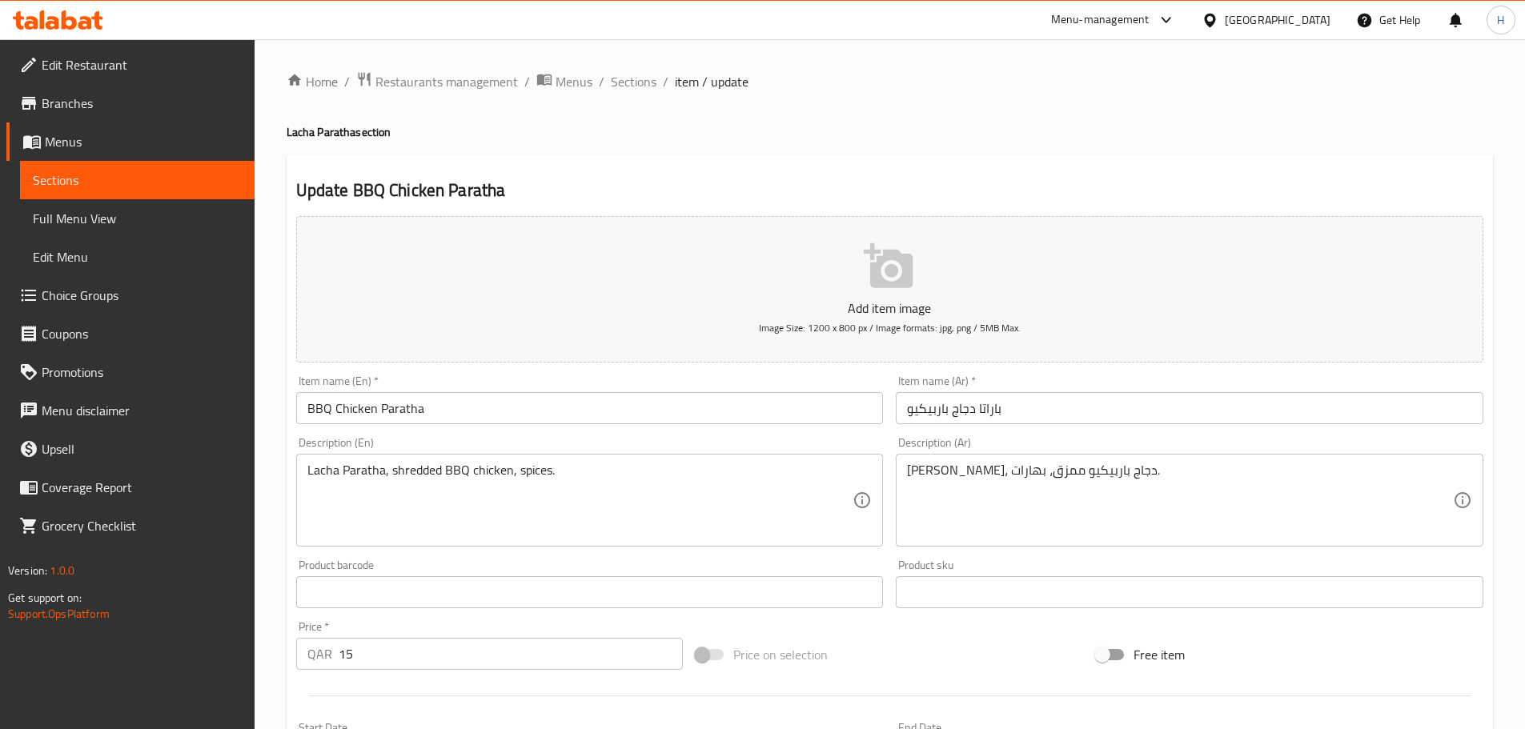
click at [993, 411] on input "باراتا دجاج باربيكيو" at bounding box center [1190, 408] width 588 height 32
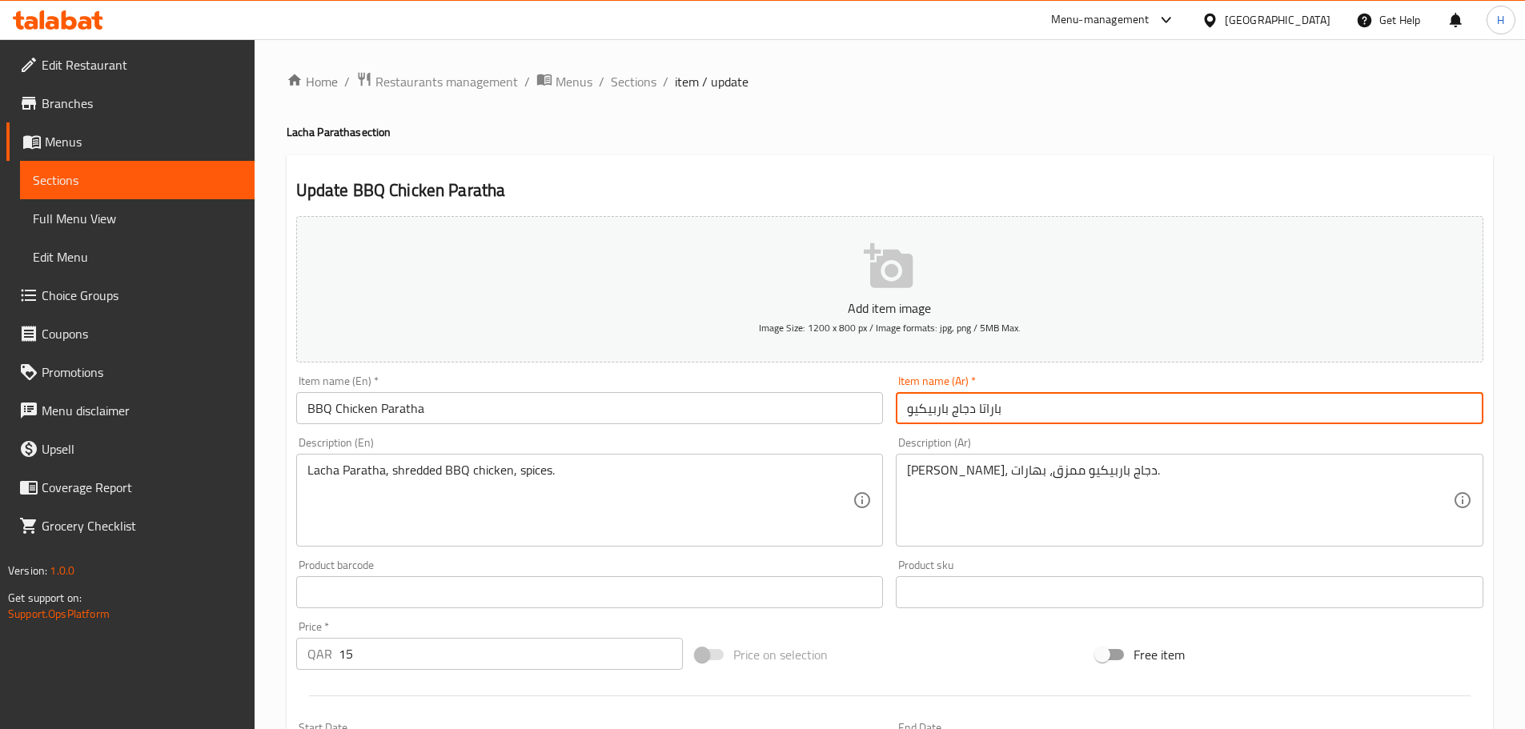
click at [993, 411] on input "باراتا دجاج باربيكيو" at bounding box center [1190, 408] width 588 height 32
paste input "اتا"
type input "براتا دجاج باربيكيو"
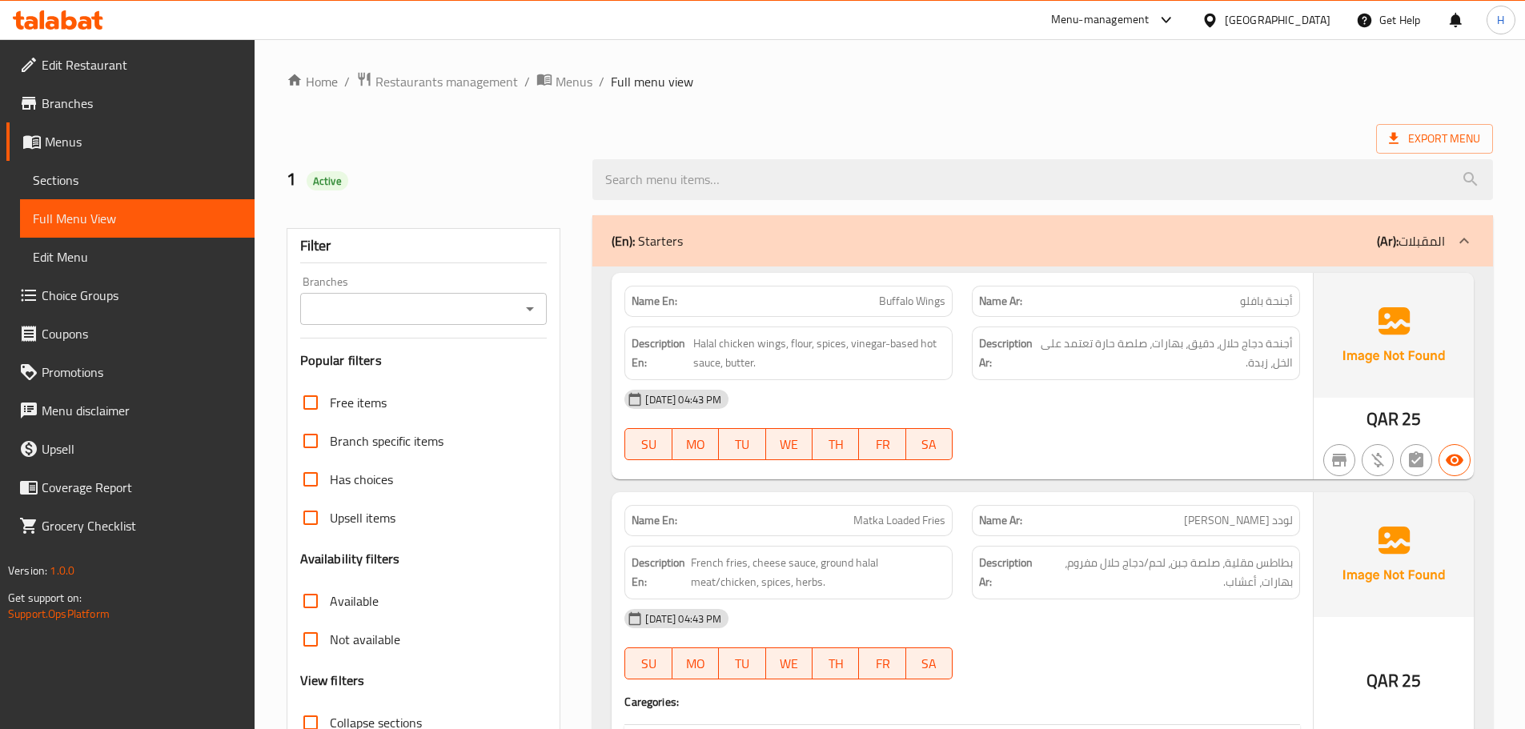
click at [517, 305] on div "Branches" at bounding box center [423, 309] width 247 height 32
click at [529, 309] on icon "Open" at bounding box center [530, 309] width 8 height 4
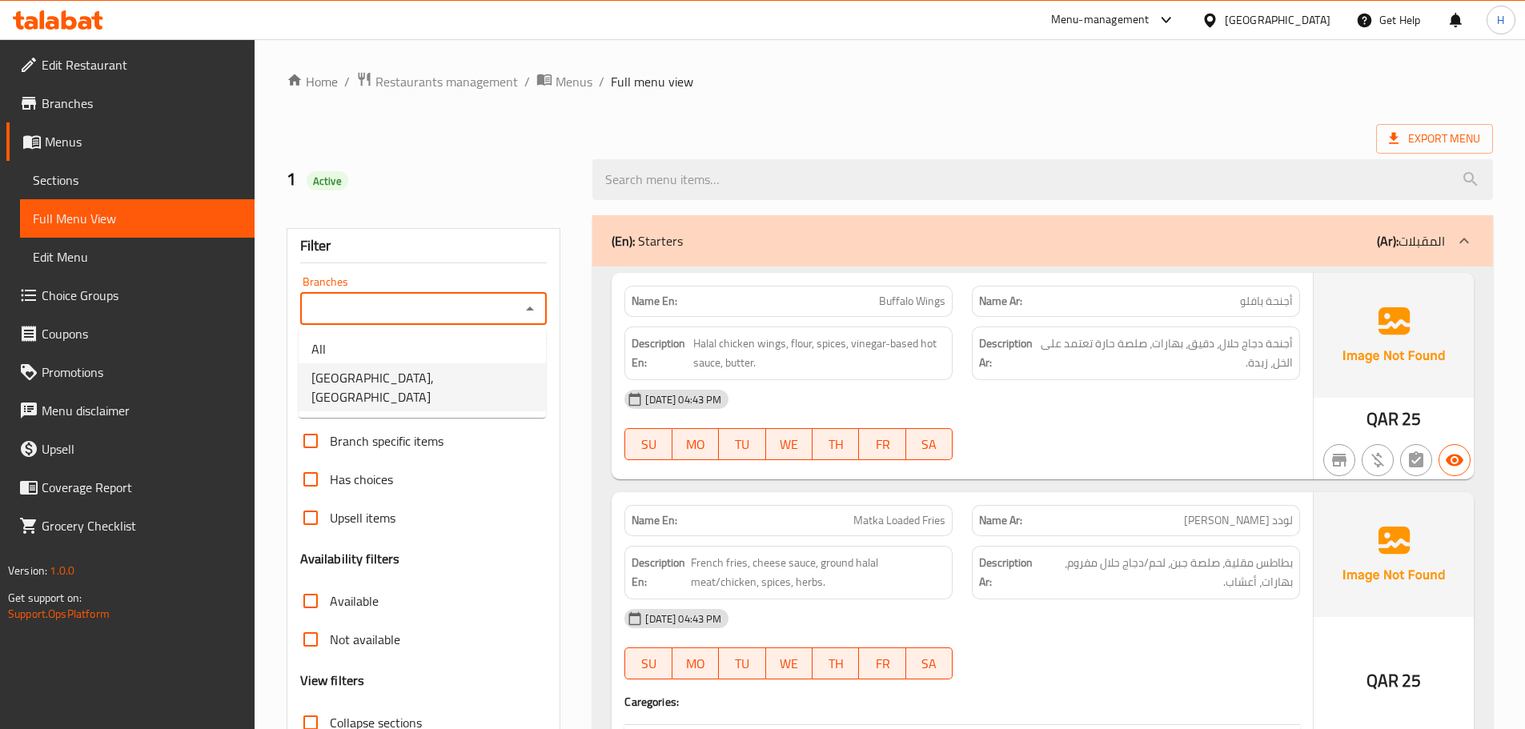
click at [488, 374] on li "Matka Junction, Al Sadd" at bounding box center [422, 387] width 247 height 48
type input "Matka Junction, Al Sadd"
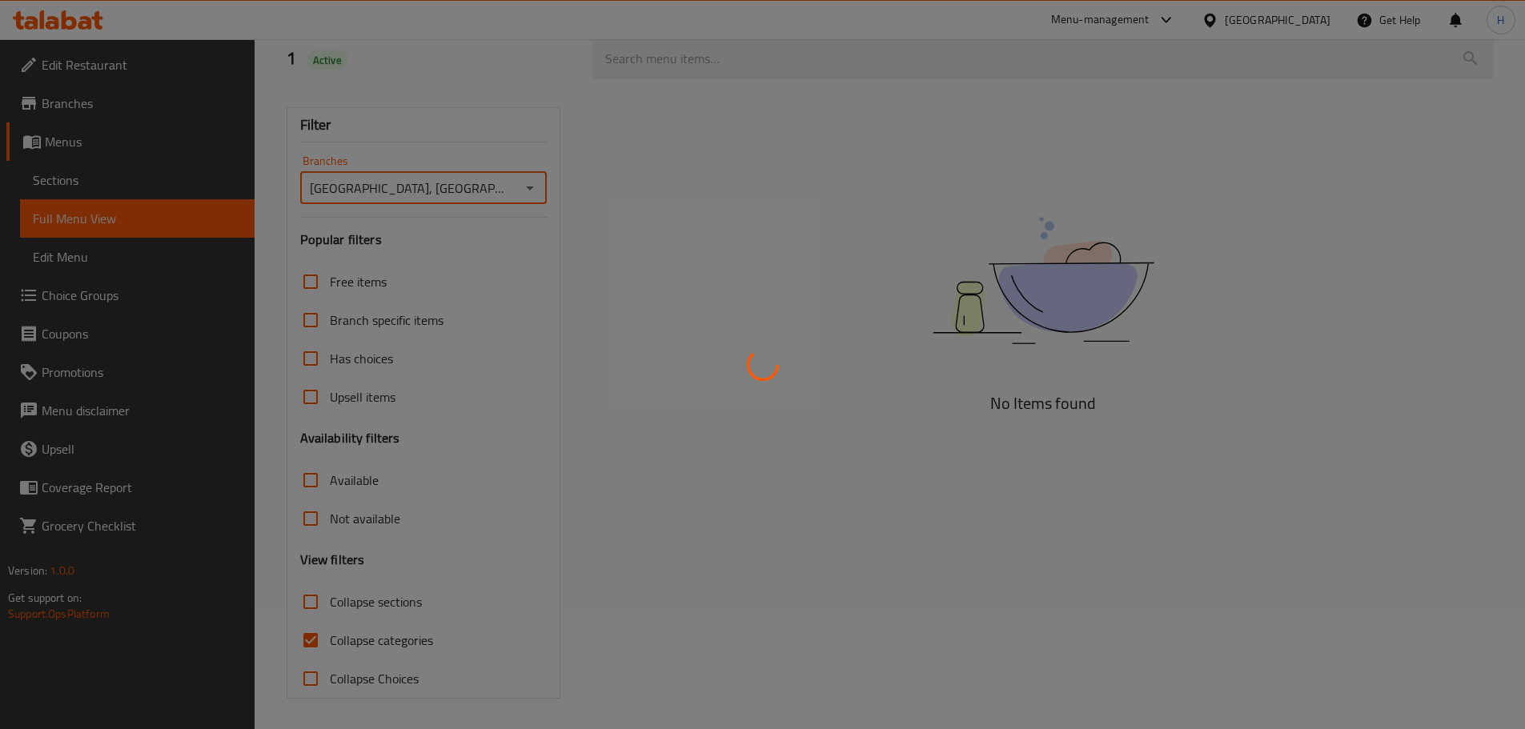
scroll to position [122, 0]
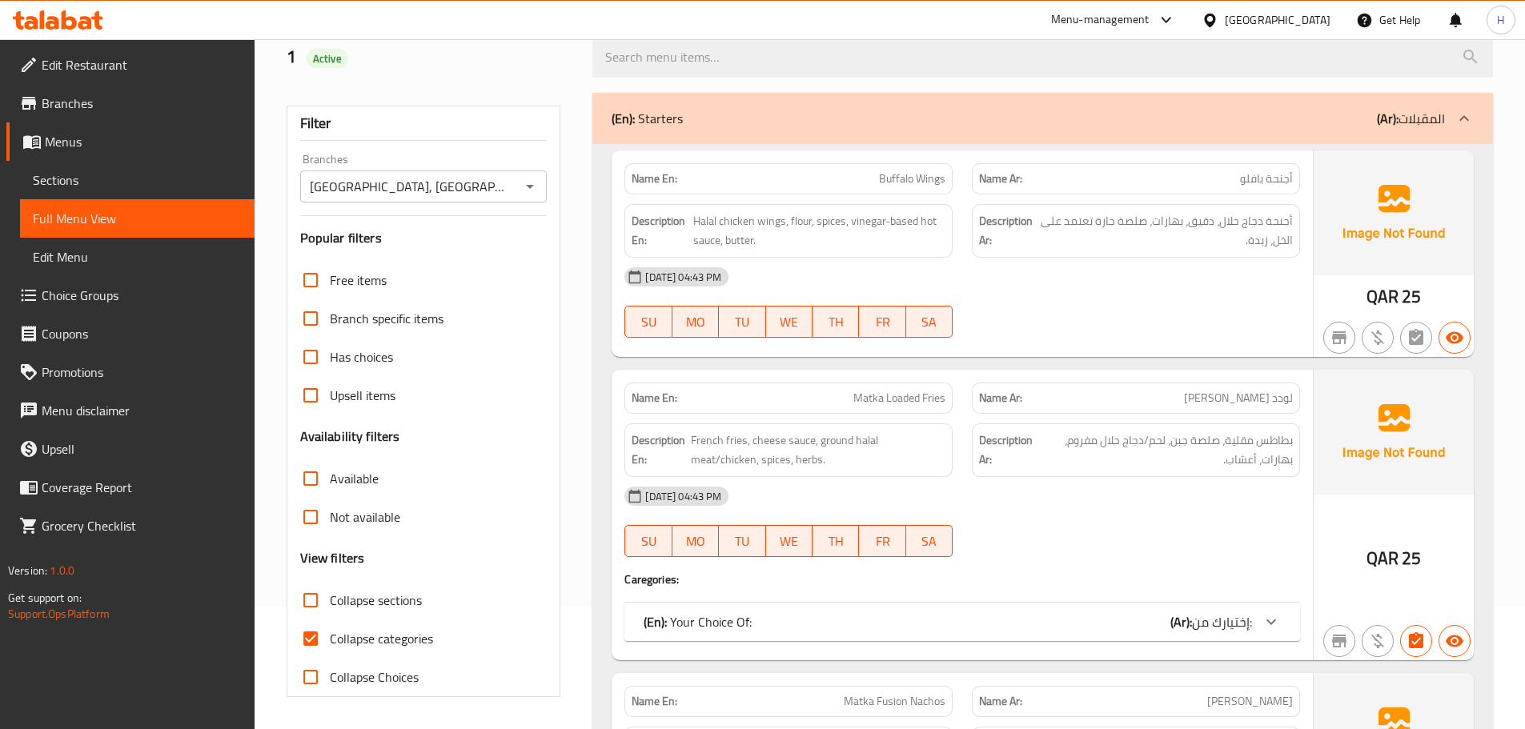
drag, startPoint x: 357, startPoint y: 593, endPoint x: 339, endPoint y: 654, distance: 63.3
click at [357, 593] on span "Collapse sections" at bounding box center [376, 600] width 92 height 19
click at [330, 593] on input "Collapse sections" at bounding box center [310, 600] width 38 height 38
checkbox input "true"
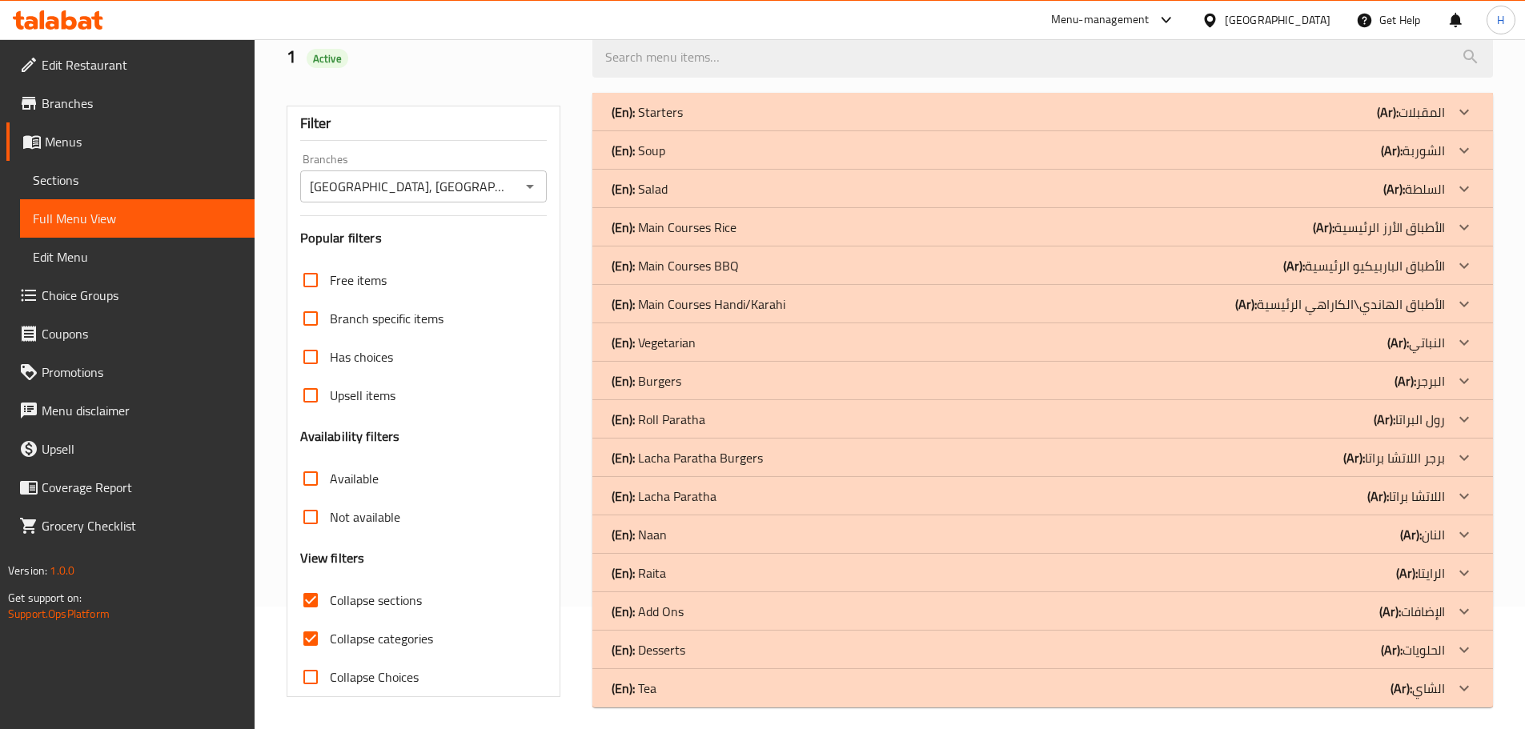
click at [760, 498] on div "(En): [PERSON_NAME] (Ar): اللاتشا براتا" at bounding box center [1028, 496] width 833 height 19
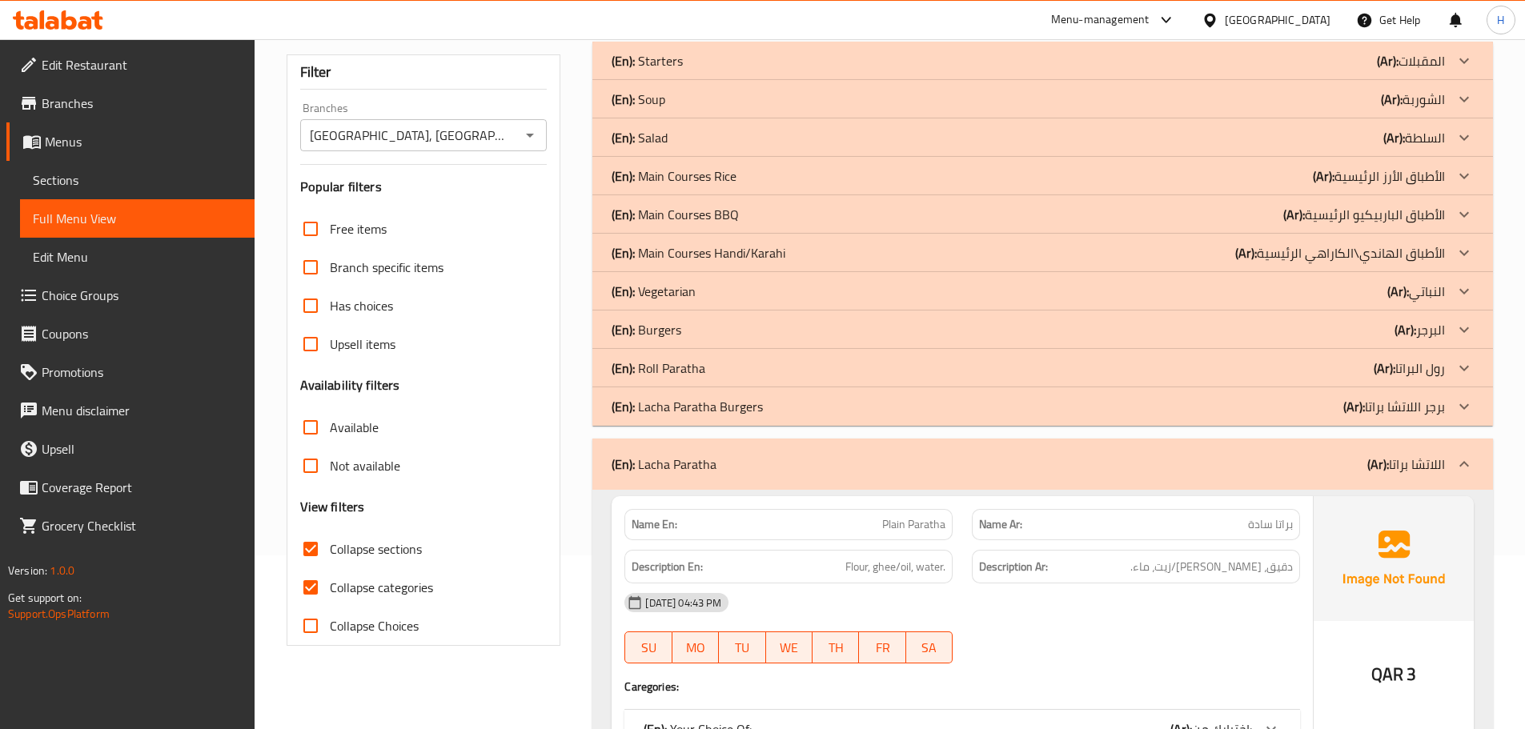
scroll to position [203, 0]
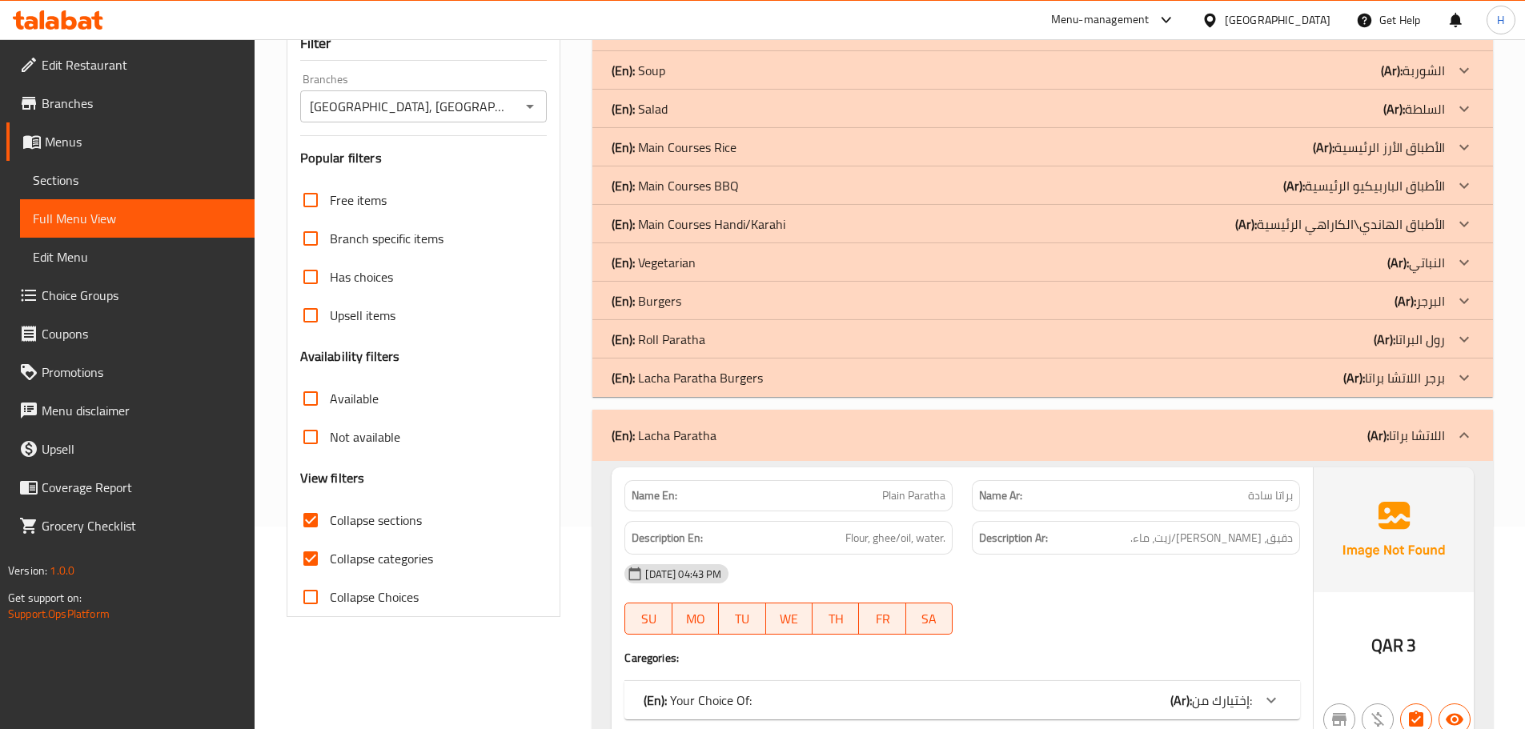
drag, startPoint x: 399, startPoint y: 559, endPoint x: 612, endPoint y: 486, distance: 225.1
click at [399, 559] on span "Collapse categories" at bounding box center [381, 558] width 103 height 19
click at [330, 559] on input "Collapse categories" at bounding box center [310, 559] width 38 height 38
checkbox input "false"
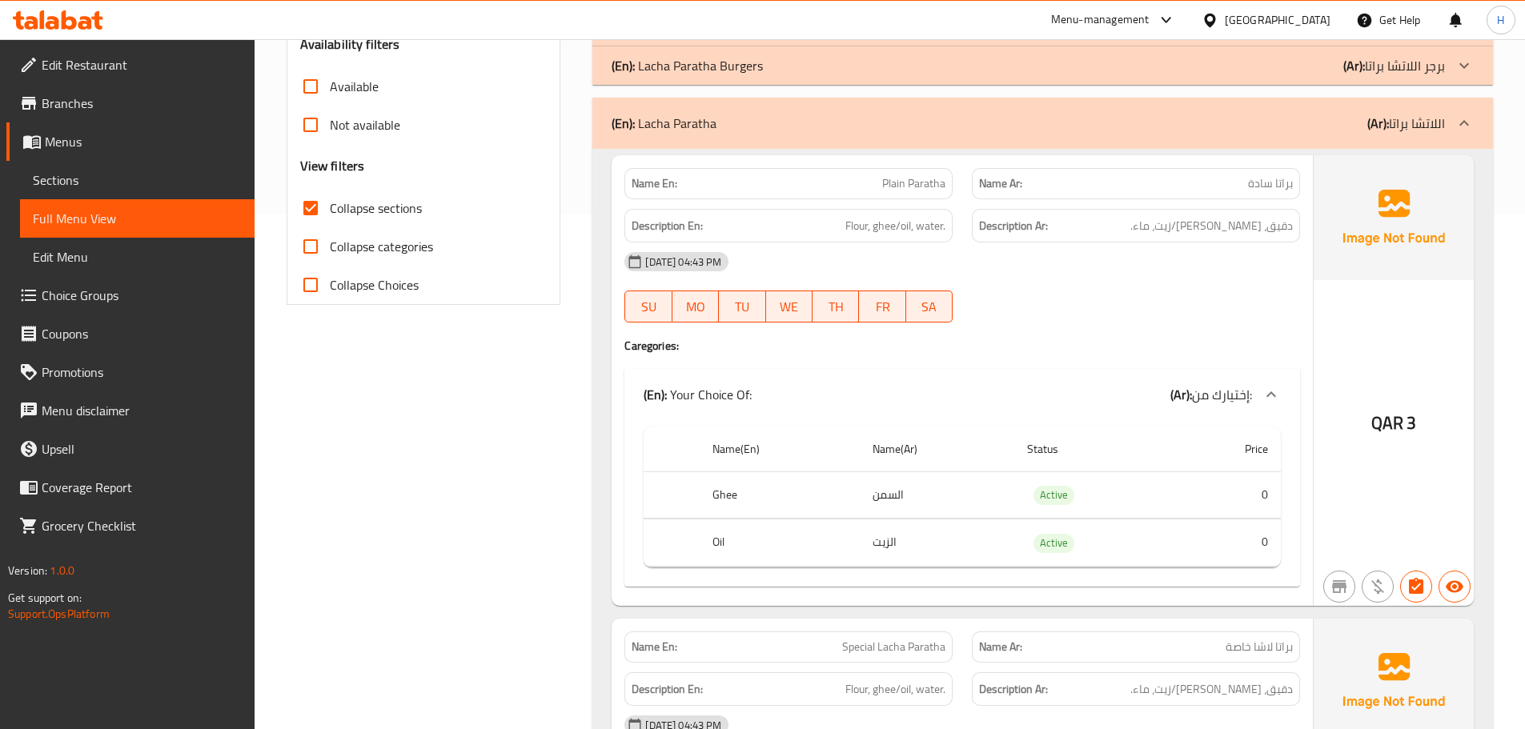
scroll to position [603, 0]
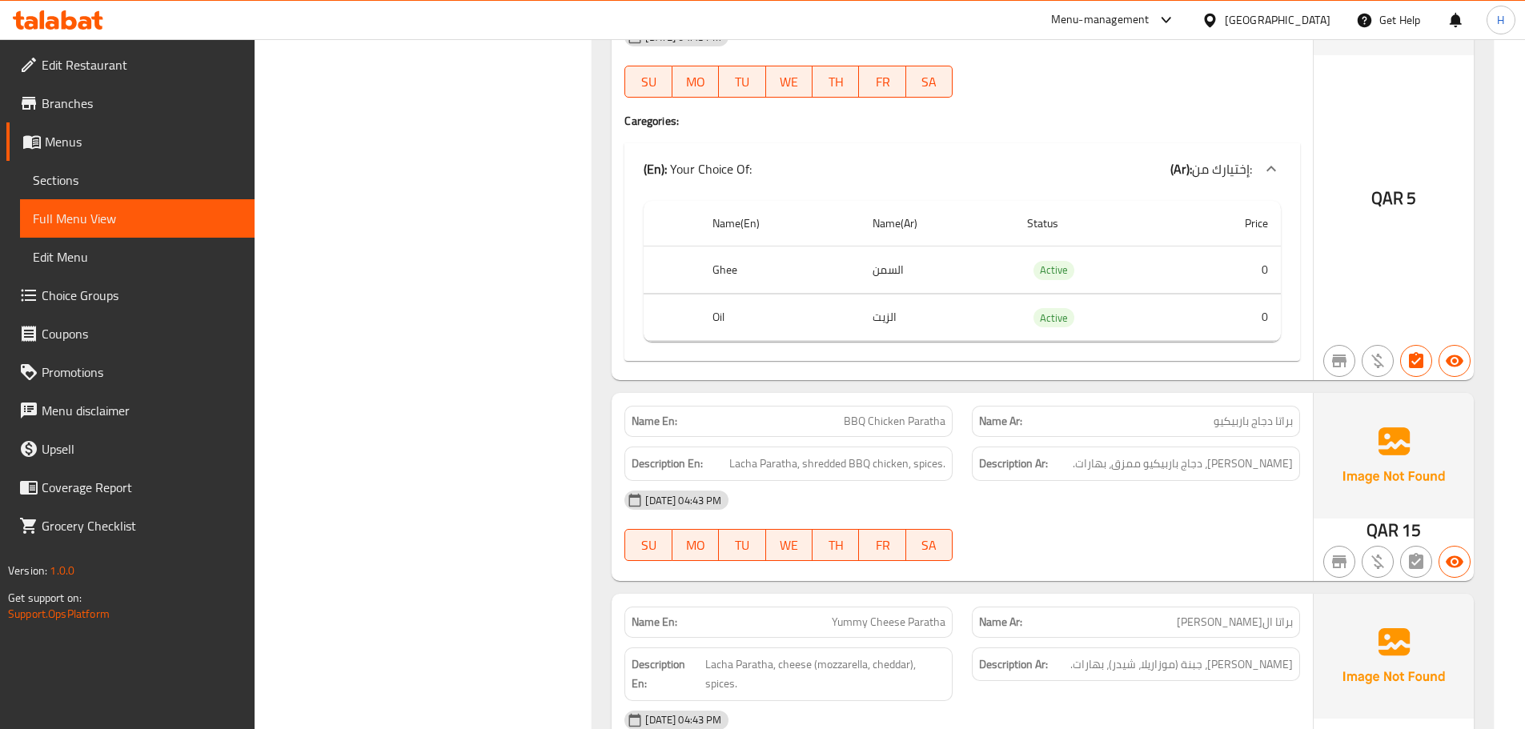
scroll to position [1323, 0]
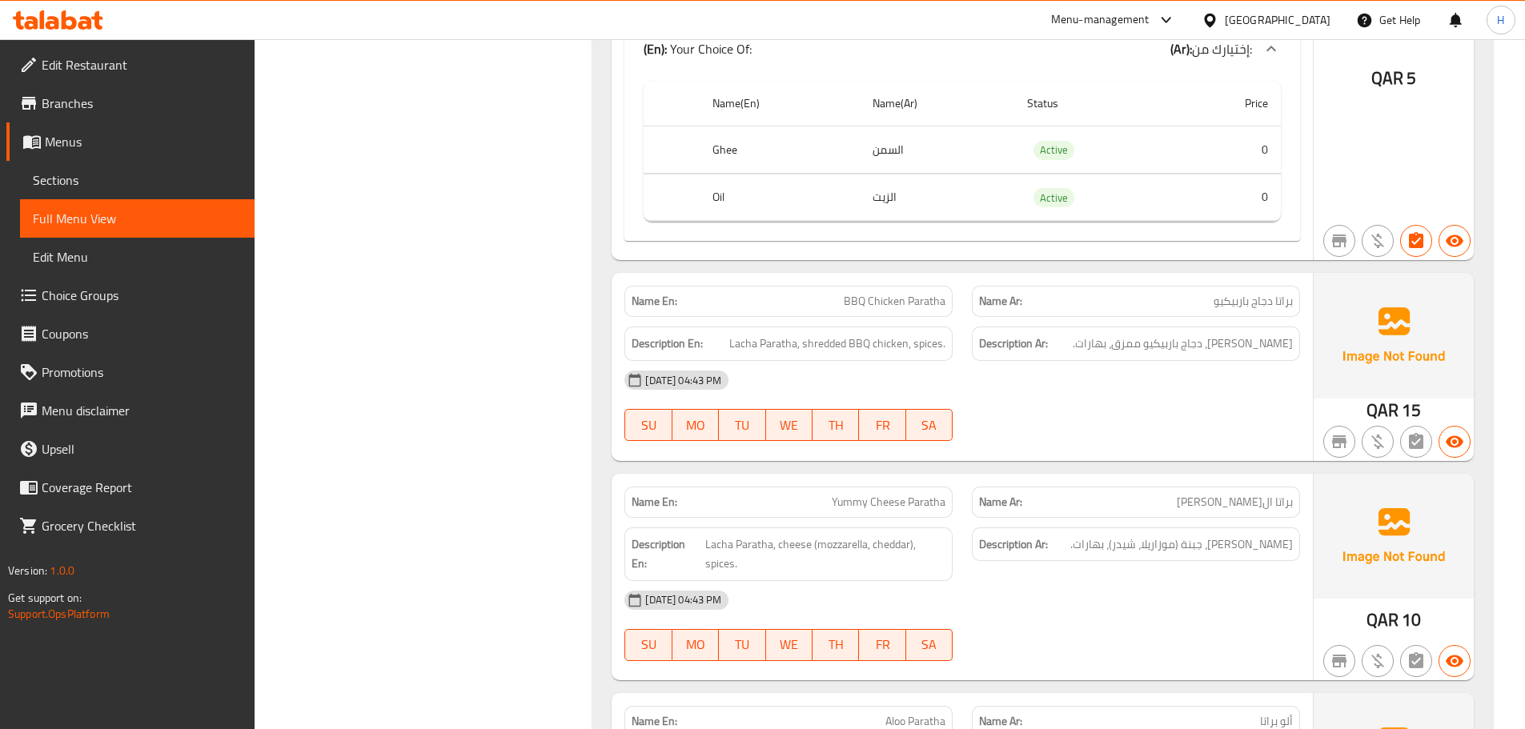
click at [505, 473] on div "Filter Branches [GEOGRAPHIC_DATA], Al Sadd Branches Popular filters Free items …" at bounding box center [430, 314] width 307 height 2864
click at [363, 377] on div "Filter Branches [GEOGRAPHIC_DATA], Al Sadd Branches Popular filters Free items …" at bounding box center [430, 314] width 307 height 2864
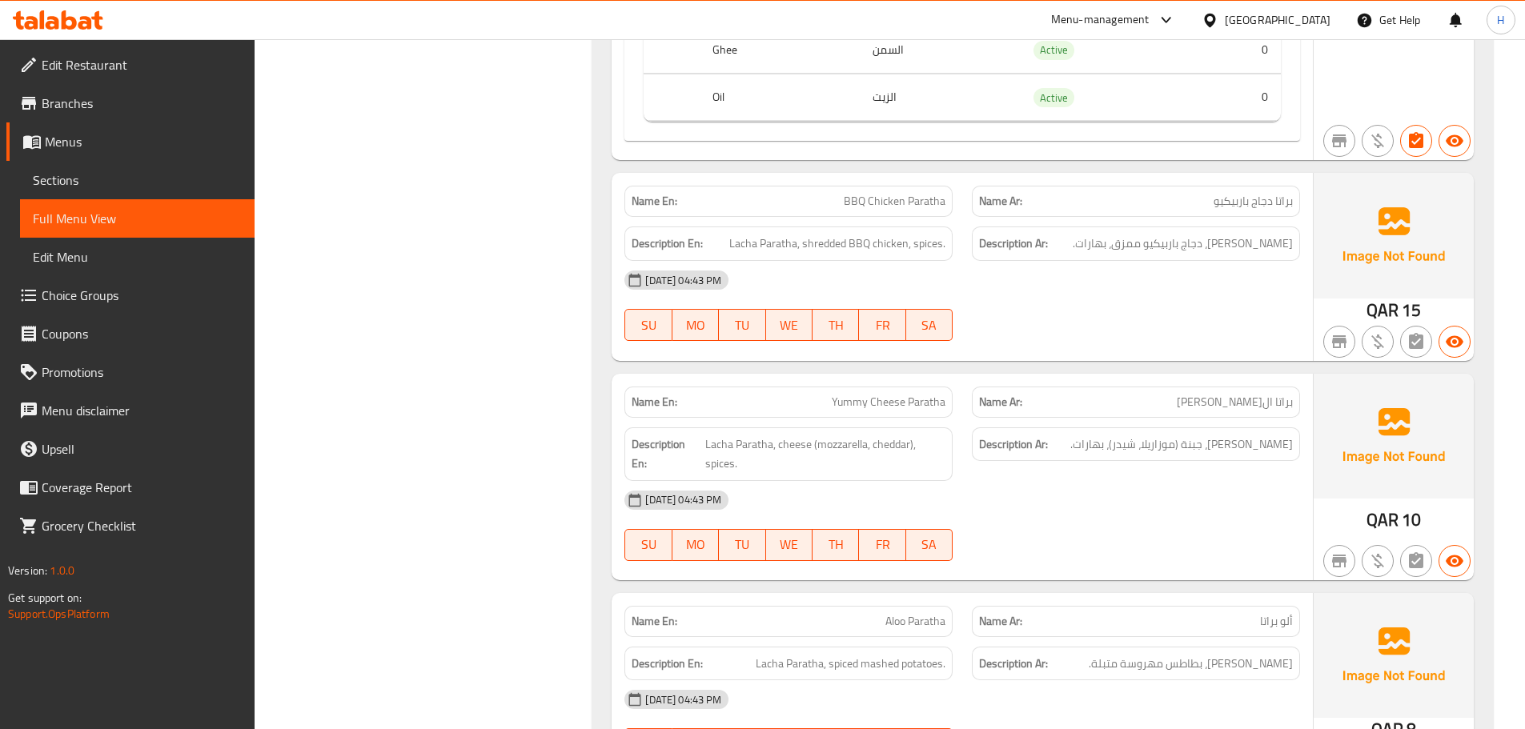
scroll to position [1483, 0]
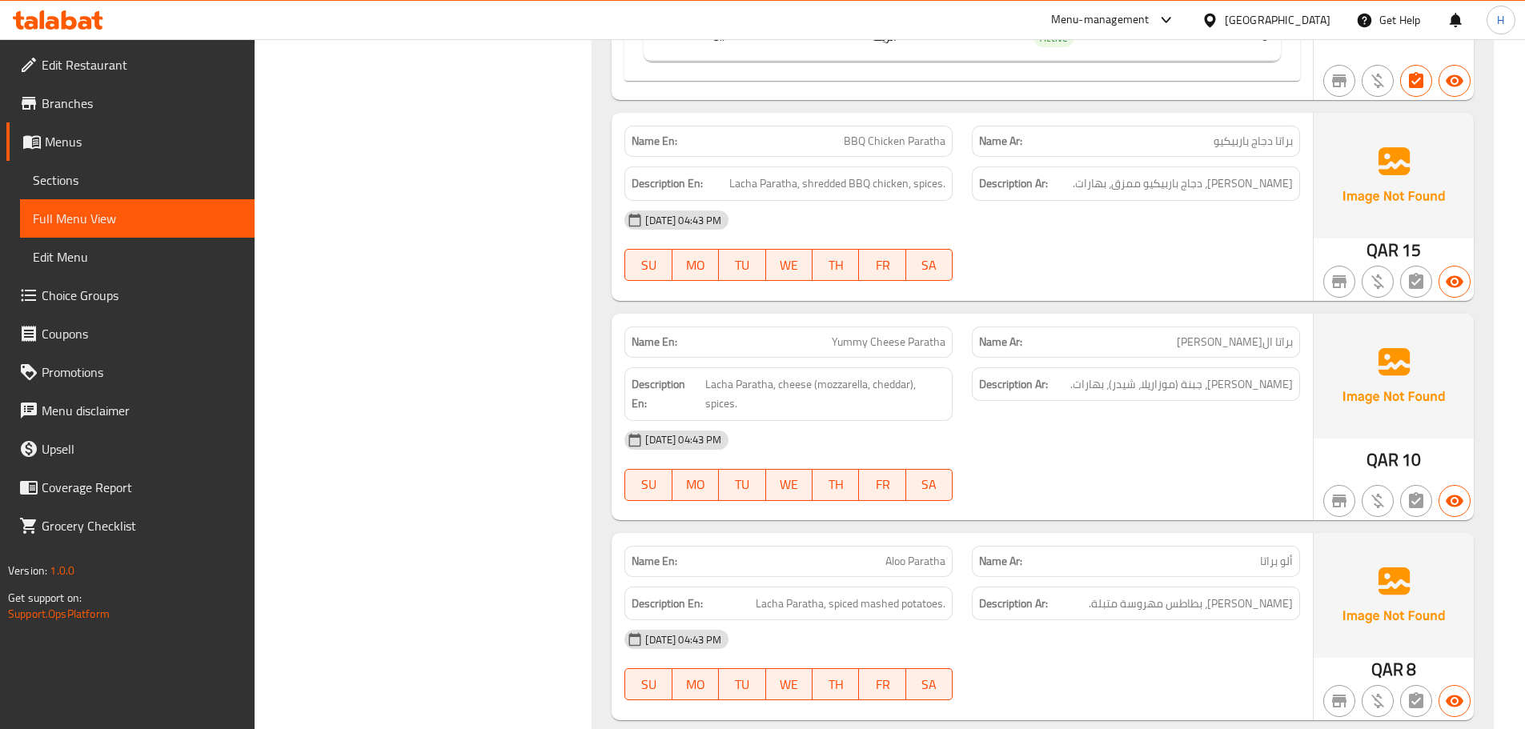
click at [396, 536] on div "Filter Branches [GEOGRAPHIC_DATA], Al Sadd Branches Popular filters Free items …" at bounding box center [430, 154] width 307 height 2864
click at [504, 469] on div "Filter Branches [GEOGRAPHIC_DATA], Al Sadd Branches Popular filters Free items …" at bounding box center [430, 154] width 307 height 2864
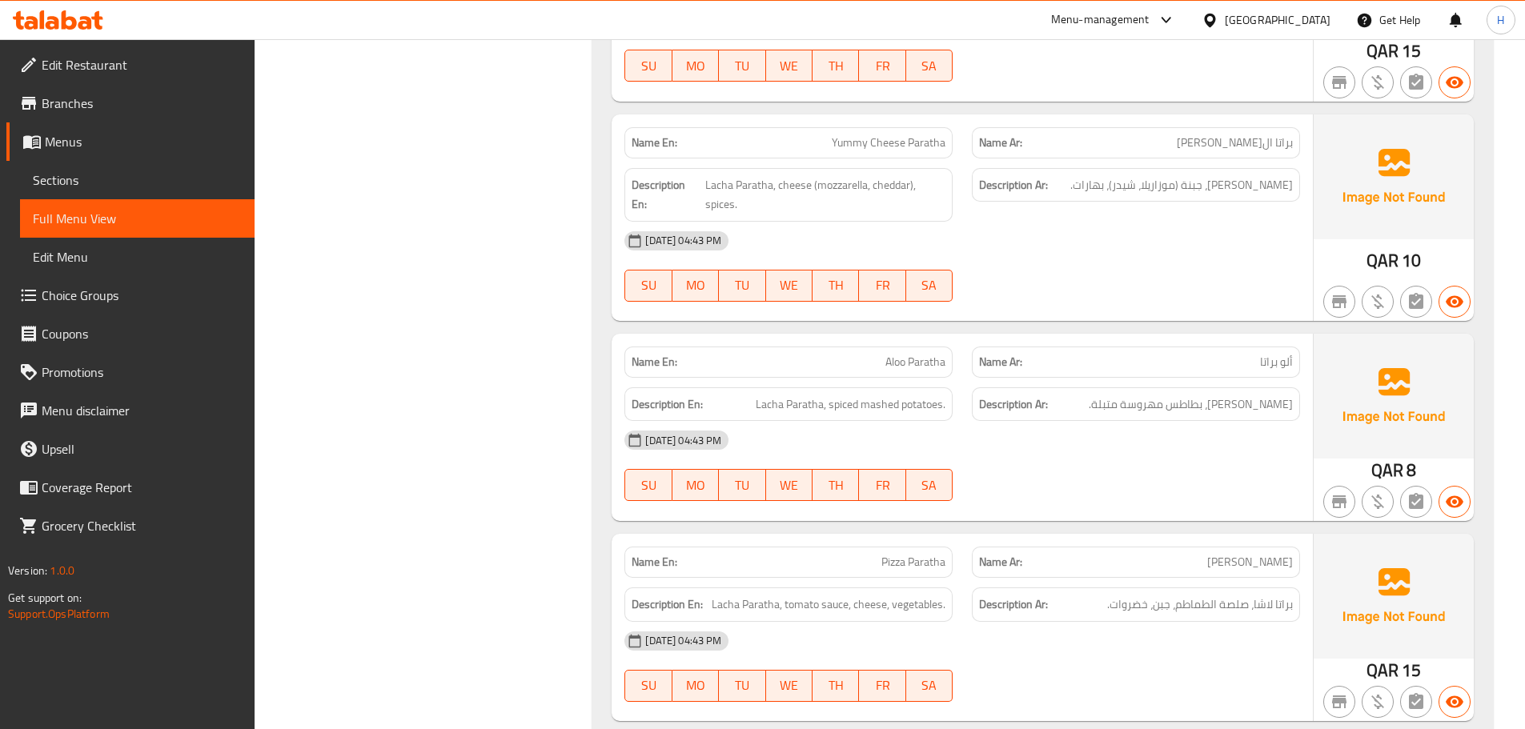
scroll to position [1763, 0]
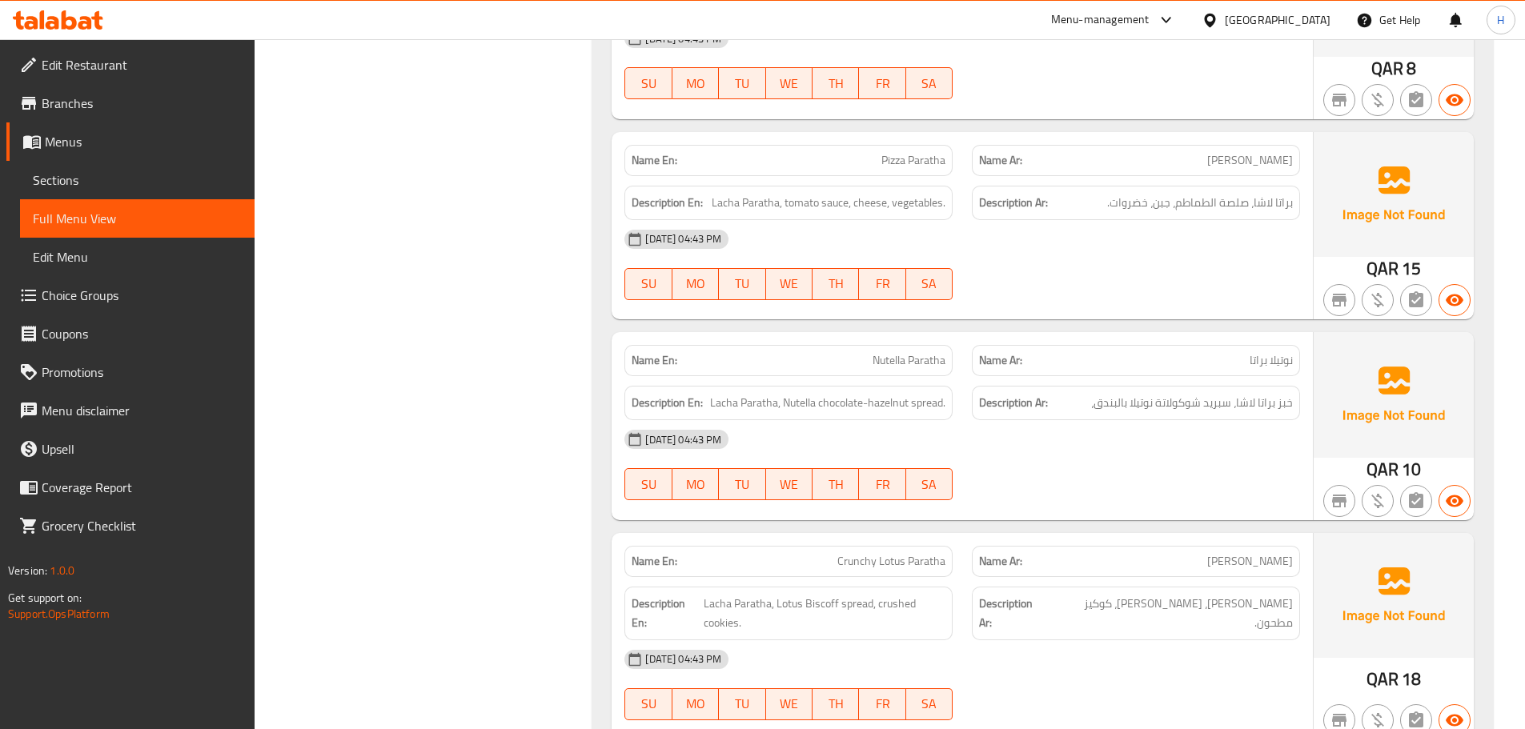
scroll to position [2089, 0]
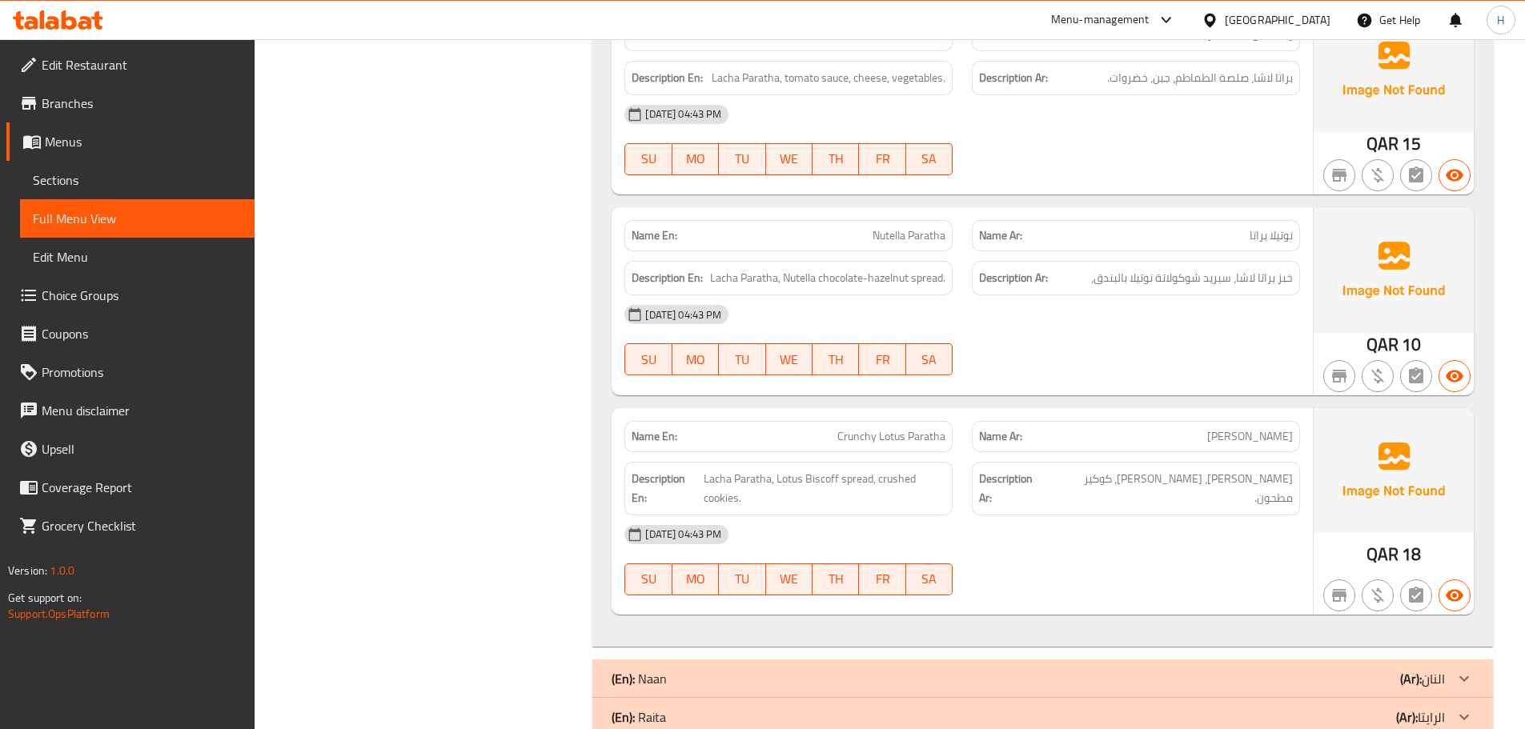
scroll to position [2249, 0]
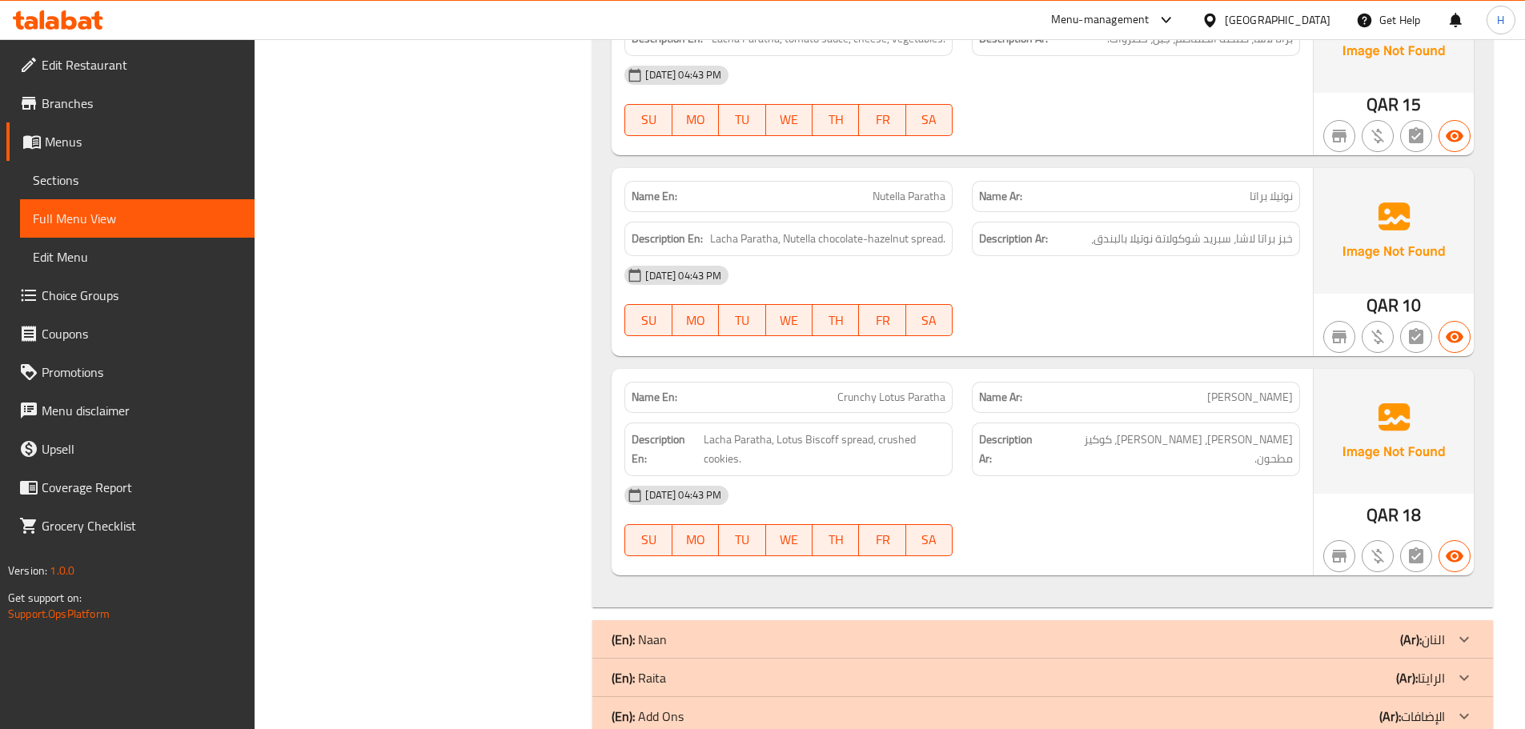
drag, startPoint x: 1037, startPoint y: 628, endPoint x: 299, endPoint y: 572, distance: 740.2
click at [1037, 628] on div "(En): Naan (Ar): النان" at bounding box center [1042, 639] width 901 height 38
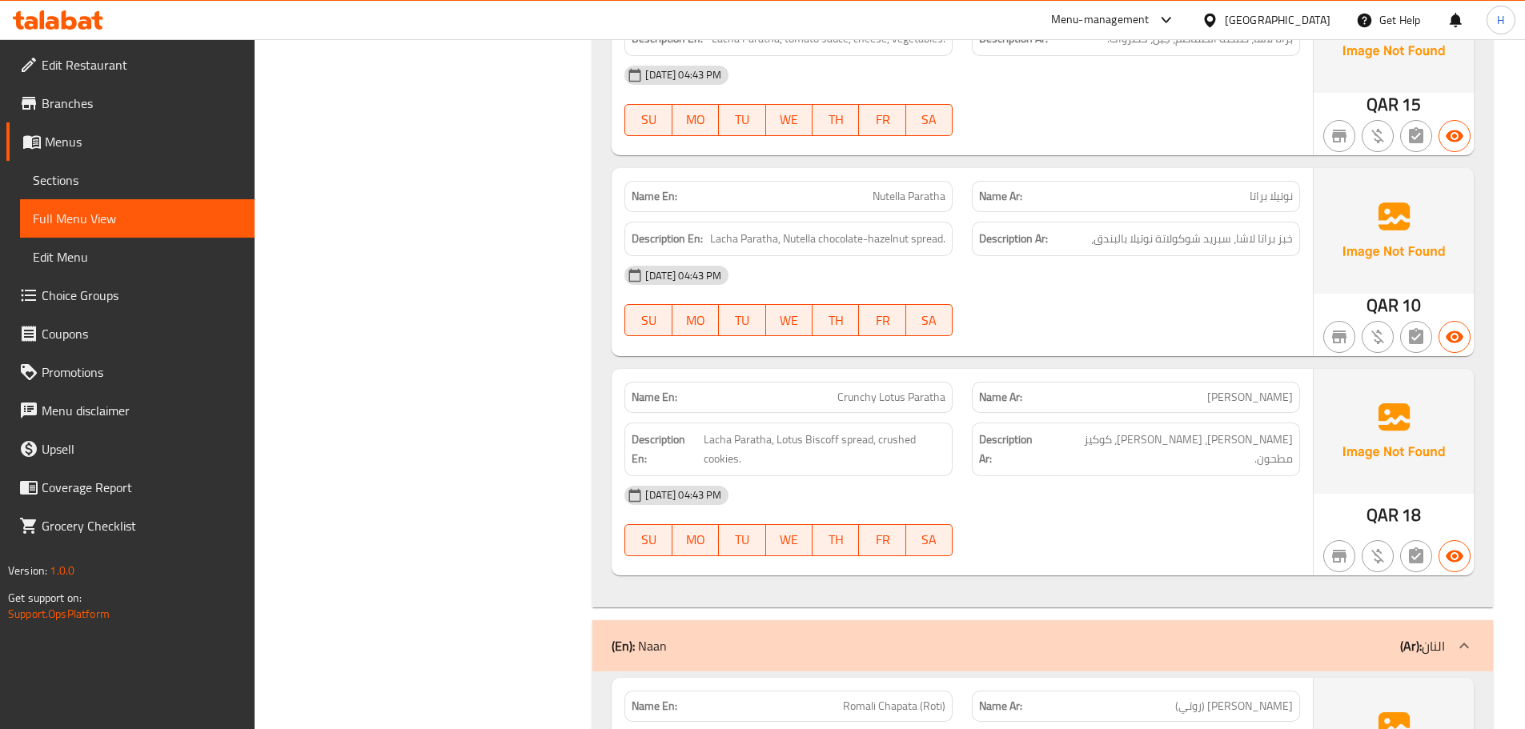
click at [486, 571] on div "Filter Branches [GEOGRAPHIC_DATA], Al Sadd Branches Popular filters Free items …" at bounding box center [430, 453] width 307 height 4993
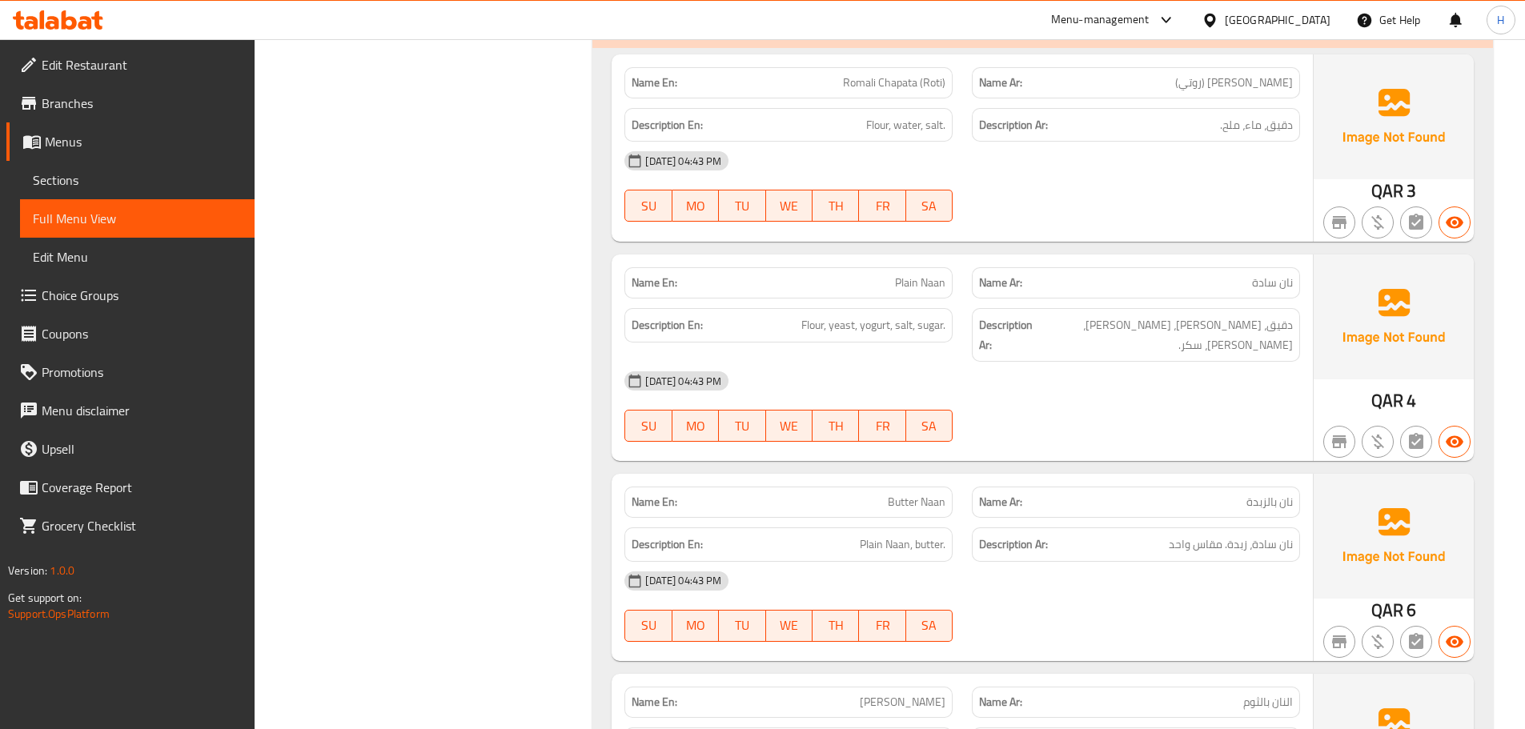
scroll to position [2792, 0]
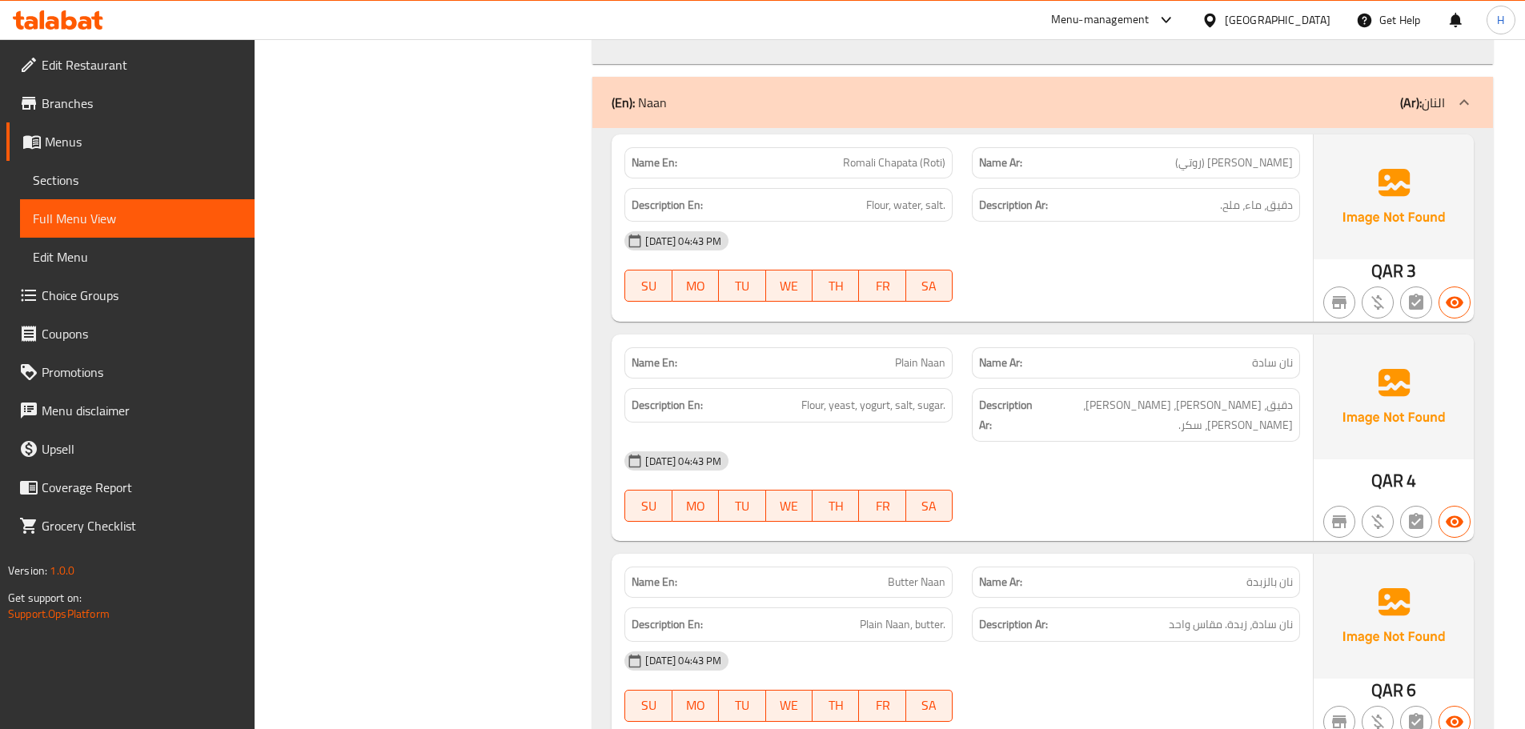
click at [910, 574] on span "Butter Naan" at bounding box center [917, 582] width 58 height 17
copy span "Butter Naan"
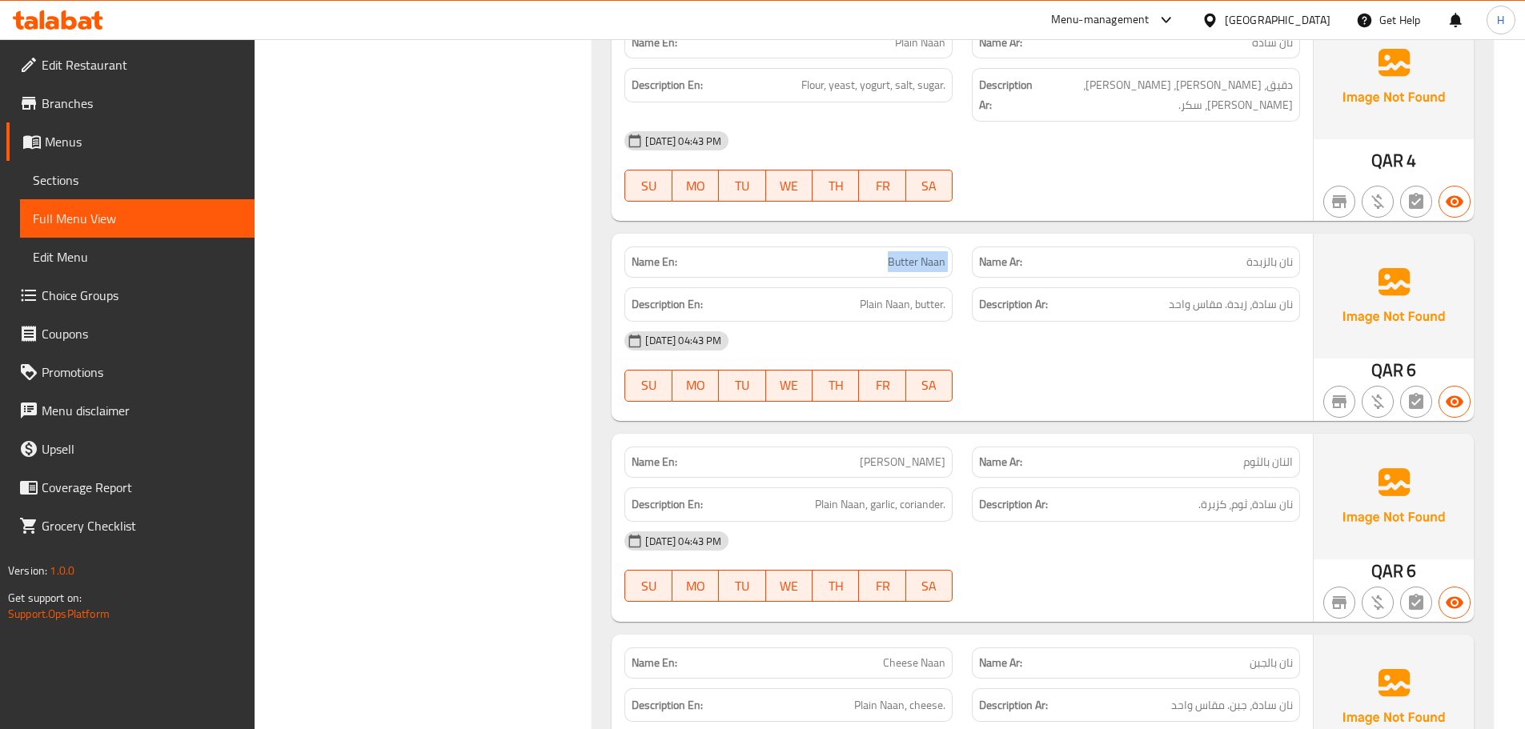
scroll to position [3273, 0]
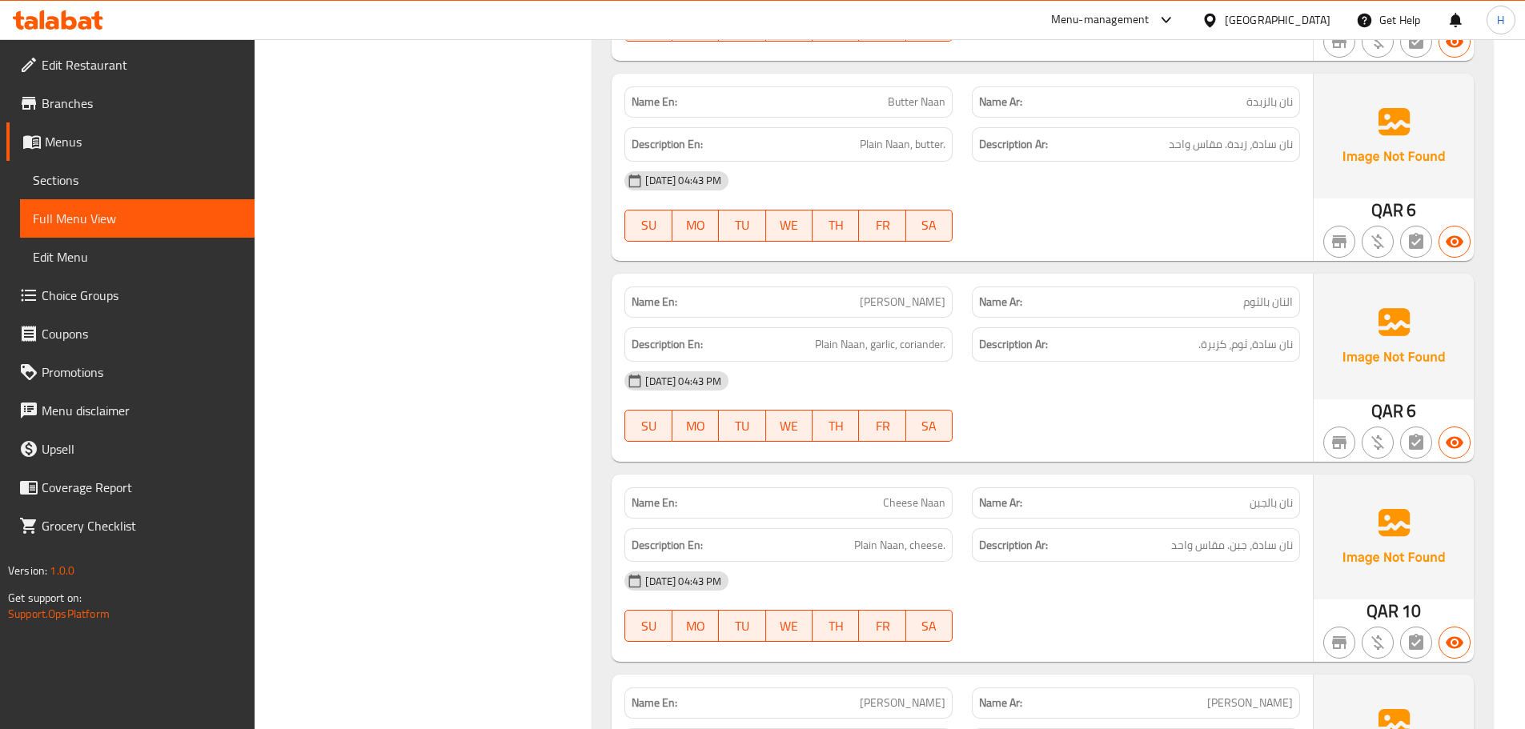
click at [903, 495] on span "Cheese Naan" at bounding box center [914, 503] width 62 height 17
copy span "Cheese Naan"
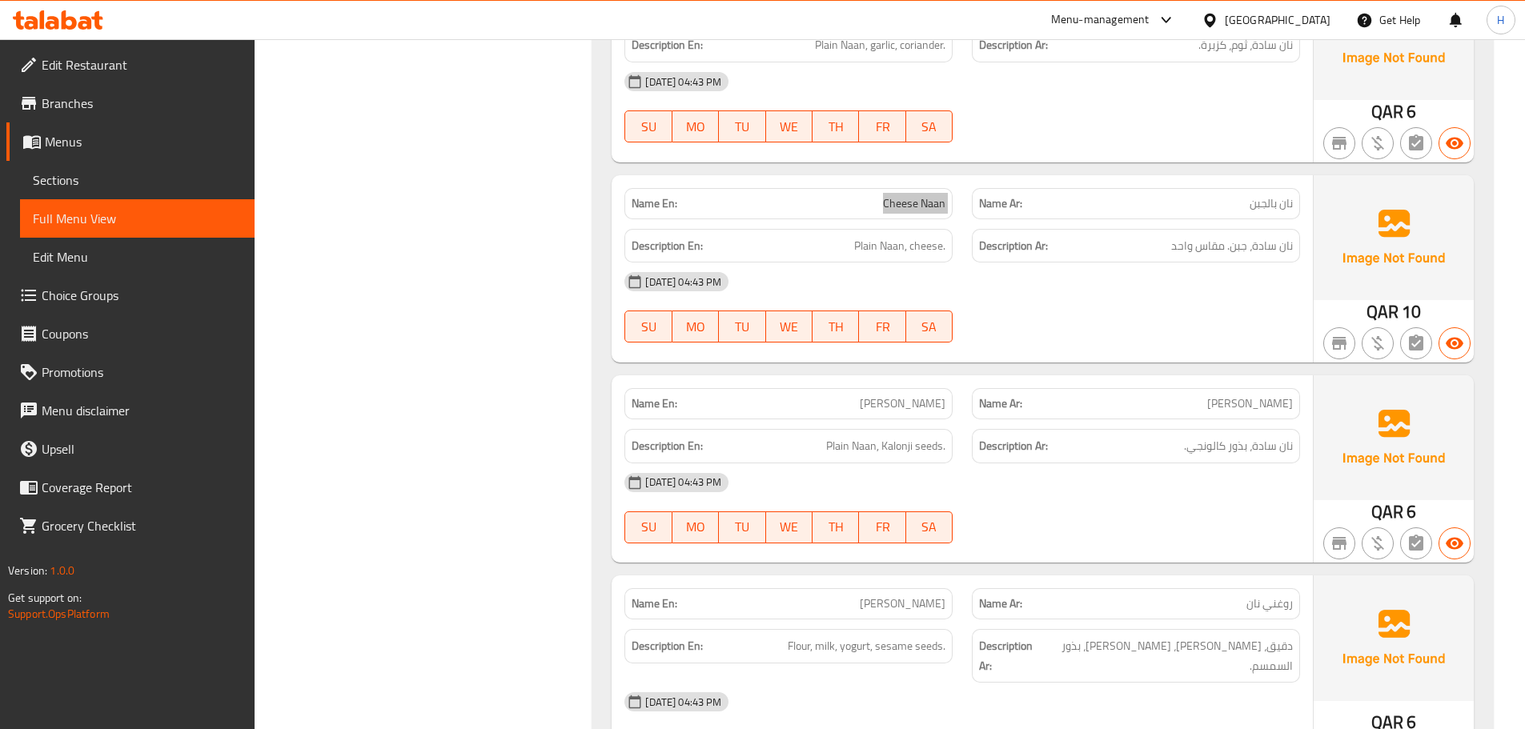
scroll to position [3593, 0]
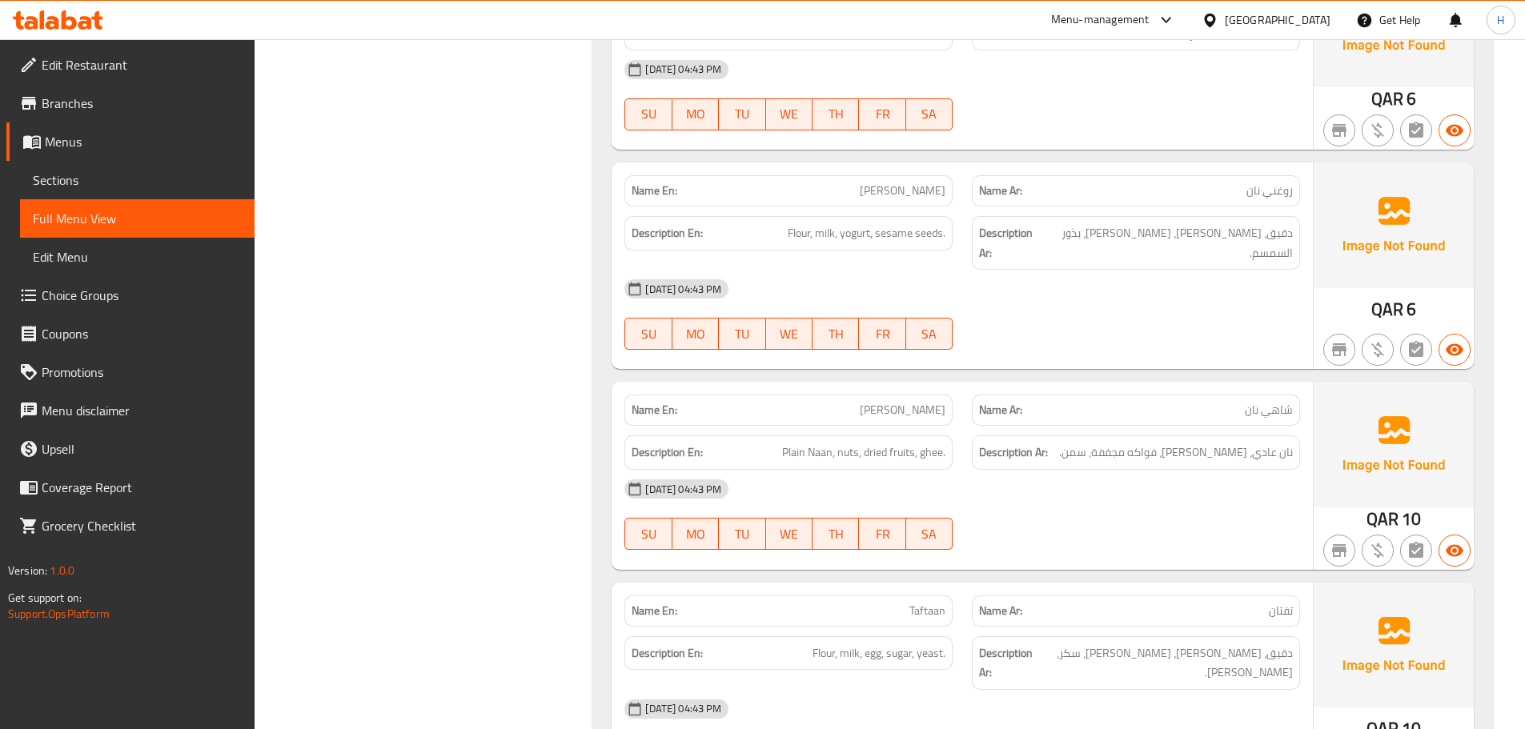
scroll to position [4153, 0]
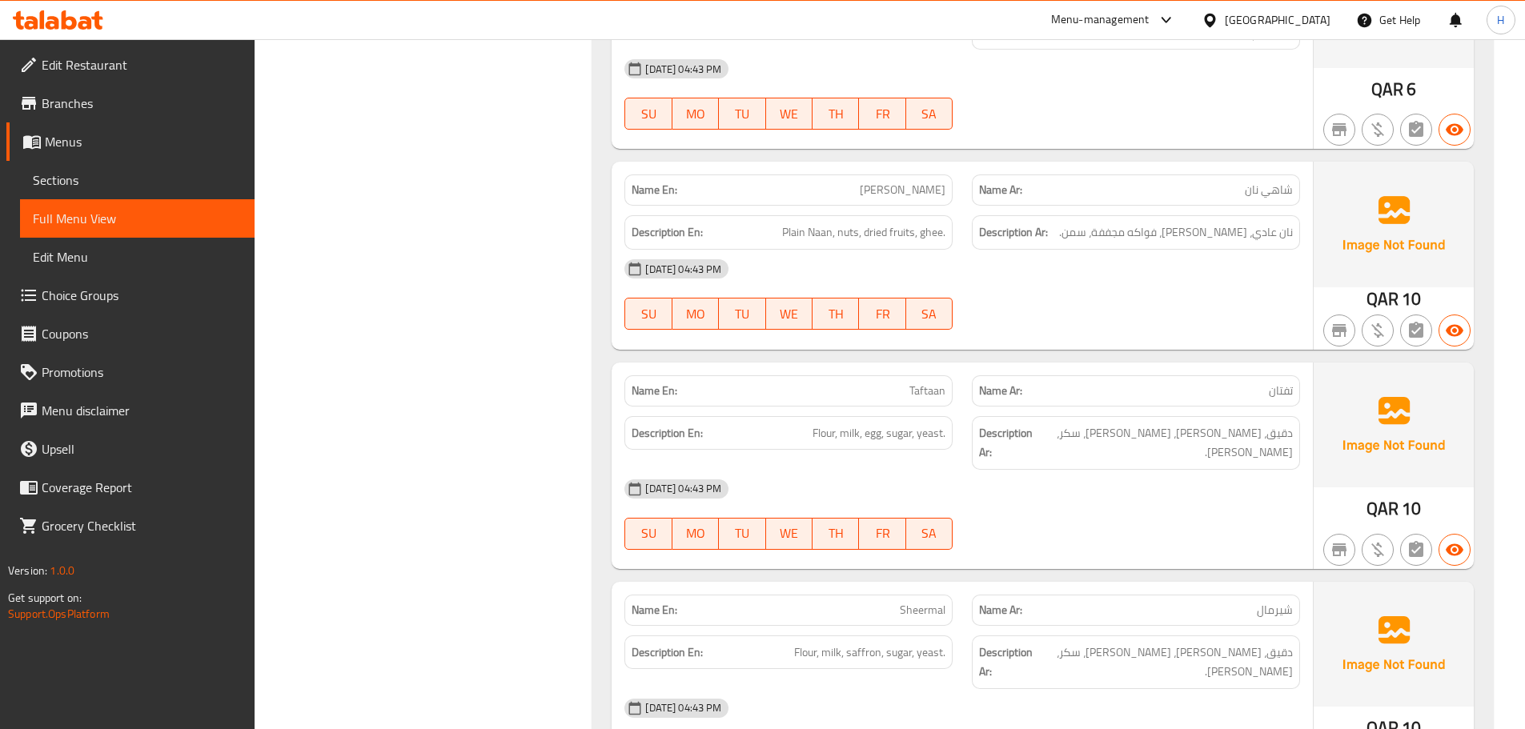
scroll to position [4233, 0]
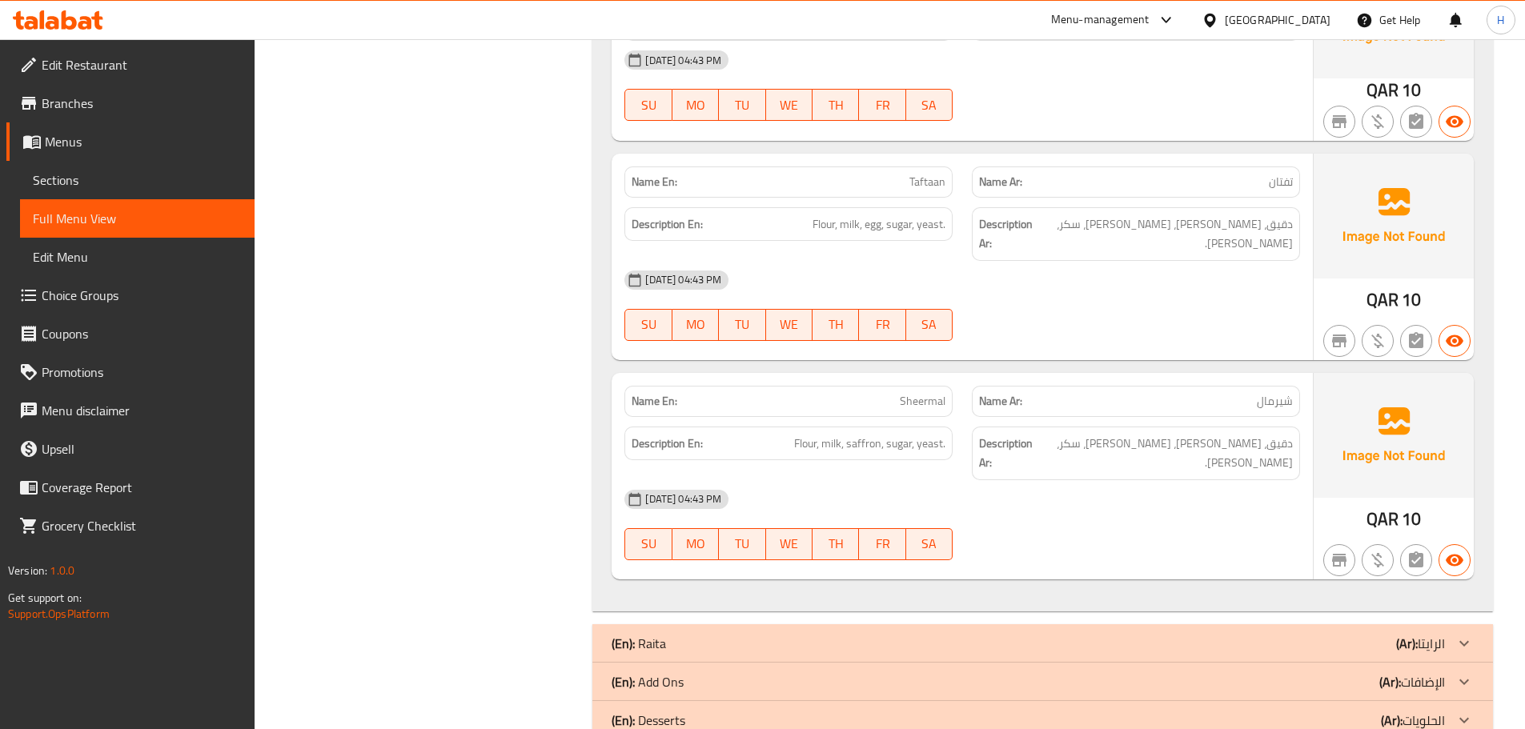
scroll to position [4419, 0]
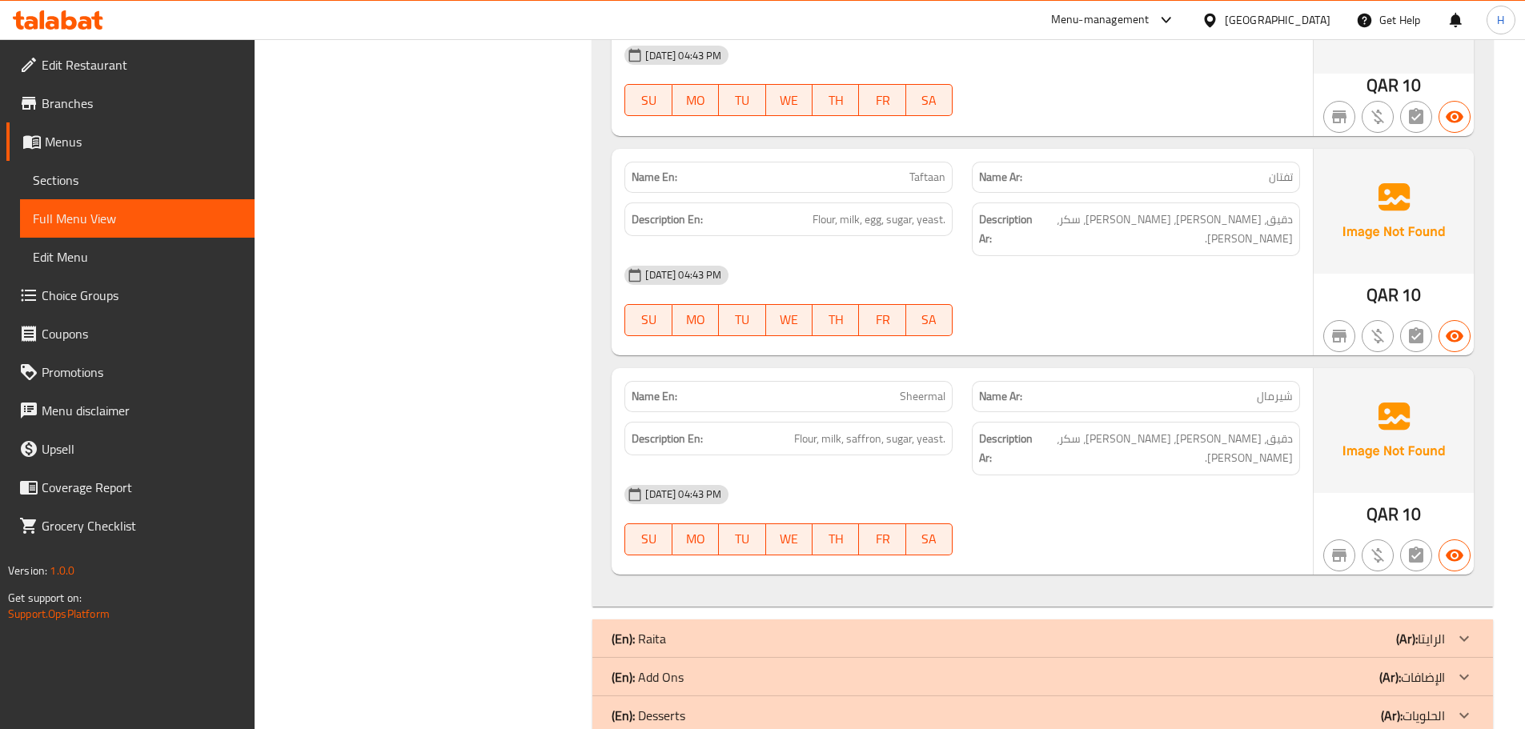
click at [660, 629] on p "(En): Raita" at bounding box center [639, 638] width 54 height 19
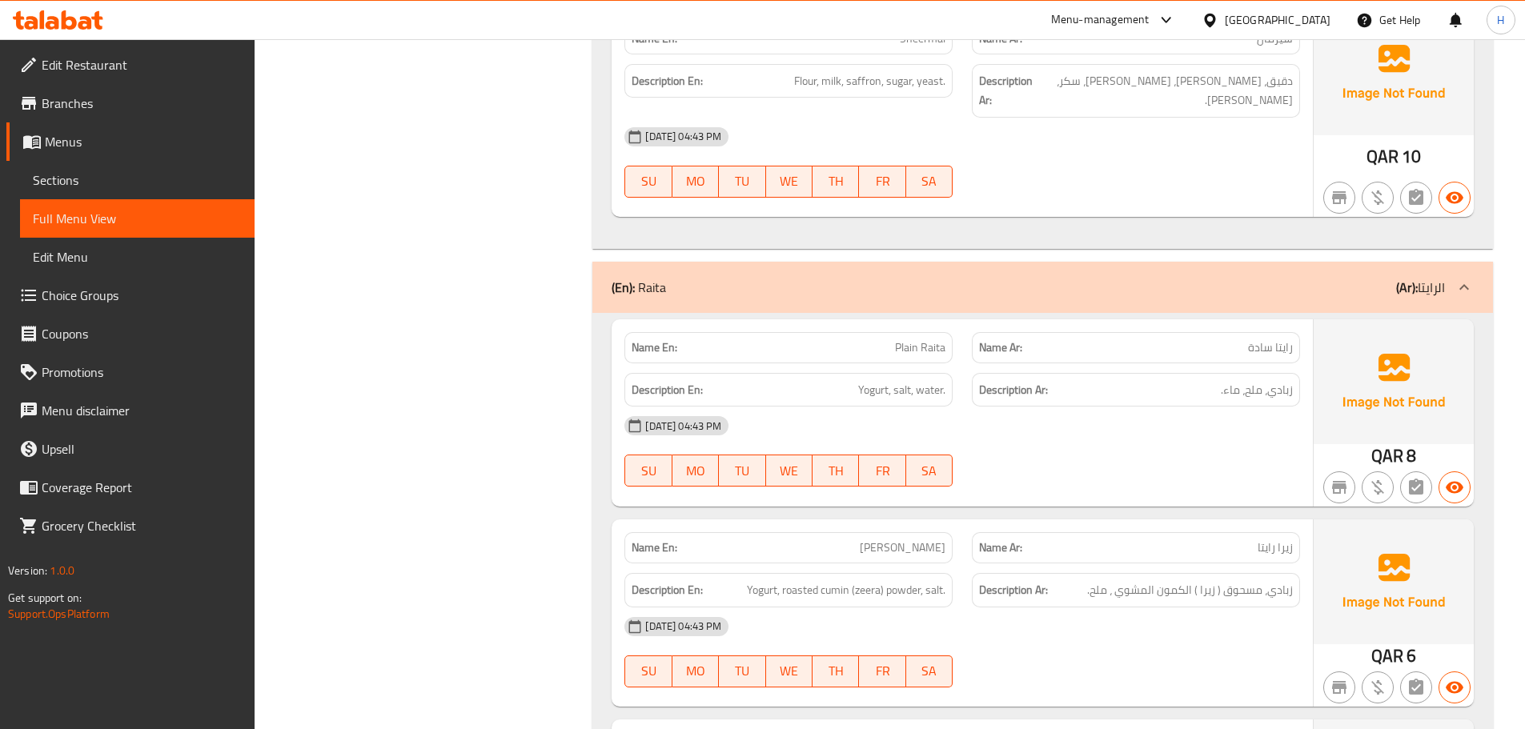
scroll to position [4819, 0]
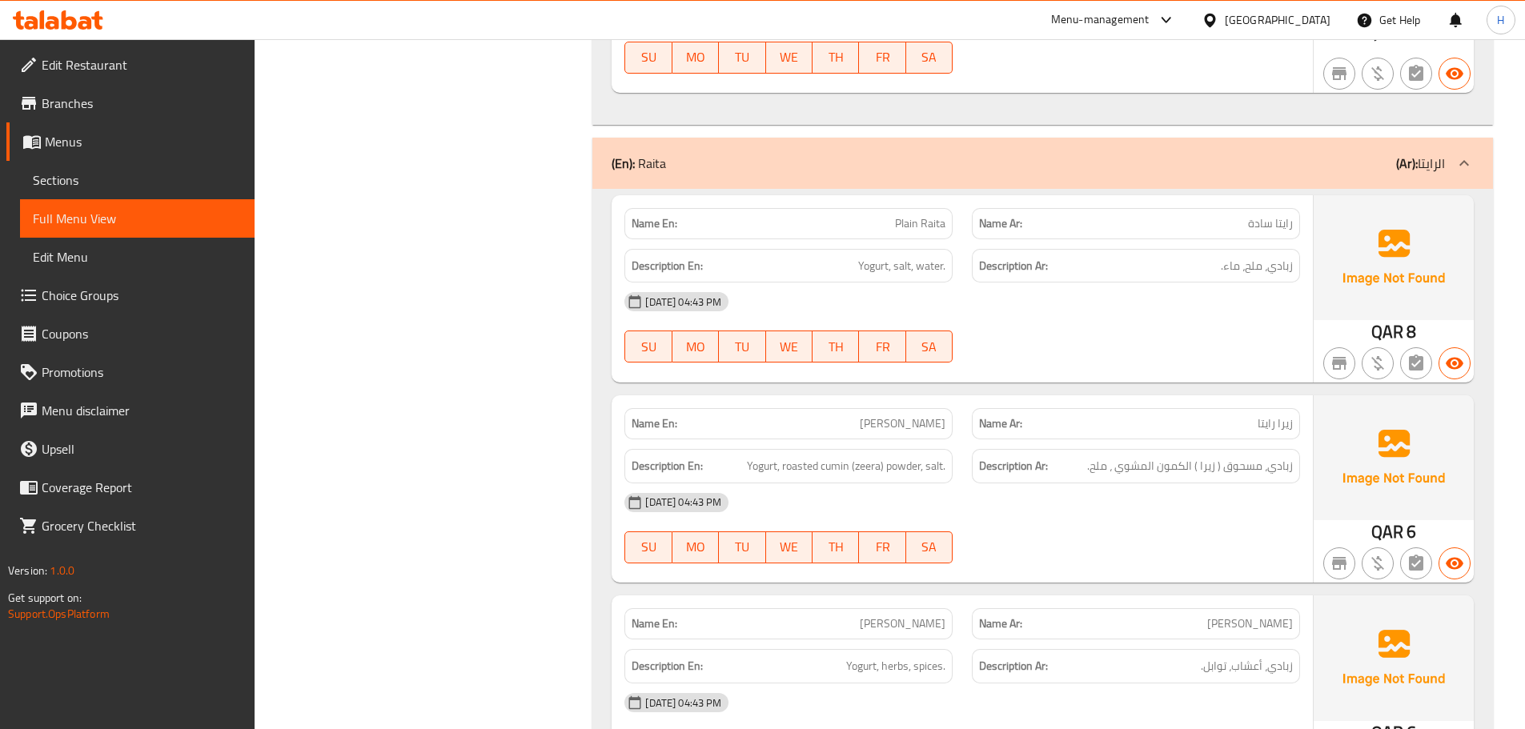
scroll to position [4979, 0]
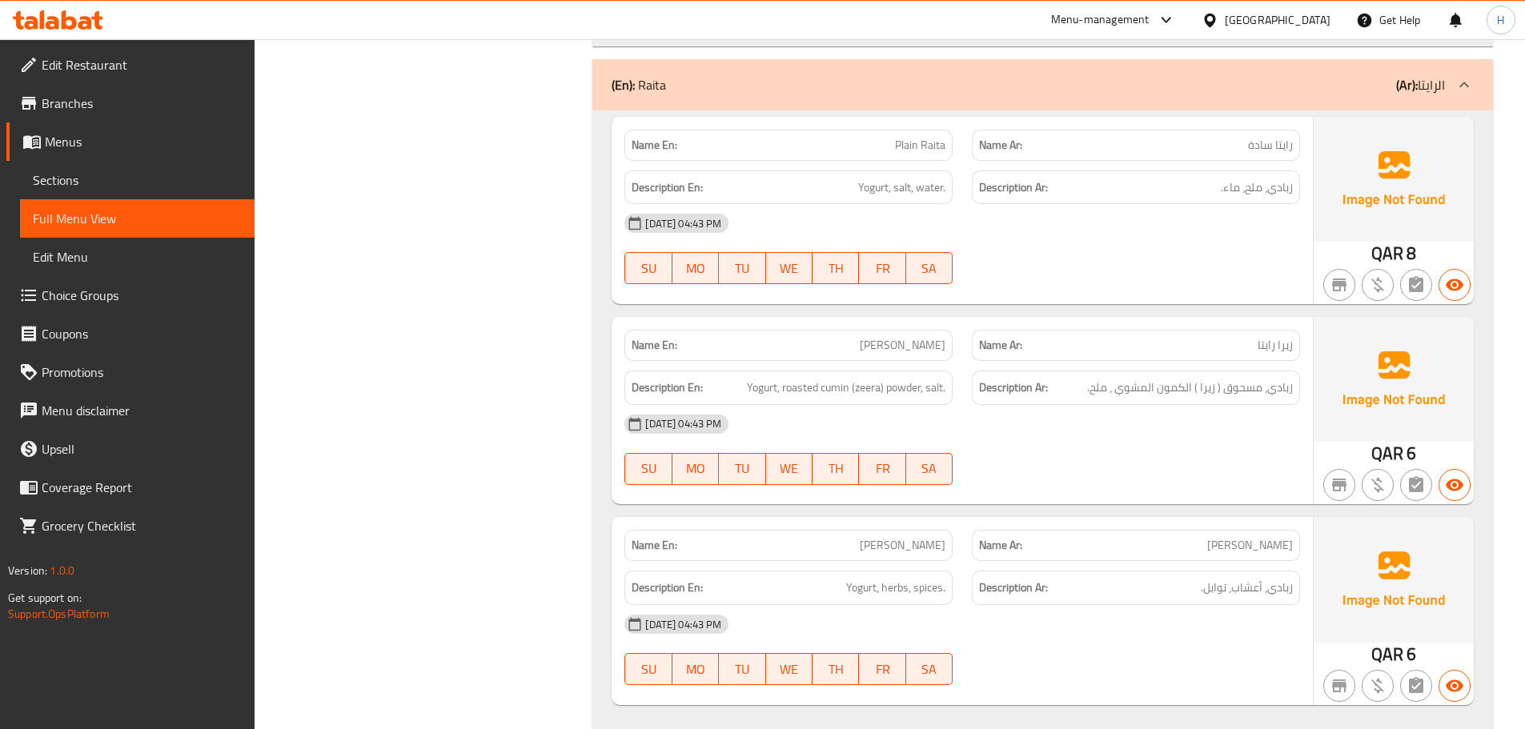
drag, startPoint x: 697, startPoint y: 694, endPoint x: 34, endPoint y: 442, distance: 709.9
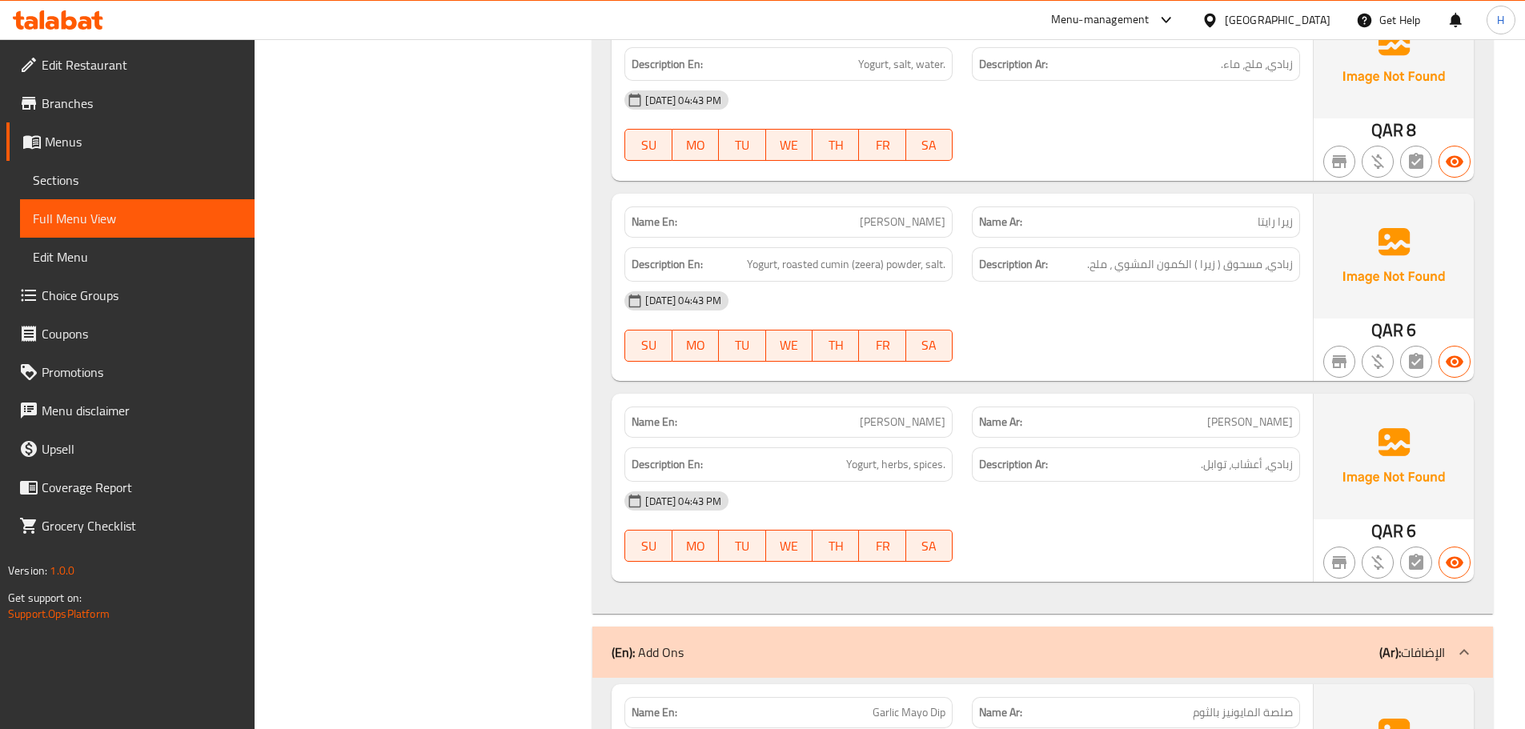
scroll to position [5300, 0]
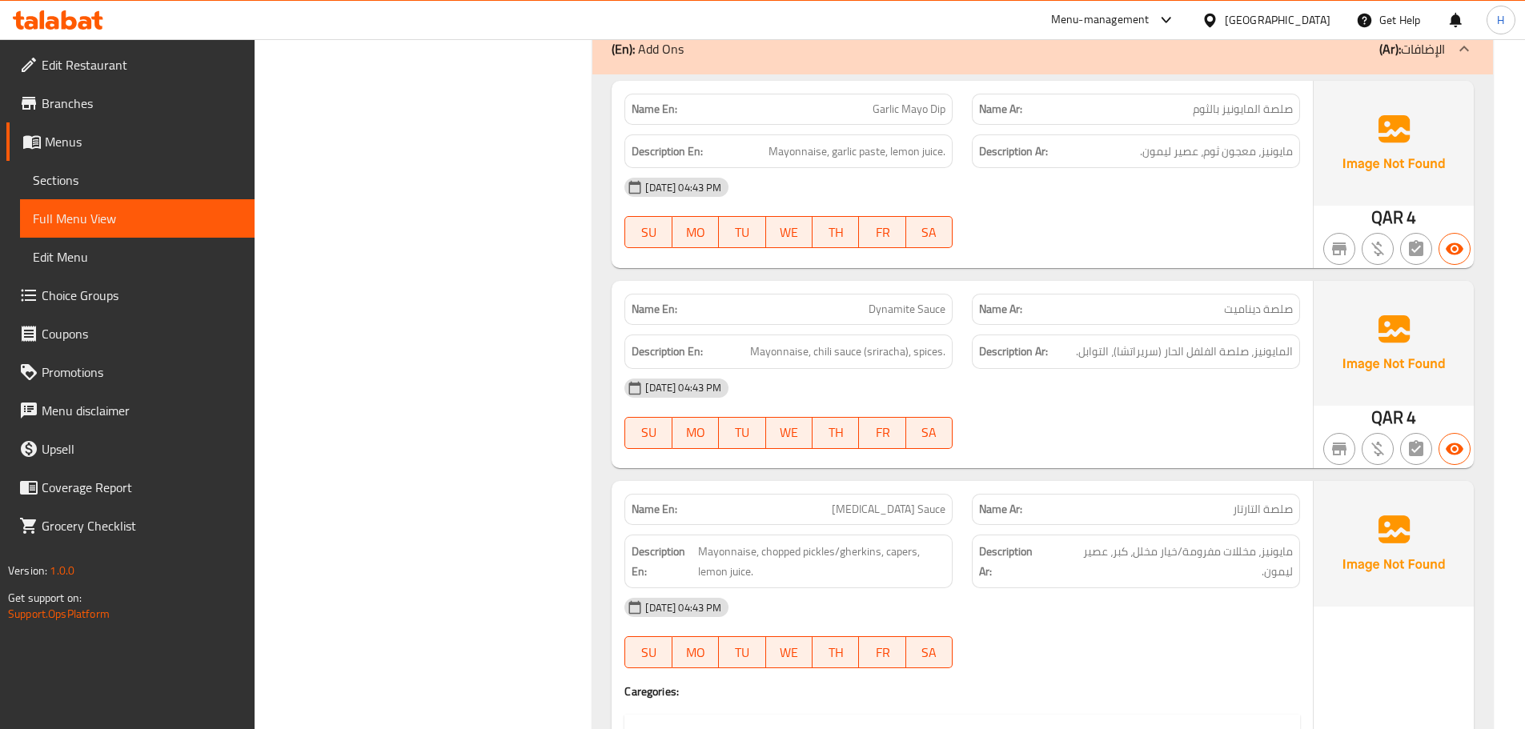
scroll to position [5860, 0]
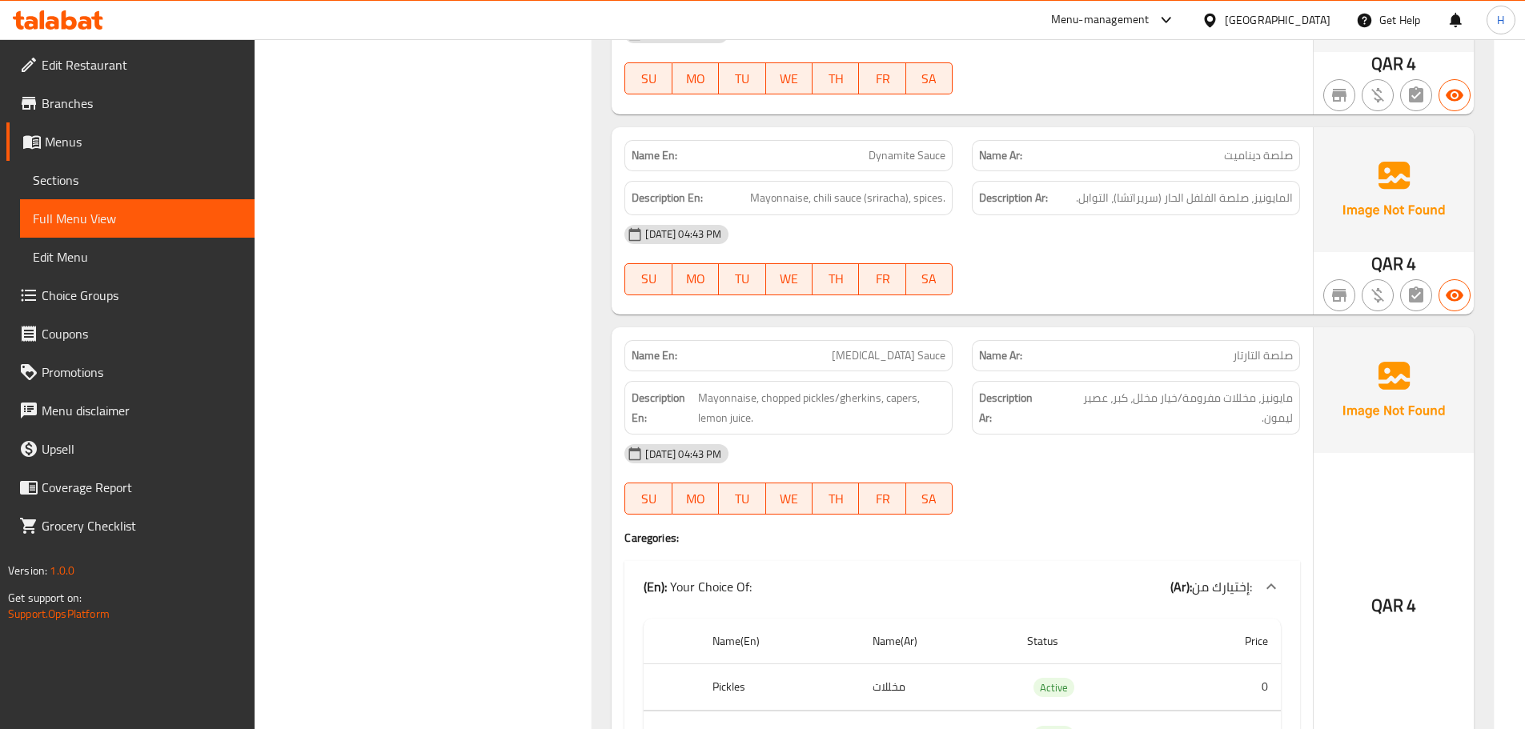
click at [727, 712] on th "Gherkins" at bounding box center [779, 735] width 159 height 47
click at [898, 388] on span "Mayonnaise, chopped pickles/gherkins, capers, lemon juice." at bounding box center [821, 407] width 247 height 39
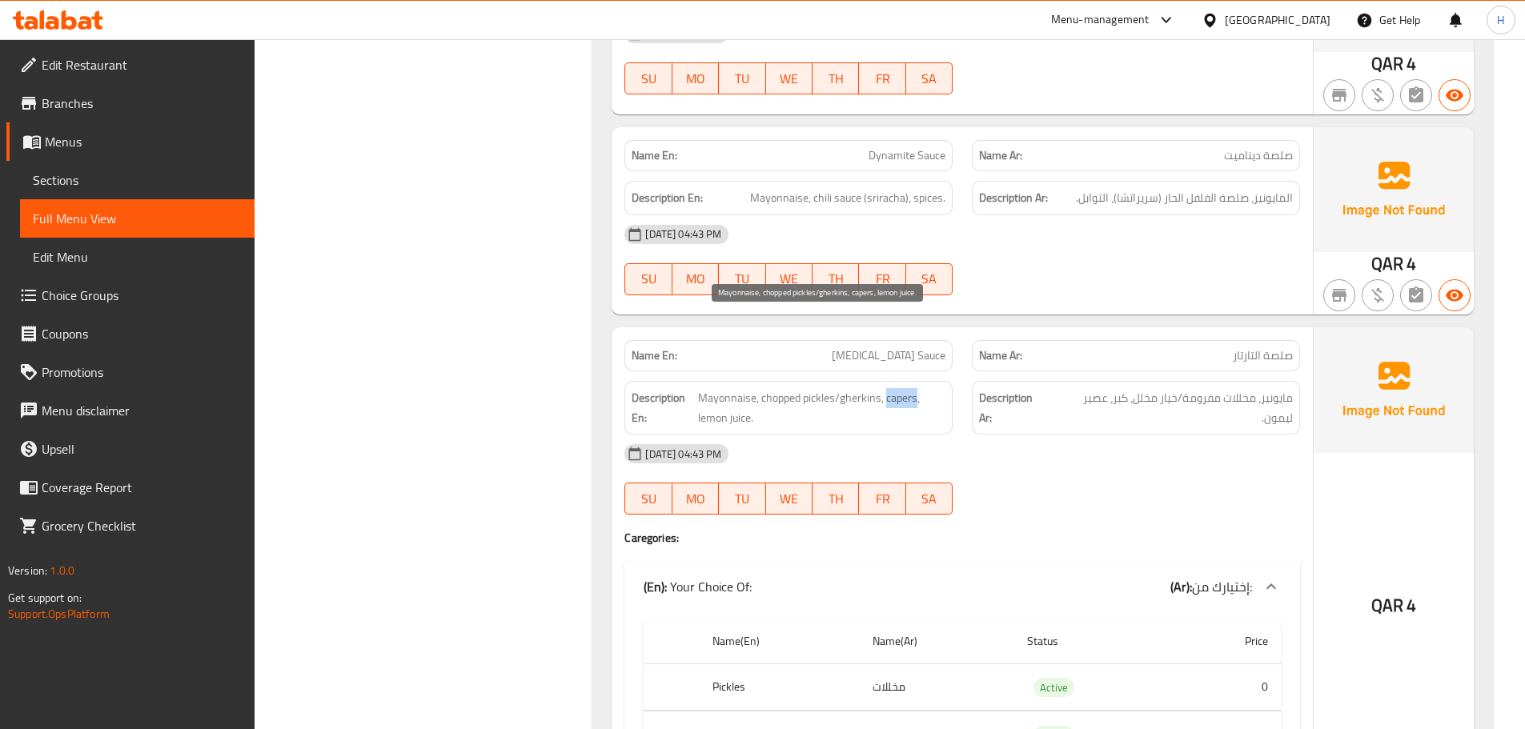
click at [898, 388] on span "Mayonnaise, chopped pickles/gherkins, capers, lemon juice." at bounding box center [821, 407] width 247 height 39
copy span "capers"
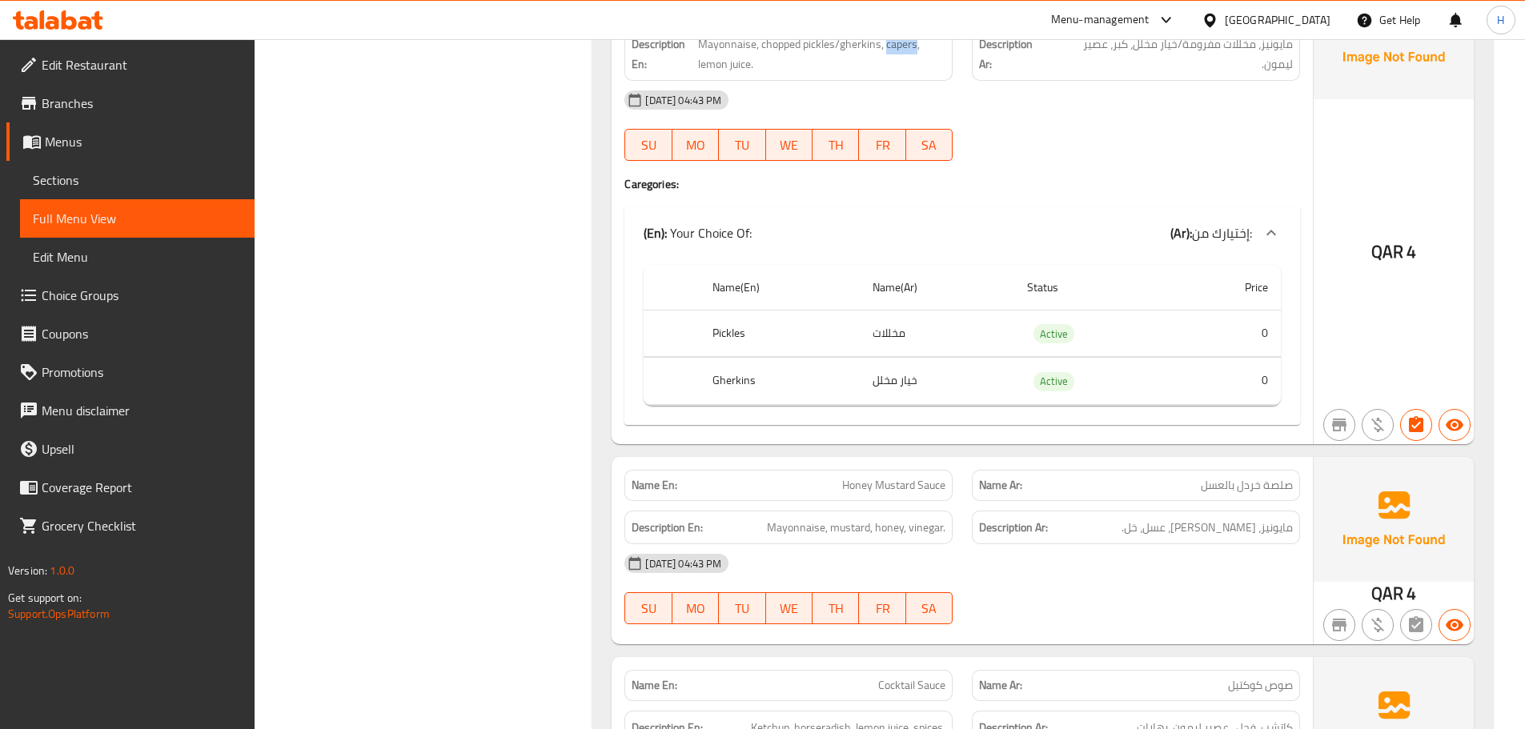
scroll to position [6260, 0]
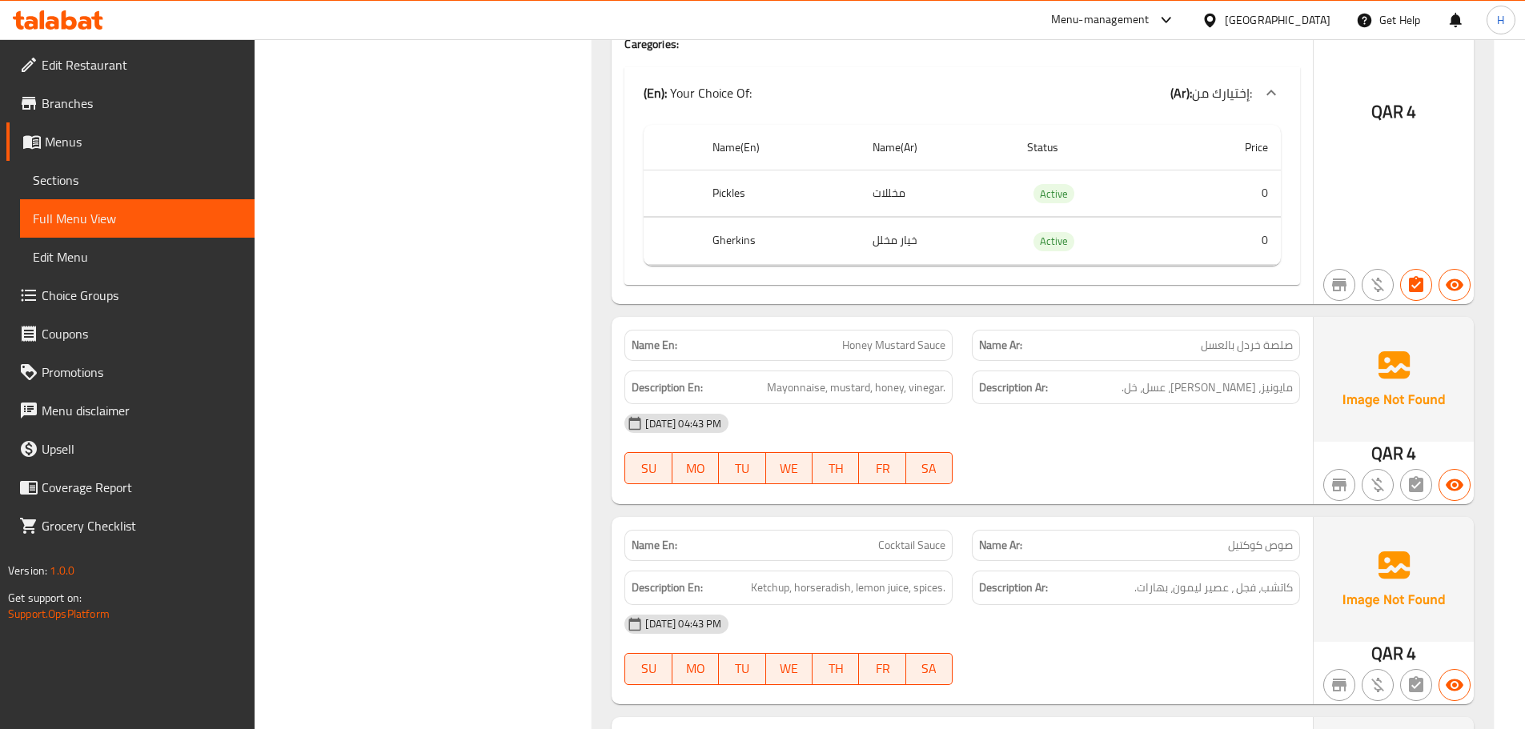
scroll to position [6500, 0]
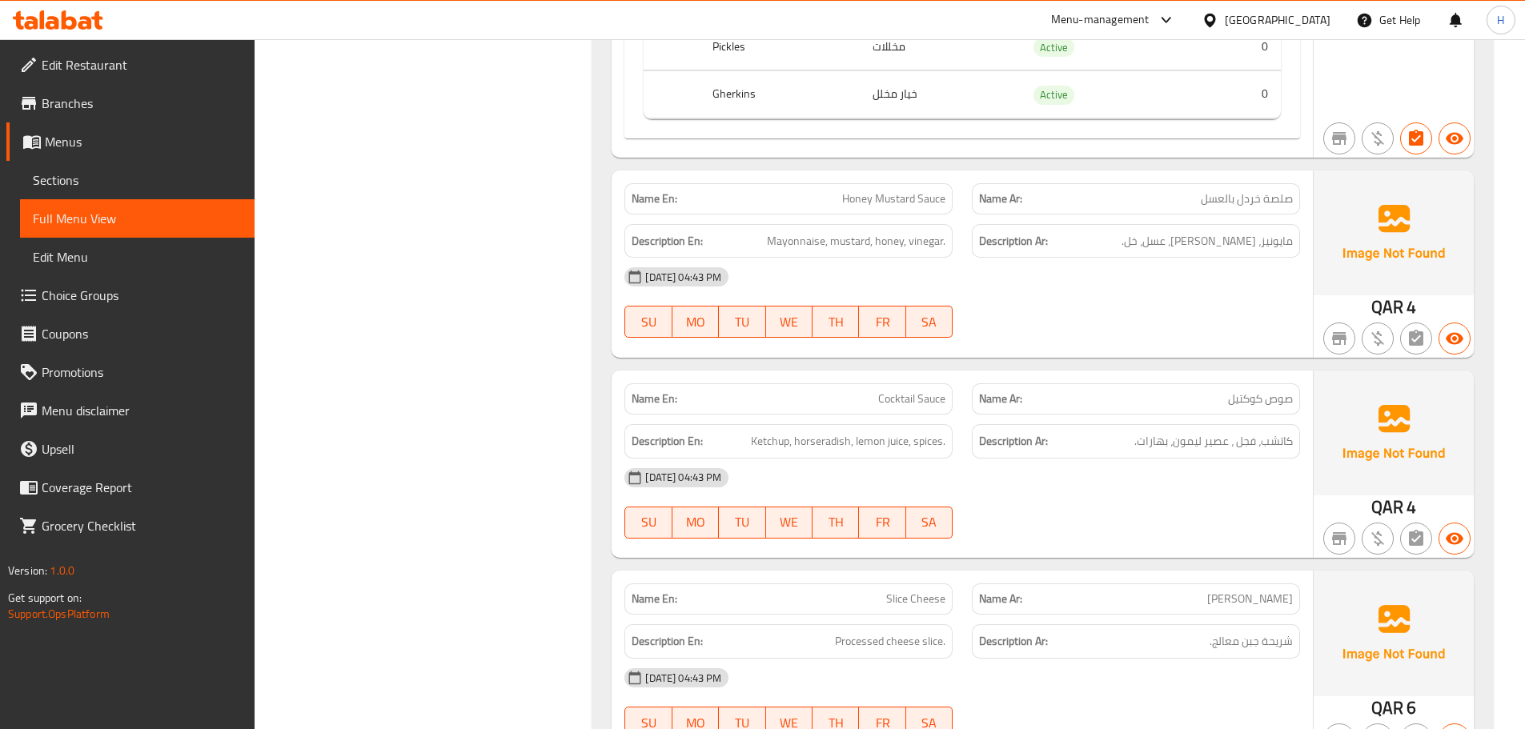
click at [890, 659] on div "[DATE] 04:43 PM" at bounding box center [962, 678] width 695 height 38
click at [936, 591] on span "Slice Cheese" at bounding box center [915, 599] width 59 height 17
copy span "Slice Cheese"
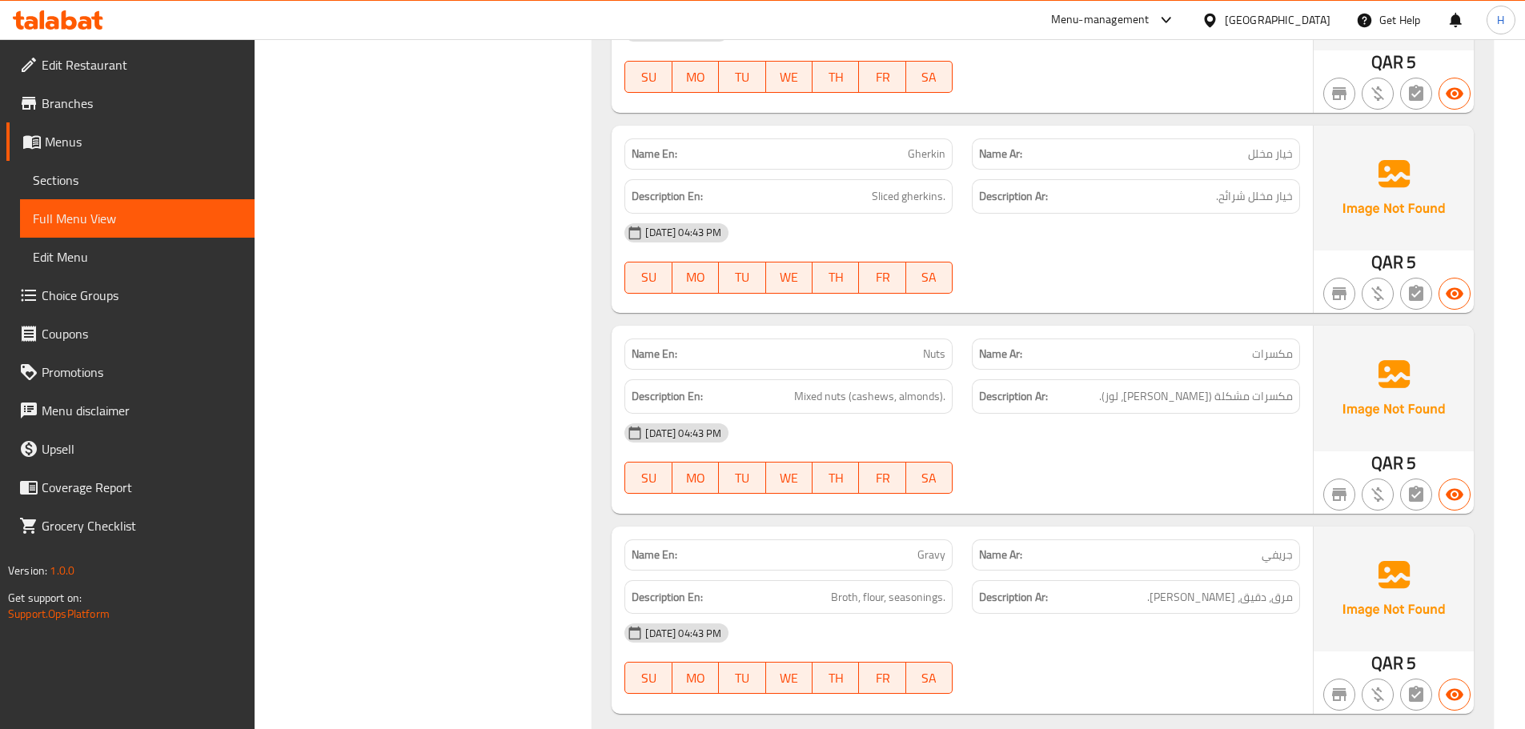
scroll to position [8430, 0]
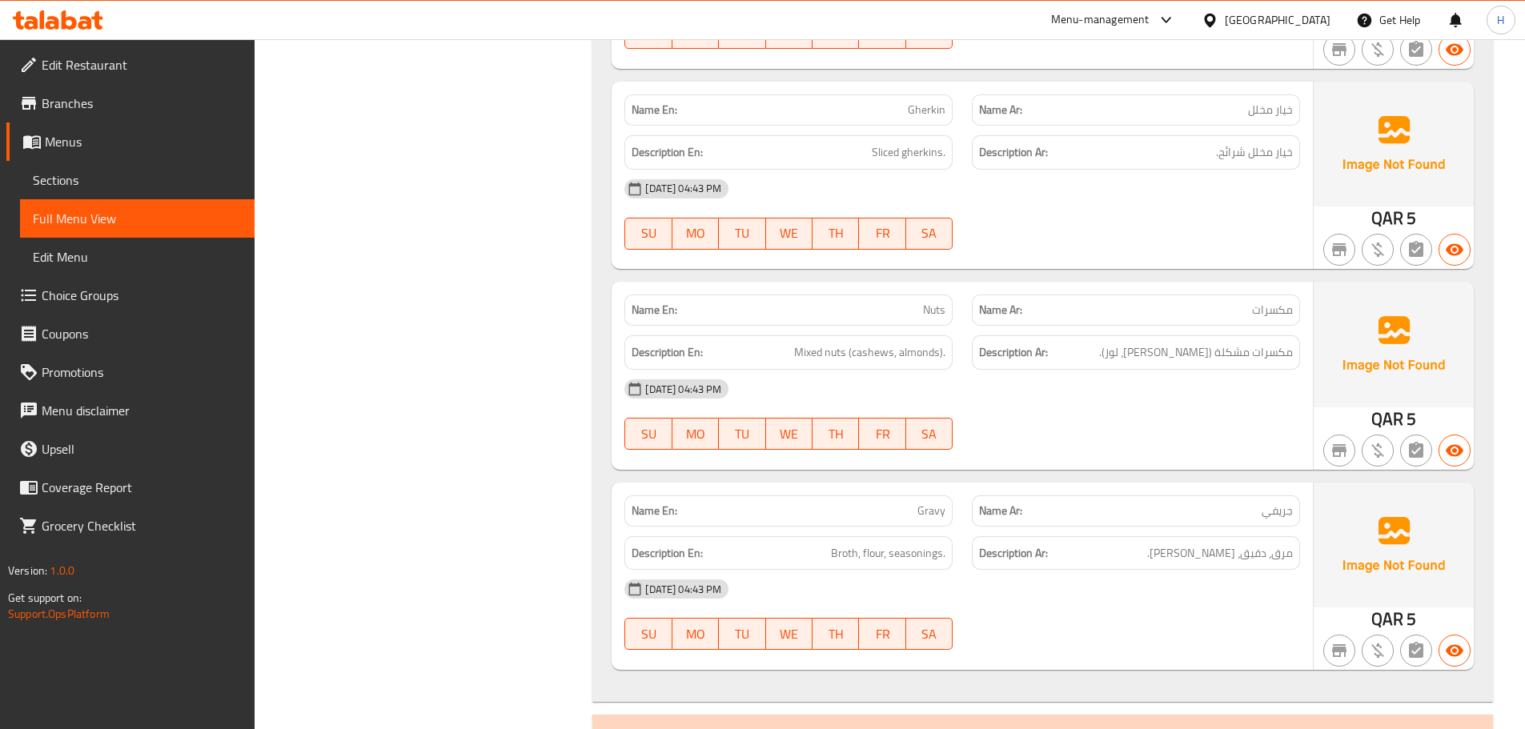
click at [753, 724] on div "(En): Desserts (Ar): الحلويات" at bounding box center [1028, 733] width 833 height 19
click at [720, 724] on div "(En): Desserts (Ar): الحلويات" at bounding box center [1028, 733] width 833 height 19
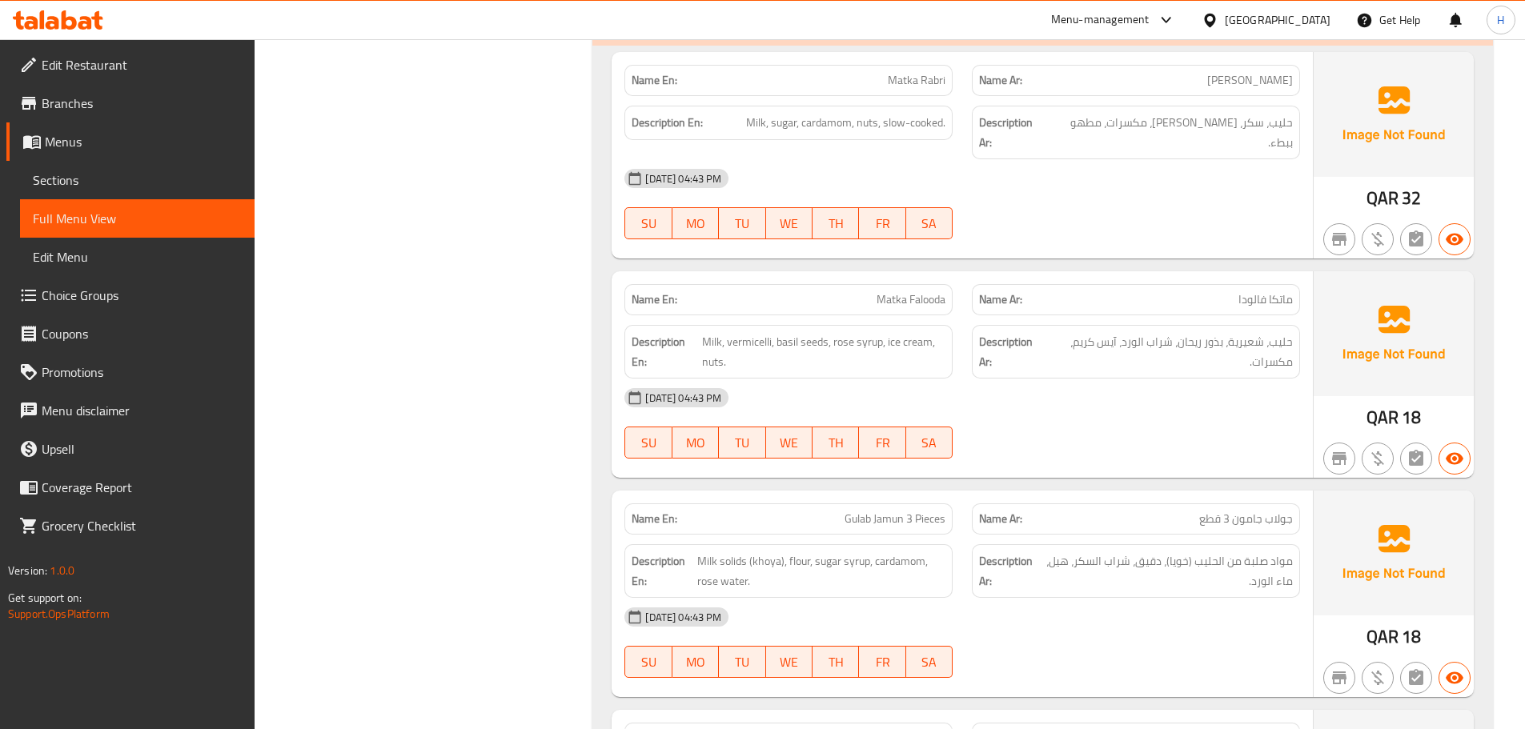
scroll to position [8991, 0]
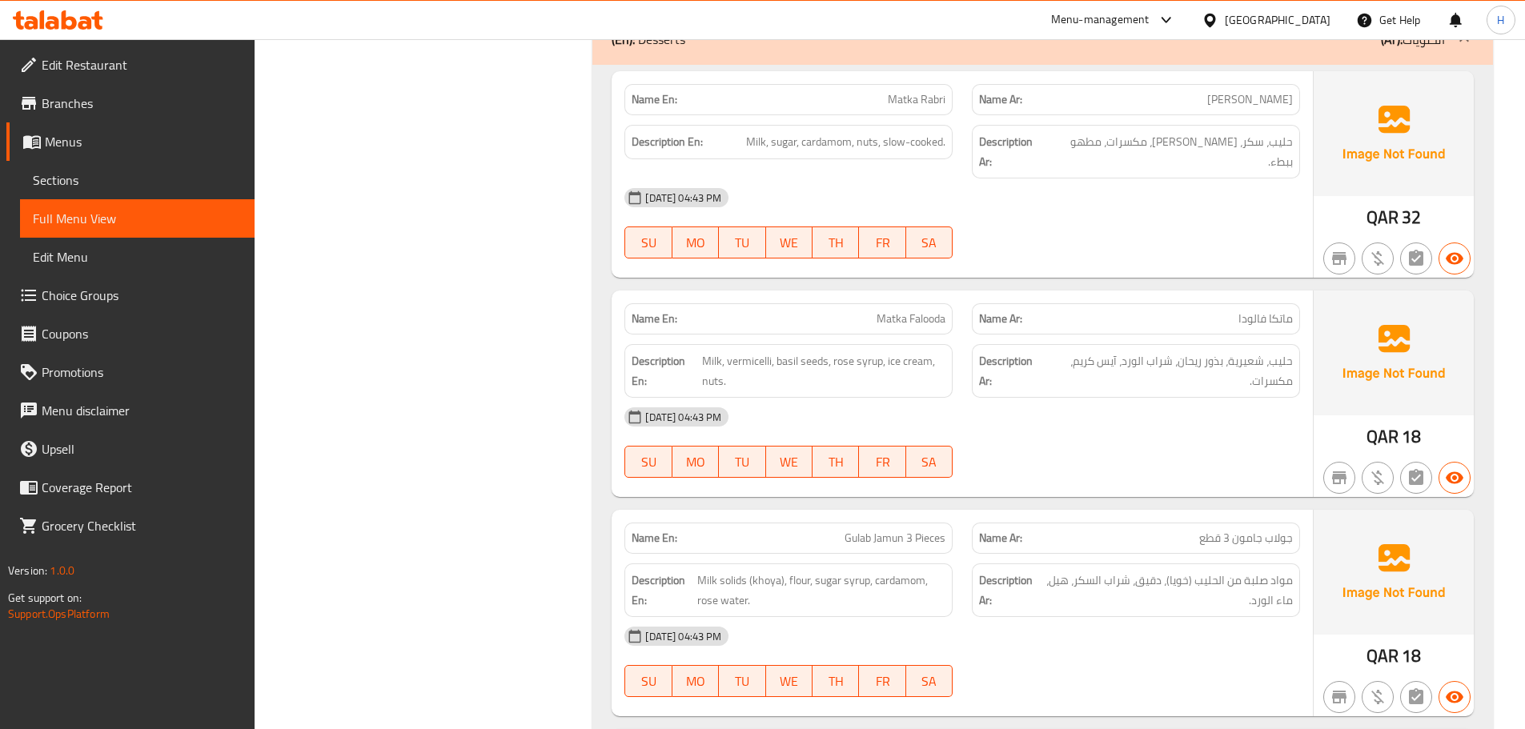
scroll to position [9151, 0]
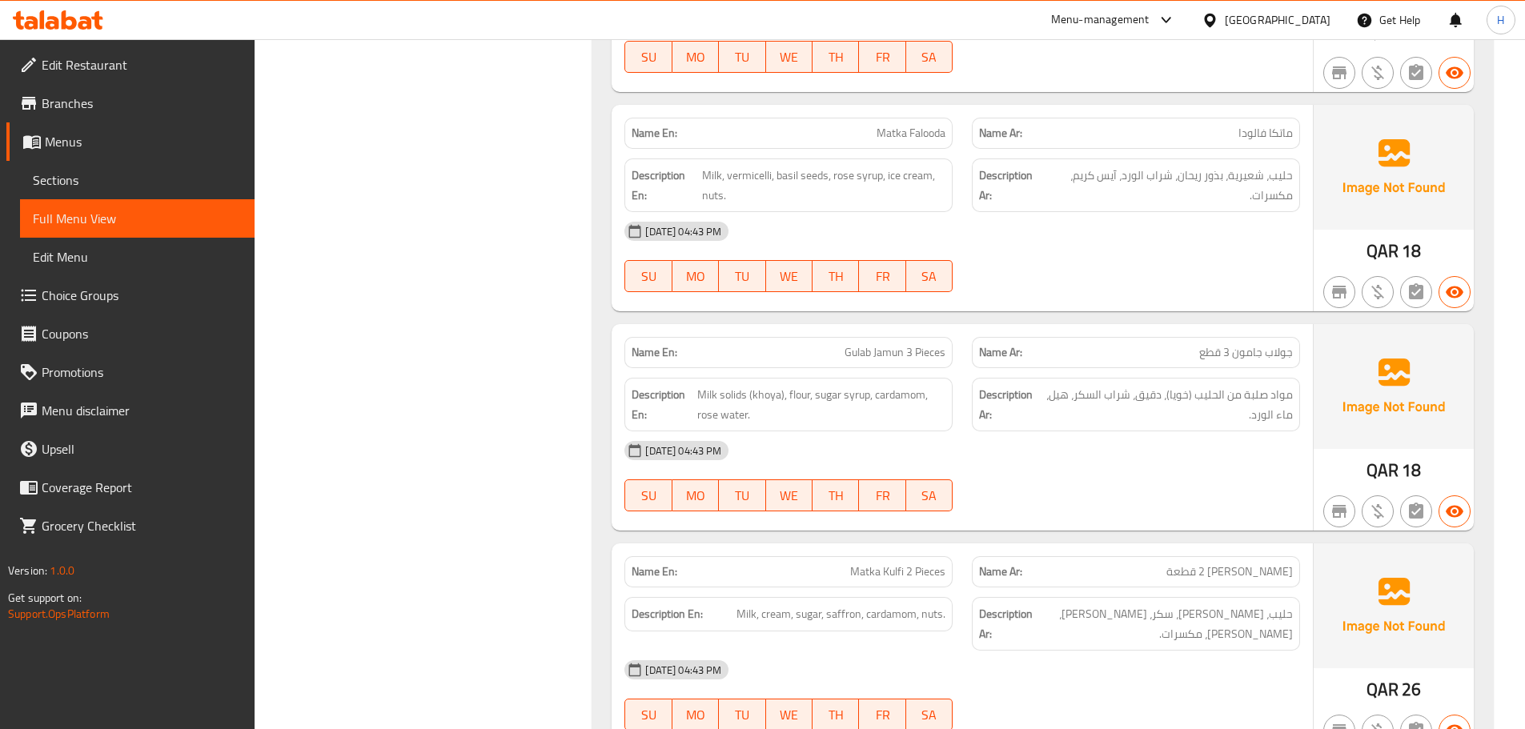
scroll to position [9321, 0]
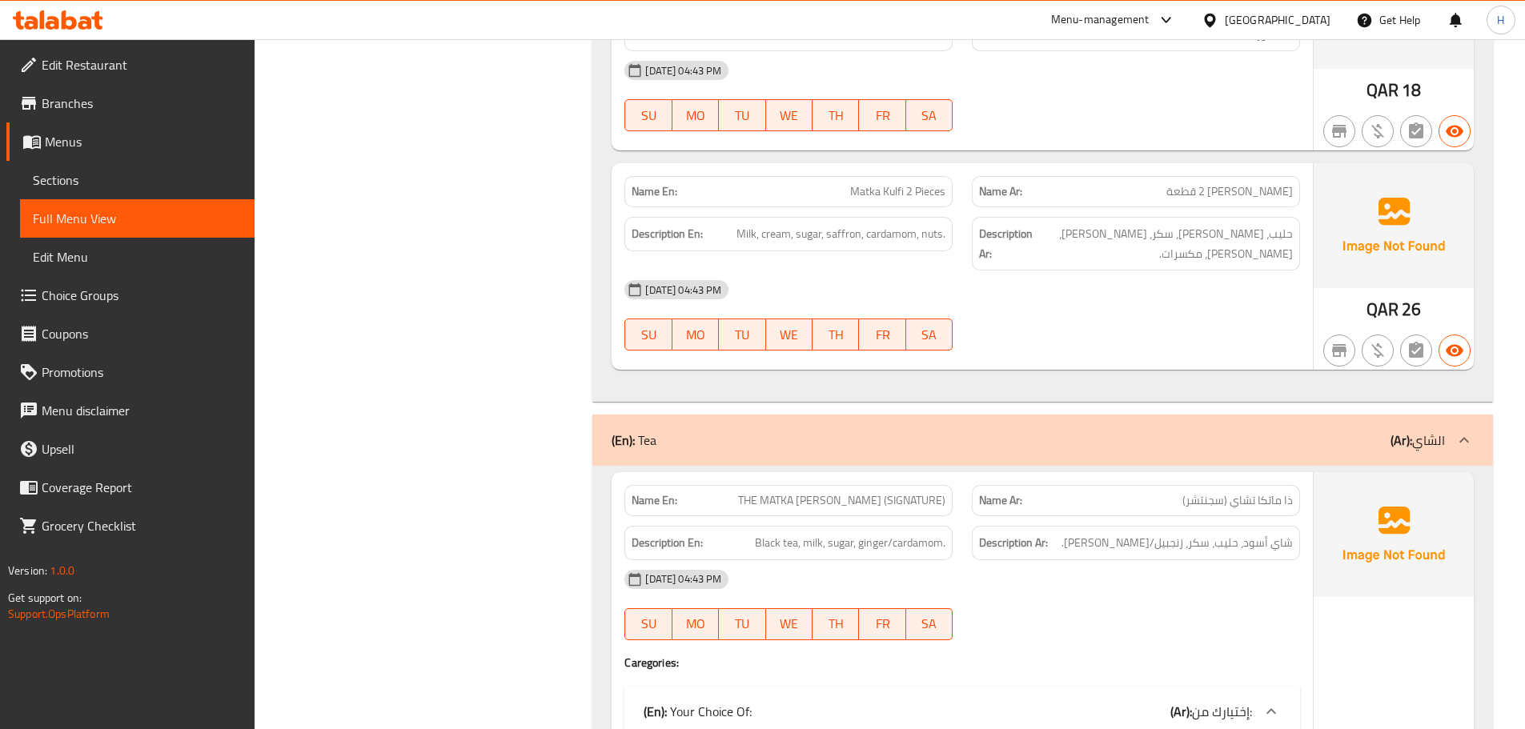
scroll to position [9802, 0]
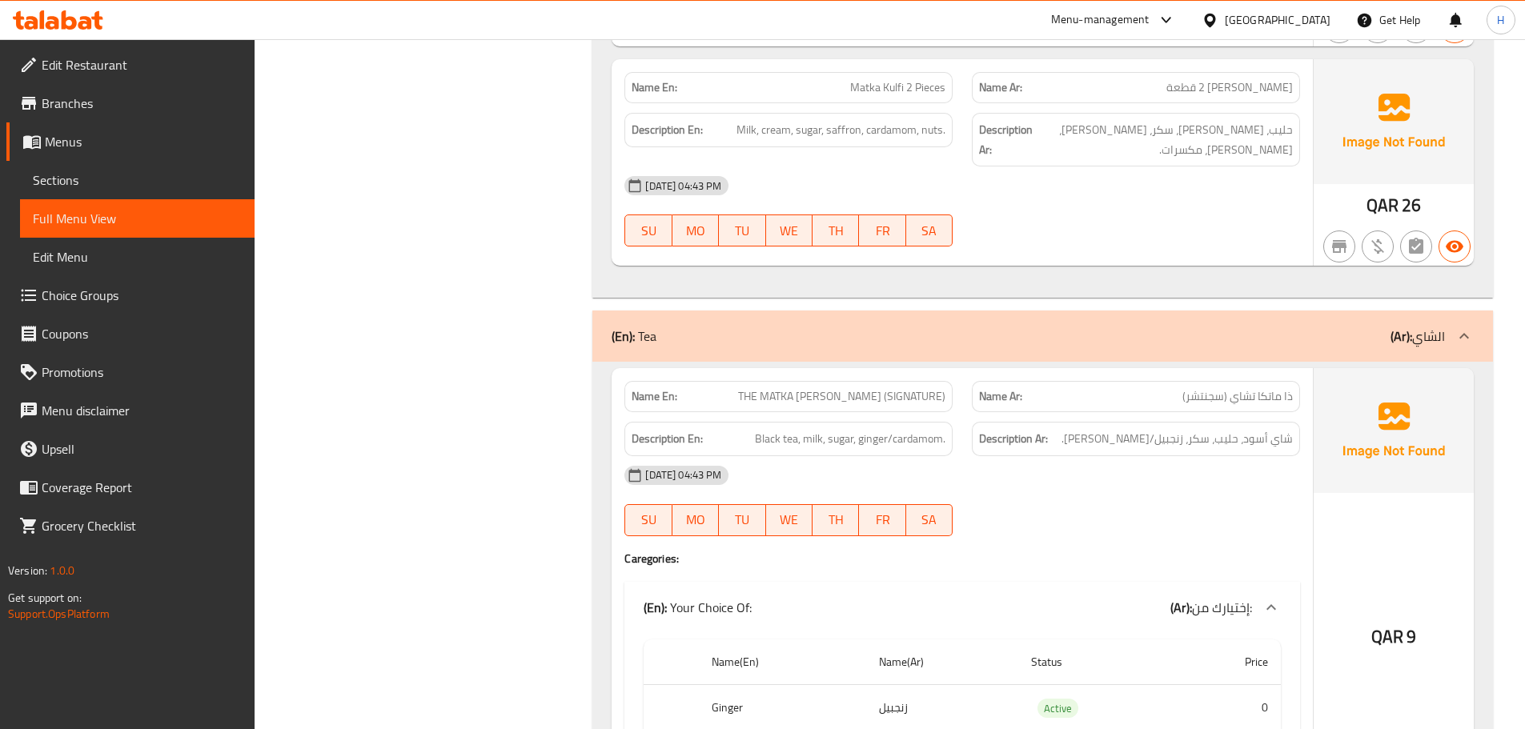
click at [868, 388] on span "THE MATKA [PERSON_NAME] (SIGNATURE)" at bounding box center [841, 396] width 207 height 17
copy span "CHAI"
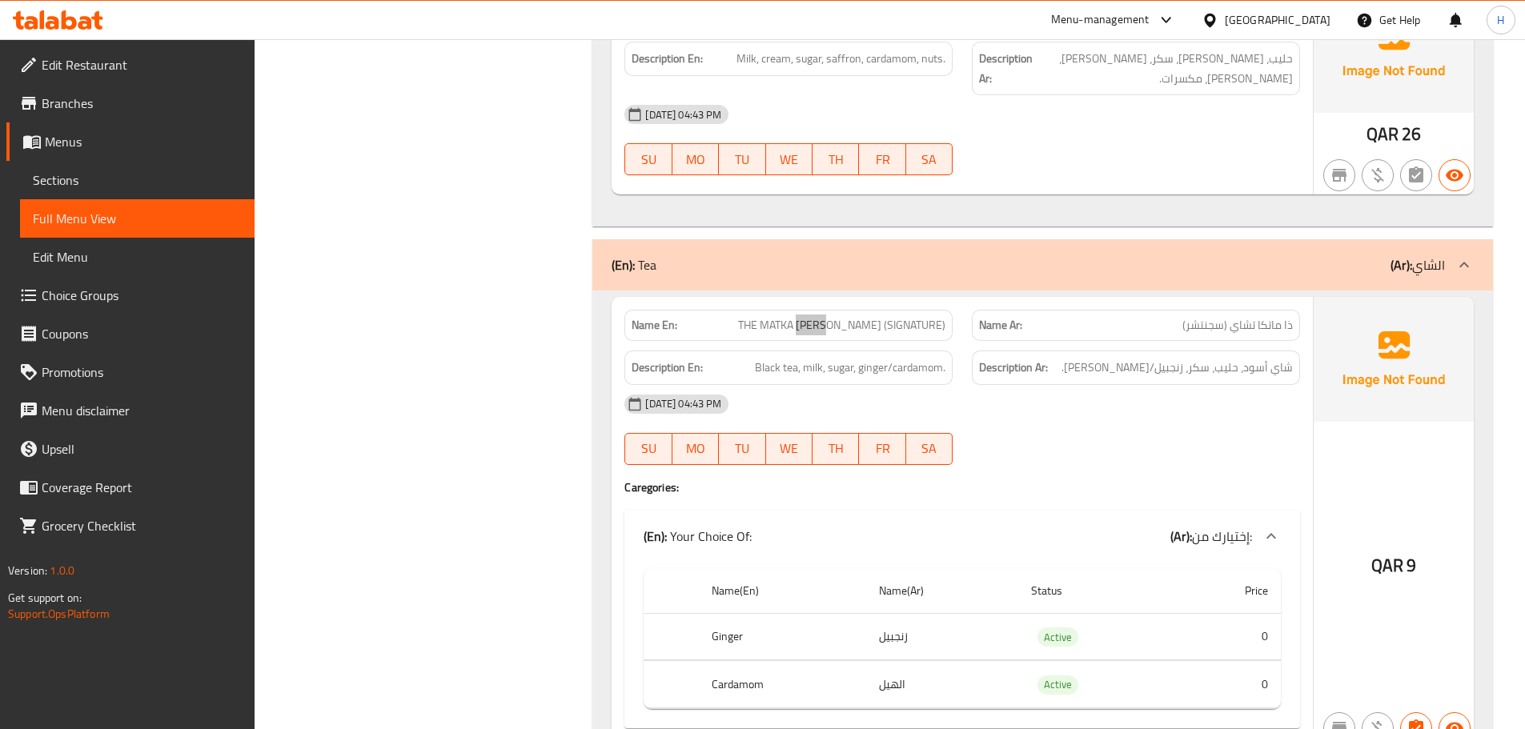
scroll to position [10202, 0]
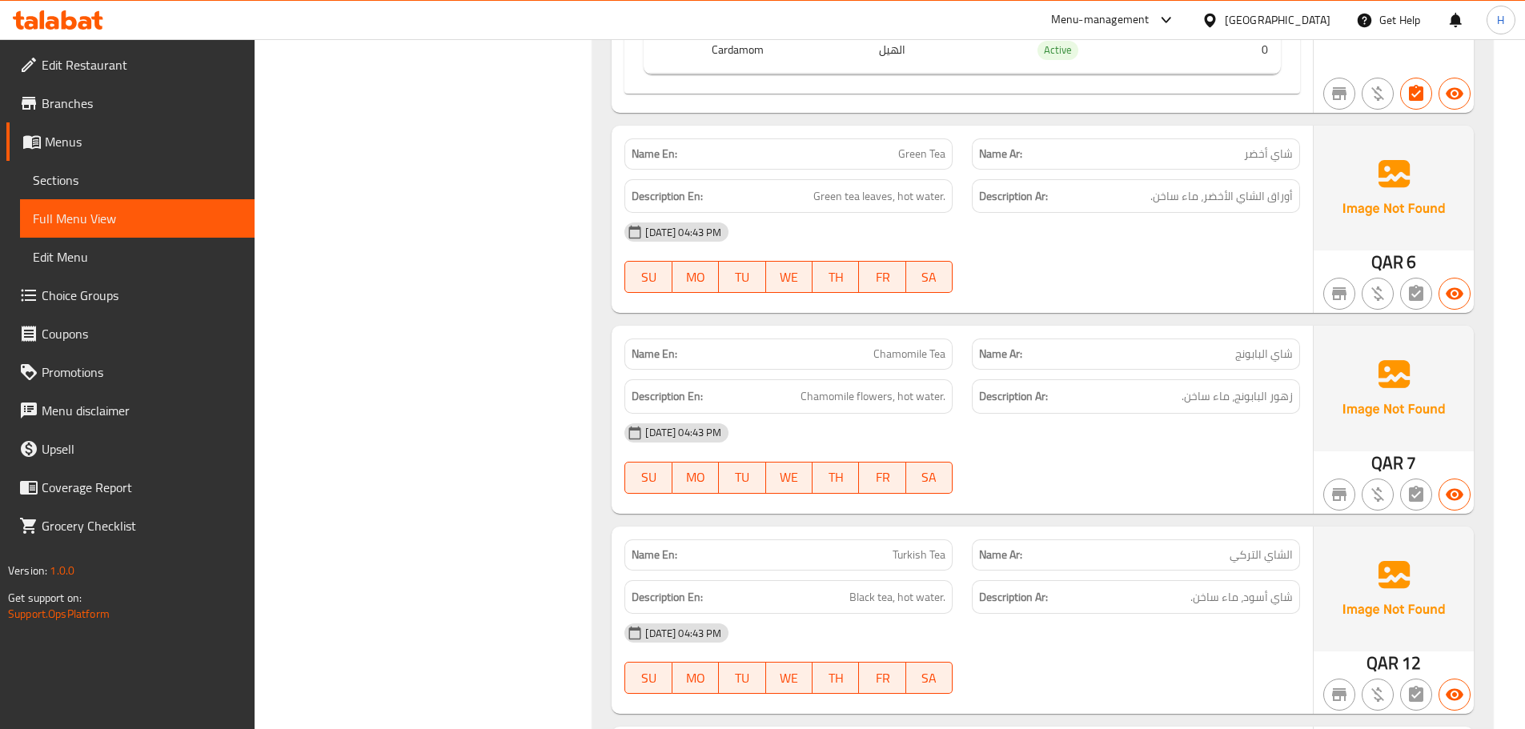
scroll to position [10522, 0]
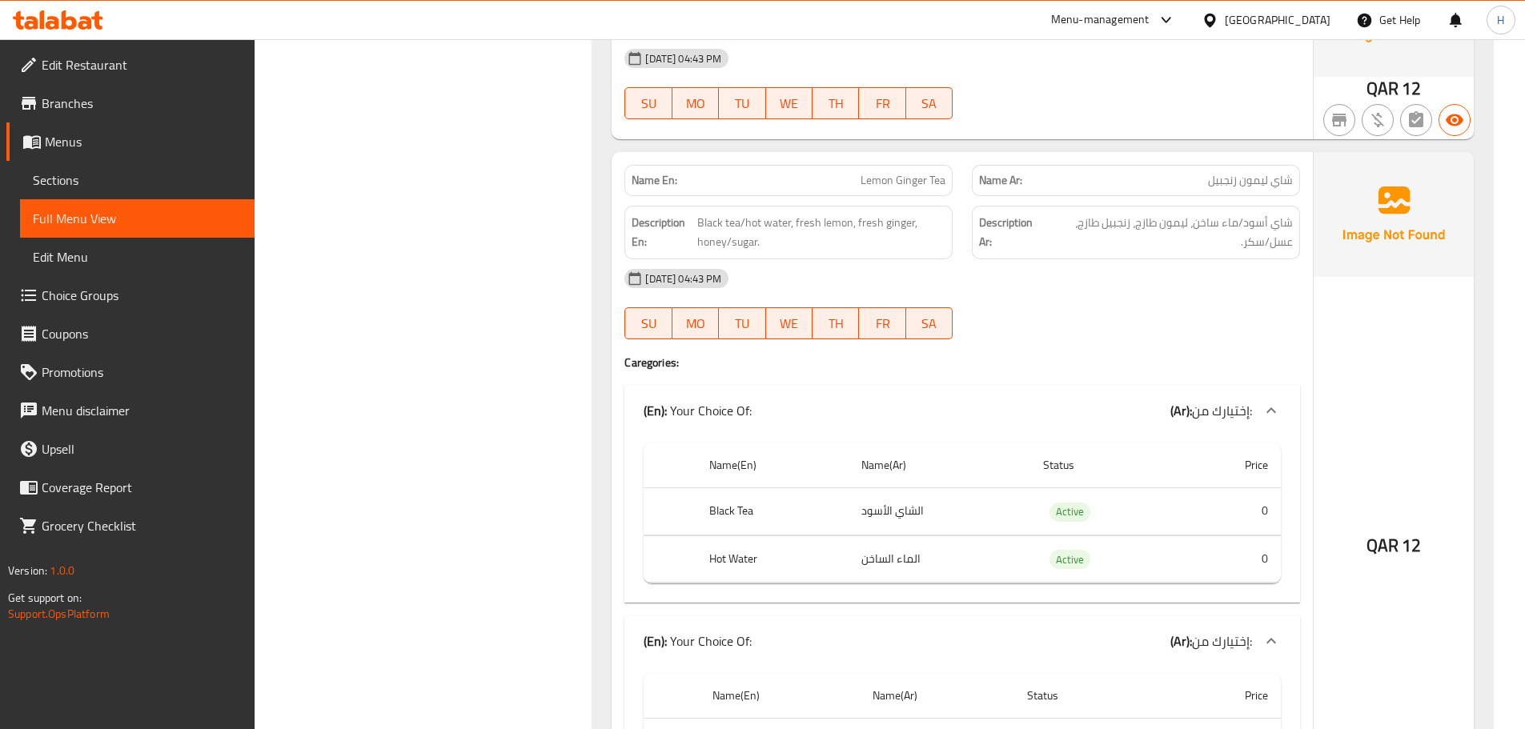
scroll to position [11138, 0]
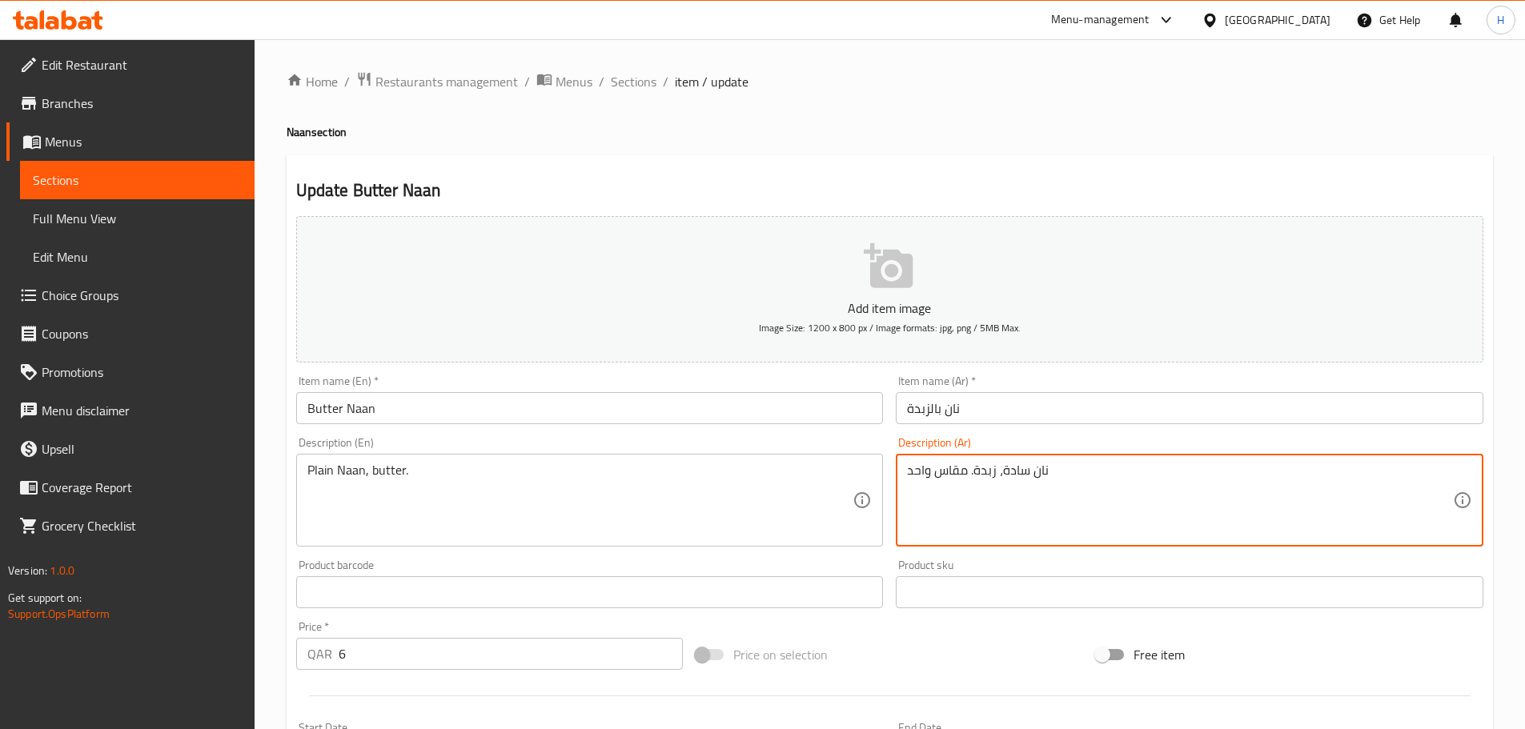
drag, startPoint x: 968, startPoint y: 473, endPoint x: 839, endPoint y: 469, distance: 128.9
type textarea "نان سادة، زبدة."
click at [1178, 409] on input "نان بالزبدة" at bounding box center [1190, 408] width 588 height 32
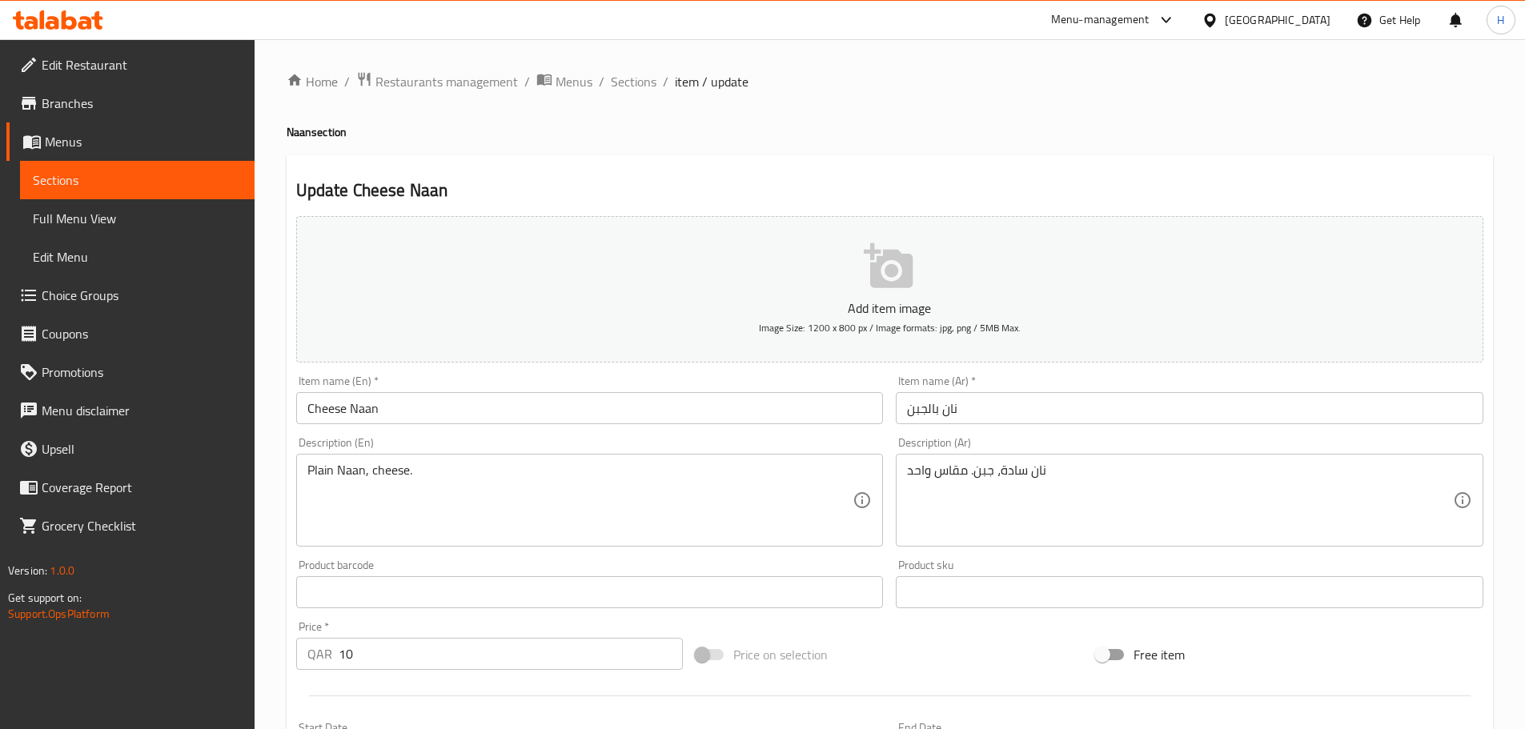
drag, startPoint x: 969, startPoint y: 469, endPoint x: 739, endPoint y: 450, distance: 230.6
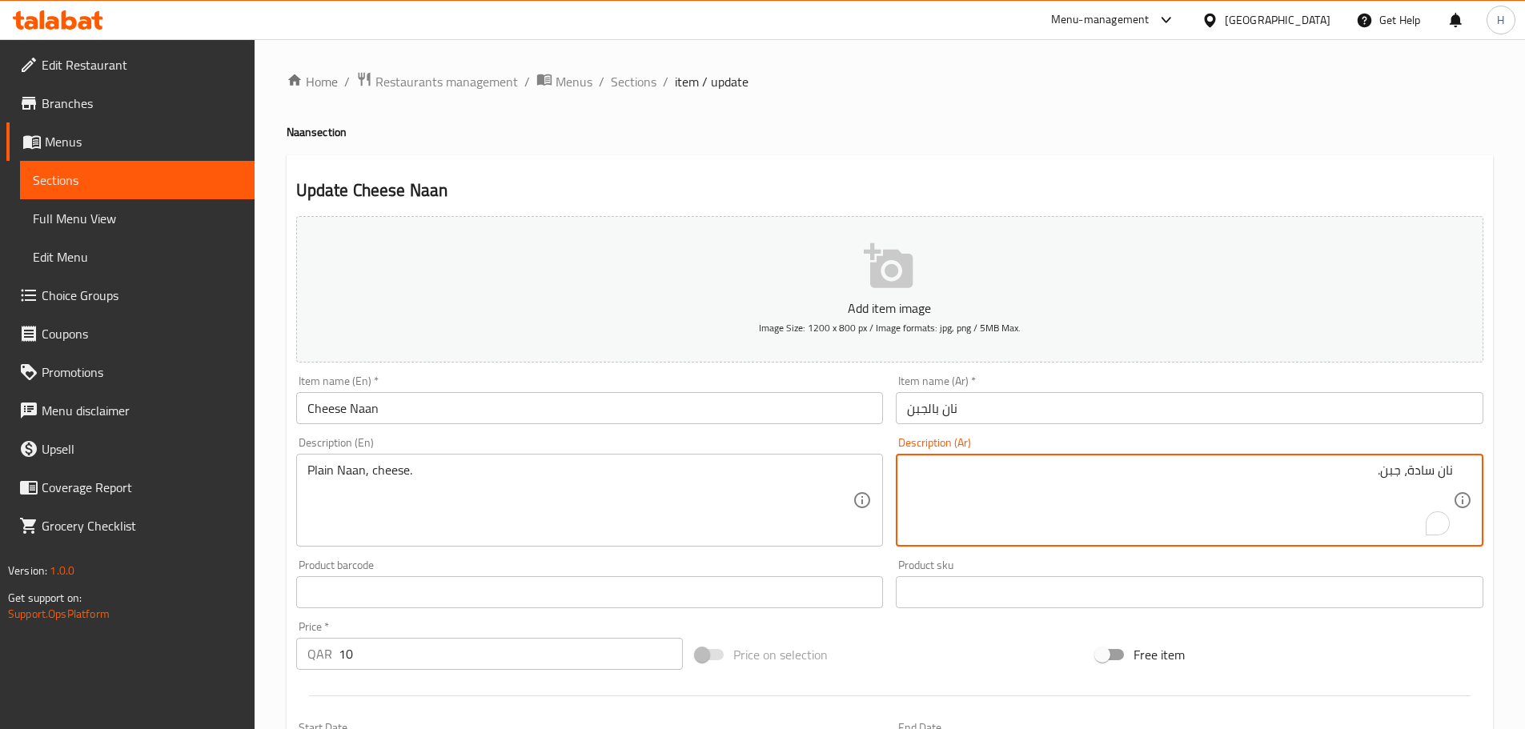
type textarea "نان سادة، جبن."
click at [993, 408] on input "نان بالجبن" at bounding box center [1190, 408] width 588 height 32
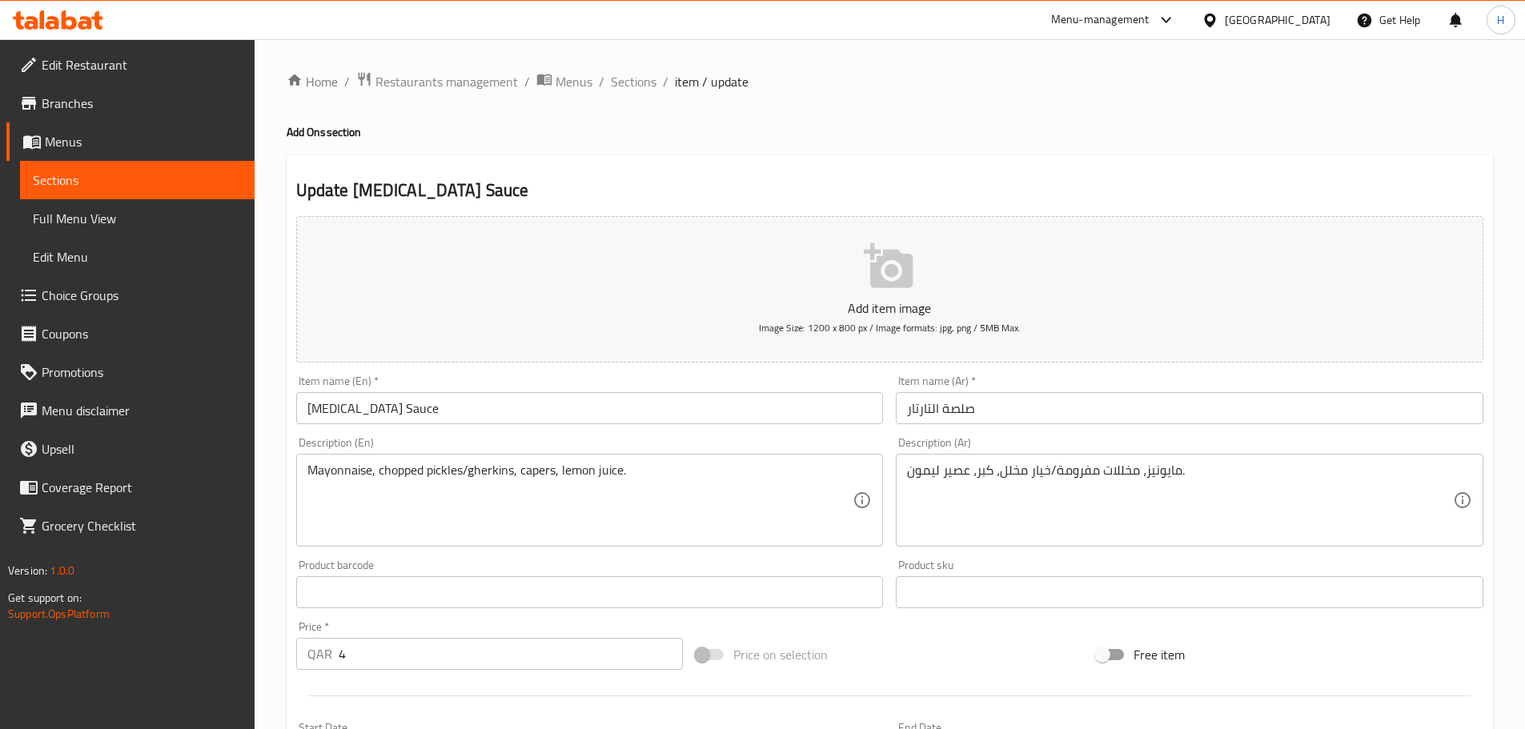
click at [982, 472] on textarea "مايونيز، مخللات مفرومة/خيار مخلل، كبر، عصير ليمون." at bounding box center [1180, 501] width 546 height 76
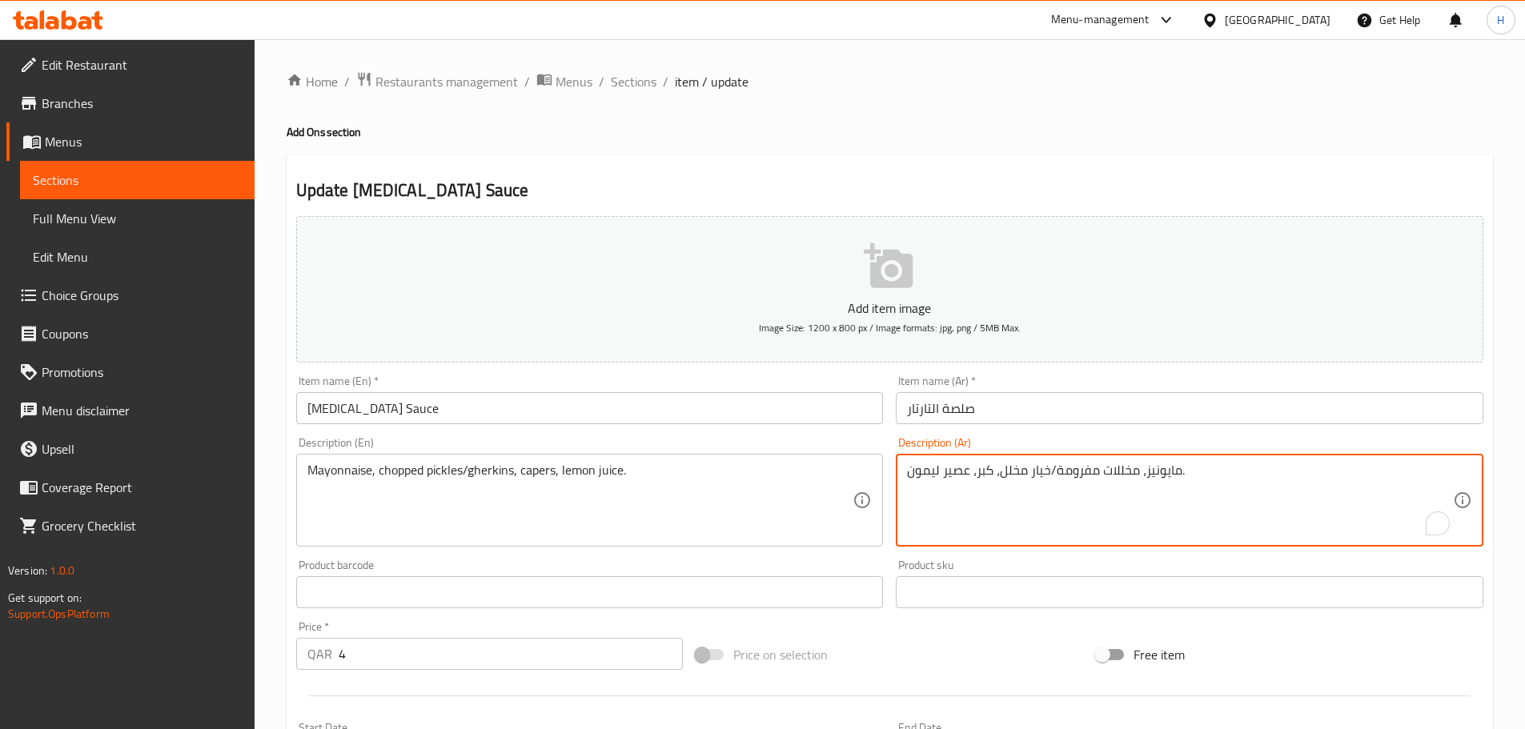
paste textarea "ي"
type textarea "مايونيز، مخللات مفرومة/خيار مخلل، كيبر، عصير ليمون."
click at [1075, 403] on input "صلصة التارتار" at bounding box center [1190, 408] width 588 height 32
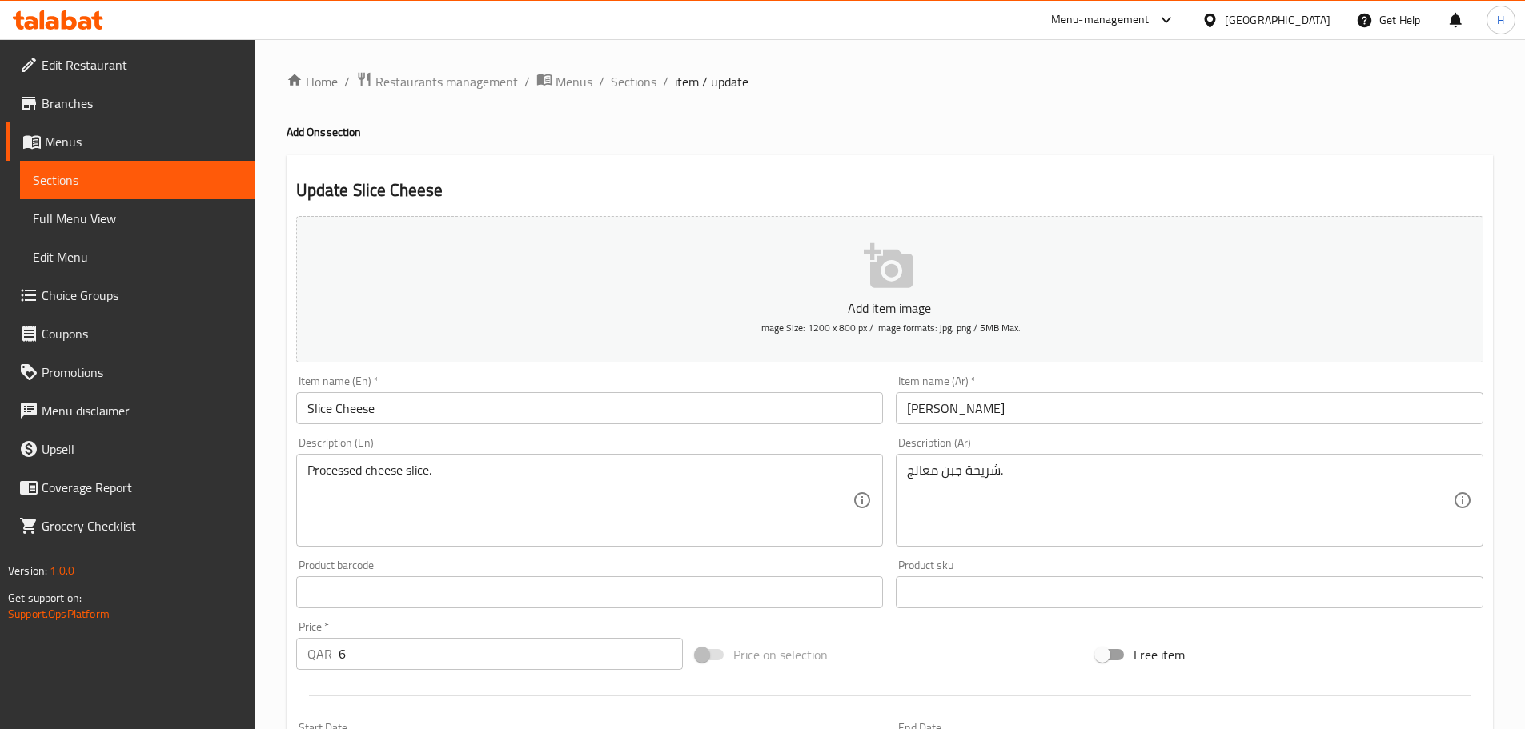
click at [923, 407] on input "[PERSON_NAME]" at bounding box center [1190, 408] width 588 height 32
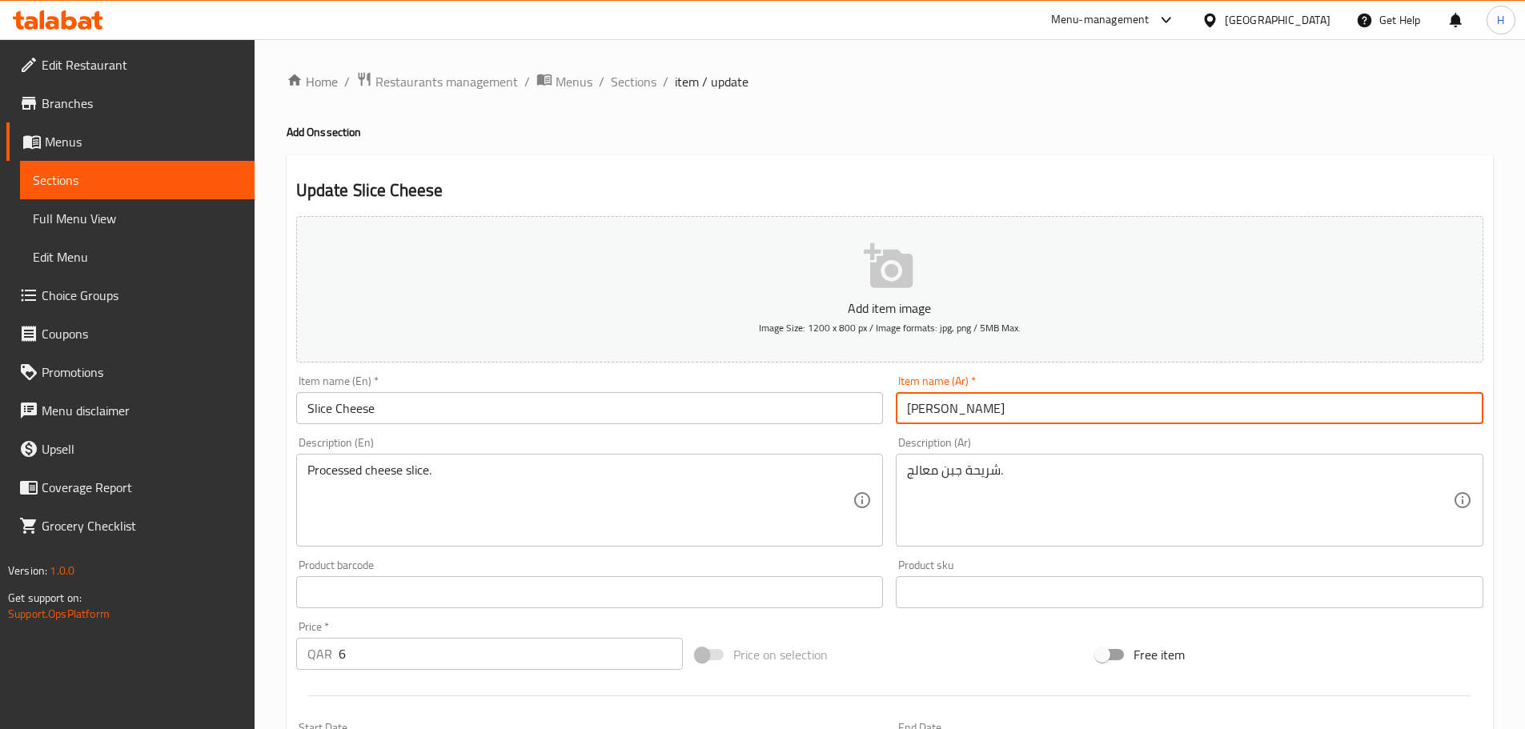
click at [923, 407] on input "[PERSON_NAME]" at bounding box center [1190, 408] width 588 height 32
click at [978, 466] on textarea "شريحة جبن معالج." at bounding box center [1180, 501] width 546 height 76
click at [931, 409] on input "[PERSON_NAME]" at bounding box center [1190, 408] width 588 height 32
paste input "شريحة"
type input "شريحة جبنة"
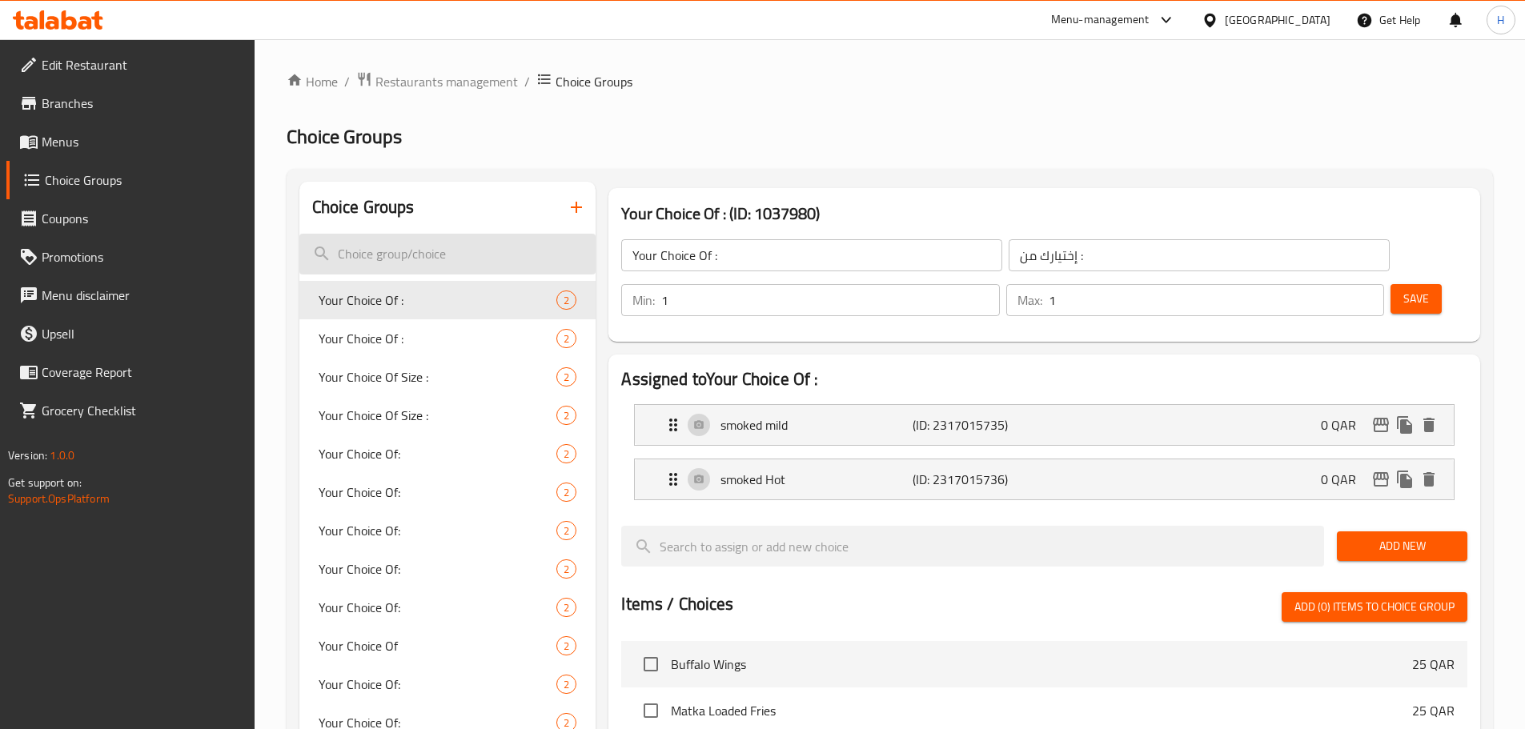
click at [419, 260] on input "search" at bounding box center [447, 254] width 297 height 41
paste input "Optional Sugar:"
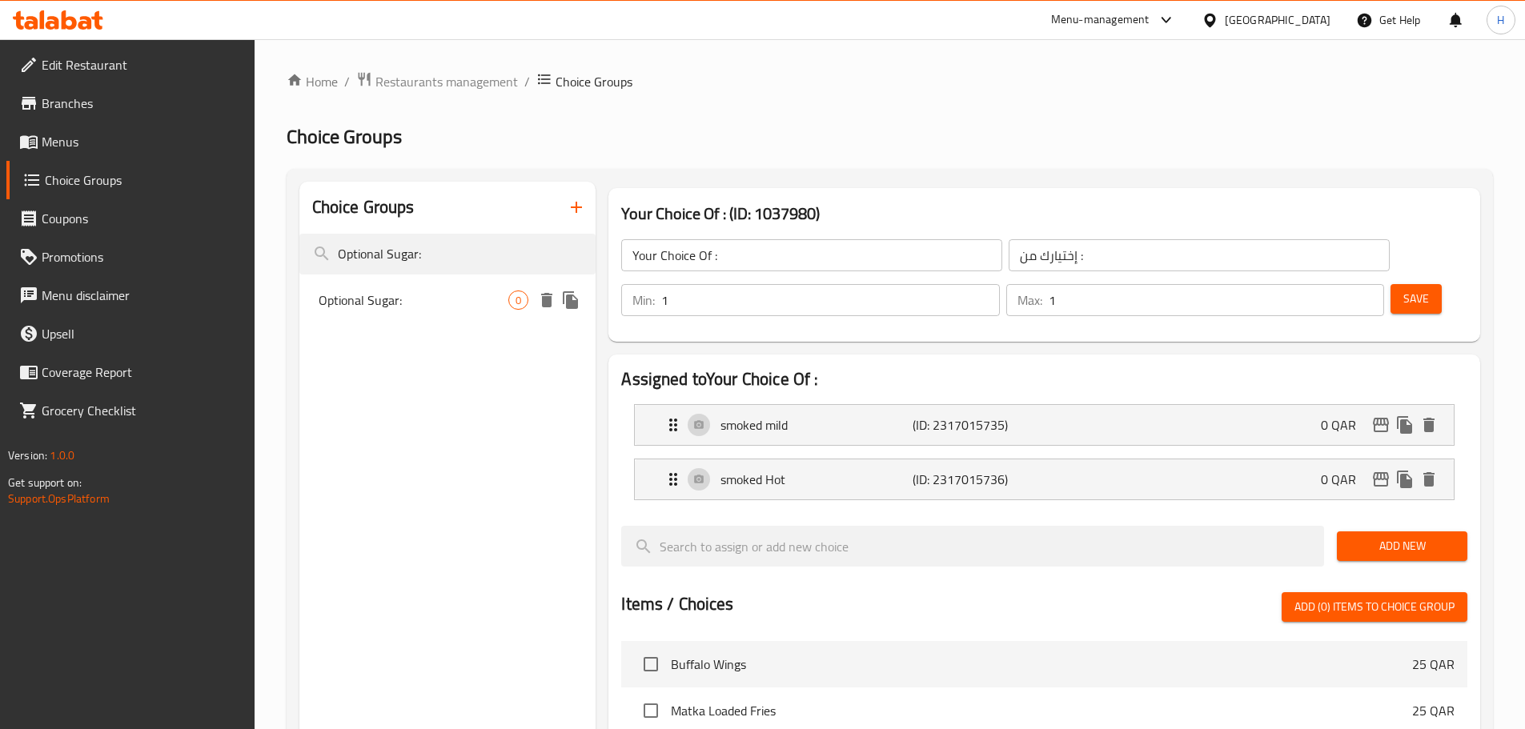
type input "Optional Sugar:"
click at [399, 292] on span "Optional Sugar:" at bounding box center [414, 300] width 191 height 19
type input "Optional Sugar:"
type input "السكر إختياري:"
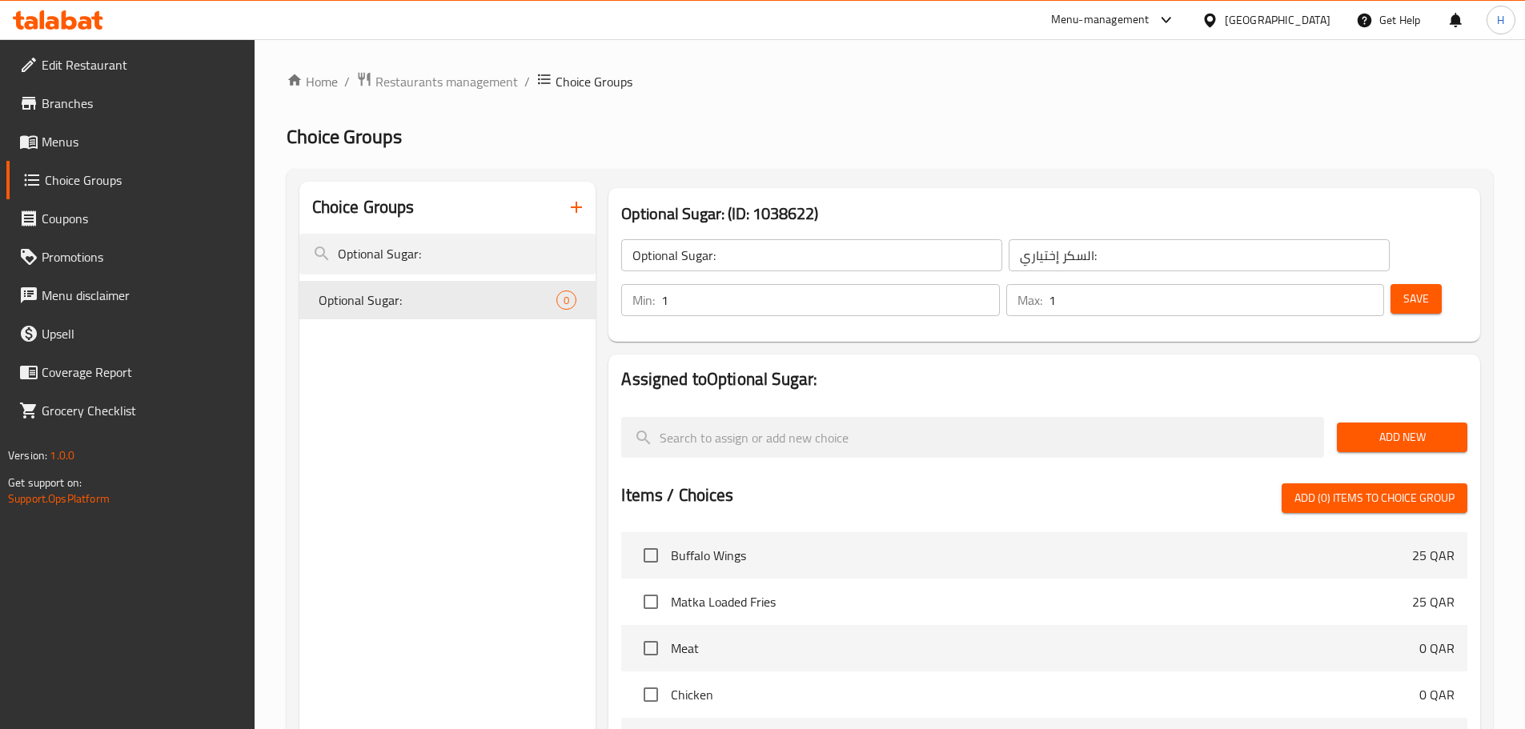
click at [1410, 423] on button "Add New" at bounding box center [1402, 438] width 130 height 30
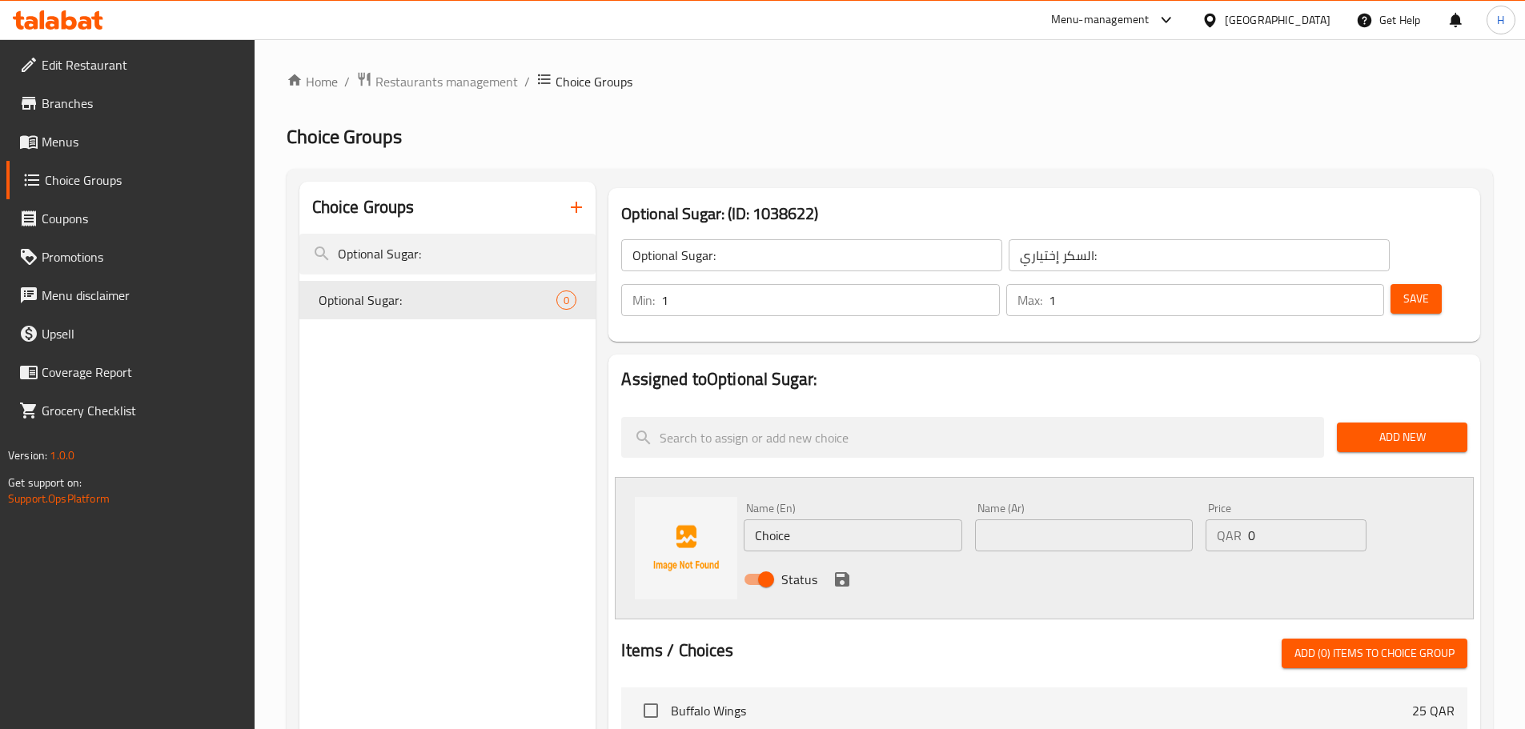
click at [892, 520] on input "Choice" at bounding box center [853, 536] width 218 height 32
paste input "With Sugar"
type input "With Sugar"
click at [1130, 520] on input "text" at bounding box center [1084, 536] width 218 height 32
paste input "مع السكر"
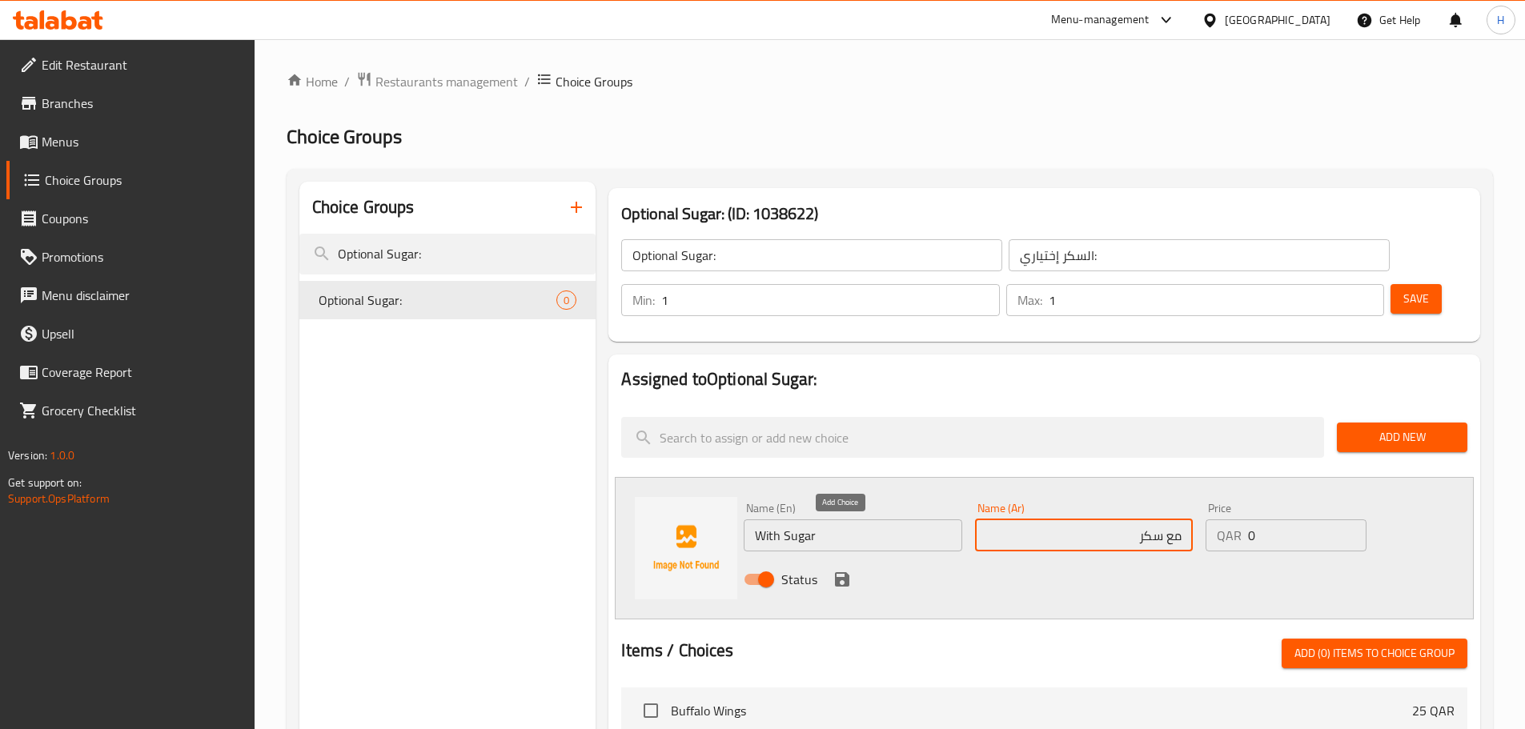
type input "مع سكر"
click at [841, 570] on icon "save" at bounding box center [842, 579] width 19 height 19
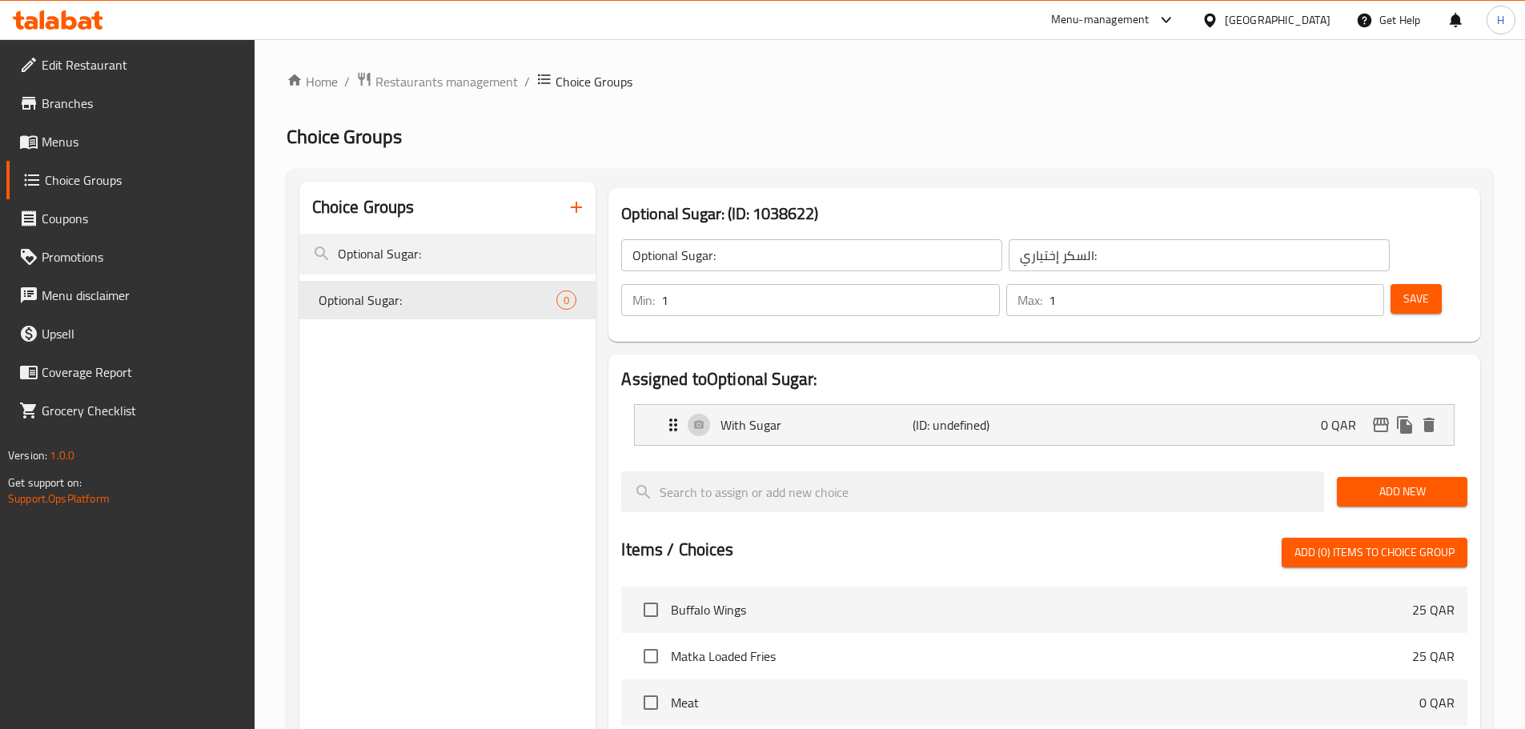
click at [1396, 482] on span "Add New" at bounding box center [1402, 492] width 105 height 20
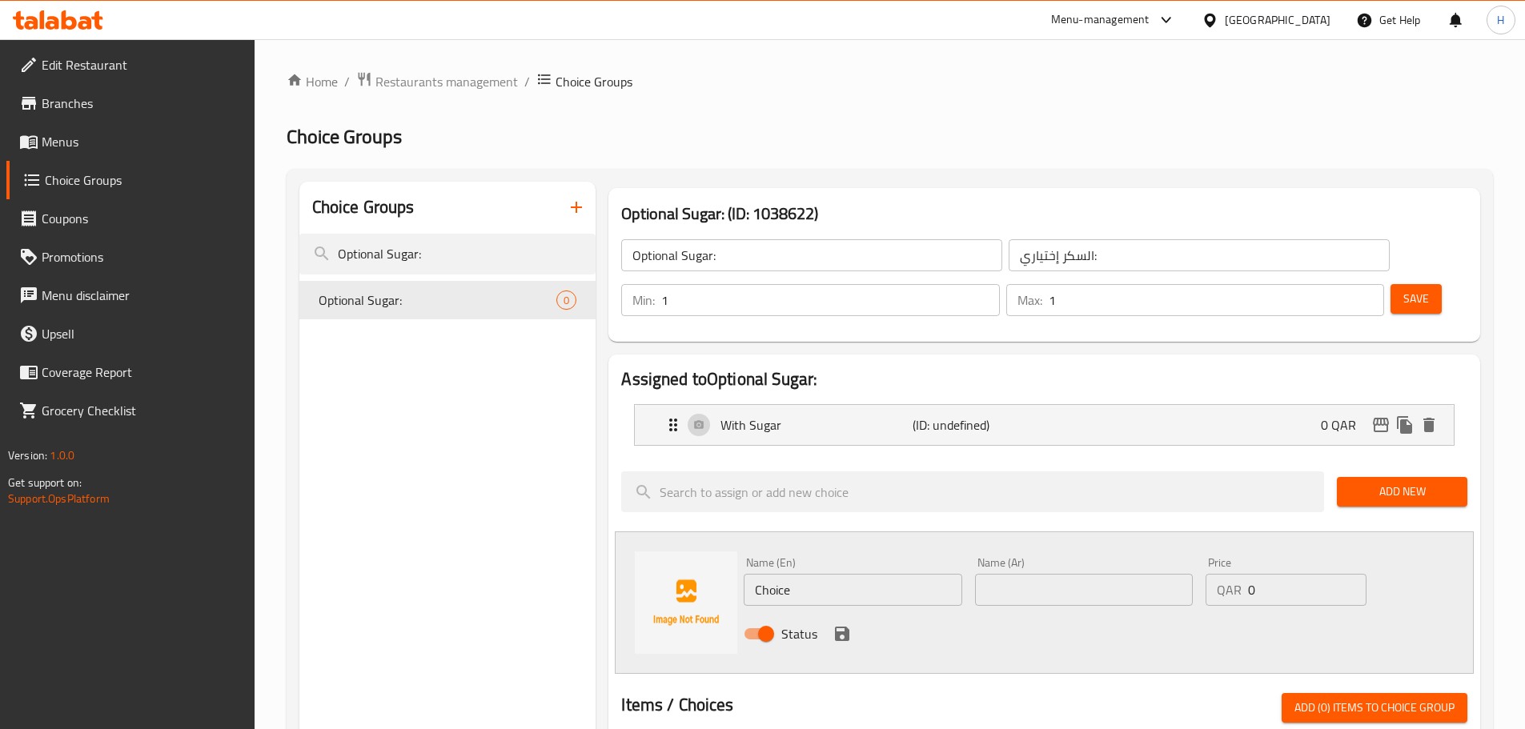
click at [838, 574] on input "Choice" at bounding box center [853, 590] width 218 height 32
paste input "Without Sugar"
type input "Without Sugar"
click at [1023, 574] on input "text" at bounding box center [1084, 590] width 218 height 32
paste input "بدون سكر"
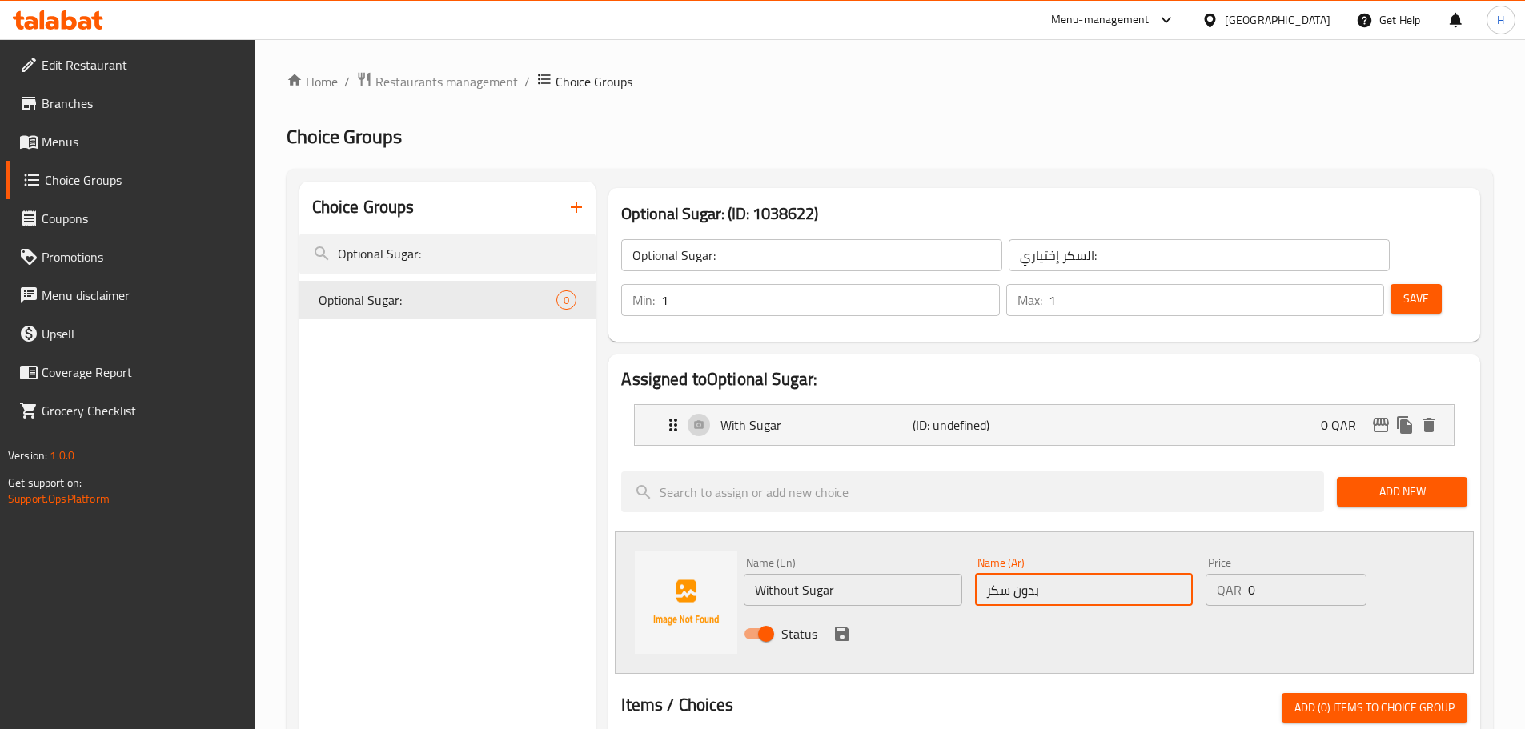
type input "بدون سكر"
click at [839, 627] on icon "save" at bounding box center [842, 634] width 14 height 14
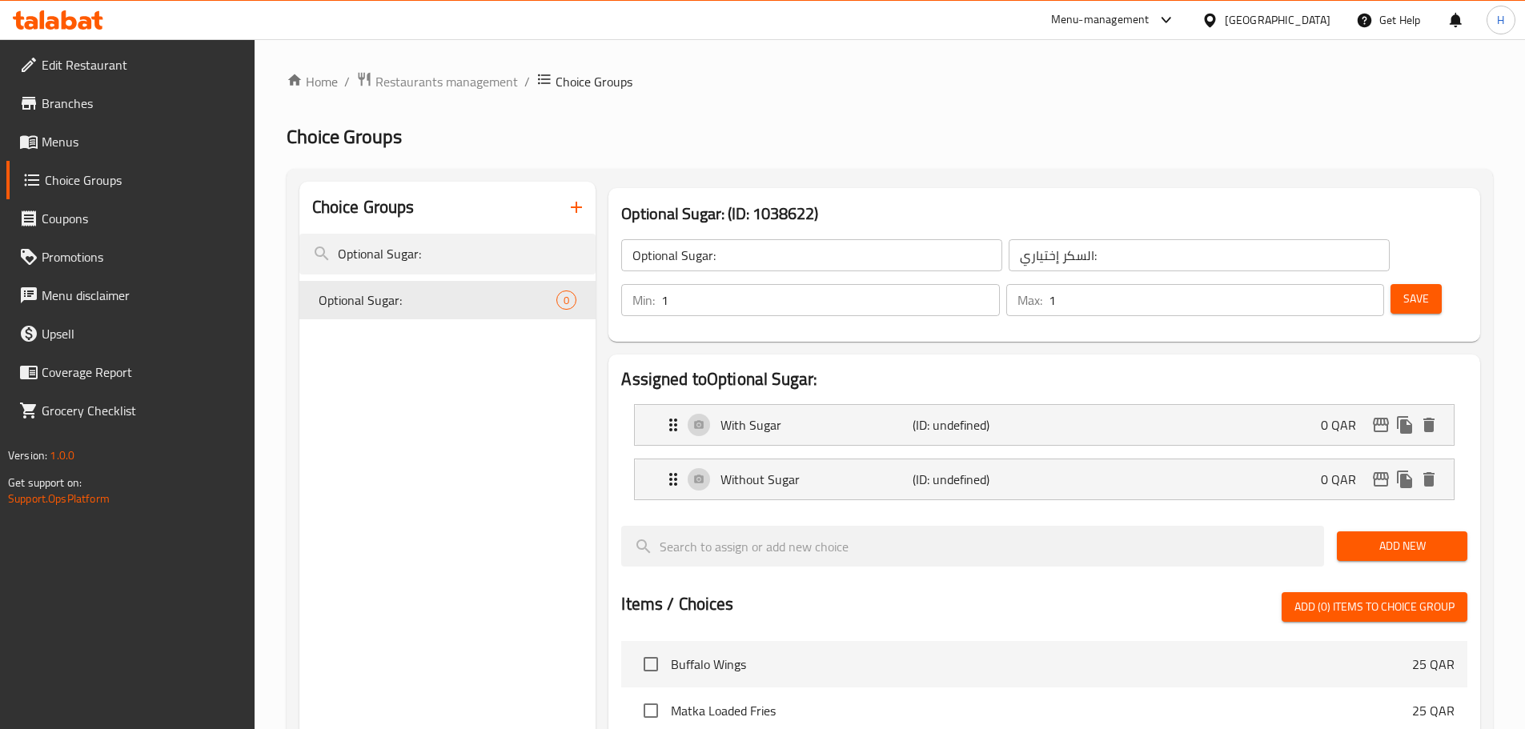
click at [1403, 284] on button "Save" at bounding box center [1416, 299] width 51 height 30
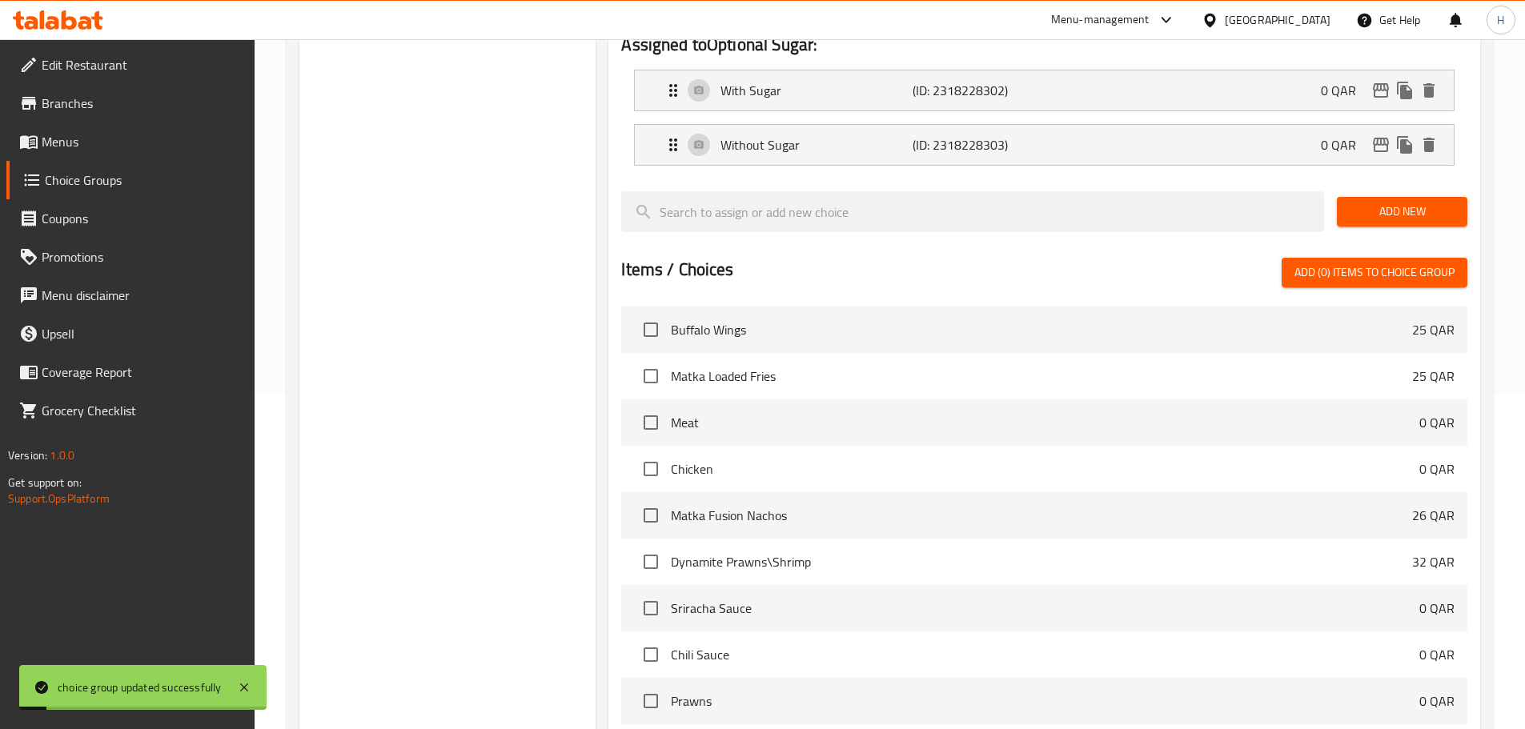
scroll to position [475, 0]
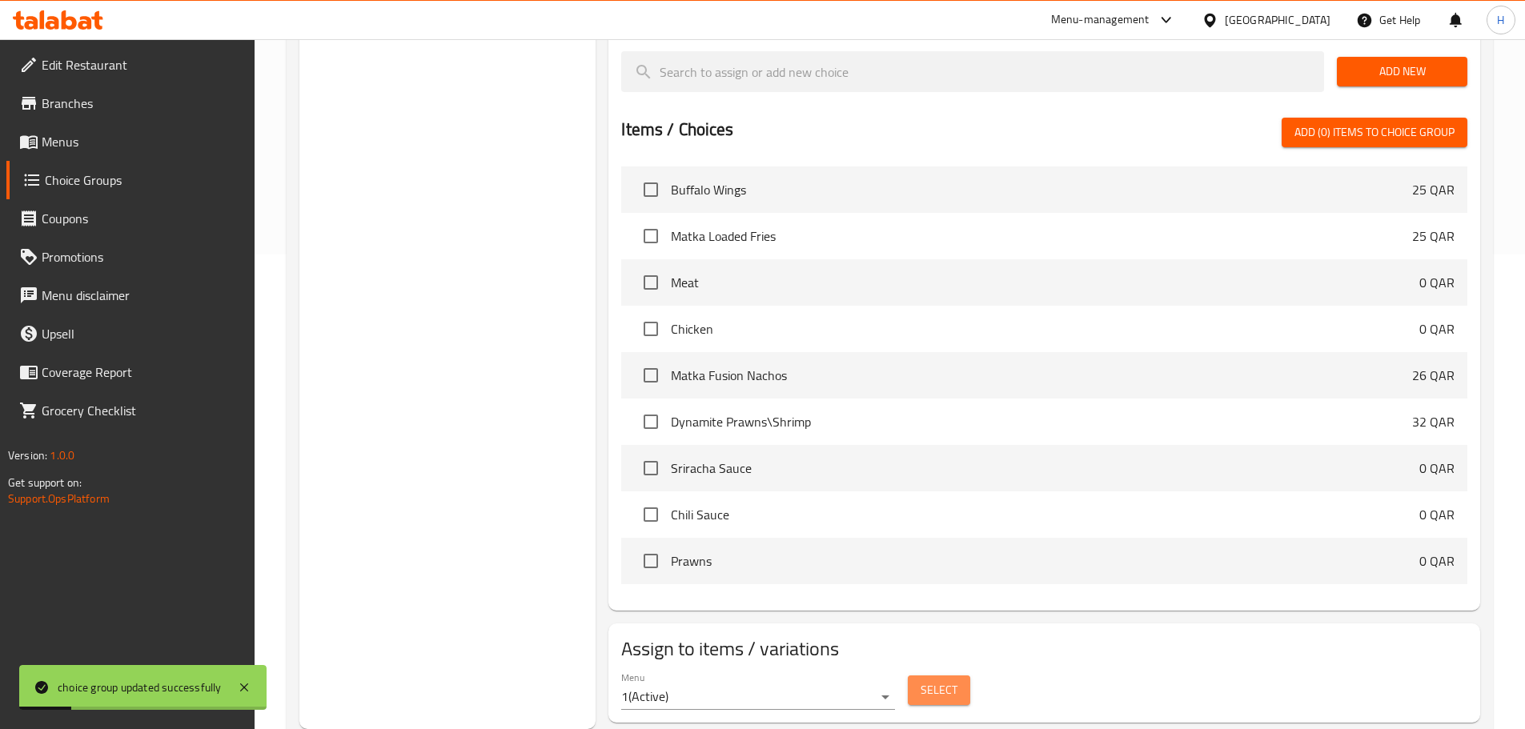
click at [944, 680] on span "Select" at bounding box center [939, 690] width 37 height 20
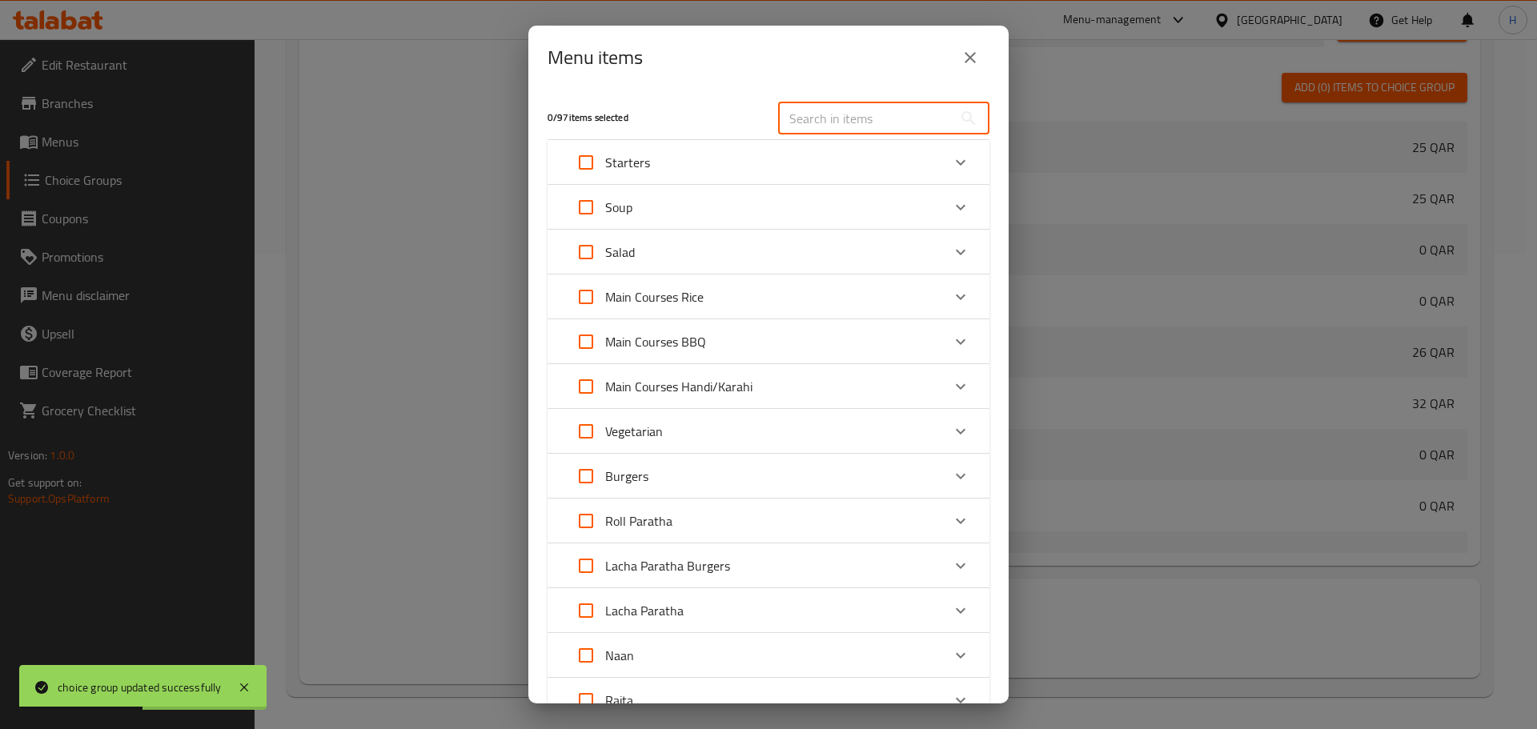
click at [845, 118] on input "text" at bounding box center [865, 118] width 175 height 32
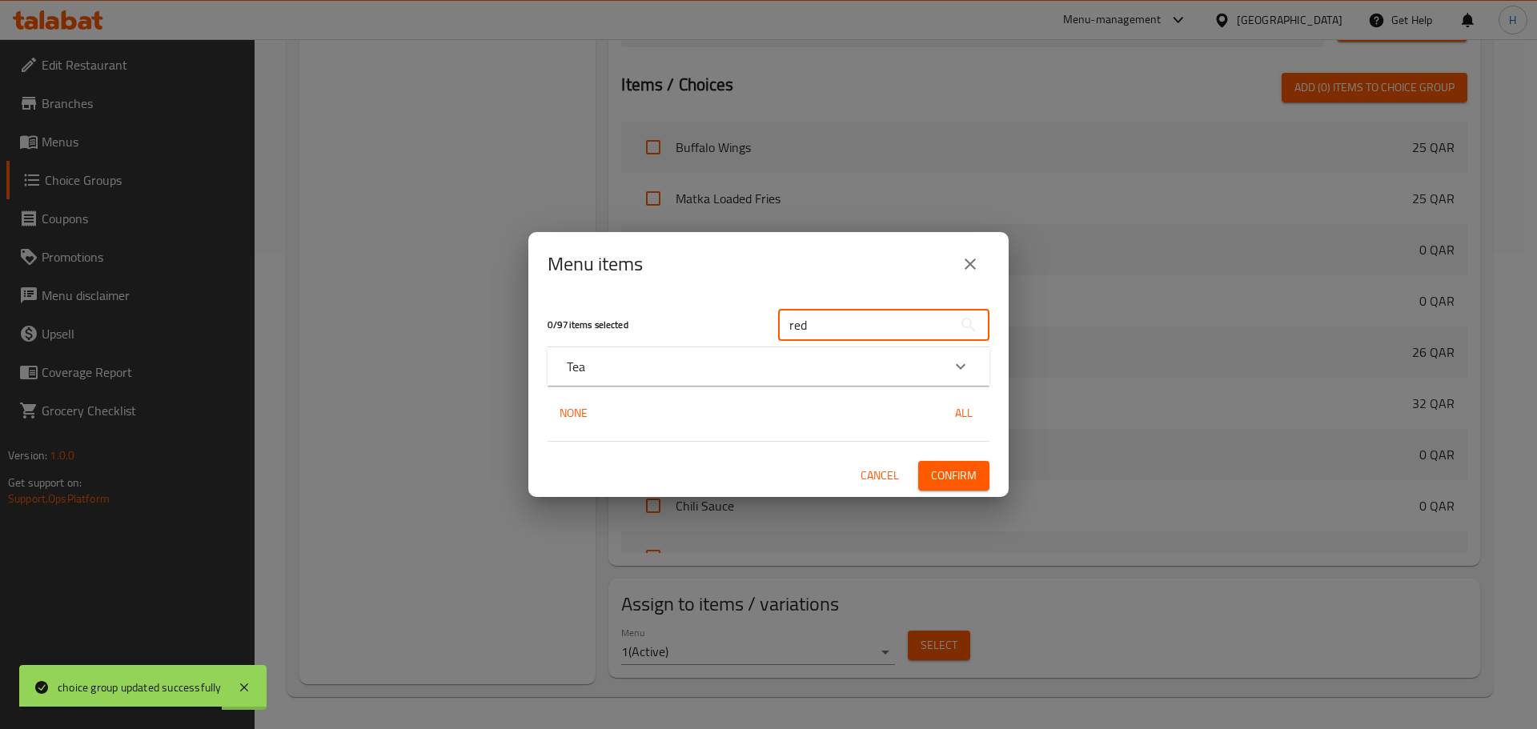
type input "red"
click at [644, 363] on div "Tea" at bounding box center [754, 366] width 375 height 19
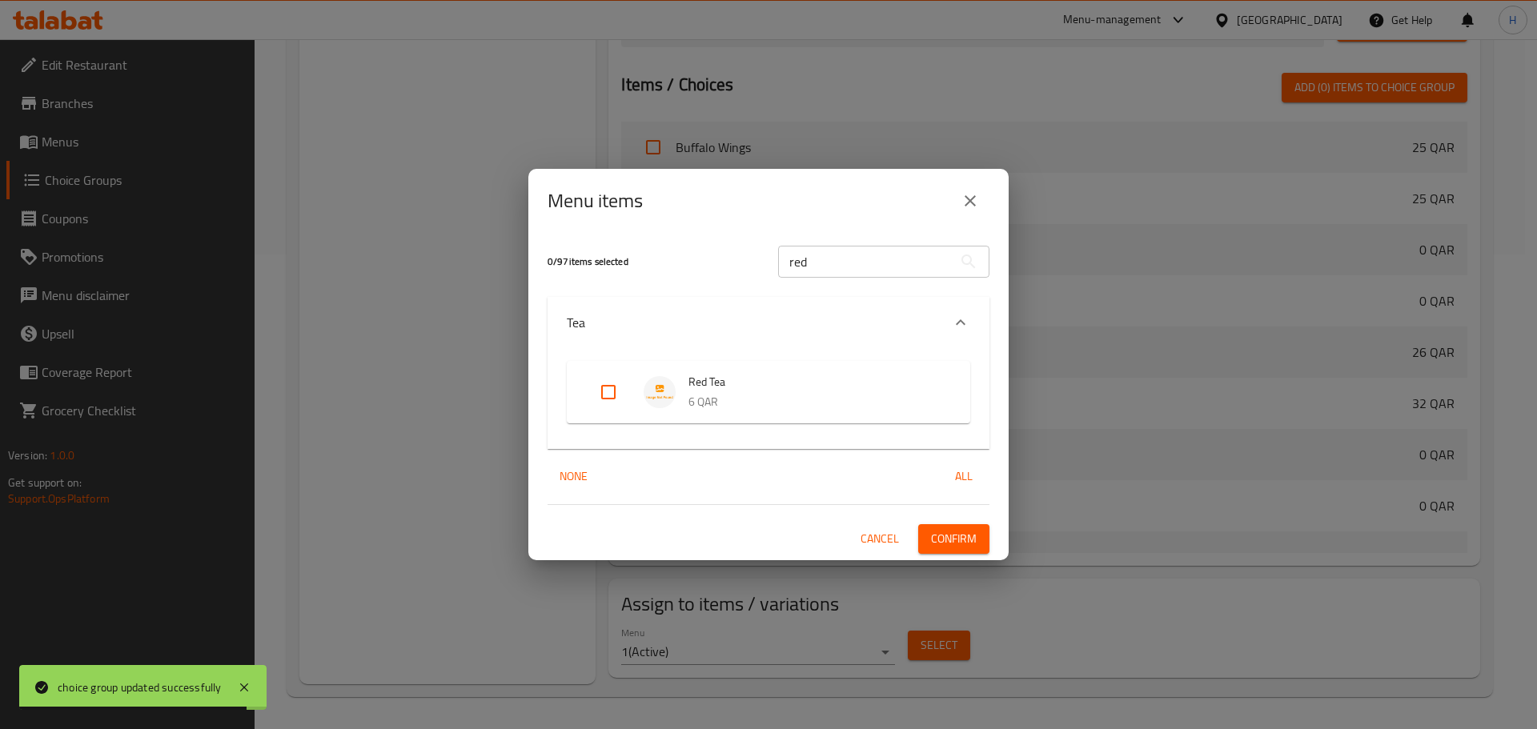
click at [595, 391] on input "Expand" at bounding box center [608, 392] width 38 height 38
checkbox input "true"
click at [942, 536] on span "Confirm" at bounding box center [954, 539] width 46 height 20
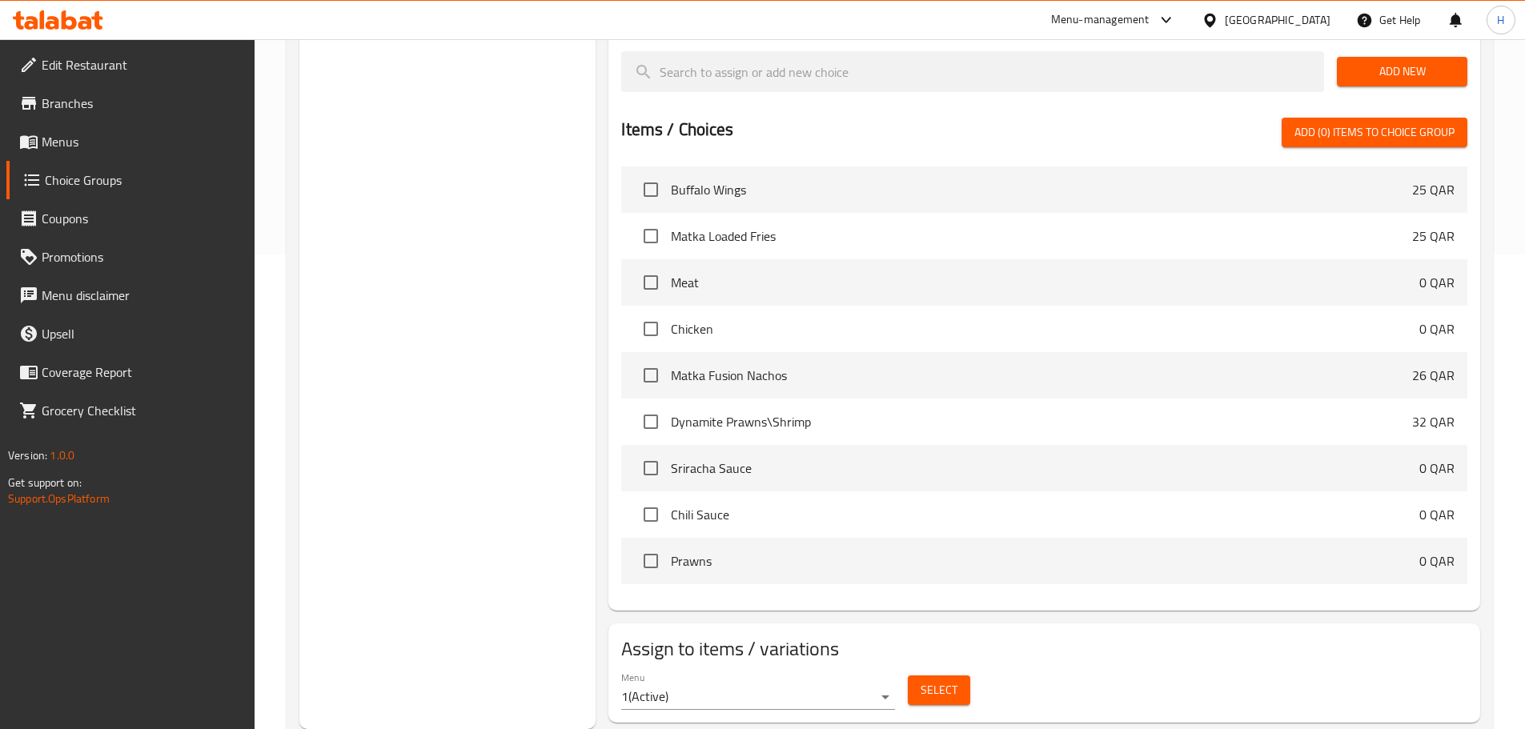
click at [82, 141] on span "Menus" at bounding box center [142, 141] width 200 height 19
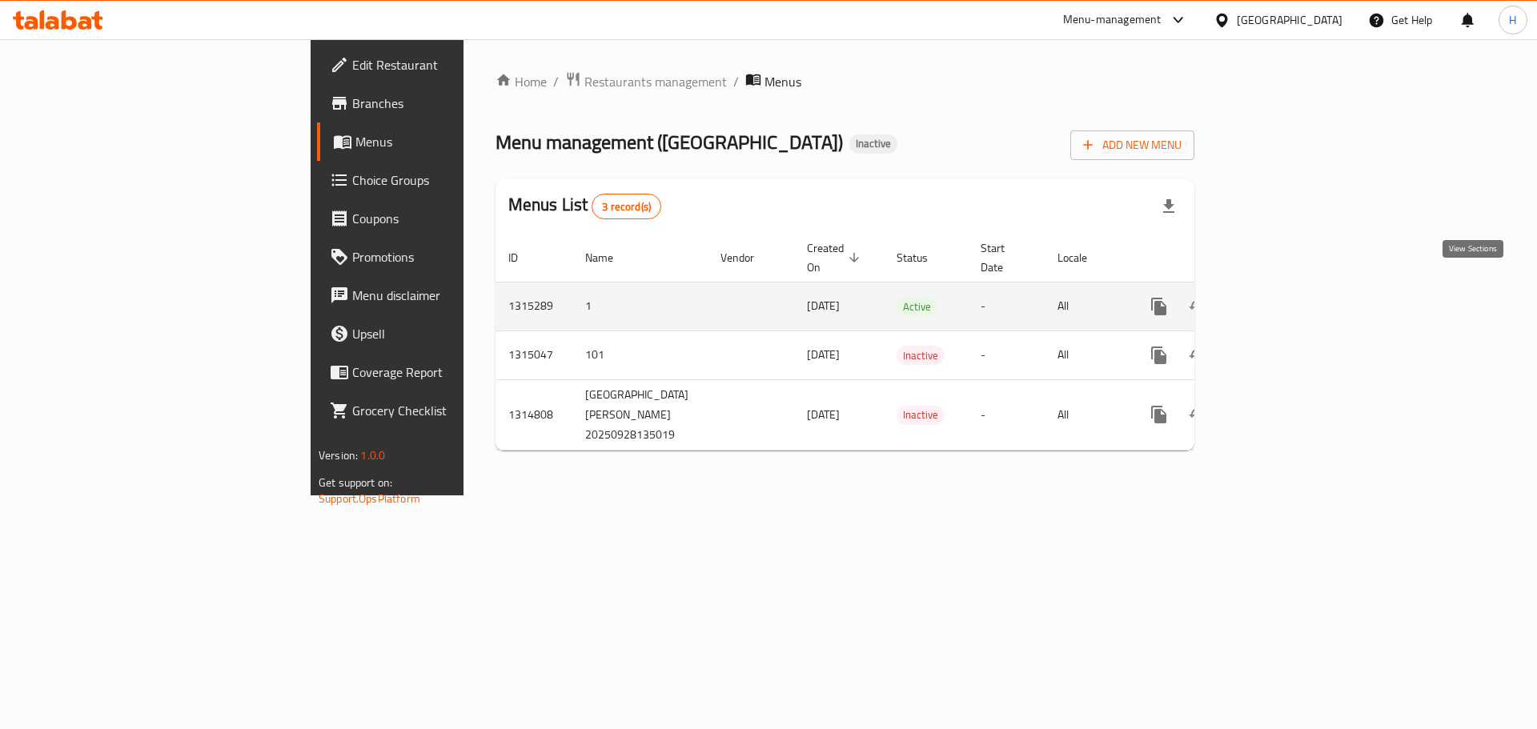
click at [1284, 297] on icon "enhanced table" at bounding box center [1274, 306] width 19 height 19
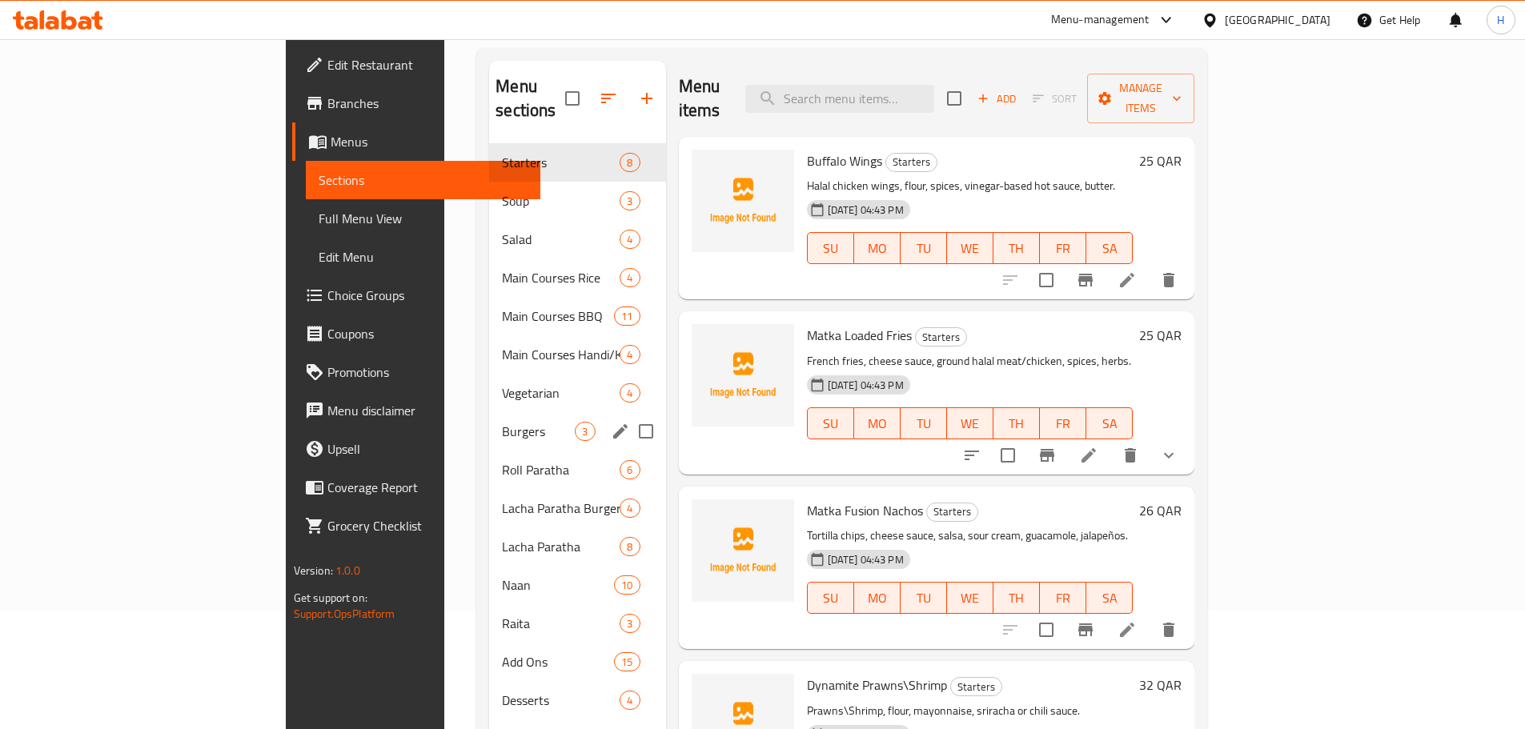
scroll to position [224, 0]
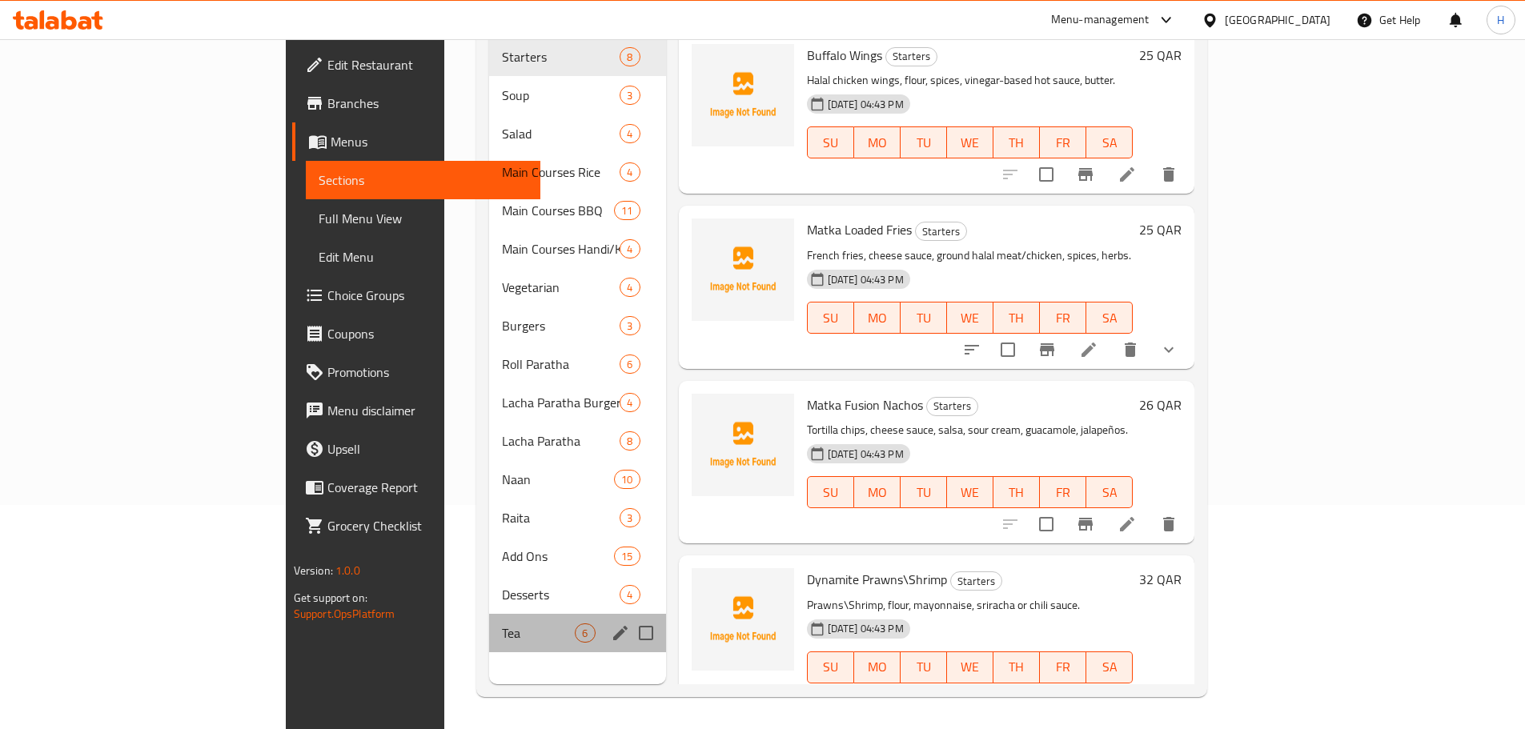
click at [489, 620] on div "Tea 6" at bounding box center [577, 633] width 176 height 38
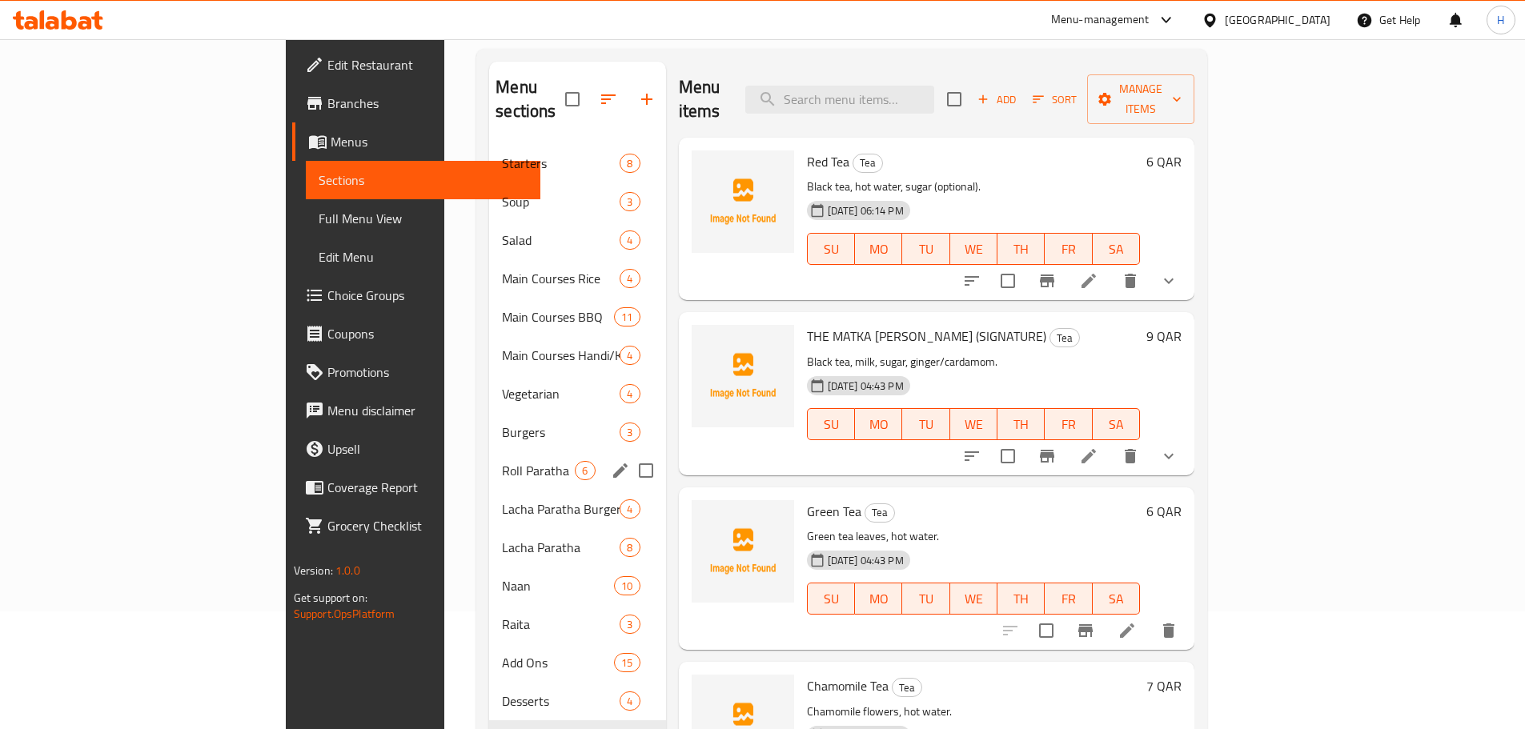
scroll to position [224, 0]
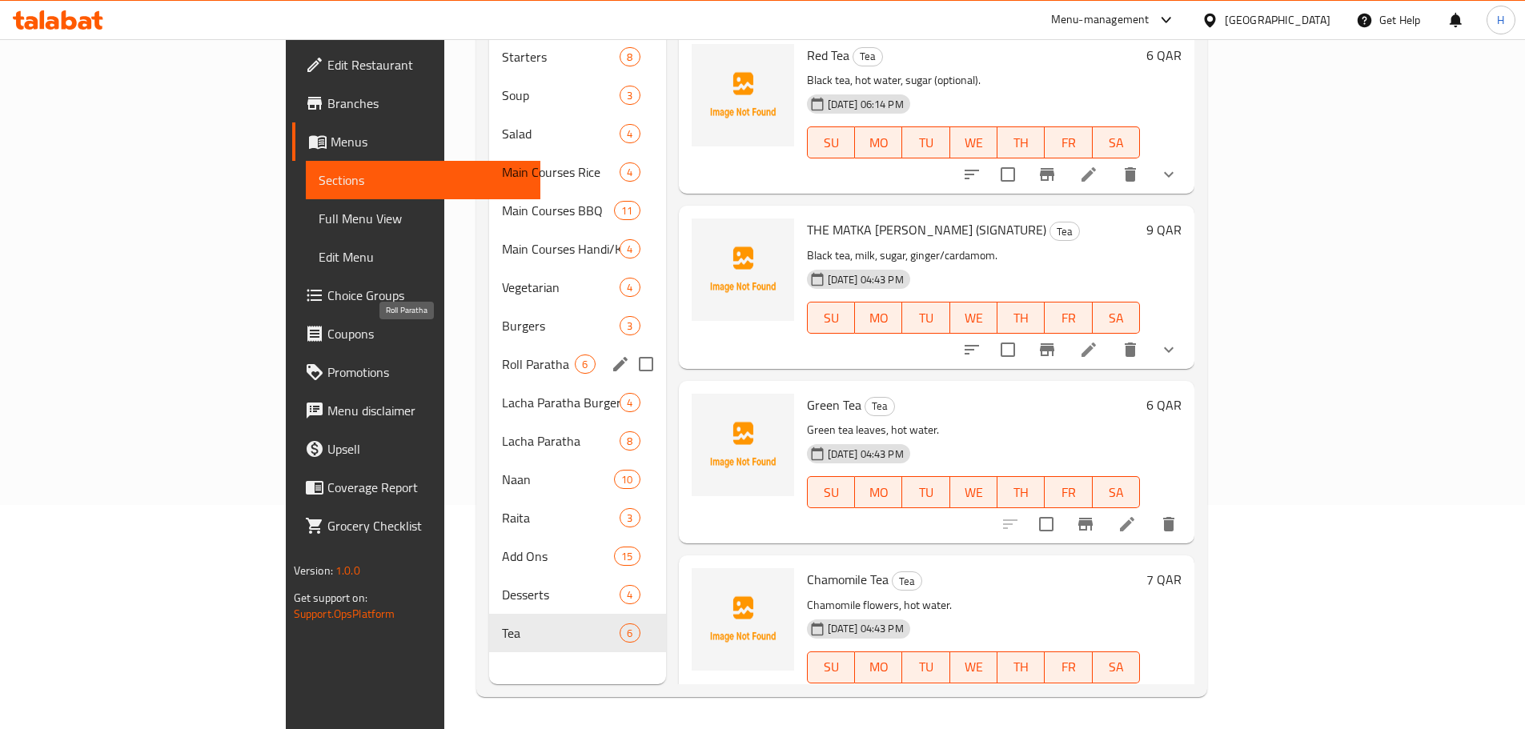
click at [502, 355] on span "Roll Paratha" at bounding box center [538, 364] width 73 height 19
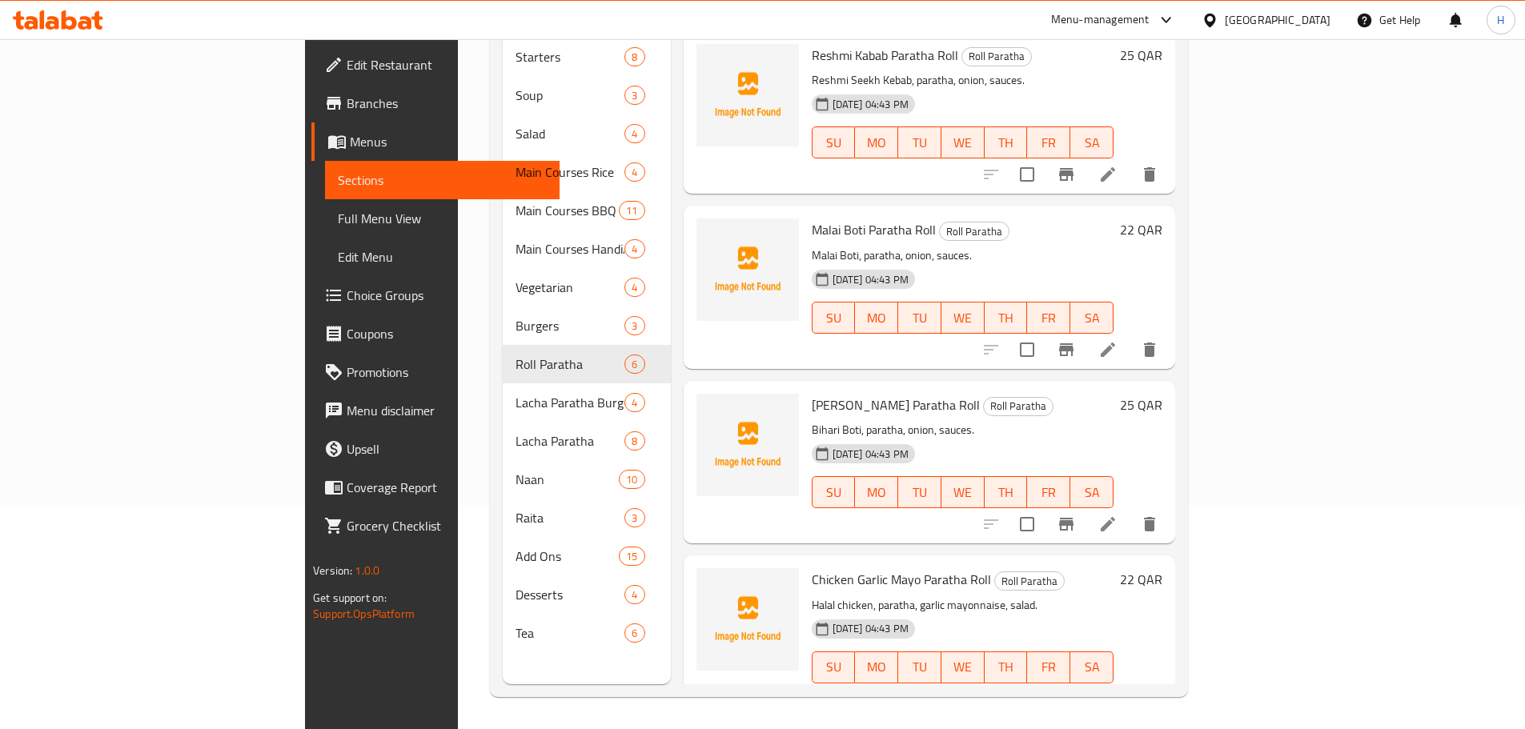
click at [940, 223] on span "Roll Paratha" at bounding box center [974, 232] width 69 height 18
copy span "Roll Paratha"
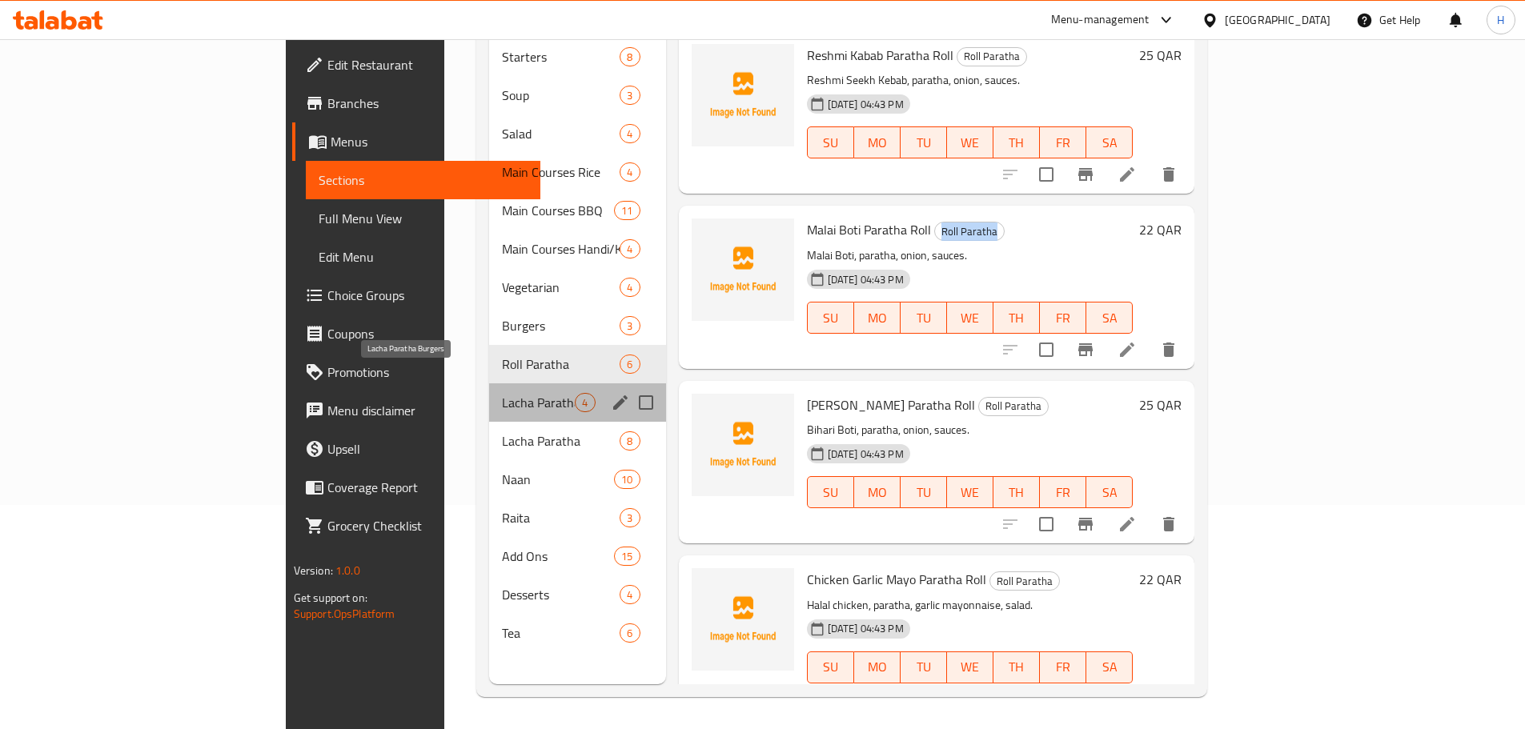
click at [502, 393] on span "Lacha Paratha Burgers" at bounding box center [538, 402] width 73 height 19
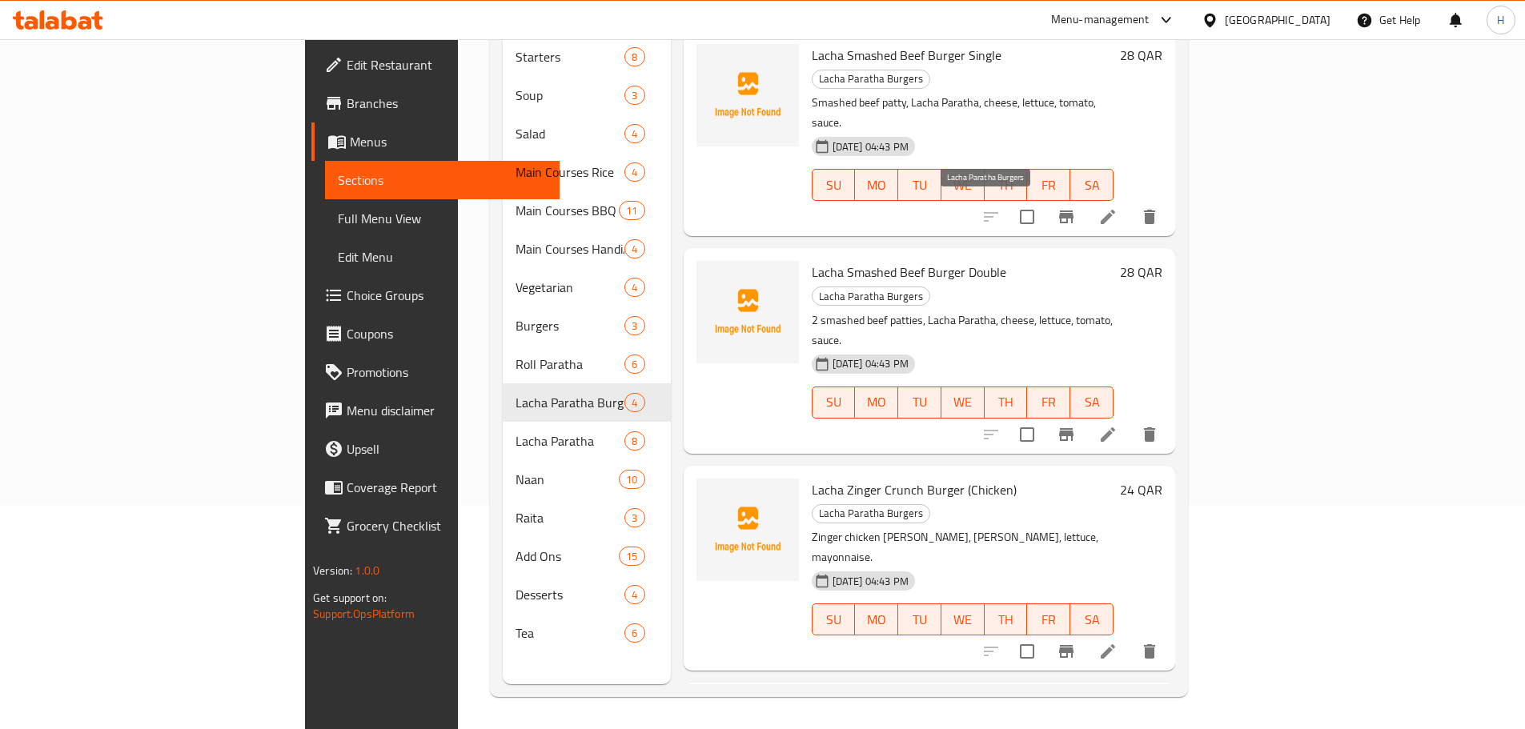
click at [929, 287] on span "Lacha Paratha Burgers" at bounding box center [871, 296] width 117 height 18
copy span "Lacha Paratha Burgers"
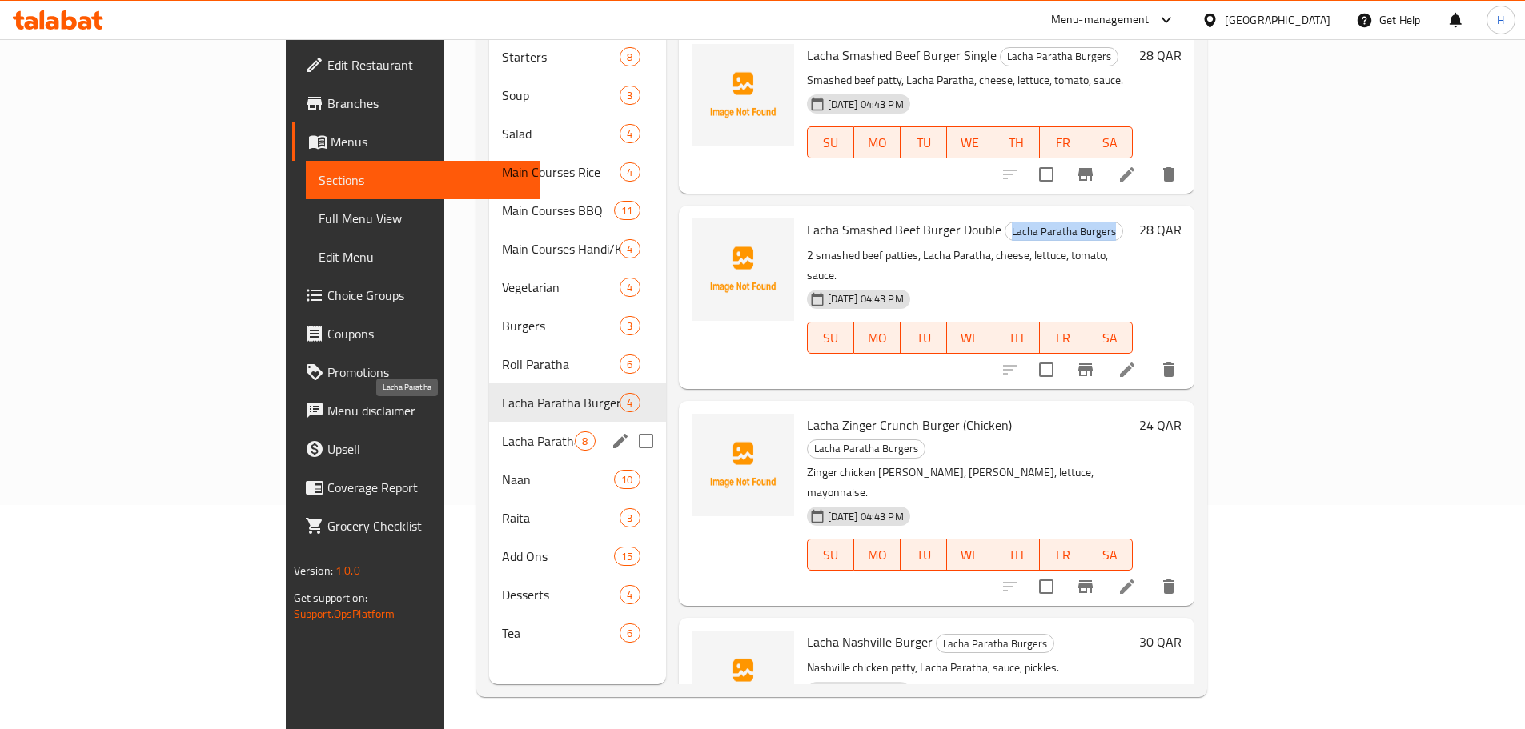
click at [502, 431] on span "Lacha Paratha" at bounding box center [538, 440] width 73 height 19
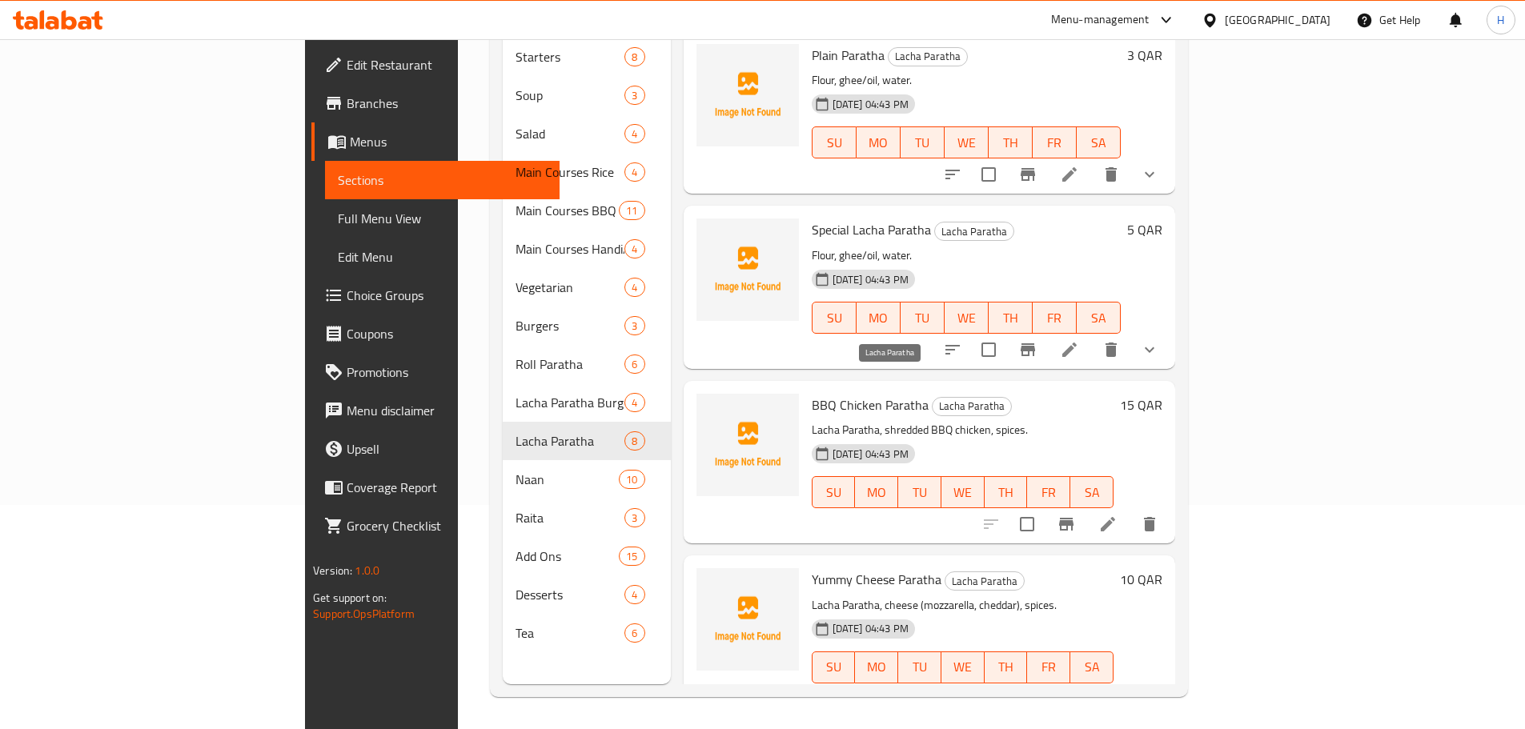
click at [933, 397] on span "Lacha Paratha" at bounding box center [972, 406] width 78 height 18
copy span "Lacha Paratha"
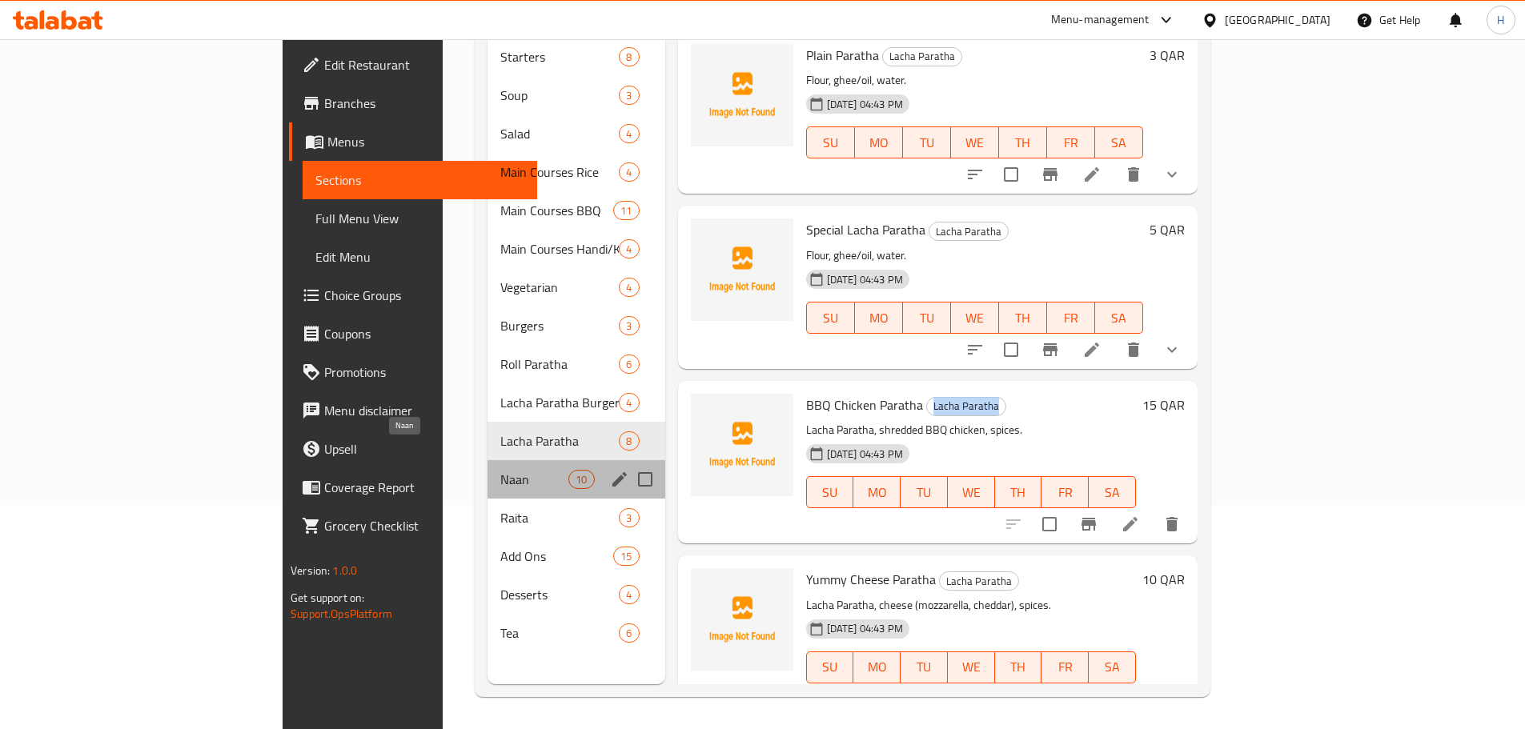
click at [500, 470] on span "Naan" at bounding box center [534, 479] width 68 height 19
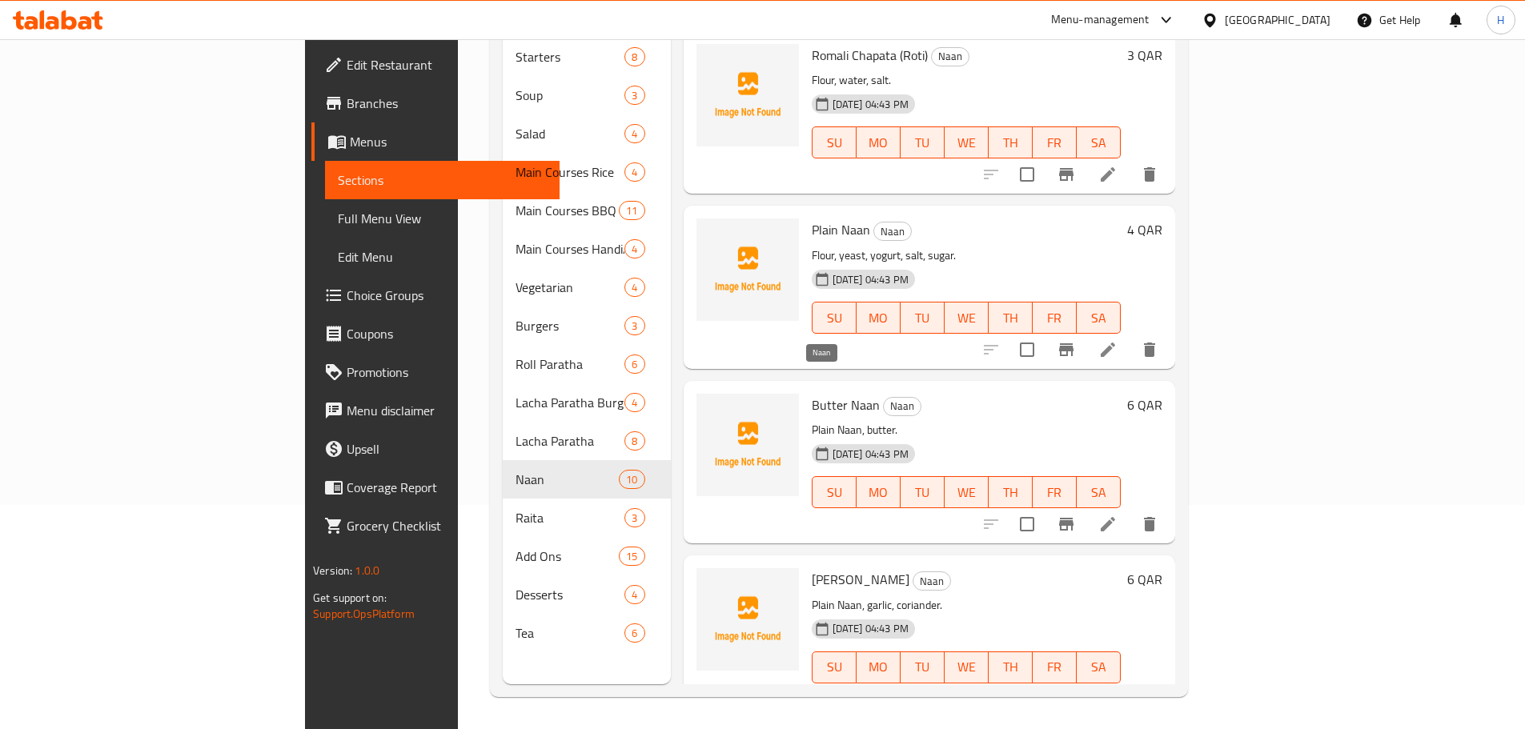
click at [884, 397] on span "Naan" at bounding box center [902, 406] width 37 height 18
copy span "Naan"
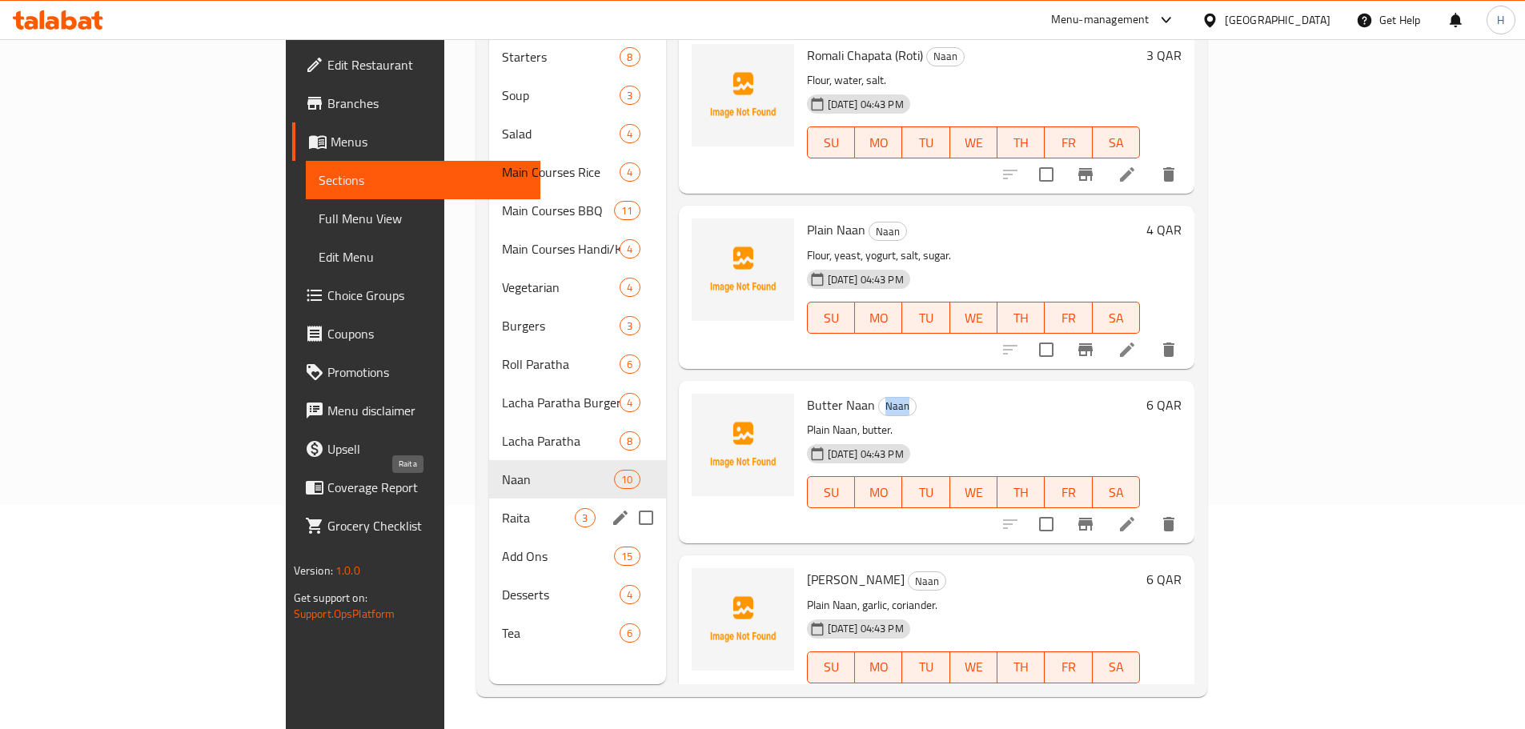
click at [502, 508] on span "Raita" at bounding box center [538, 517] width 73 height 19
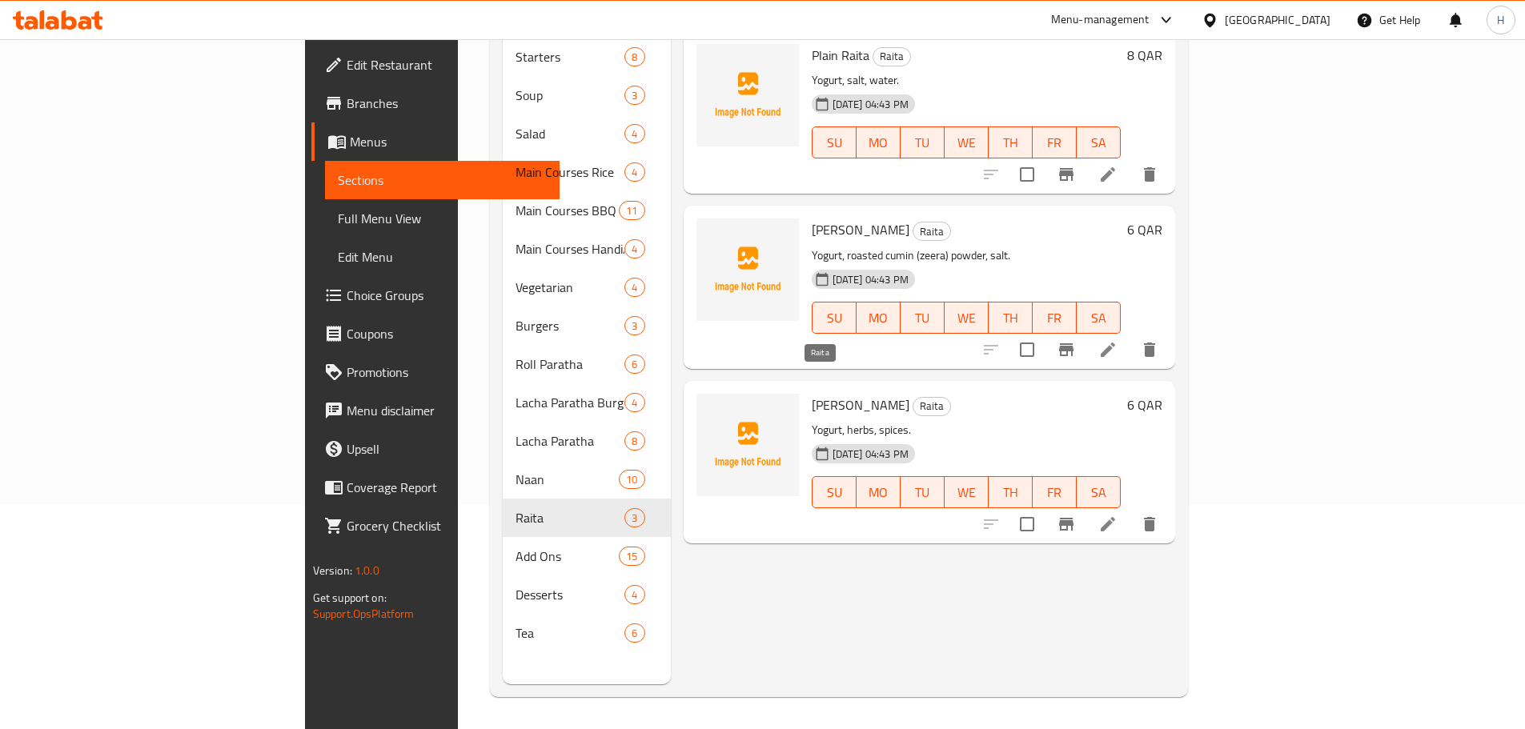
click at [913, 397] on span "Raita" at bounding box center [931, 406] width 37 height 18
copy span "Raita"
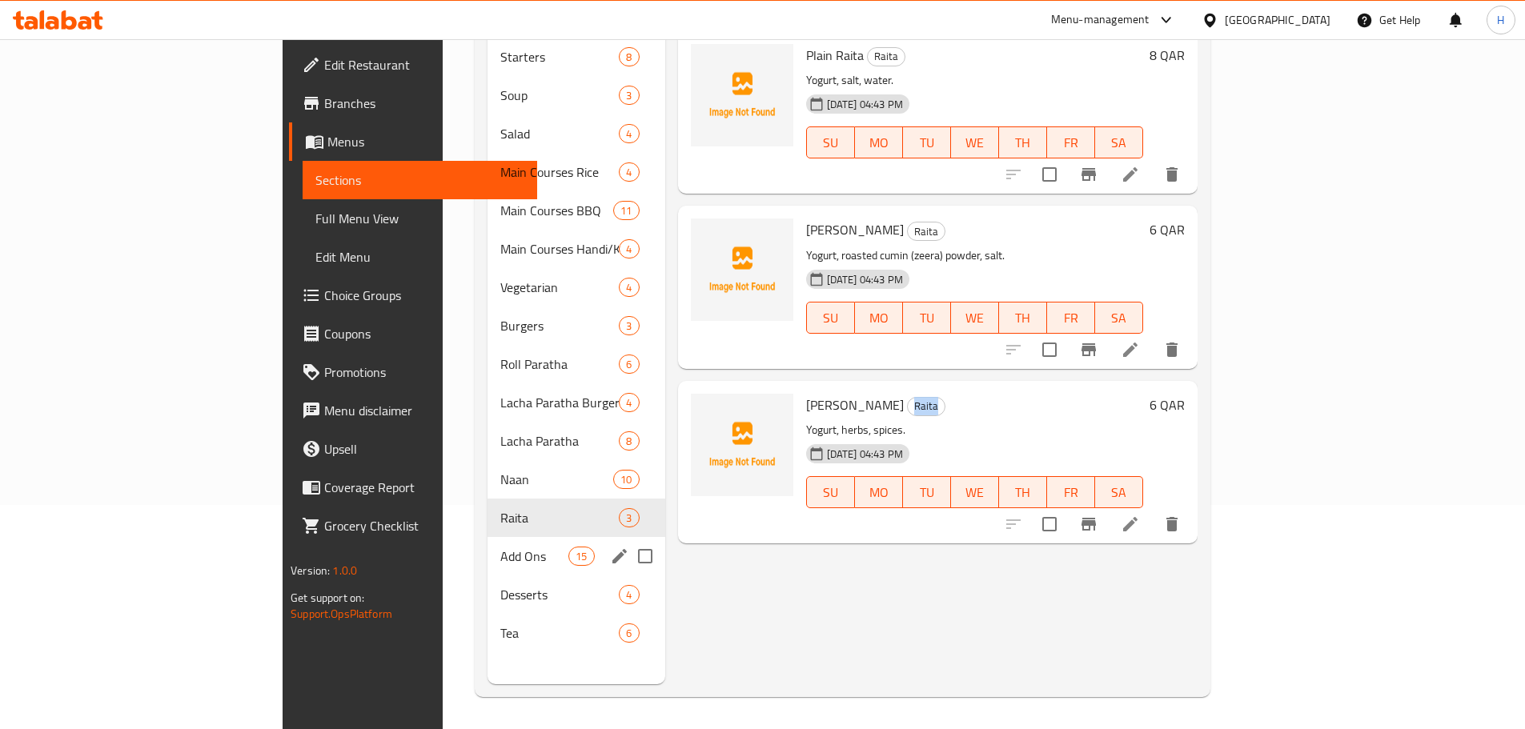
click at [500, 547] on span "Add Ons" at bounding box center [534, 556] width 68 height 19
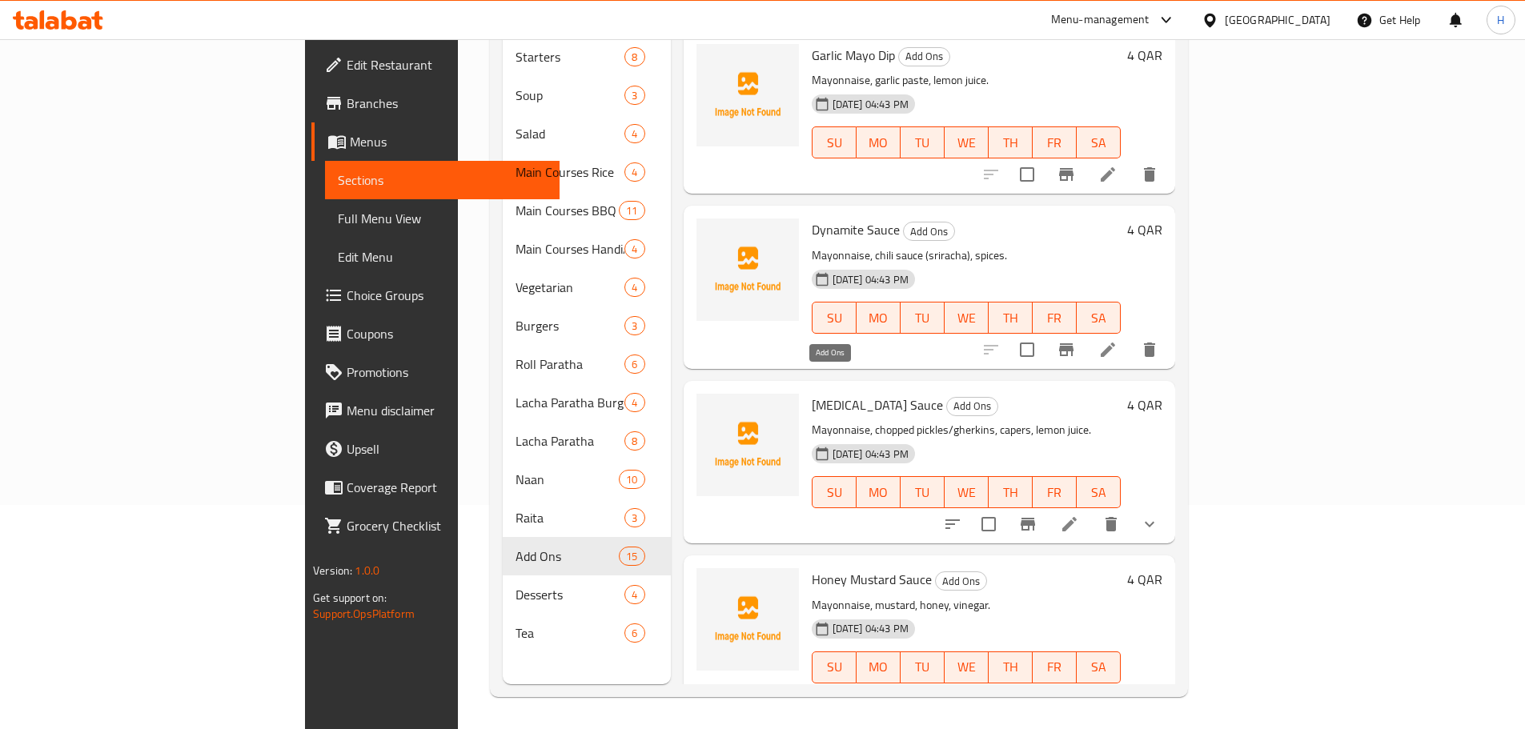
click at [947, 397] on span "Add Ons" at bounding box center [972, 406] width 50 height 18
copy span "Add Ons"
click at [936, 572] on span "Add Ons" at bounding box center [961, 581] width 50 height 18
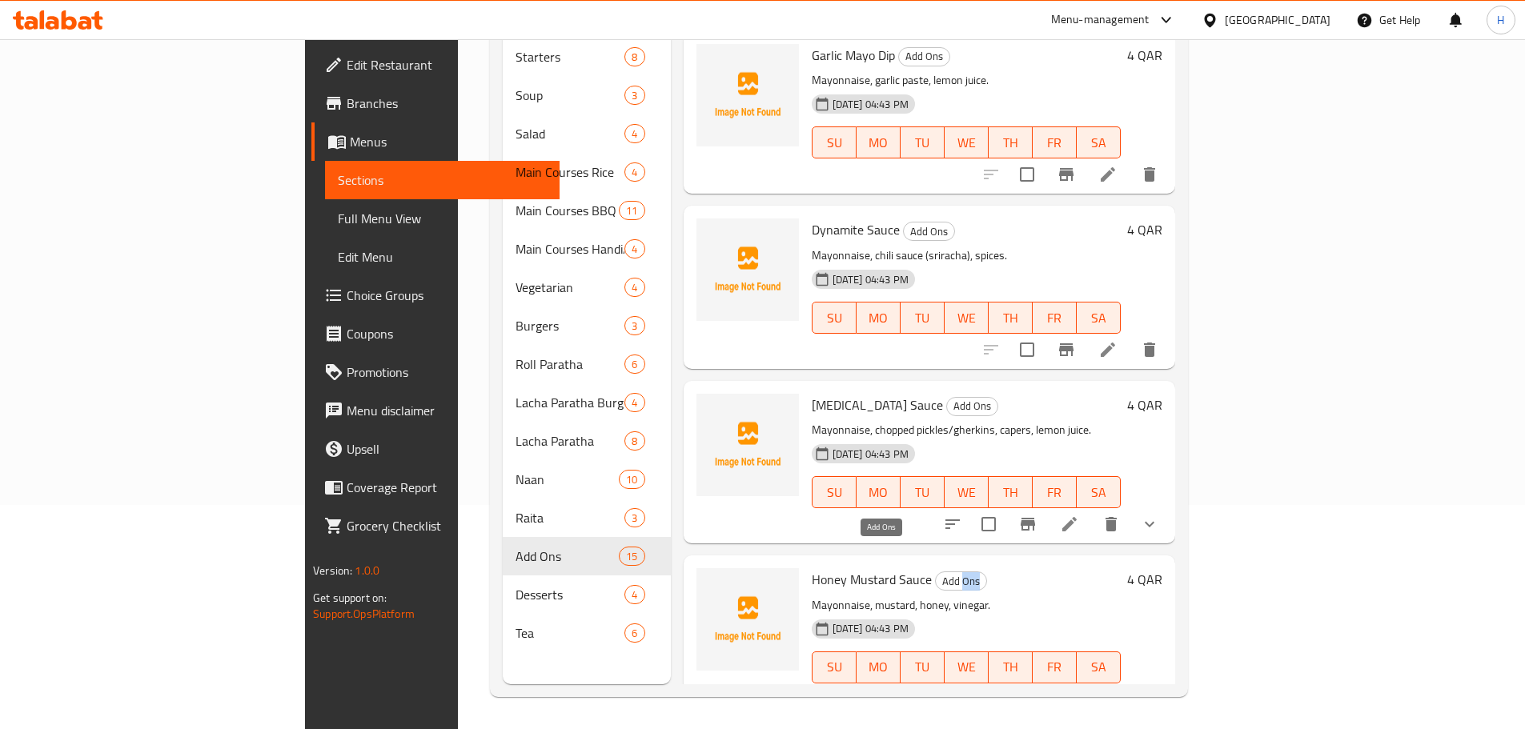
click at [936, 572] on span "Add Ons" at bounding box center [961, 581] width 50 height 18
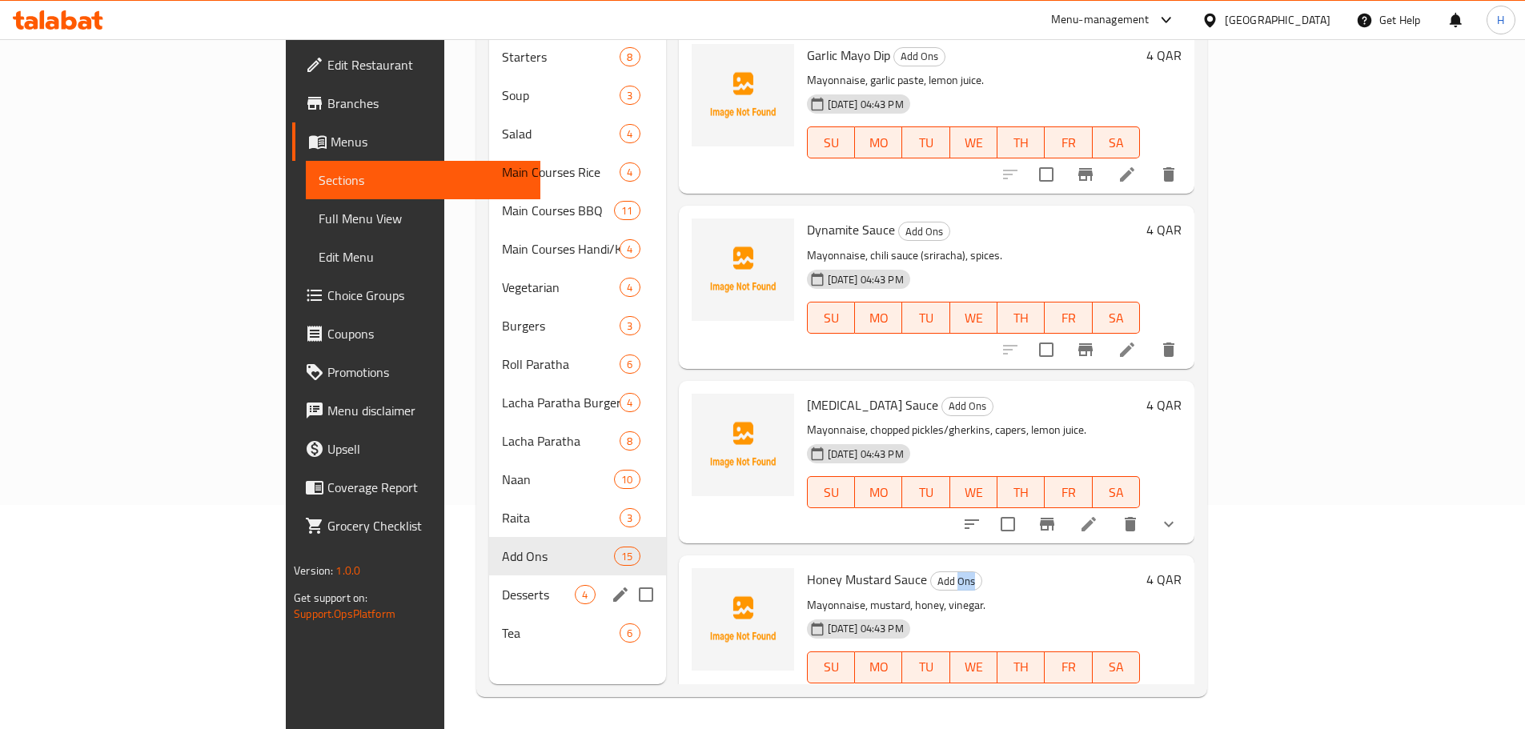
click at [502, 585] on span "Desserts" at bounding box center [538, 594] width 73 height 19
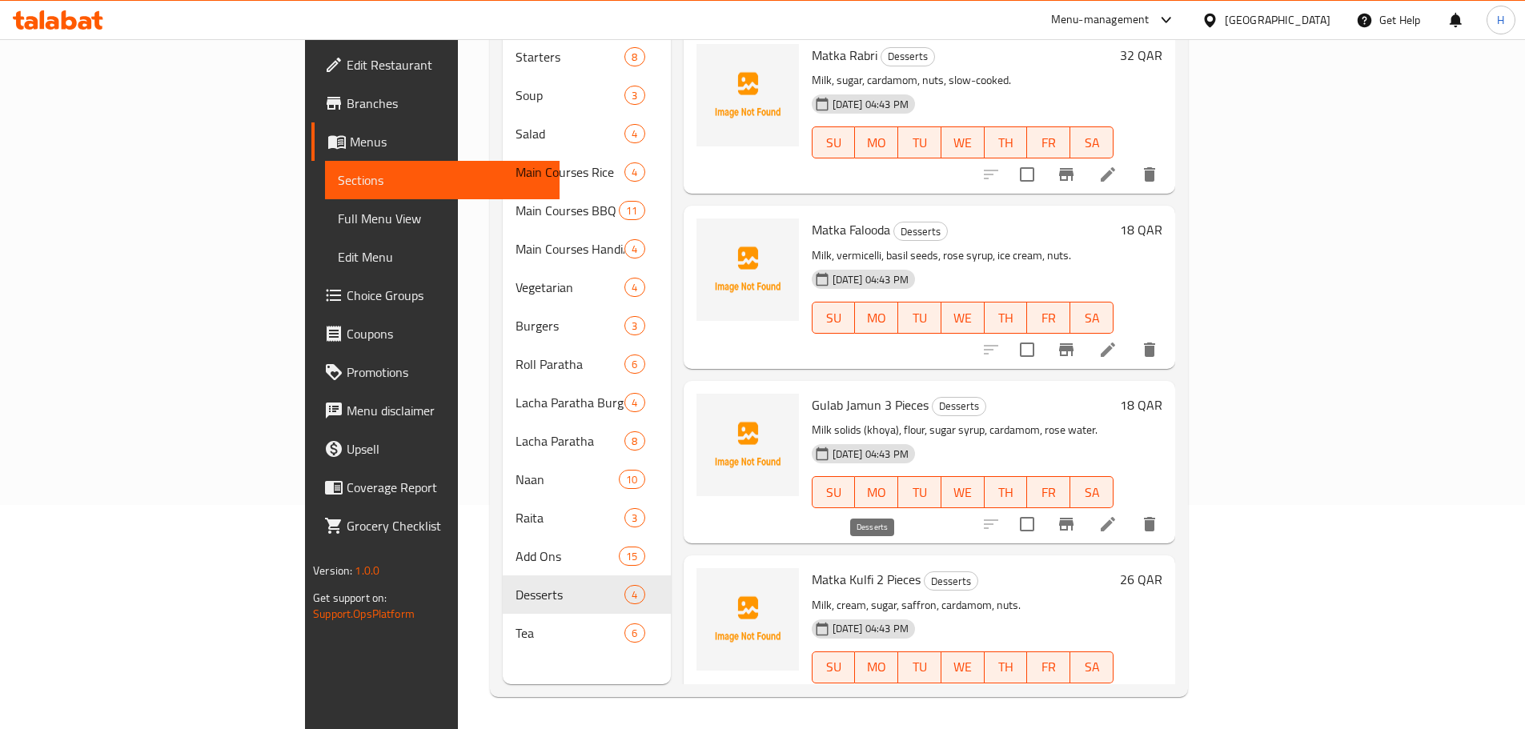
click at [925, 572] on span "Desserts" at bounding box center [951, 581] width 53 height 18
copy span "Desserts"
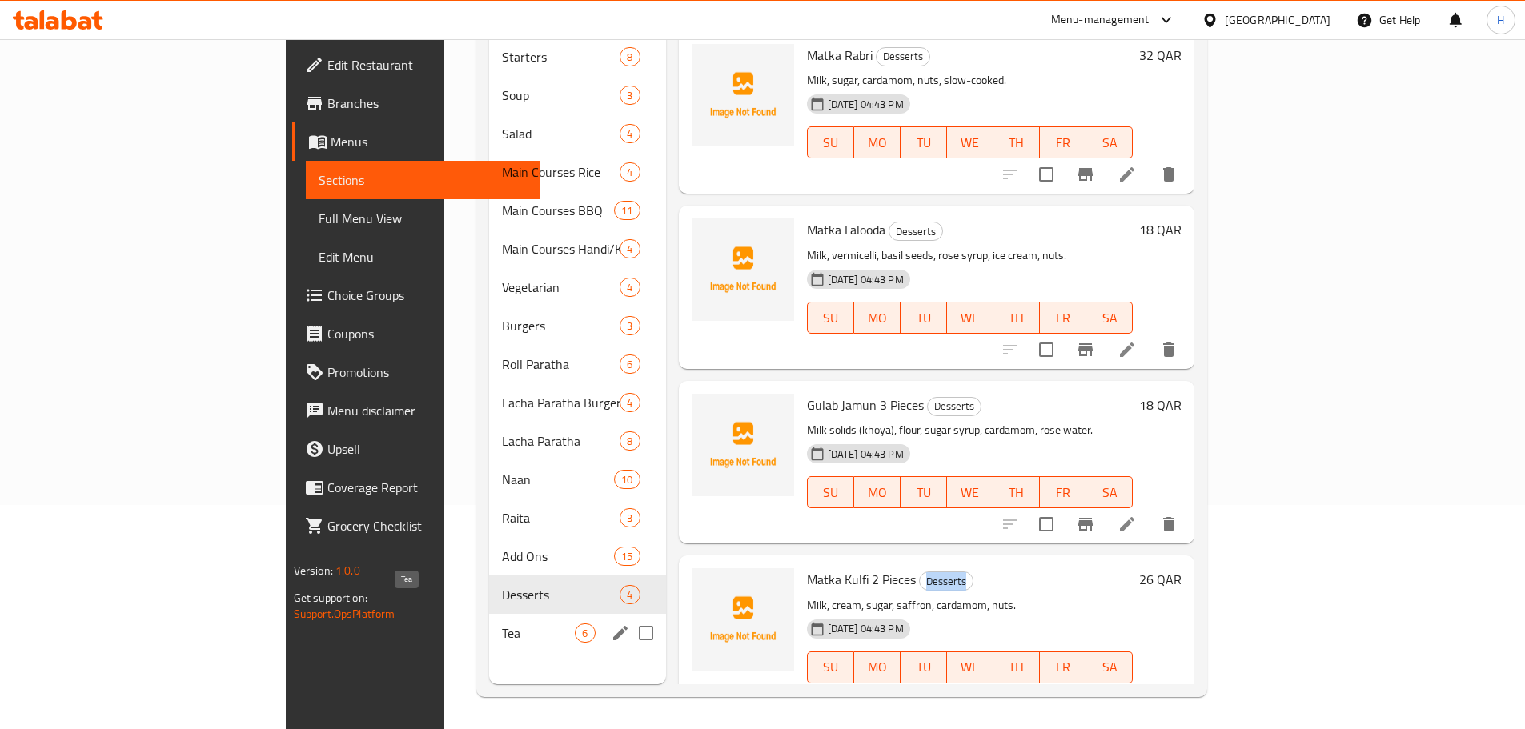
drag, startPoint x: 323, startPoint y: 612, endPoint x: 382, endPoint y: 612, distance: 59.2
click at [502, 624] on span "Tea" at bounding box center [538, 633] width 73 height 19
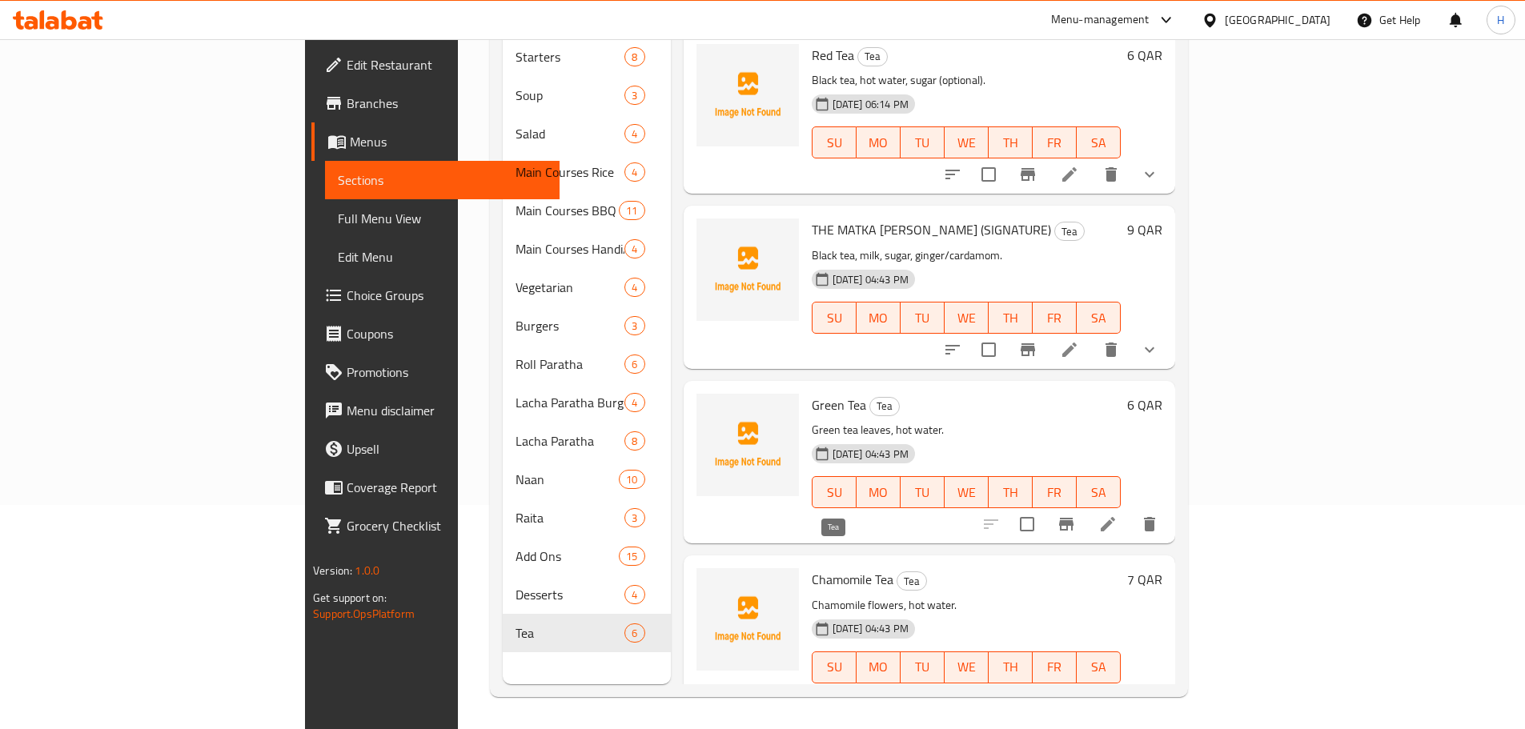
click at [897, 572] on span "Tea" at bounding box center [911, 581] width 29 height 18
copy span "Tea"
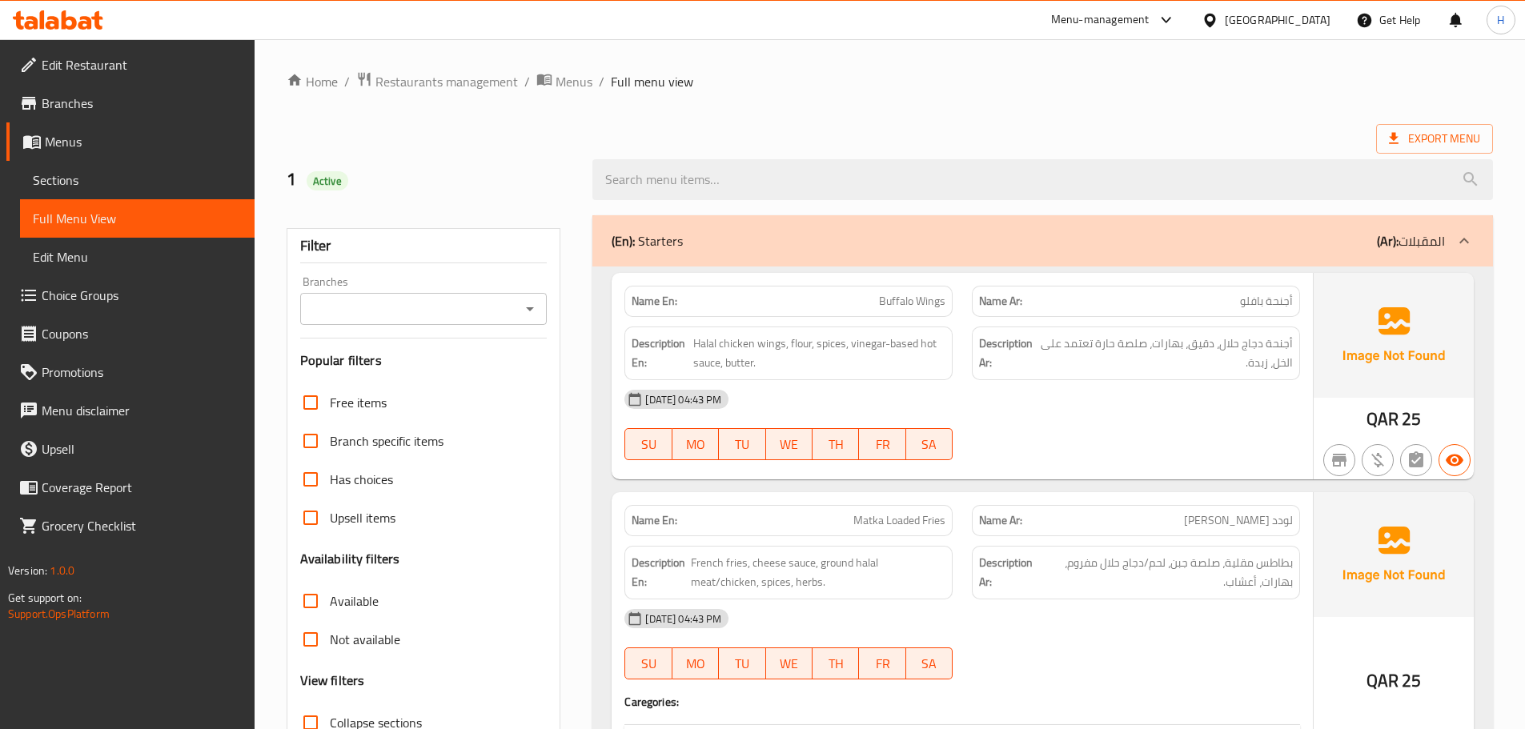
drag, startPoint x: 535, startPoint y: 303, endPoint x: 532, endPoint y: 324, distance: 21.1
click at [535, 303] on icon "Open" at bounding box center [529, 308] width 19 height 19
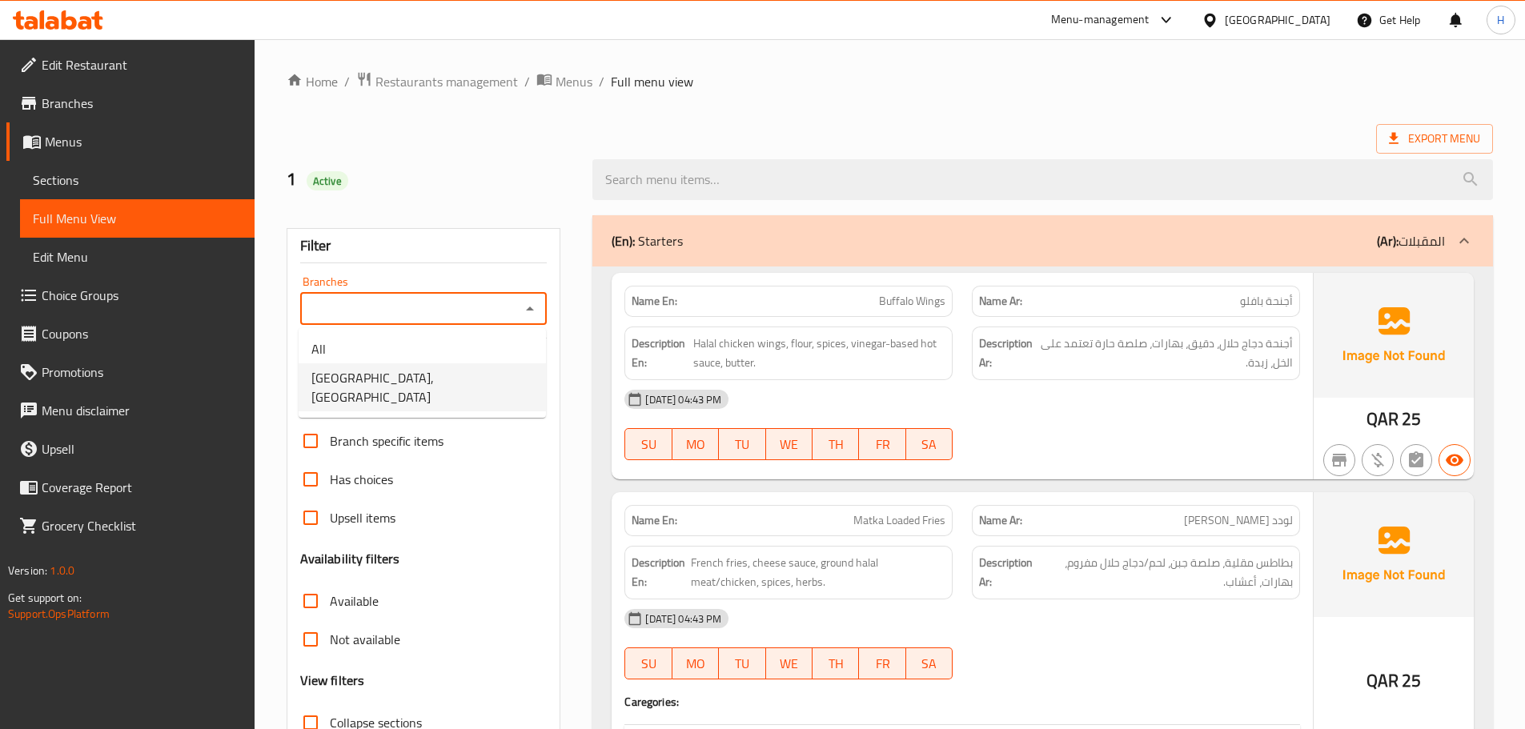
click at [455, 379] on li "[GEOGRAPHIC_DATA], [GEOGRAPHIC_DATA]" at bounding box center [422, 387] width 247 height 48
type input "[GEOGRAPHIC_DATA], [GEOGRAPHIC_DATA]"
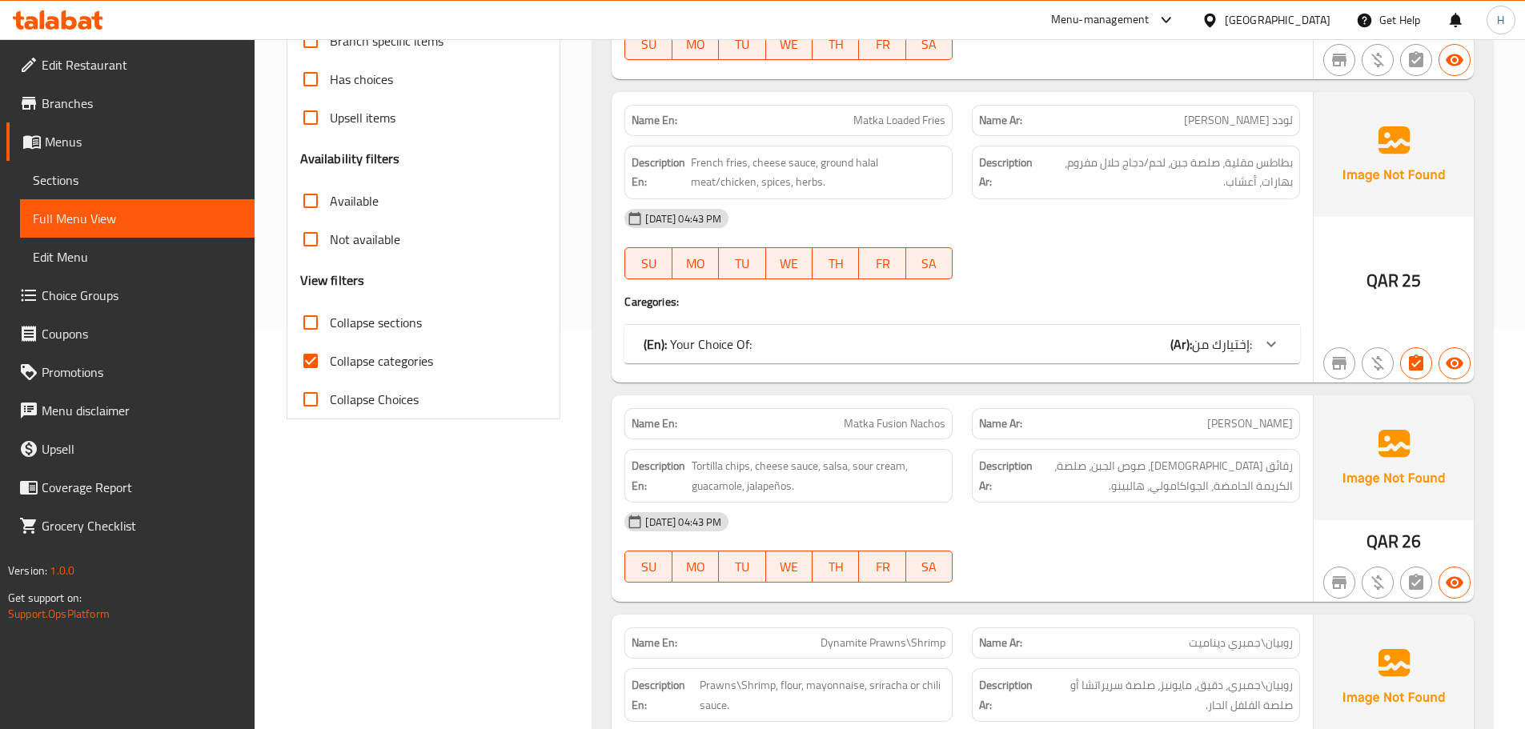
click at [311, 323] on input "Collapse sections" at bounding box center [310, 322] width 38 height 38
checkbox input "true"
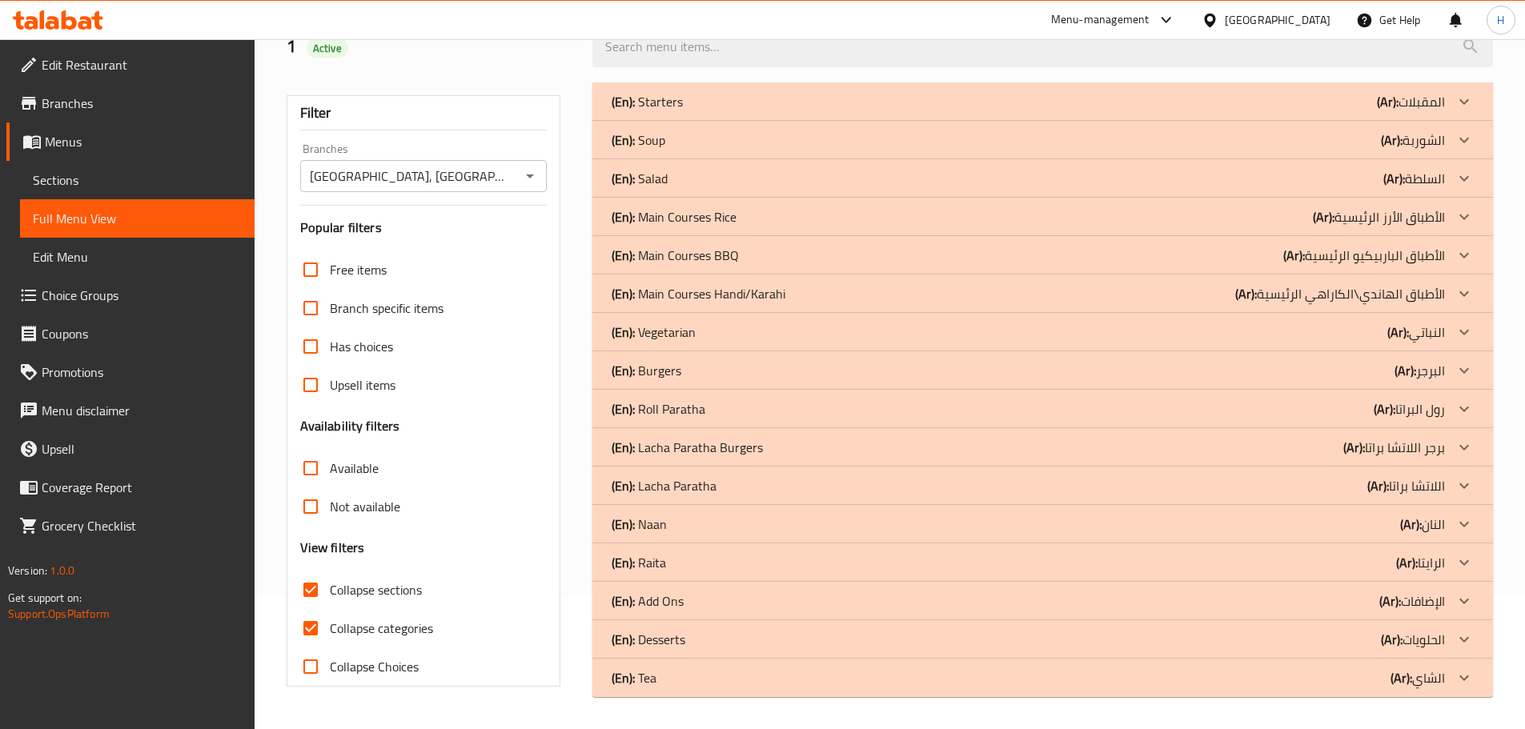
scroll to position [133, 0]
click at [311, 624] on input "Collapse categories" at bounding box center [310, 628] width 38 height 38
checkbox input "false"
drag, startPoint x: 748, startPoint y: 675, endPoint x: 735, endPoint y: 647, distance: 31.1
click at [748, 675] on div "(En): Tea (Ar): الشاي" at bounding box center [1028, 677] width 833 height 19
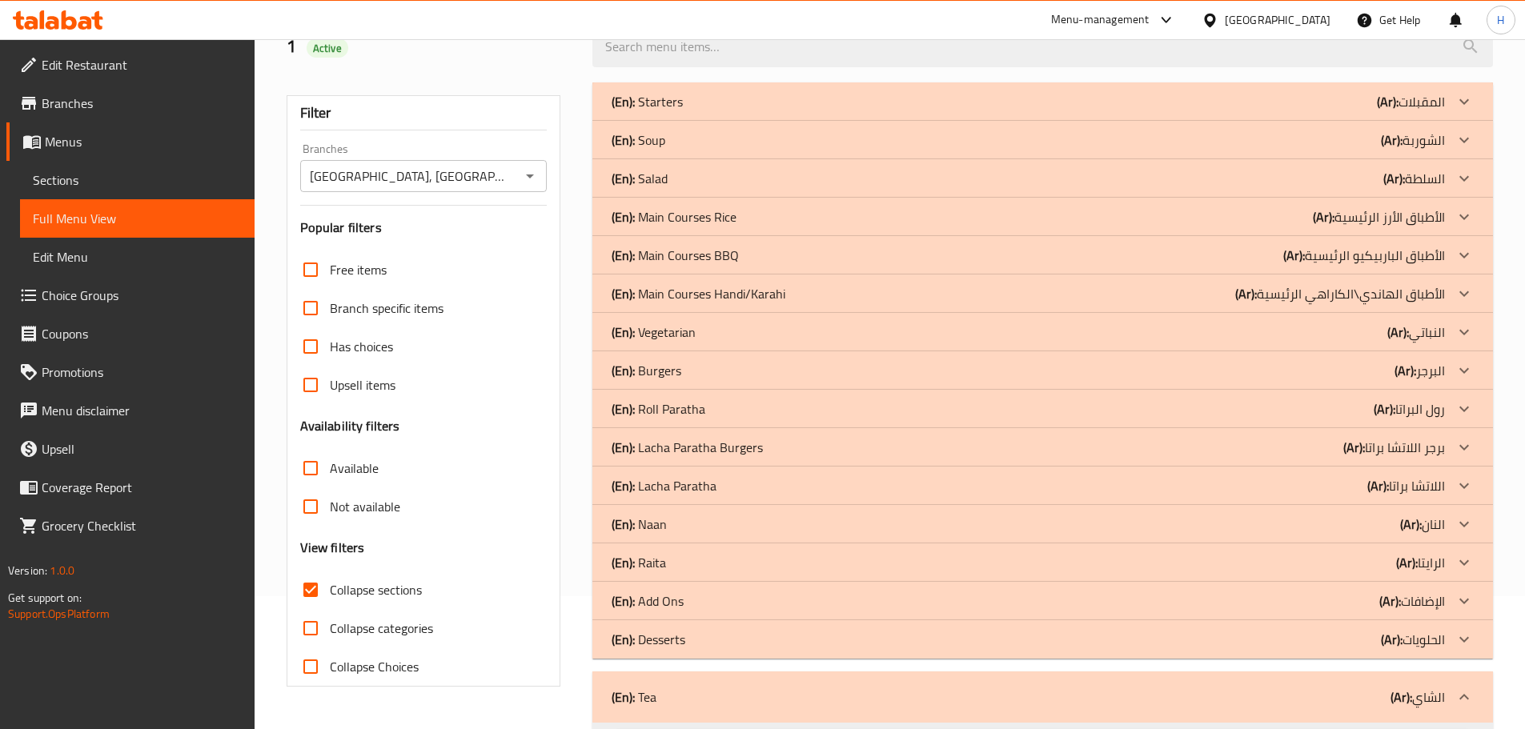
click at [728, 637] on div "(En): Desserts (Ar): الحلويات" at bounding box center [1028, 639] width 833 height 19
click at [722, 596] on div "(En): Add Ons (Ar): الإضافات" at bounding box center [1028, 601] width 833 height 19
click at [720, 557] on div "(En): Raita (Ar): الرايتا" at bounding box center [1028, 562] width 833 height 19
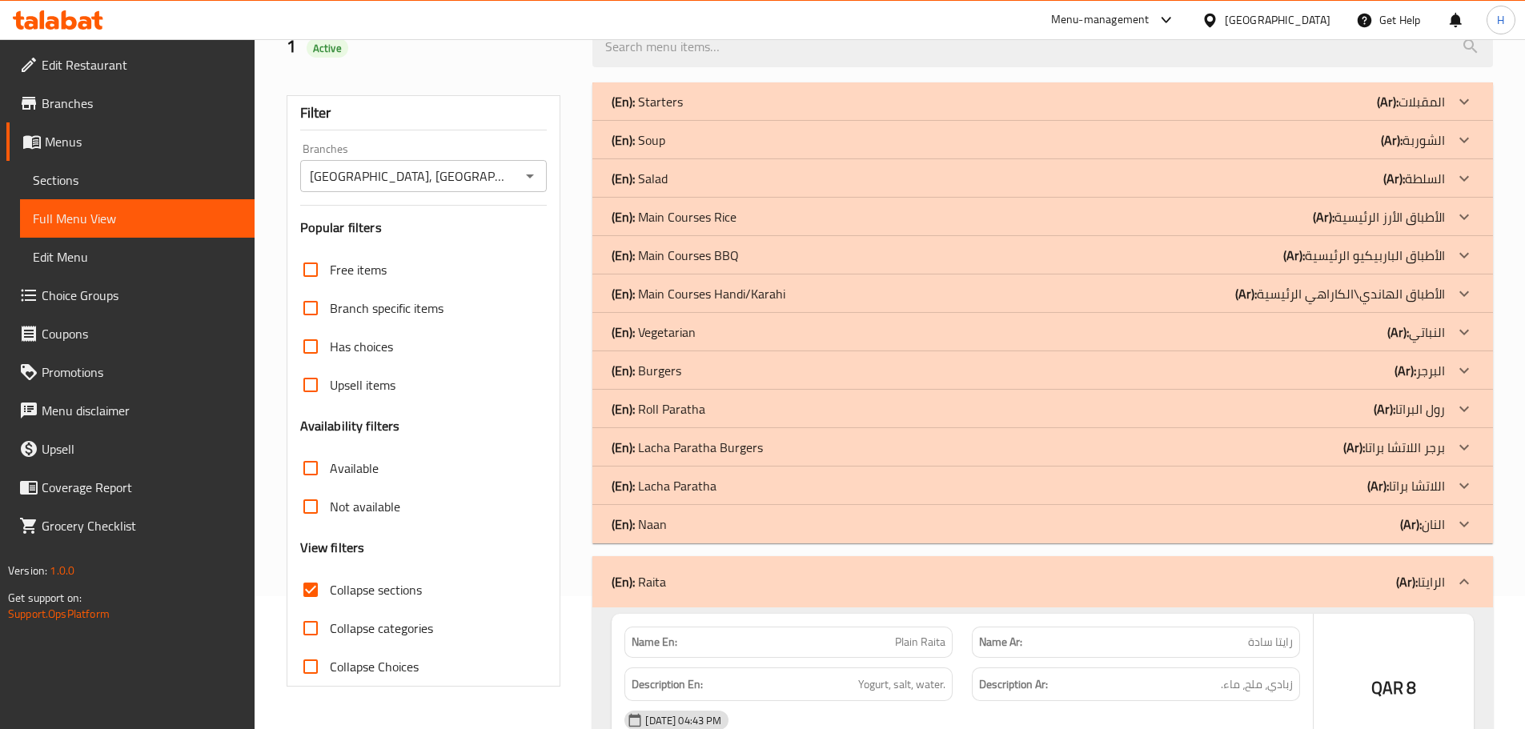
click at [723, 516] on div "(En): Naan (Ar): النان" at bounding box center [1028, 524] width 833 height 19
click at [724, 484] on div "(En): Lacha Paratha (Ar): اللاتشا براتا" at bounding box center [1028, 485] width 833 height 19
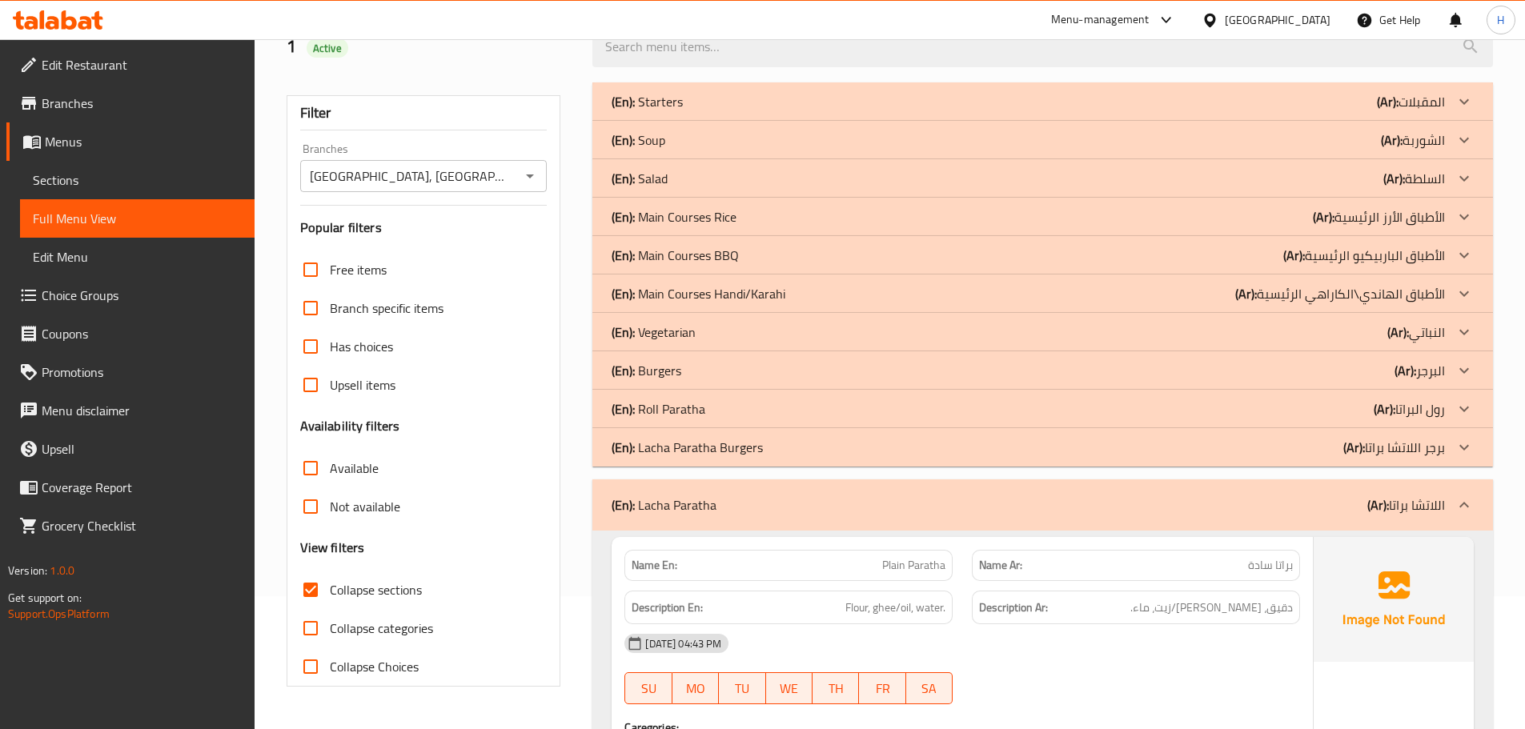
click at [732, 449] on p "(En): Lacha Paratha Burgers" at bounding box center [687, 447] width 151 height 19
click at [735, 407] on div "(En): Roll Paratha (Ar): رول البراتا" at bounding box center [1028, 408] width 833 height 19
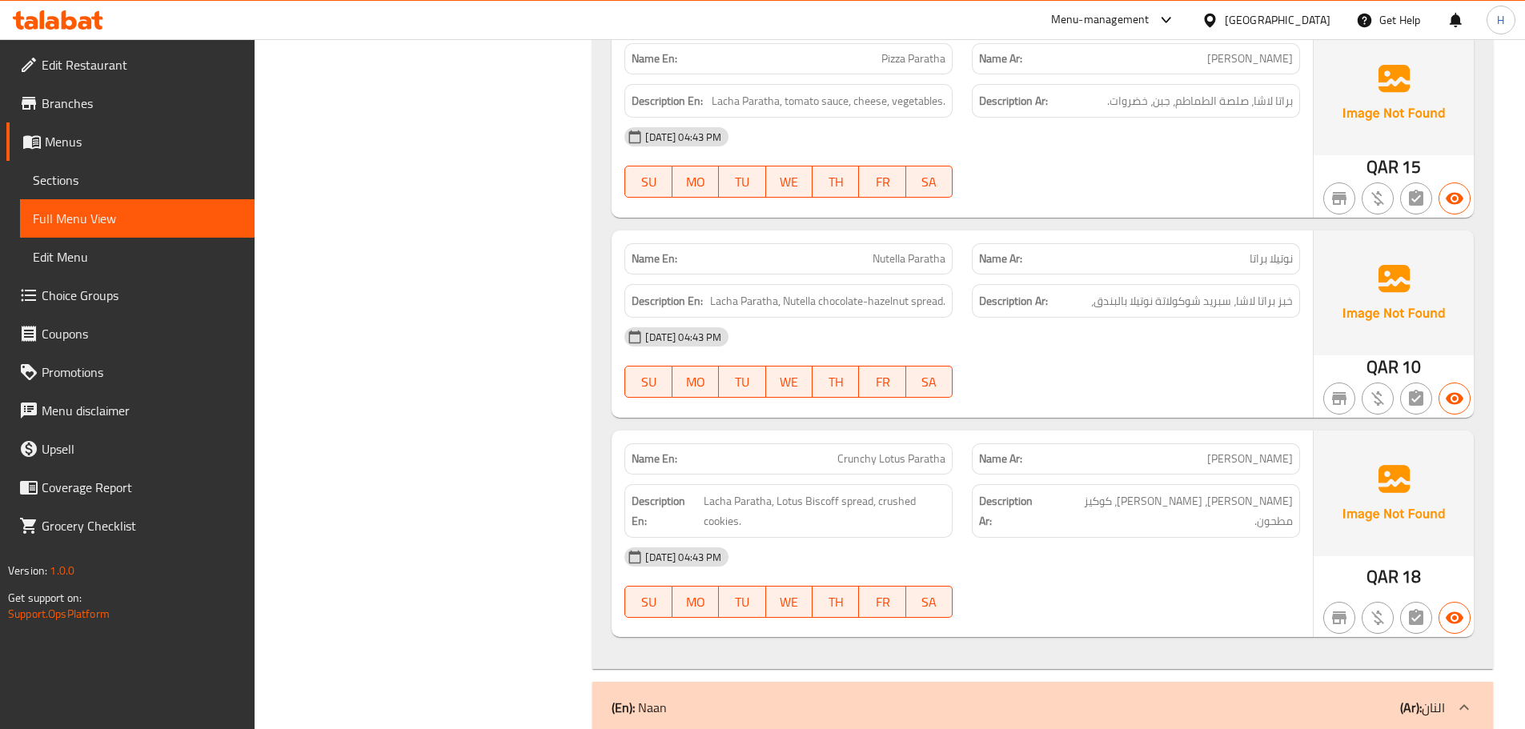
scroll to position [14067, 0]
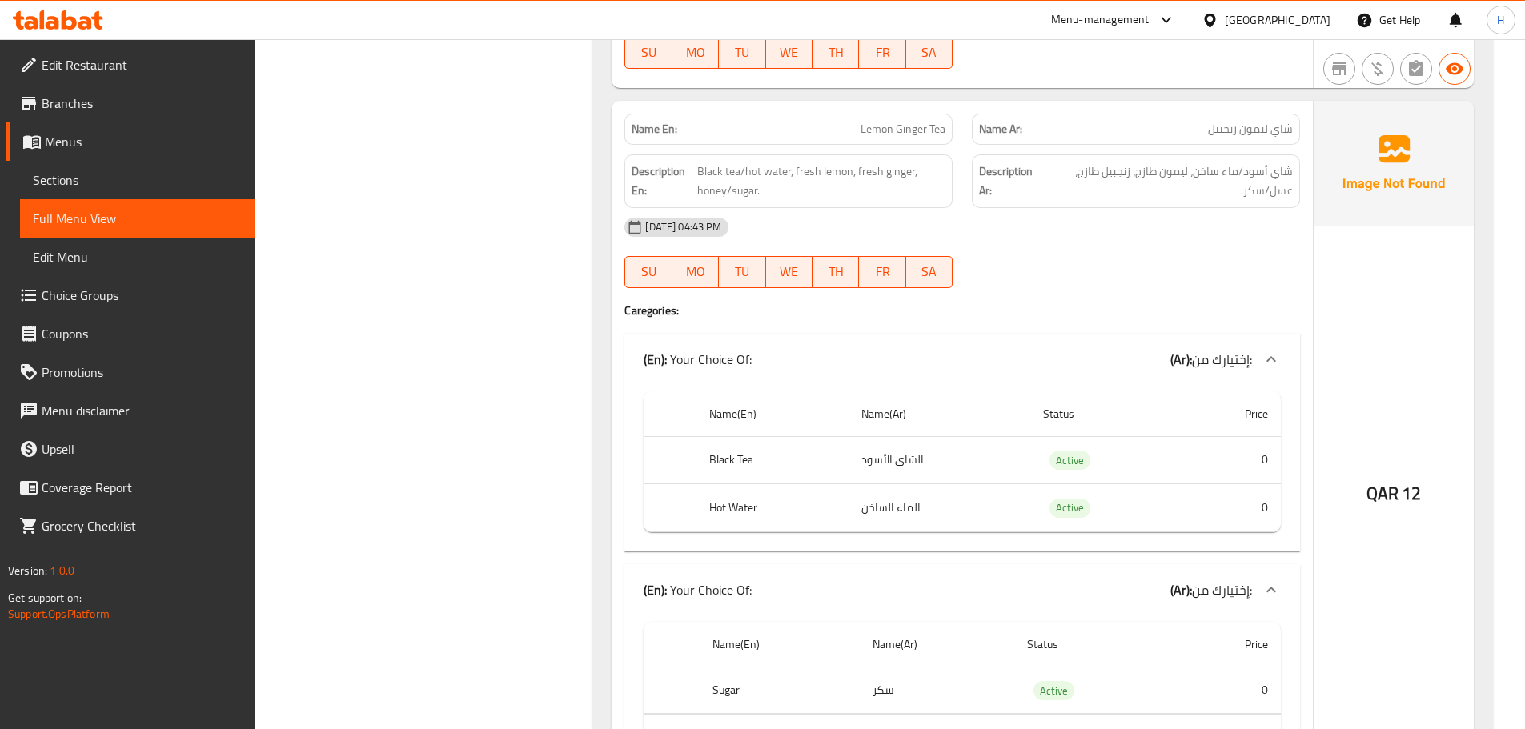
drag, startPoint x: 576, startPoint y: 279, endPoint x: 555, endPoint y: 702, distance: 424.0
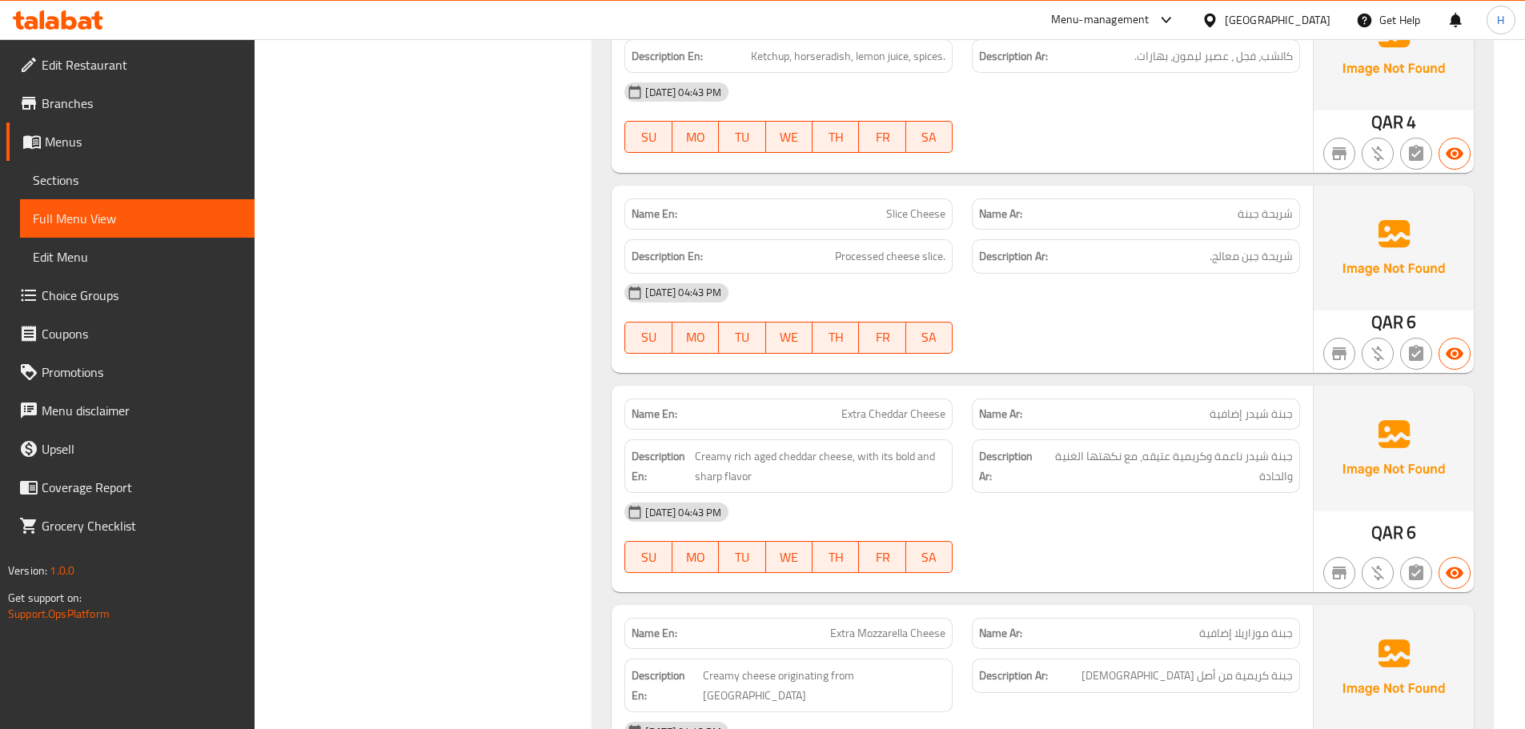
scroll to position [0, 0]
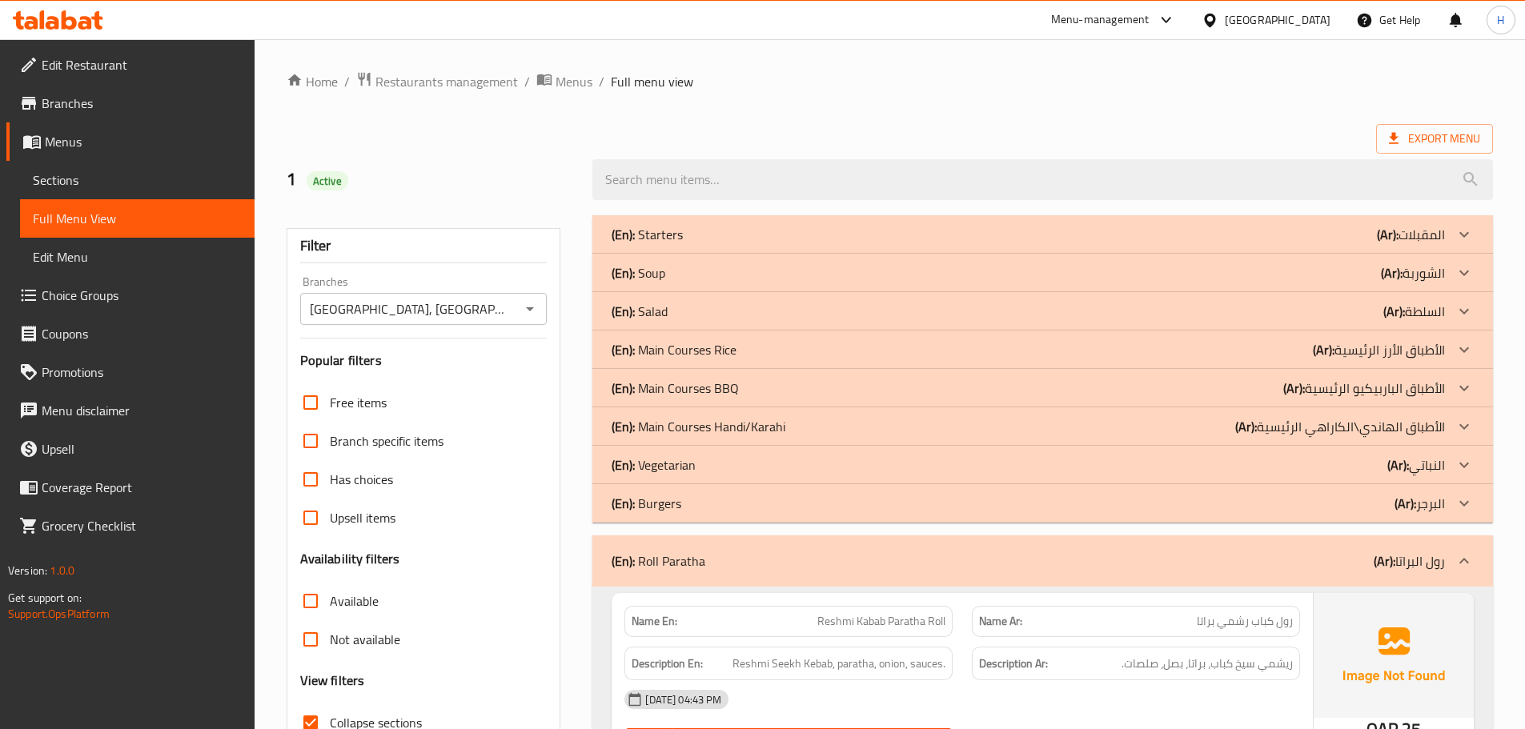
drag, startPoint x: 530, startPoint y: -34, endPoint x: 520, endPoint y: -97, distance: 63.2
click at [462, 311] on input "Matka Junction, Al Sadd" at bounding box center [410, 309] width 211 height 22
click at [538, 132] on div "Export Menu" at bounding box center [890, 139] width 1206 height 30
click at [540, 528] on div "Upsell items" at bounding box center [423, 518] width 247 height 38
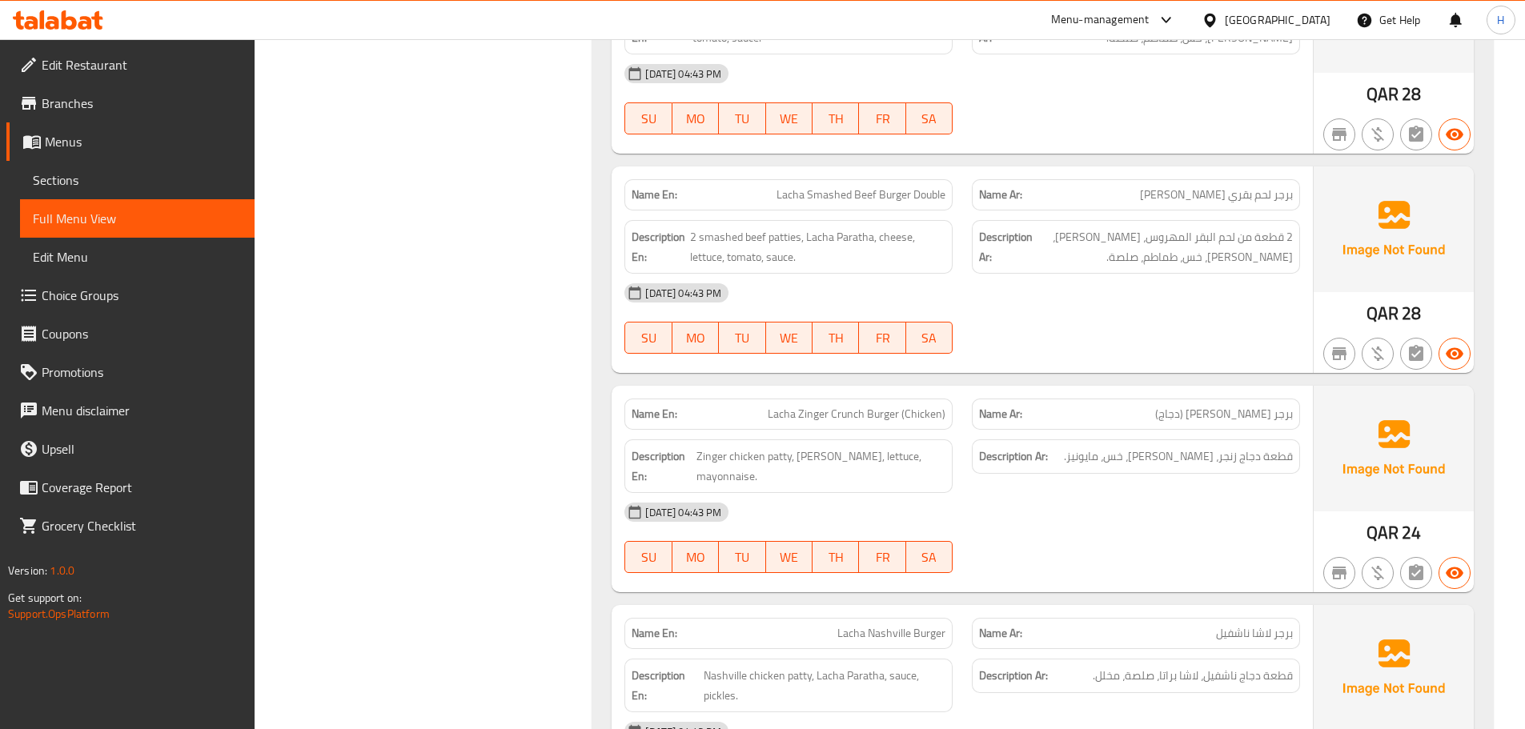
scroll to position [2090, 0]
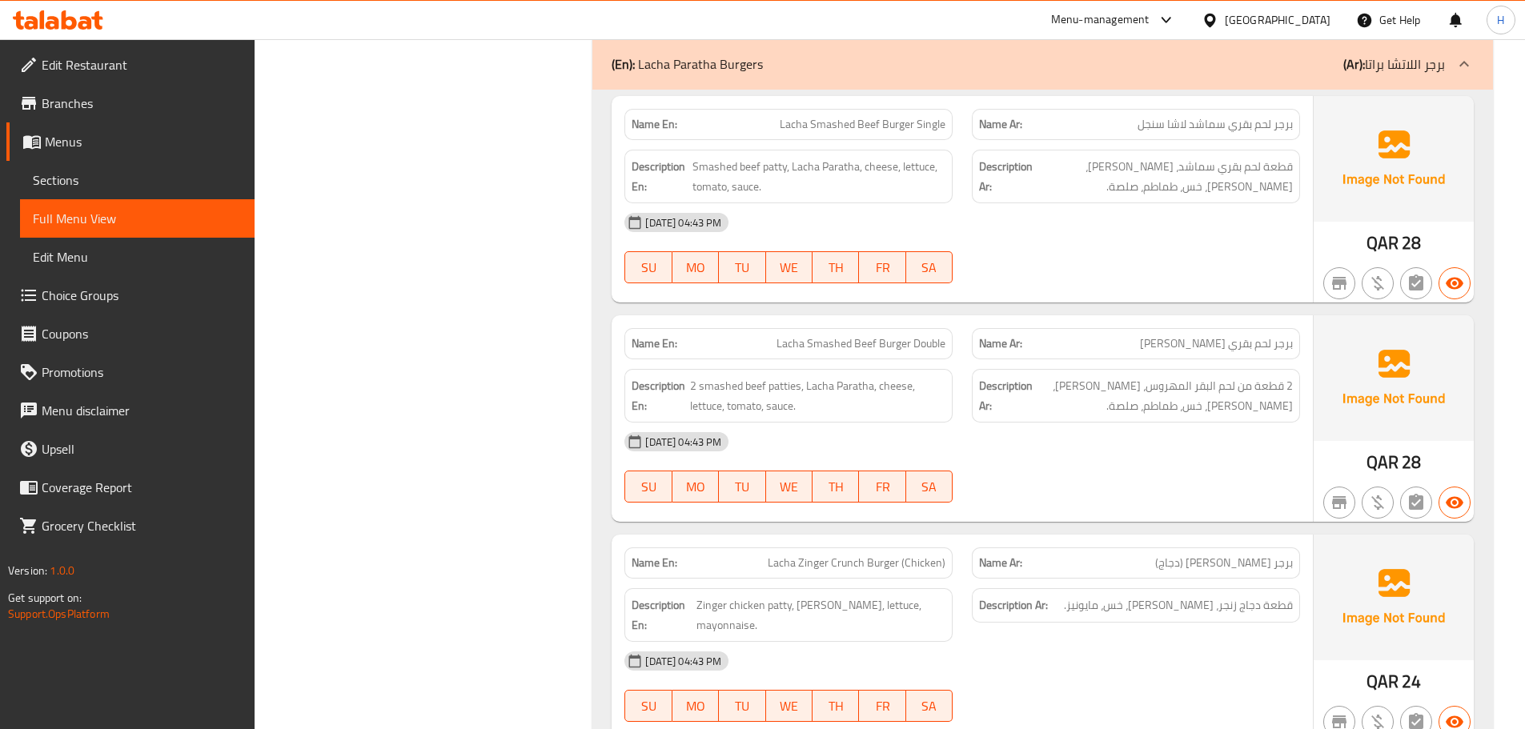
drag, startPoint x: 476, startPoint y: 125, endPoint x: 187, endPoint y: 301, distance: 338.4
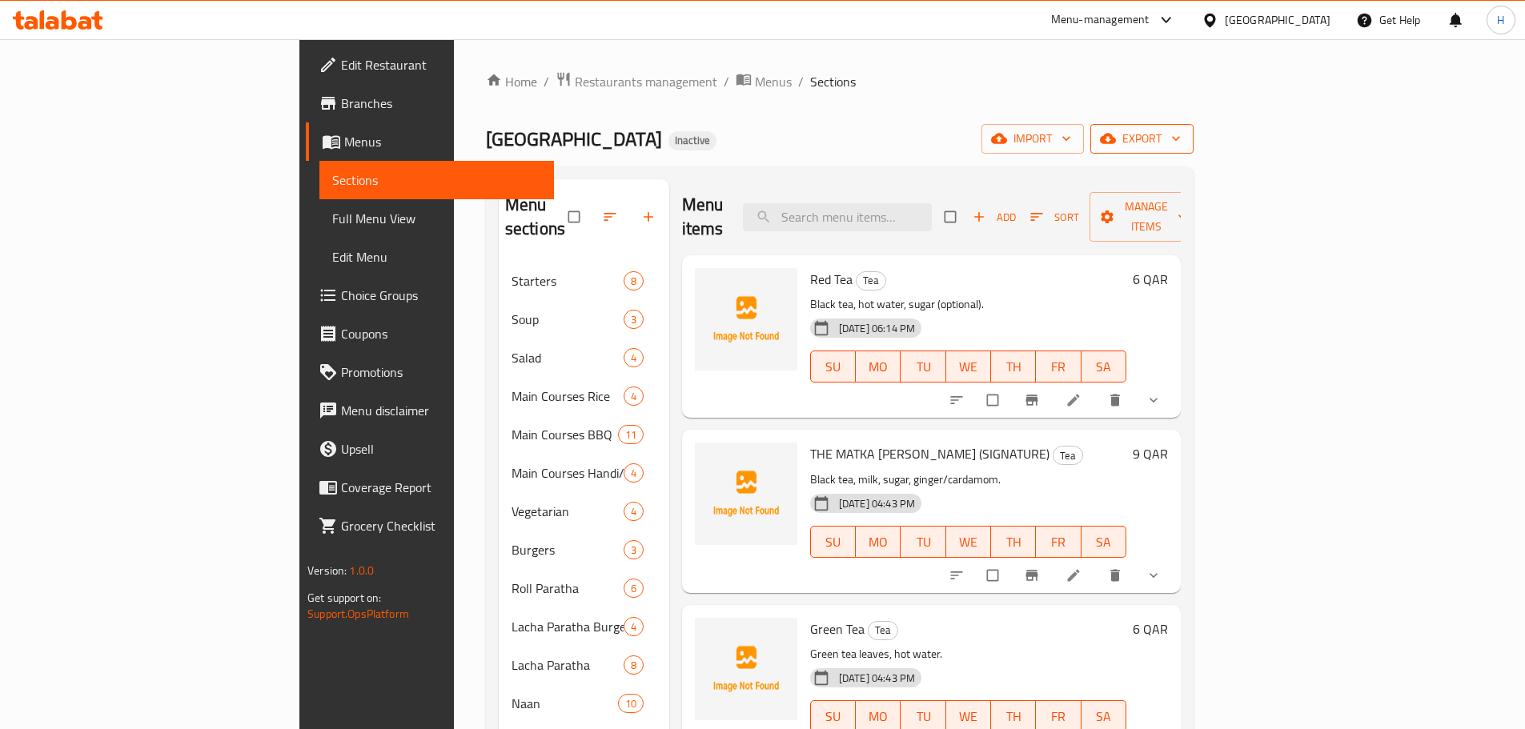
click at [1181, 141] on span "export" at bounding box center [1142, 139] width 78 height 20
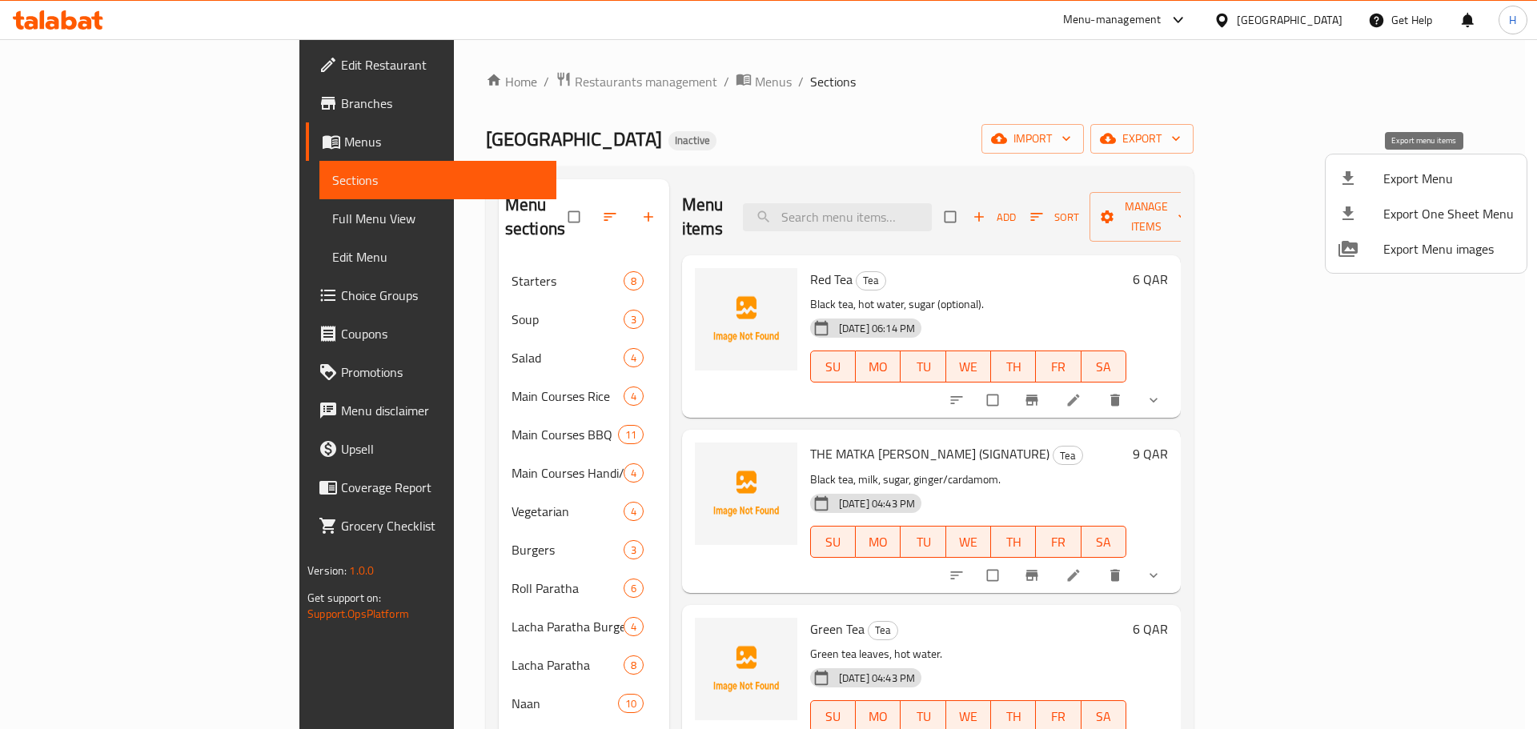
click at [1445, 180] on span "Export Menu" at bounding box center [1448, 178] width 130 height 19
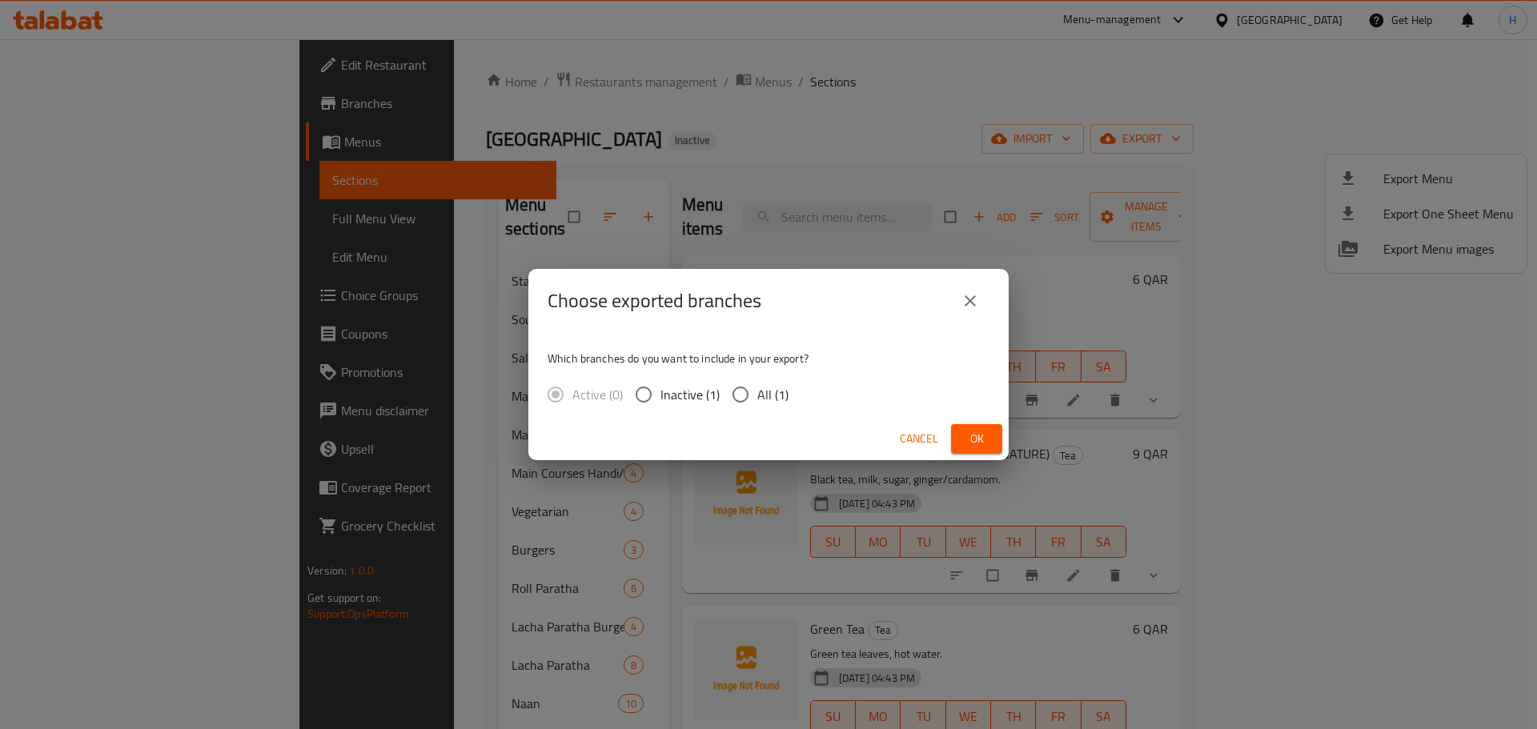
click at [752, 391] on input "All (1)" at bounding box center [741, 395] width 34 height 34
radio input "true"
click at [984, 432] on span "Ok" at bounding box center [977, 439] width 26 height 20
